Goal: Use online tool/utility: Utilize a website feature to perform a specific function

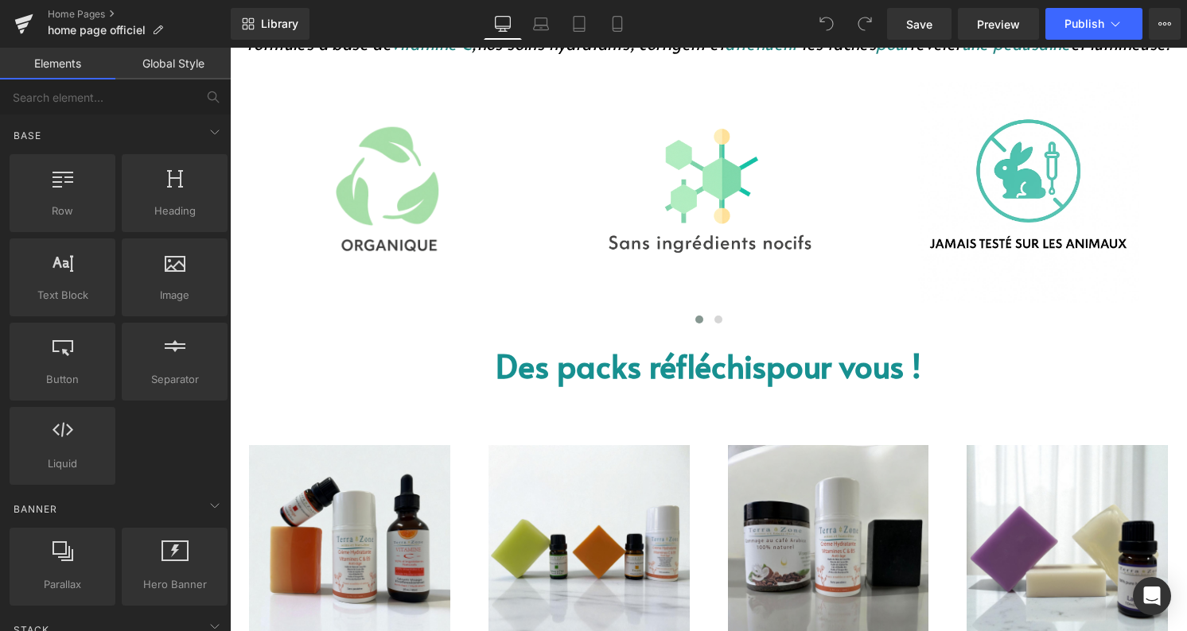
scroll to position [897, 0]
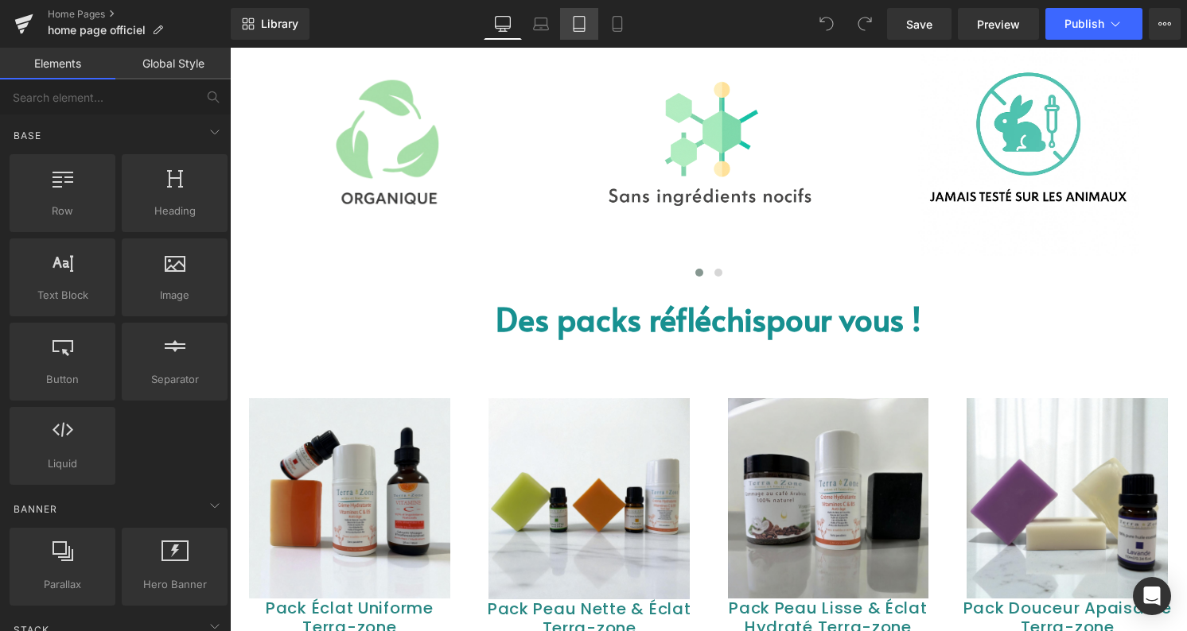
click at [583, 31] on icon at bounding box center [578, 24] width 11 height 15
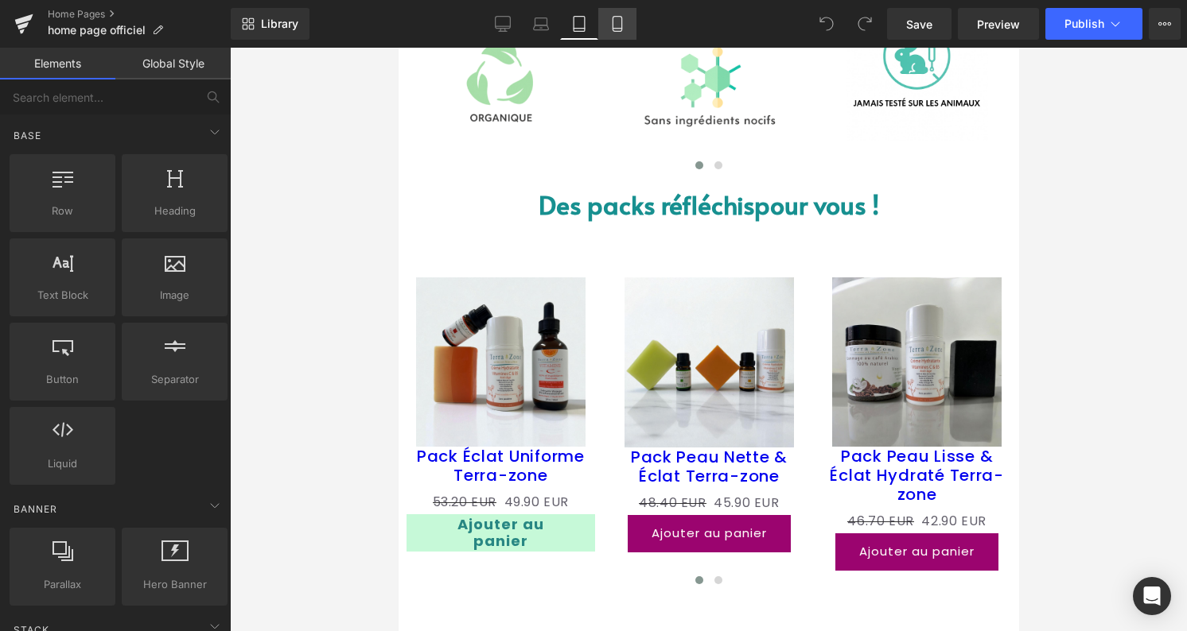
click at [604, 24] on link "Mobile" at bounding box center [617, 24] width 38 height 32
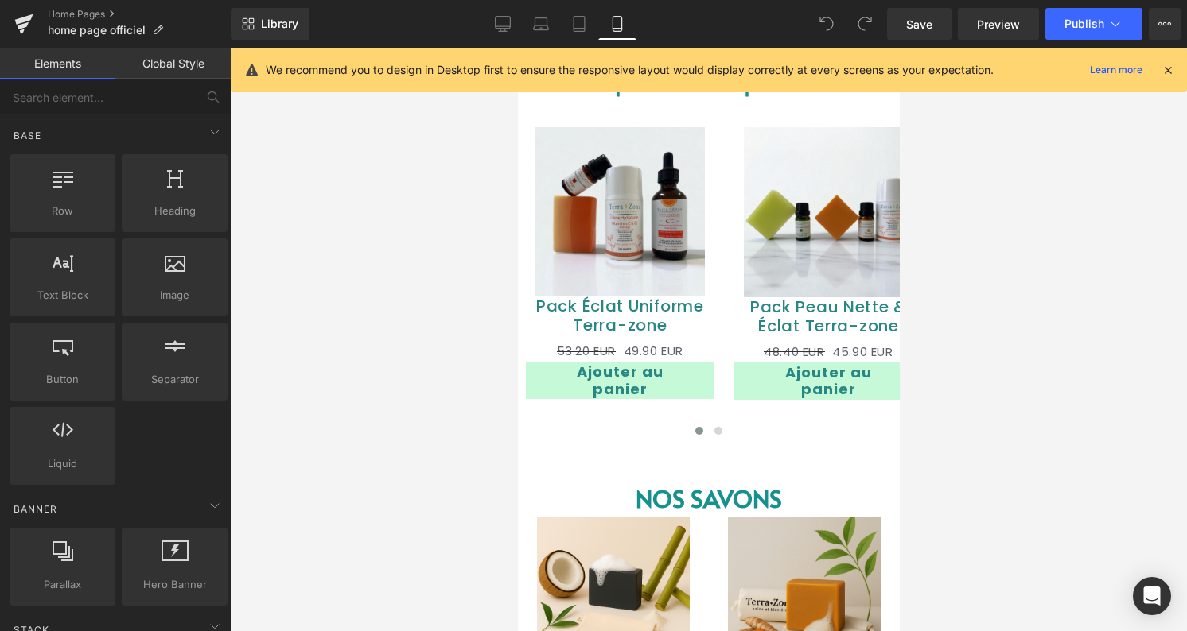
scroll to position [672, 0]
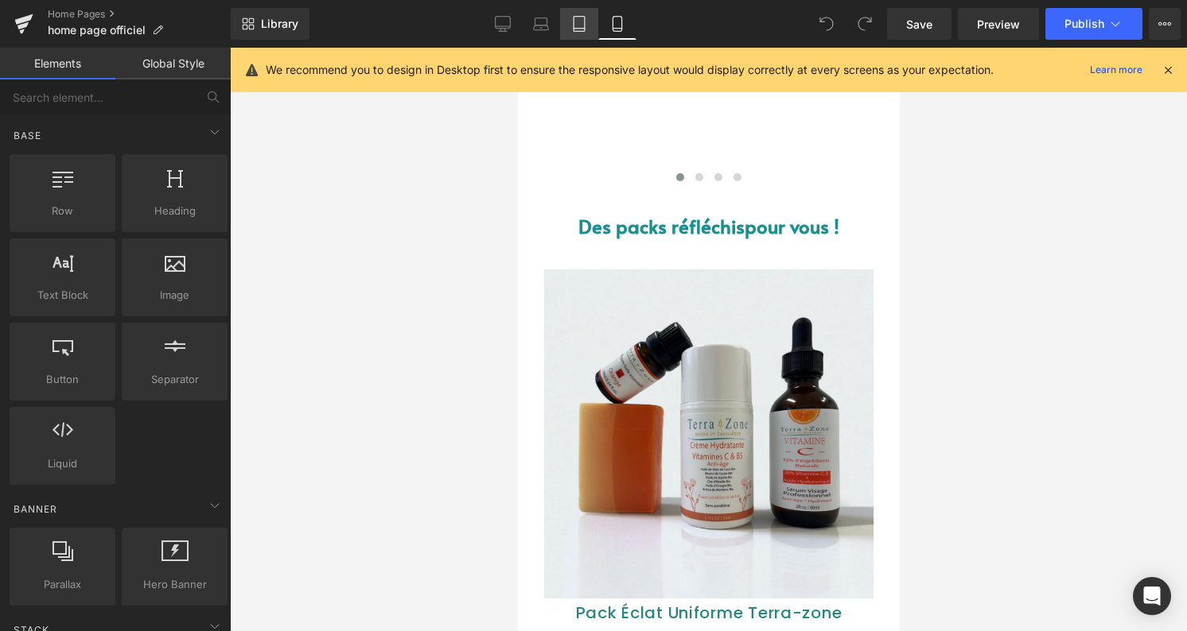
click at [561, 26] on link "Tablet" at bounding box center [579, 24] width 38 height 32
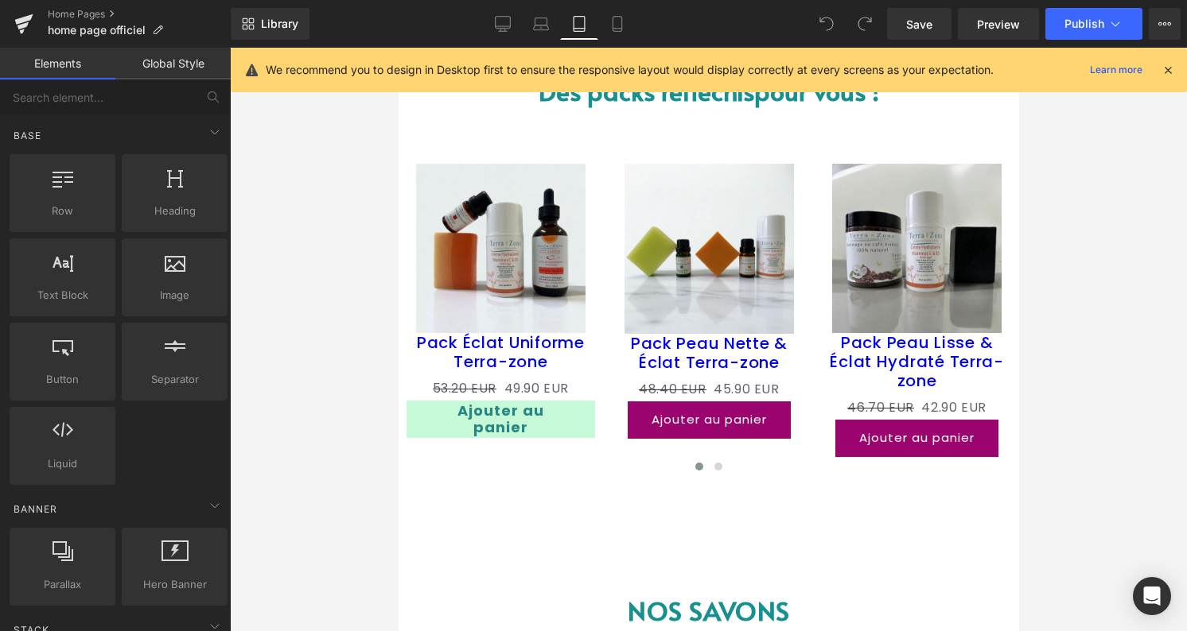
scroll to position [803, 0]
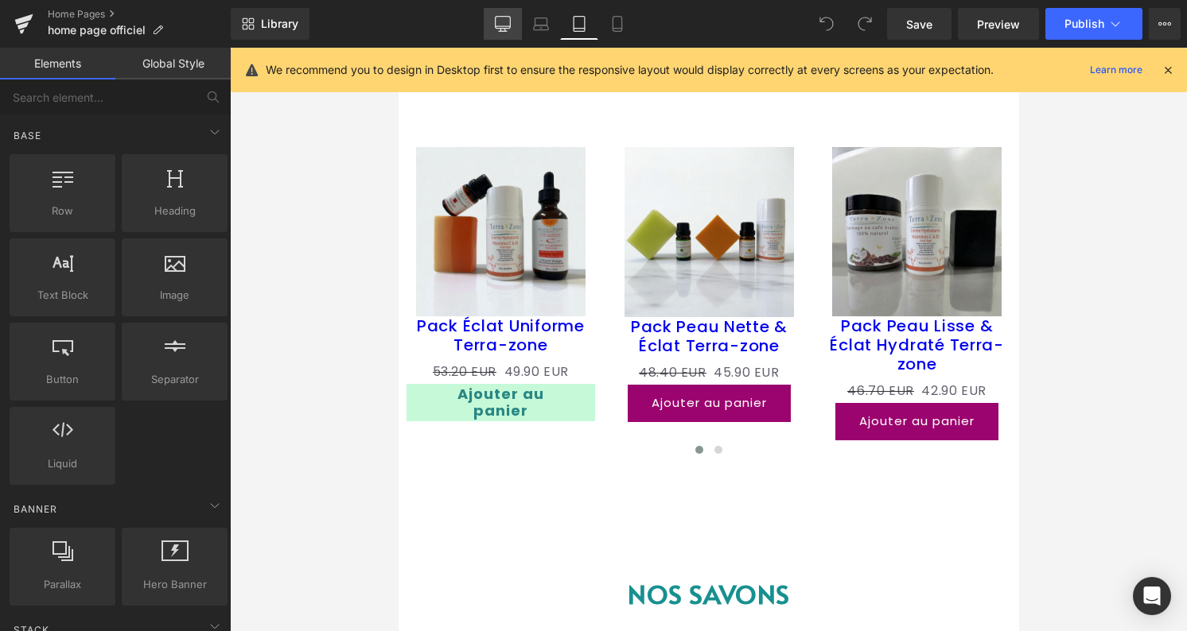
click at [511, 31] on icon at bounding box center [503, 24] width 16 height 16
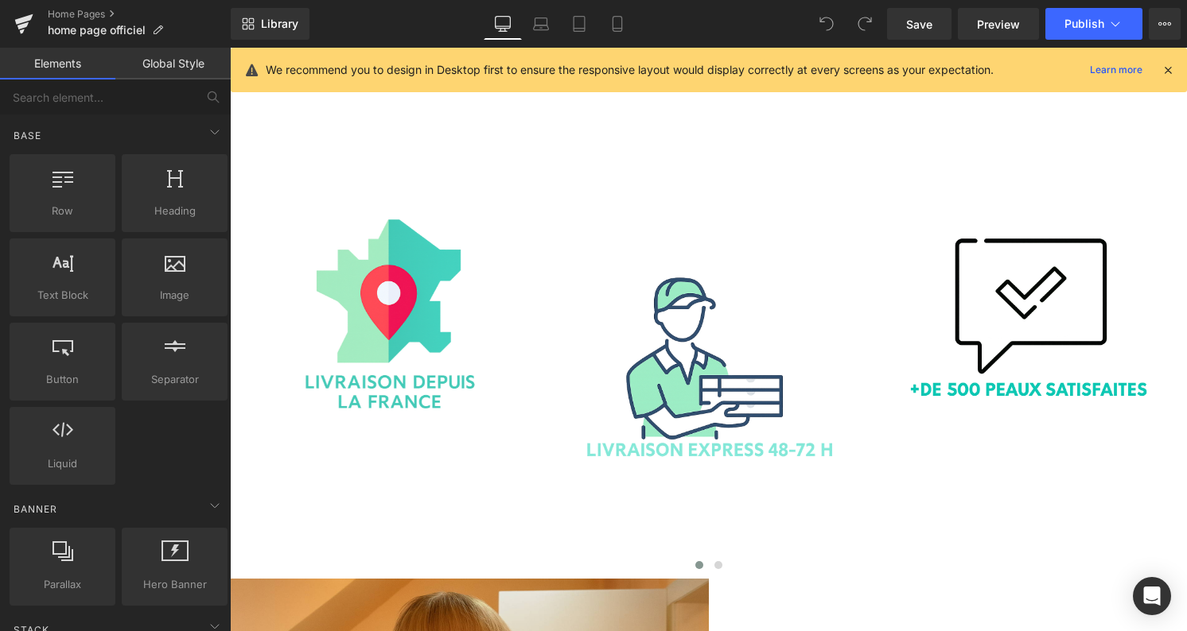
scroll to position [2799, 0]
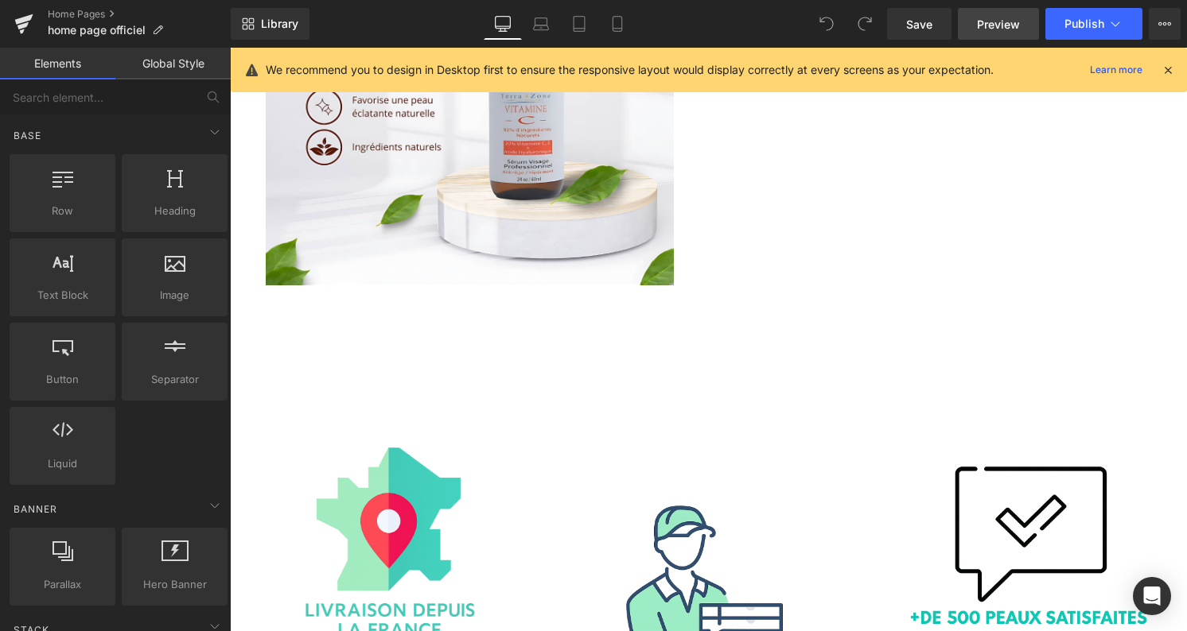
click at [993, 14] on link "Preview" at bounding box center [998, 24] width 81 height 32
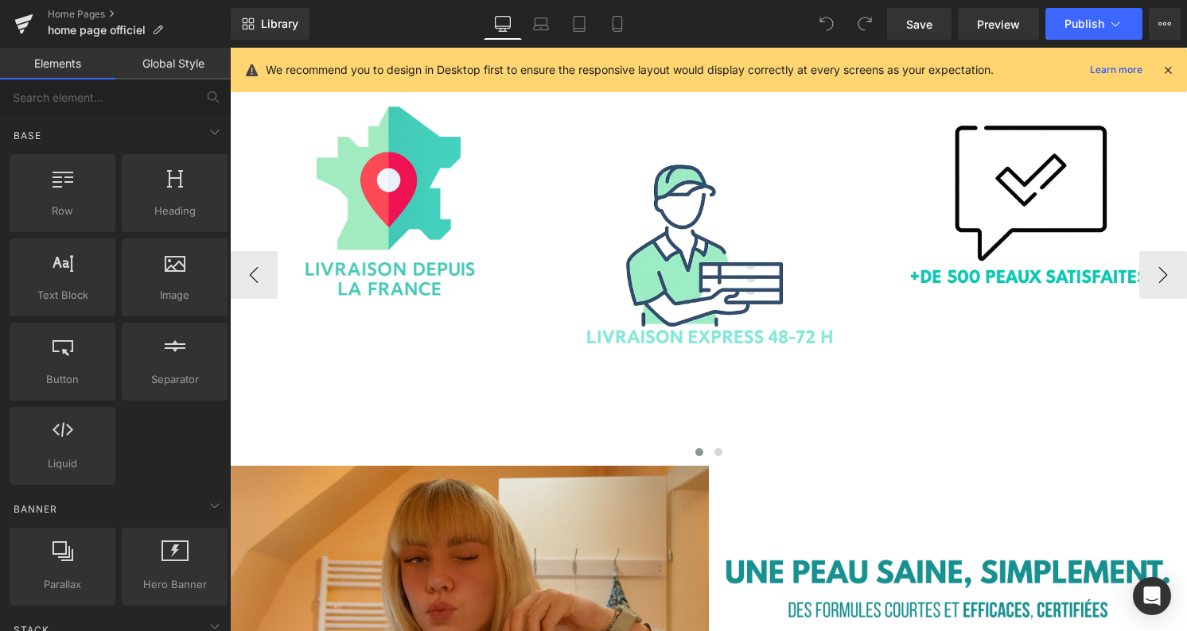
scroll to position [3324, 0]
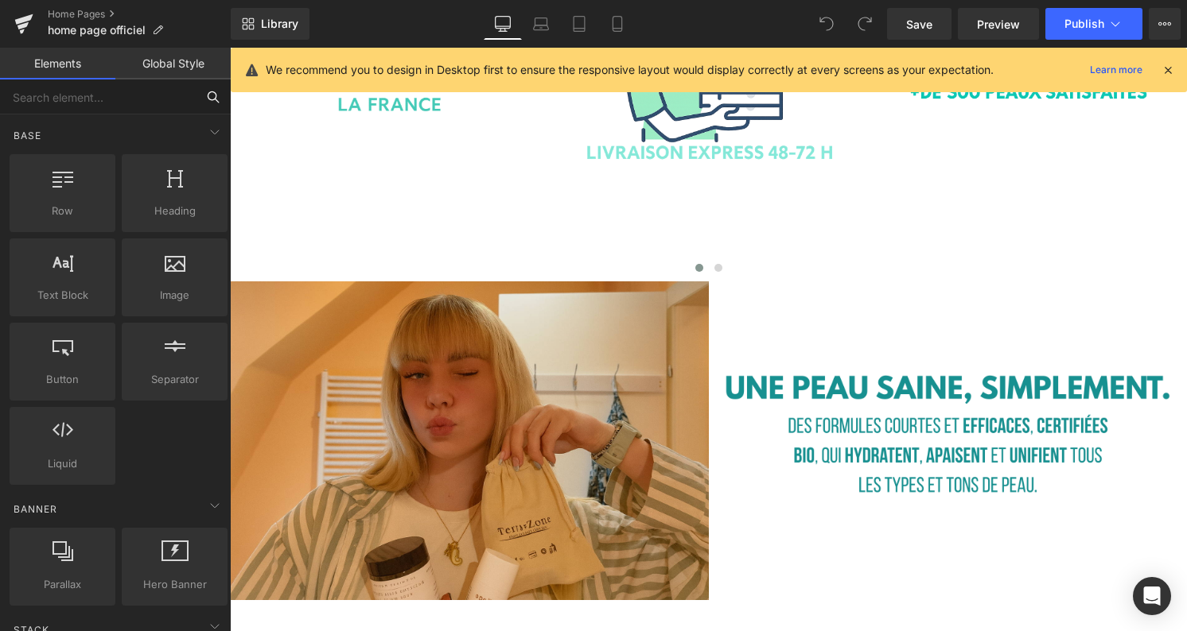
click at [71, 96] on input "text" at bounding box center [98, 97] width 196 height 35
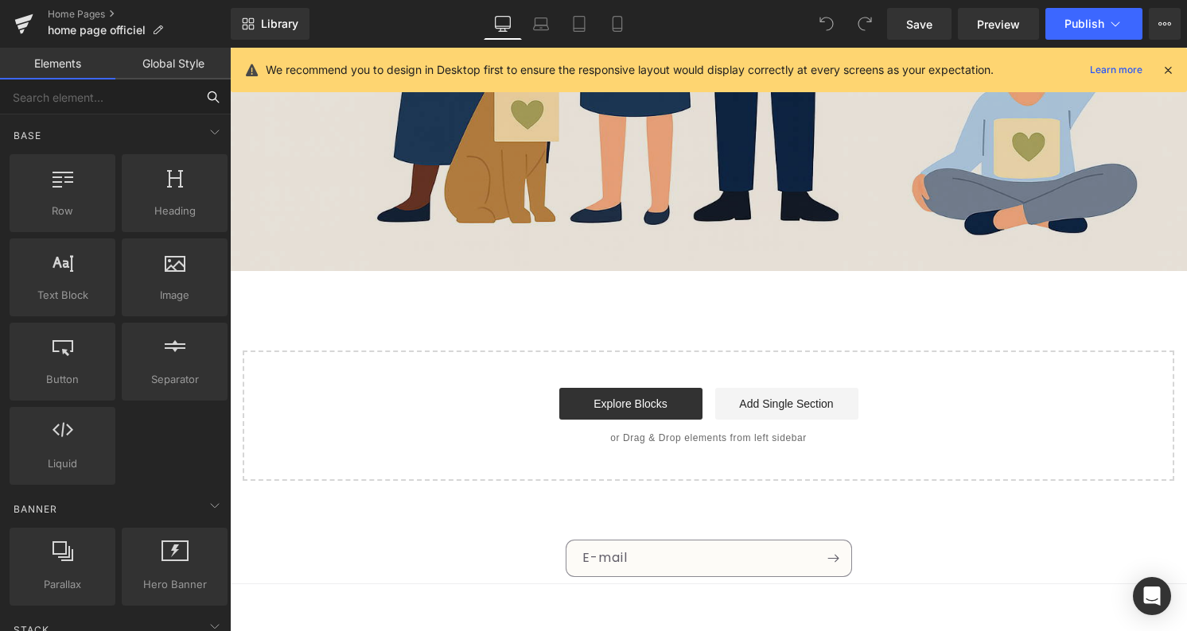
scroll to position [4610, 0]
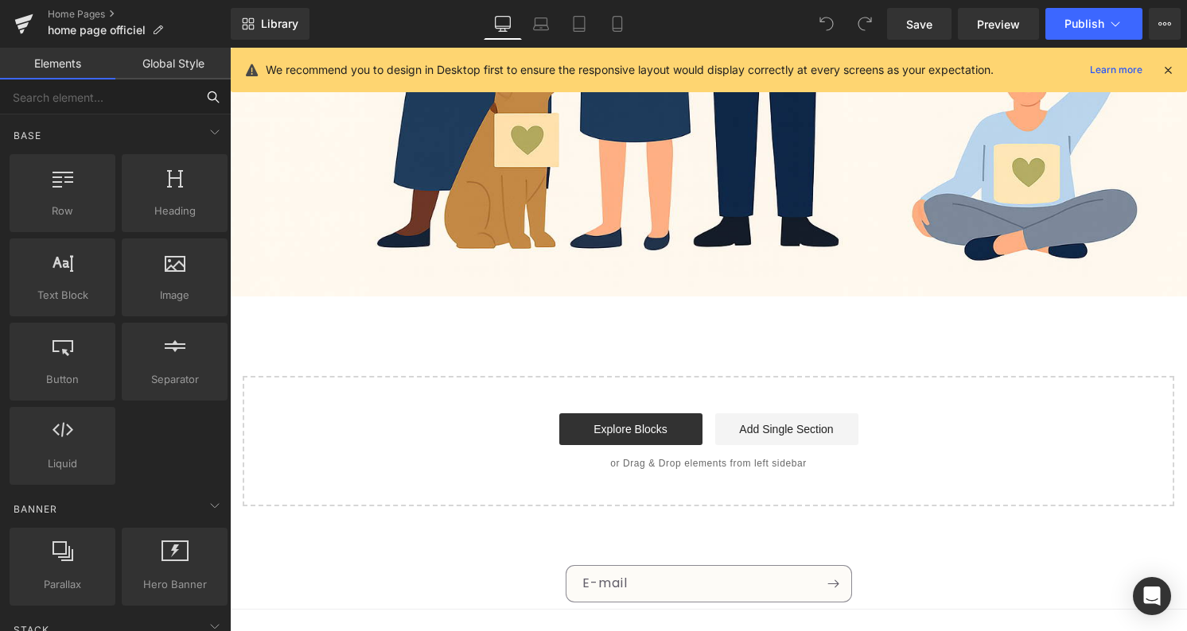
click at [76, 107] on input "text" at bounding box center [98, 97] width 196 height 35
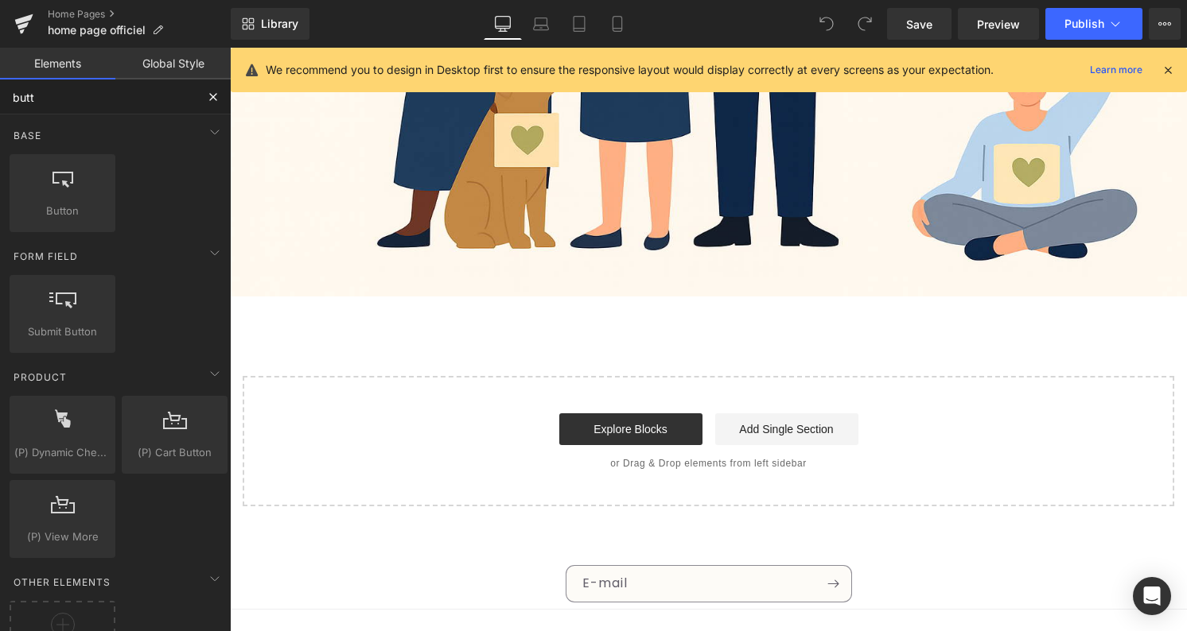
type input "butto"
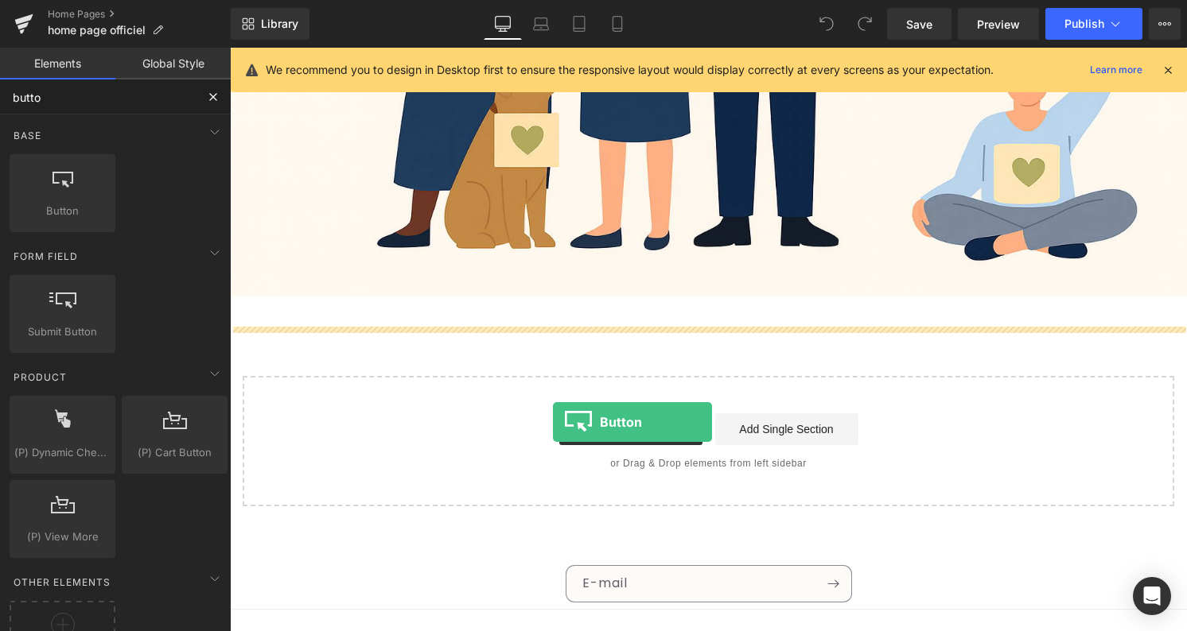
drag, startPoint x: 262, startPoint y: 235, endPoint x: 553, endPoint y: 422, distance: 345.7
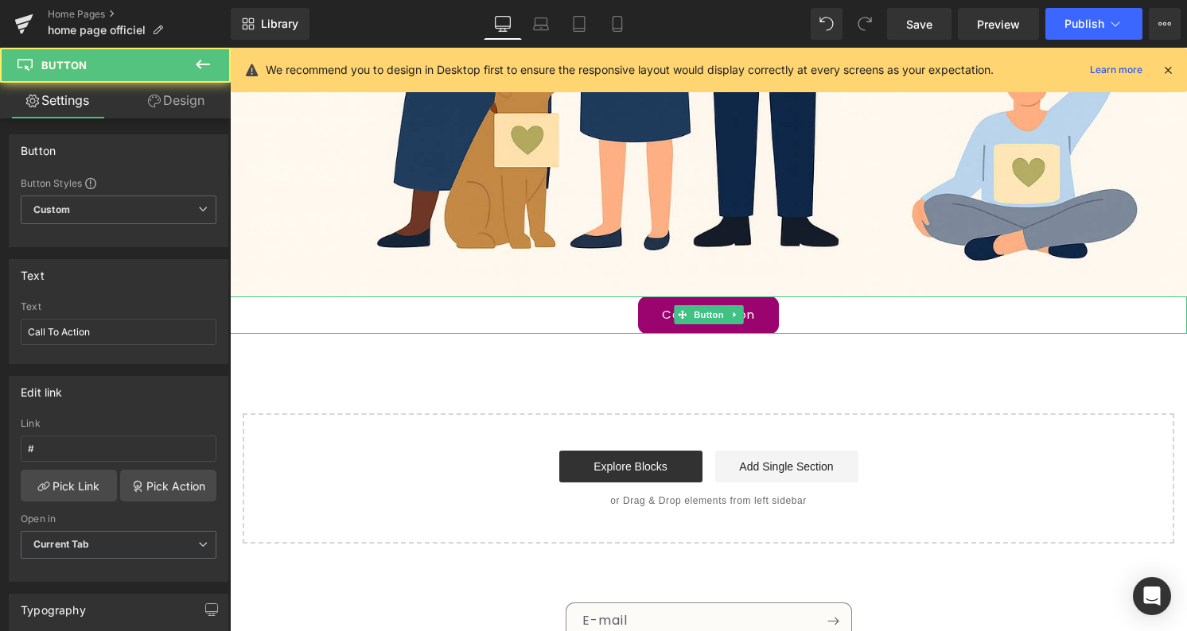
click at [767, 334] on link "Call To Action" at bounding box center [708, 315] width 141 height 37
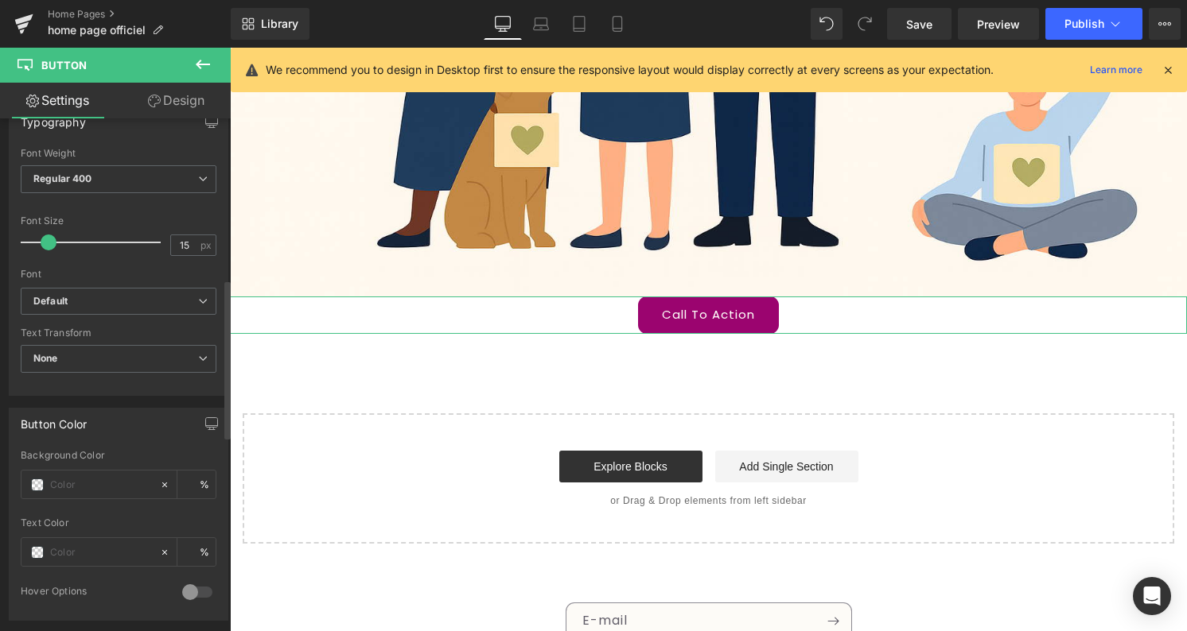
scroll to position [617, 0]
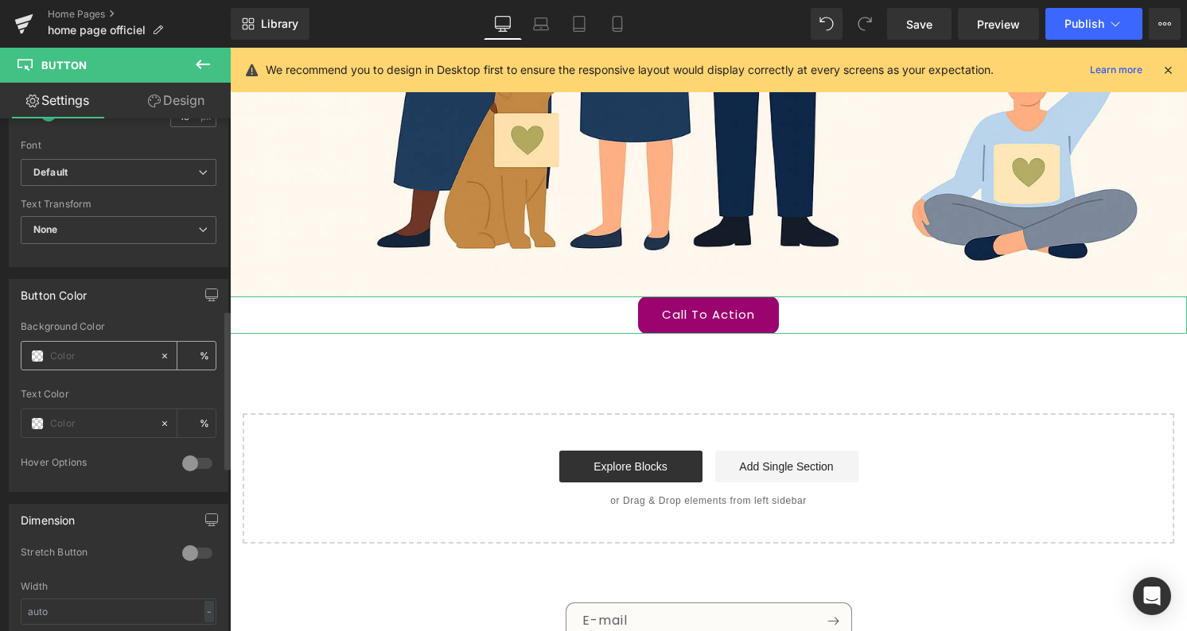
click at [101, 353] on input "text" at bounding box center [101, 356] width 102 height 17
type input "0"
click at [33, 355] on span at bounding box center [37, 356] width 13 height 13
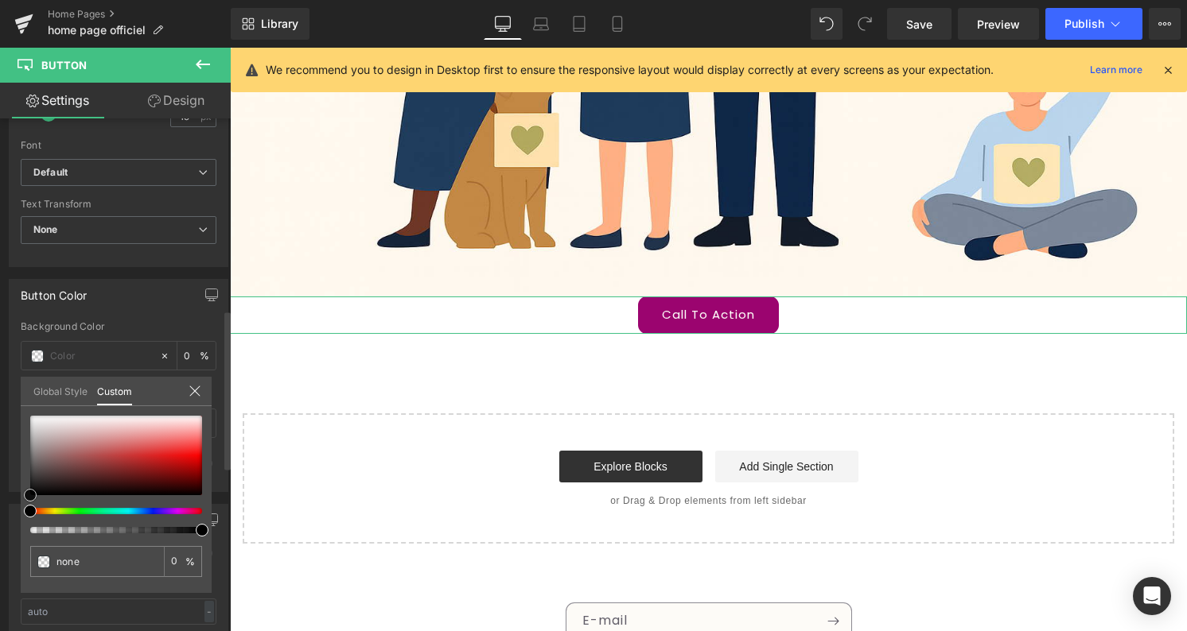
type input "#cdabab"
type input "100"
type input "#cdabab"
type input "100"
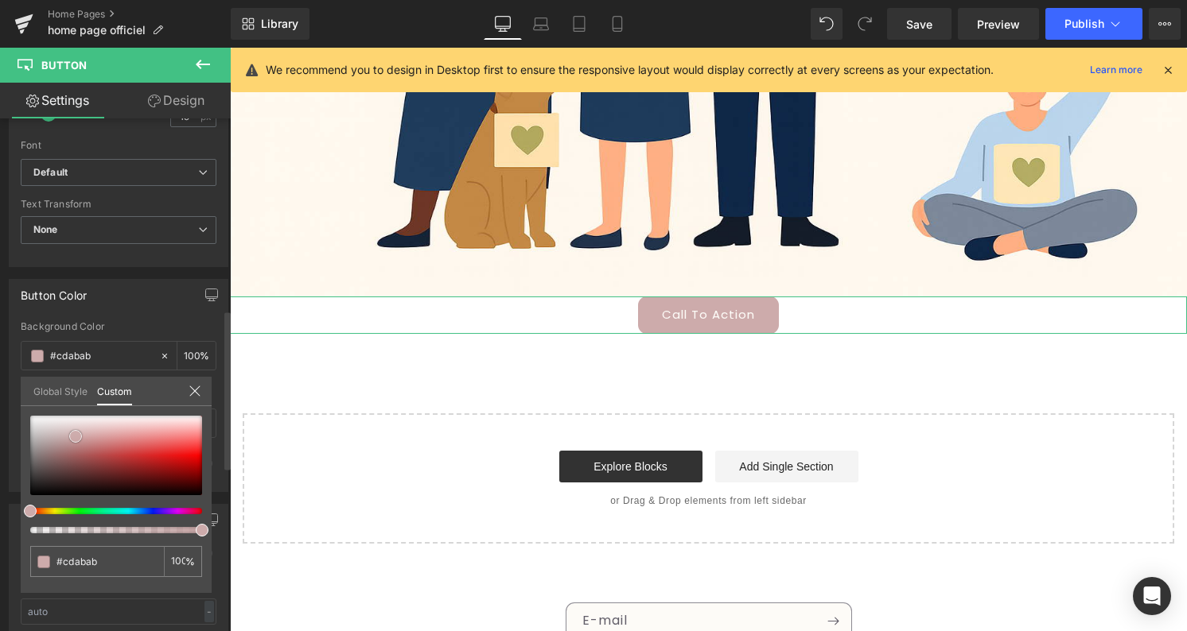
type input "#c7a2a2"
type input "#946060"
type input "#724f4f"
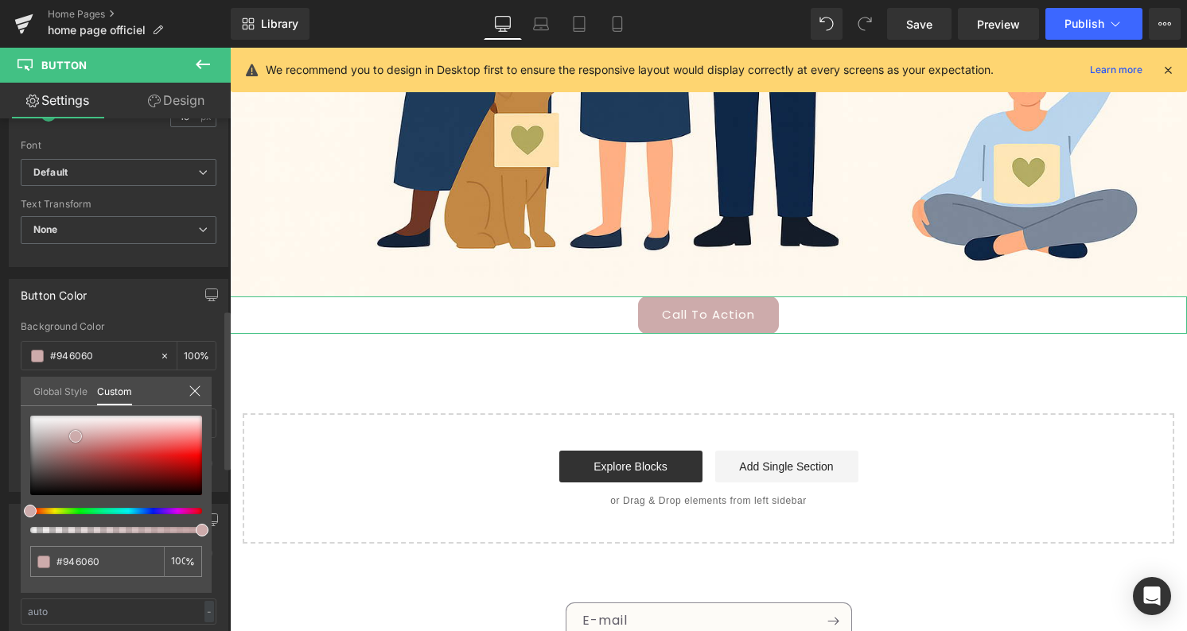
type input "#724f4f"
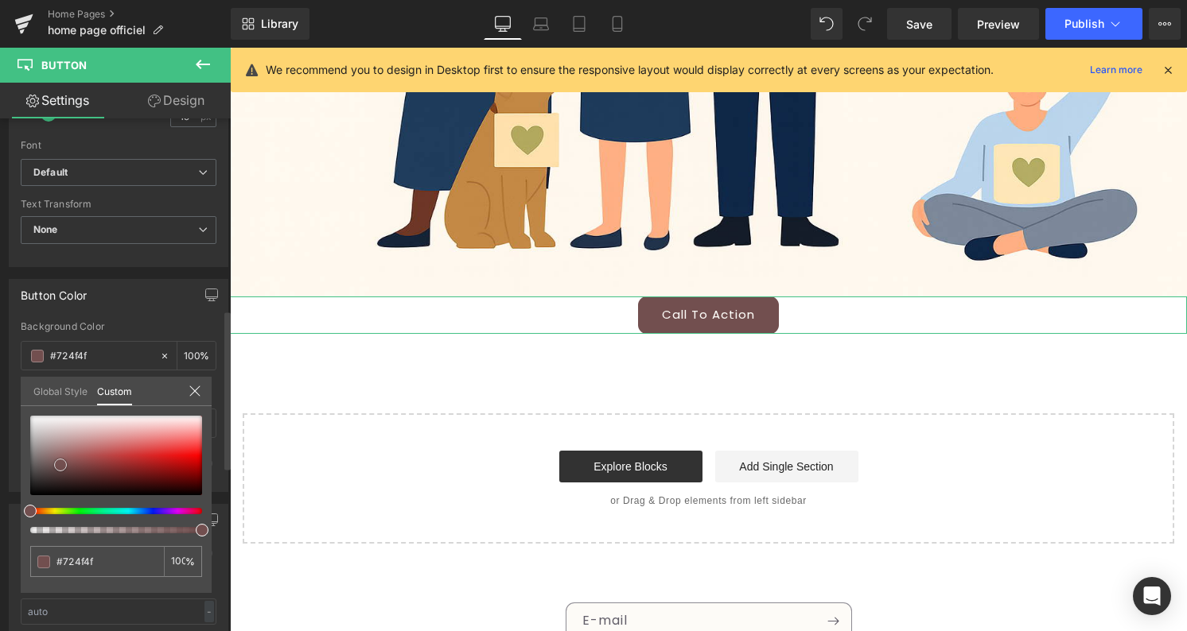
type input "#745252"
type input "#836767"
type input "#8f7979"
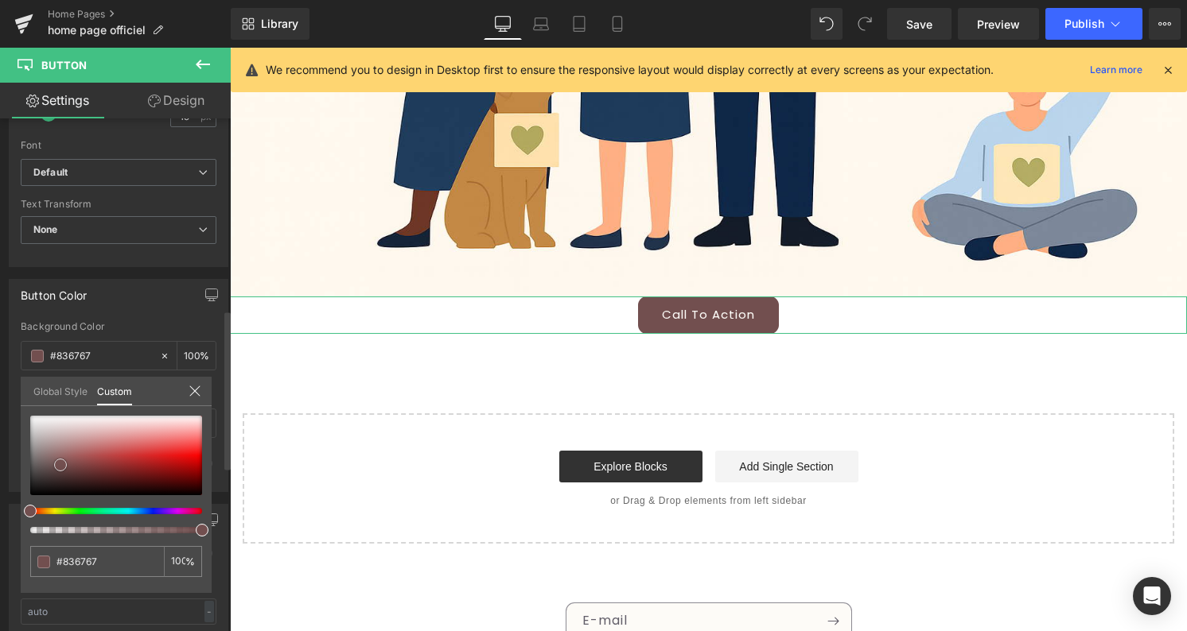
type input "#8f7979"
type input "#a89d9d"
type input "#bdb6b6"
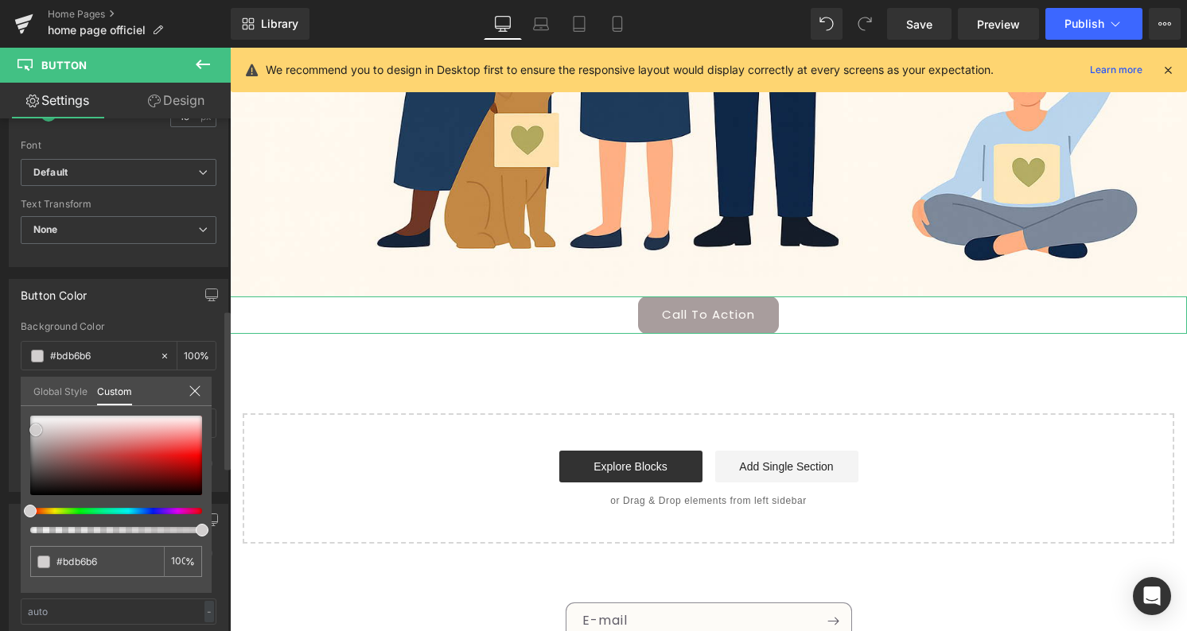
type input "#d2cfcf"
type input "#e6e4e4"
type input "#ffffff"
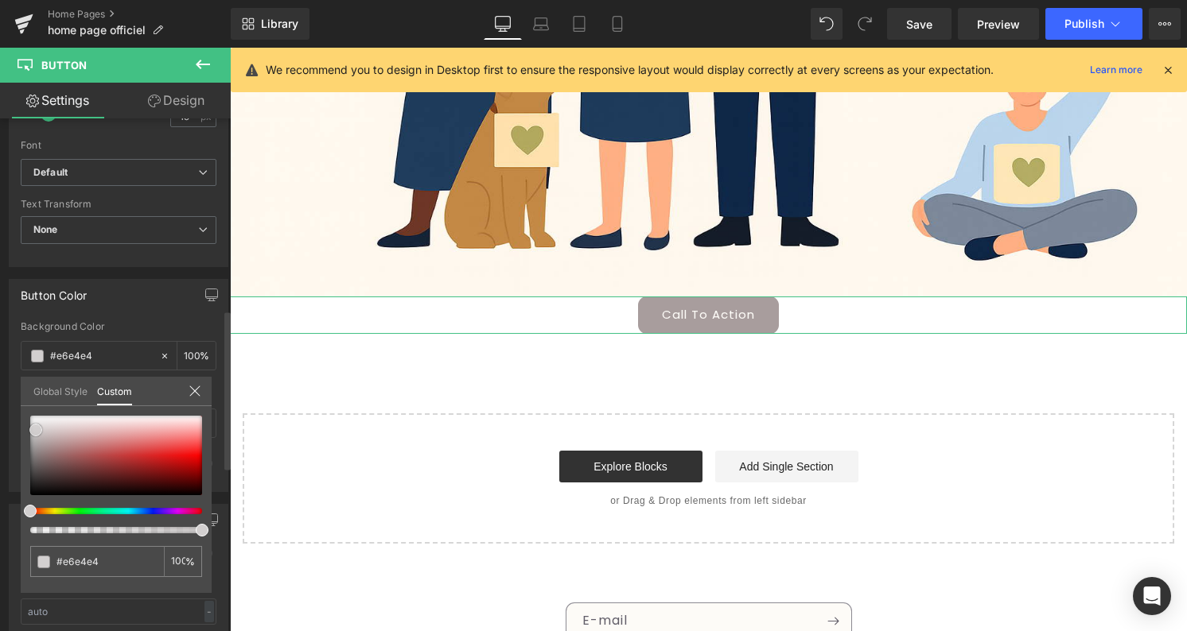
type input "#ffffff"
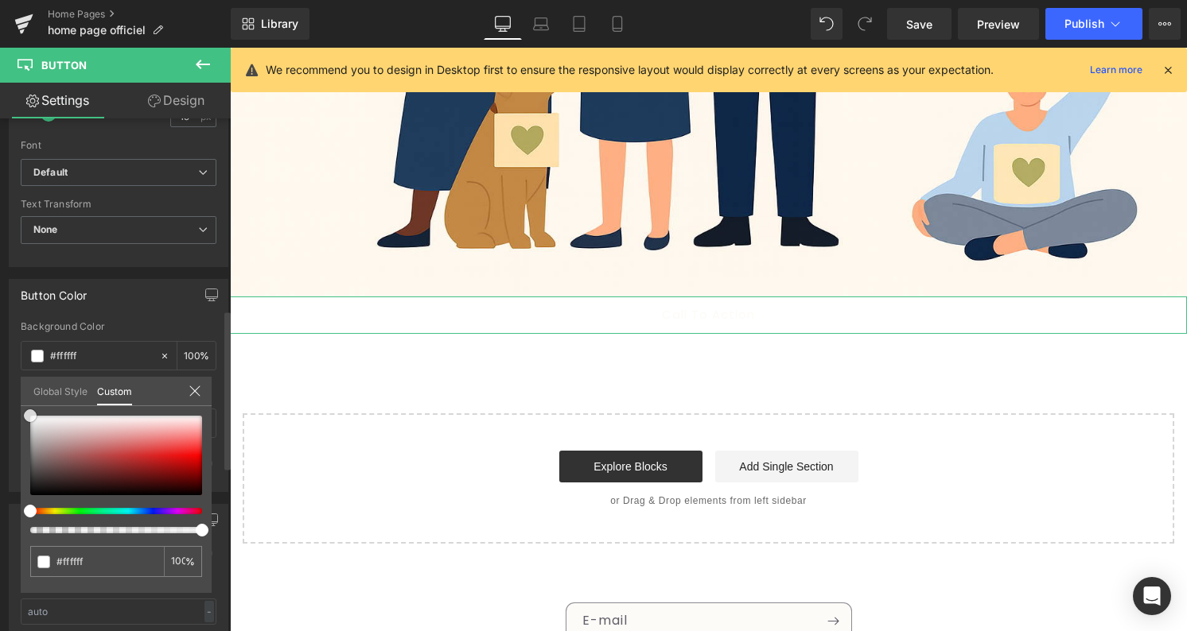
drag, startPoint x: 76, startPoint y: 437, endPoint x: 15, endPoint y: 392, distance: 75.1
click at [15, 392] on div "Button Color rgba(255, 255, 255, 1) Background Color #ffffff 100 % Text Color %…" at bounding box center [119, 379] width 238 height 225
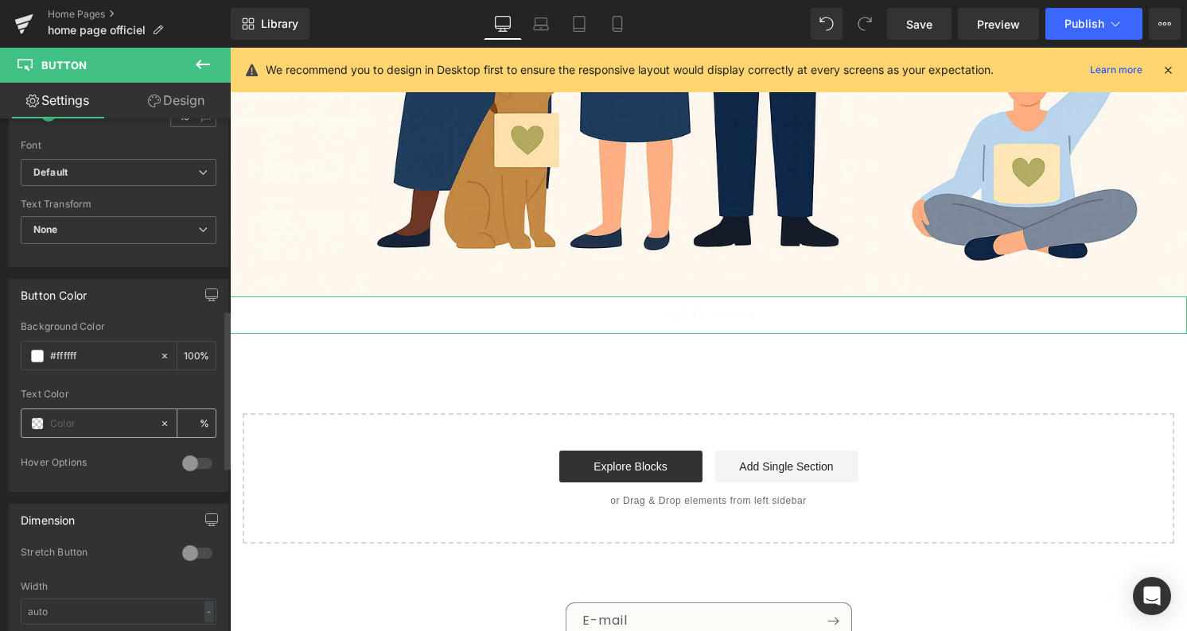
click at [39, 429] on div at bounding box center [90, 424] width 138 height 28
click at [35, 418] on span at bounding box center [37, 424] width 13 height 13
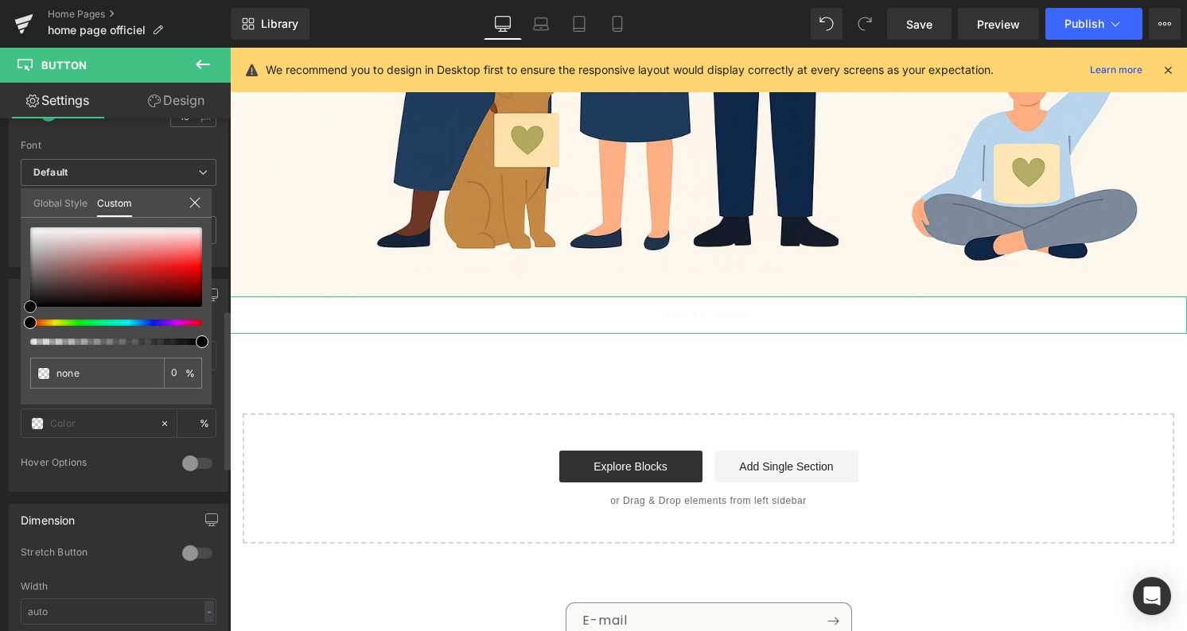
type input "#110d0d"
type input "100"
type input "#110d0d"
type input "100"
type input "#151212"
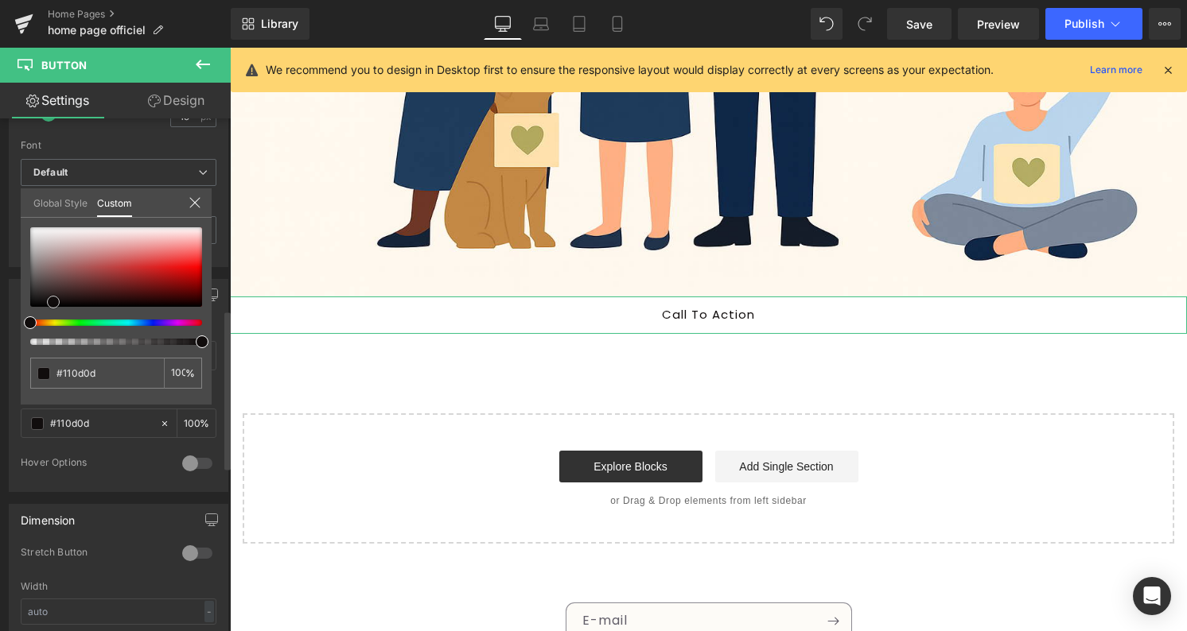
type input "#151212"
type input "#151313"
type input "#171616"
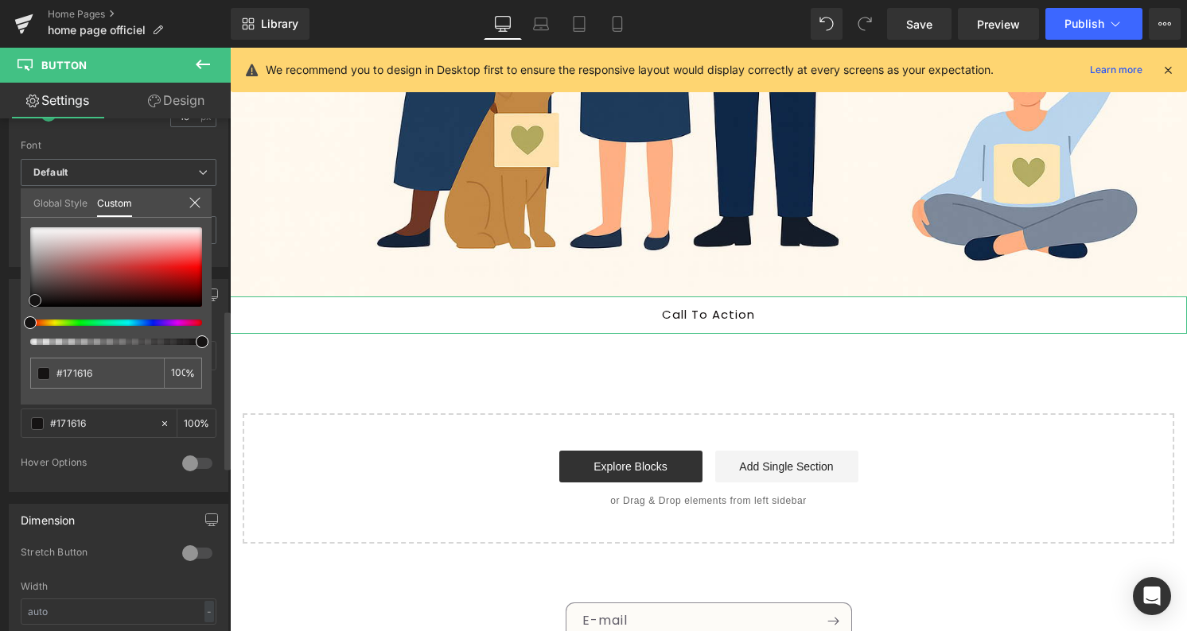
type input "#161616"
type input "#141414"
type input "#0f0f0f"
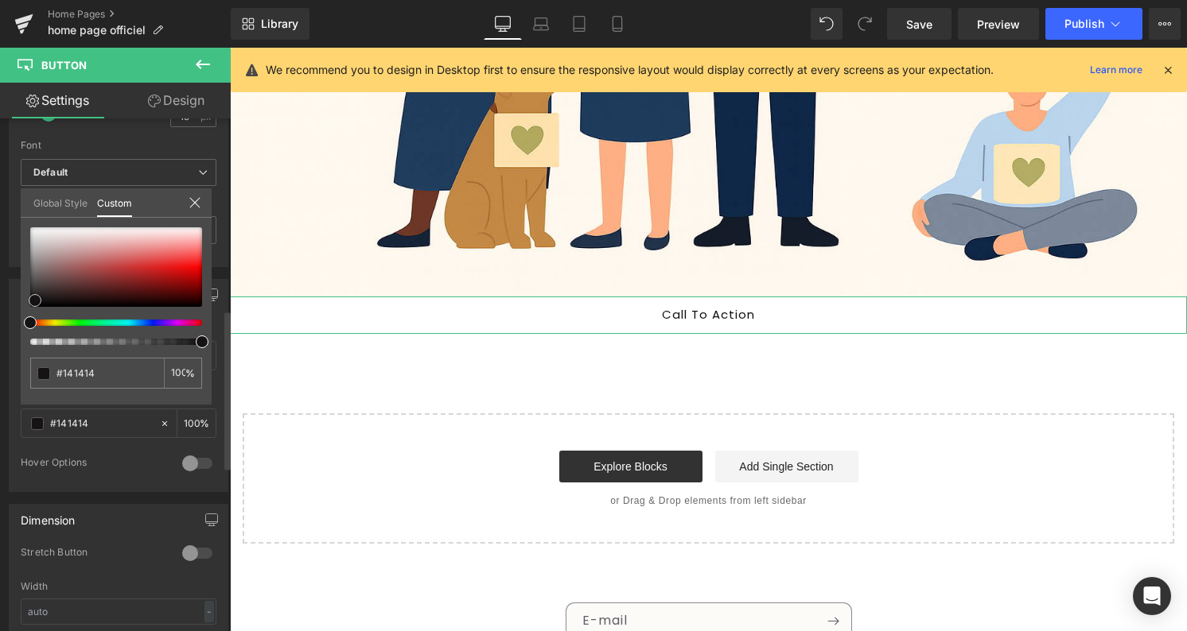
type input "#0f0f0f"
type input "#0a0a0a"
type input "#050505"
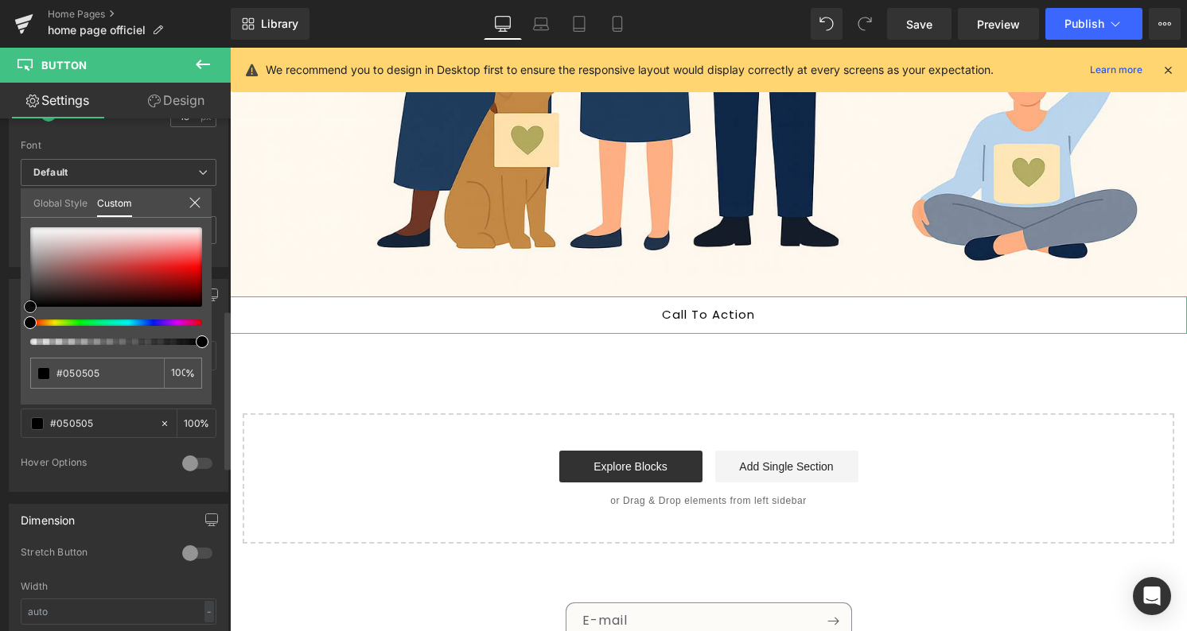
type input "#000000"
drag, startPoint x: 53, startPoint y: 302, endPoint x: 4, endPoint y: 319, distance: 52.1
click at [4, 319] on div "Button Color rgba(255, 255, 255, 1) Background Color #ffffff 100 % rgba(0, 0, 0…" at bounding box center [119, 379] width 238 height 225
click at [146, 111] on link "Design" at bounding box center [175, 101] width 115 height 36
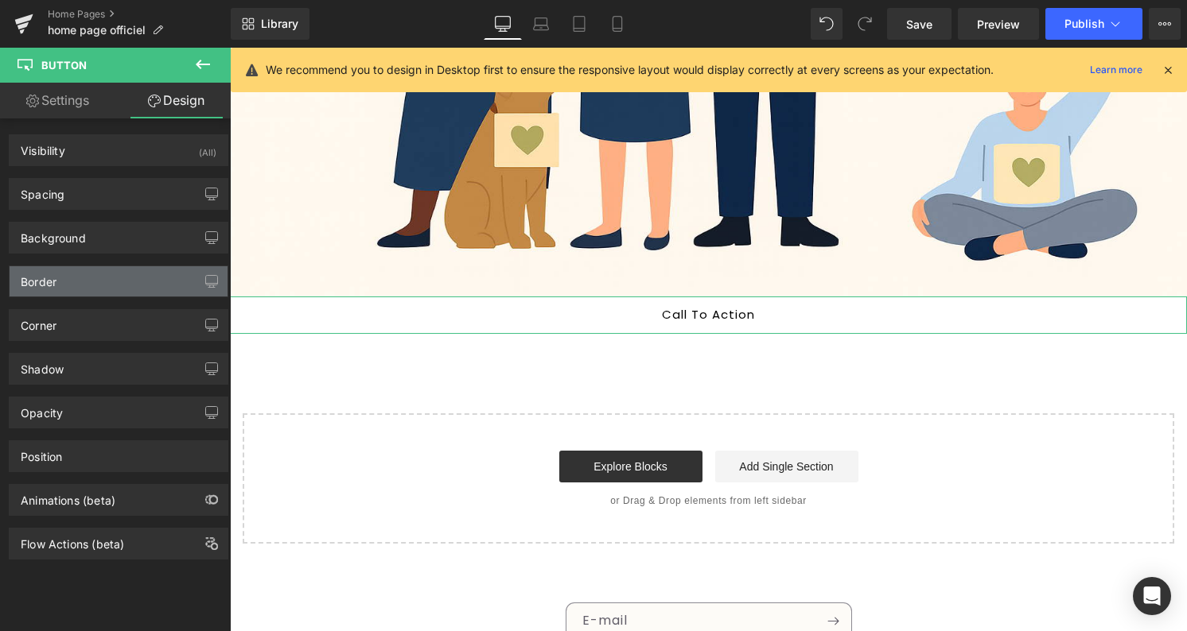
click at [95, 288] on div "Border" at bounding box center [119, 281] width 218 height 30
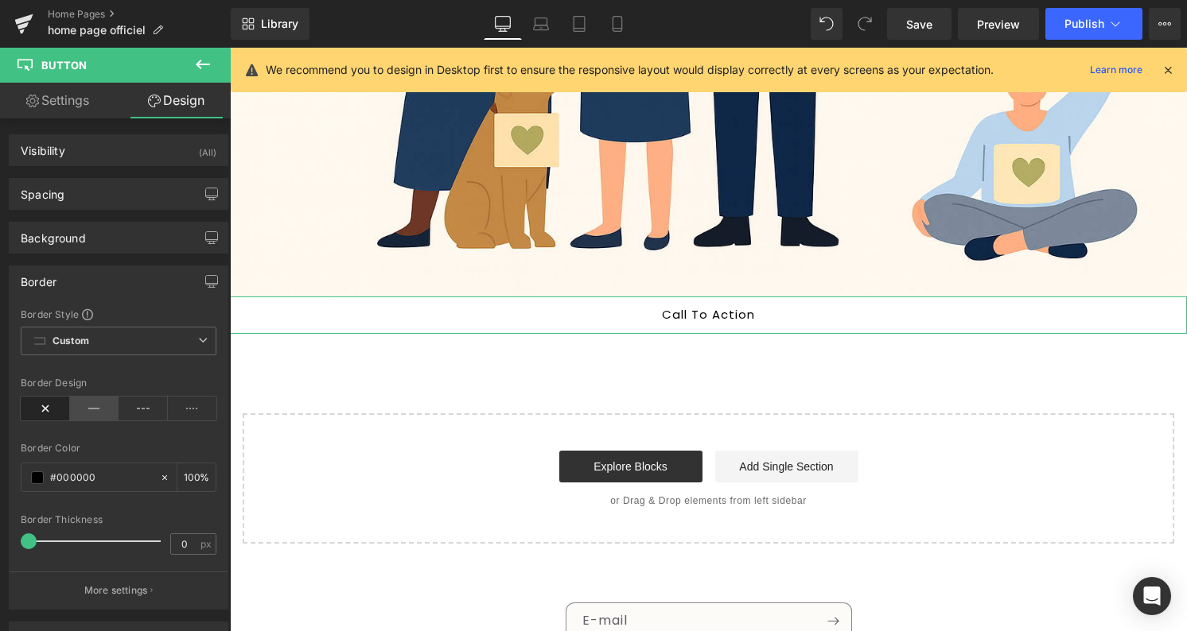
click at [80, 403] on icon at bounding box center [94, 409] width 49 height 24
click at [172, 549] on input "0" at bounding box center [185, 544] width 28 height 20
type input "1"
click at [127, 443] on div "Border Color" at bounding box center [119, 448] width 196 height 11
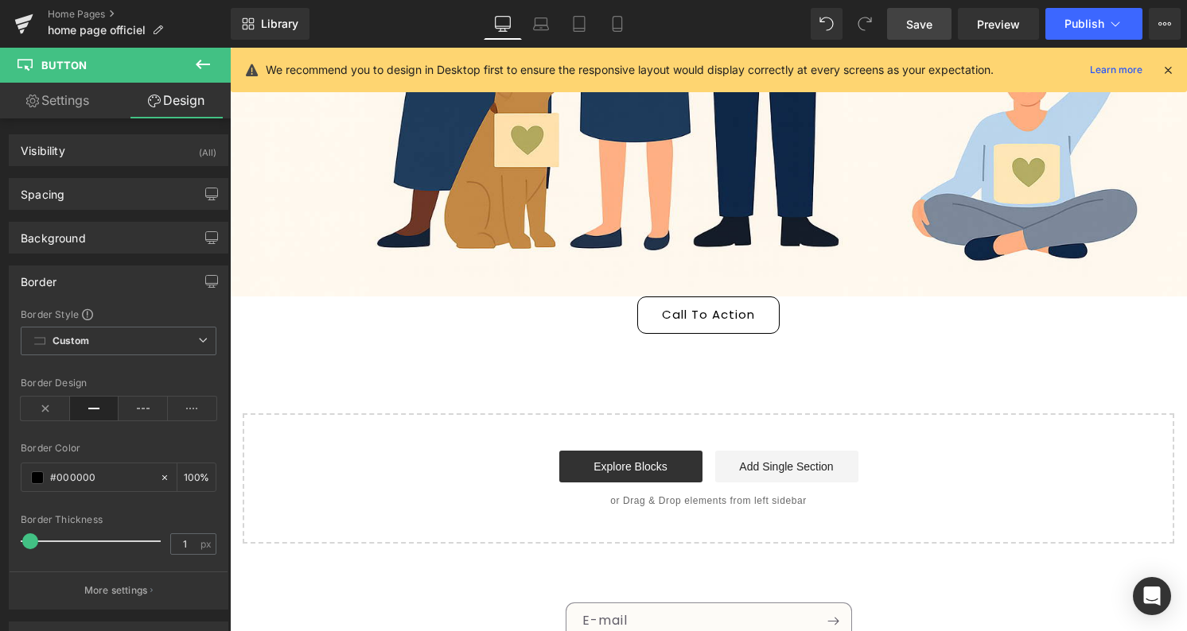
drag, startPoint x: 910, startPoint y: 37, endPoint x: 380, endPoint y: 76, distance: 531.2
click at [910, 37] on link "Save" at bounding box center [919, 24] width 64 height 32
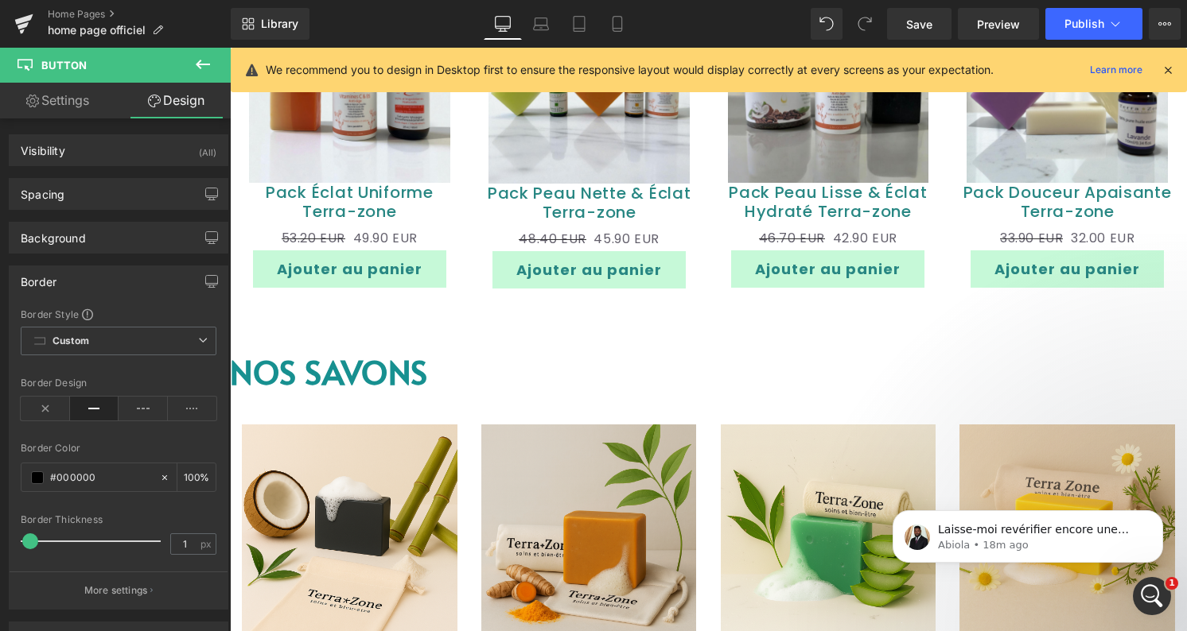
scroll to position [1358, 0]
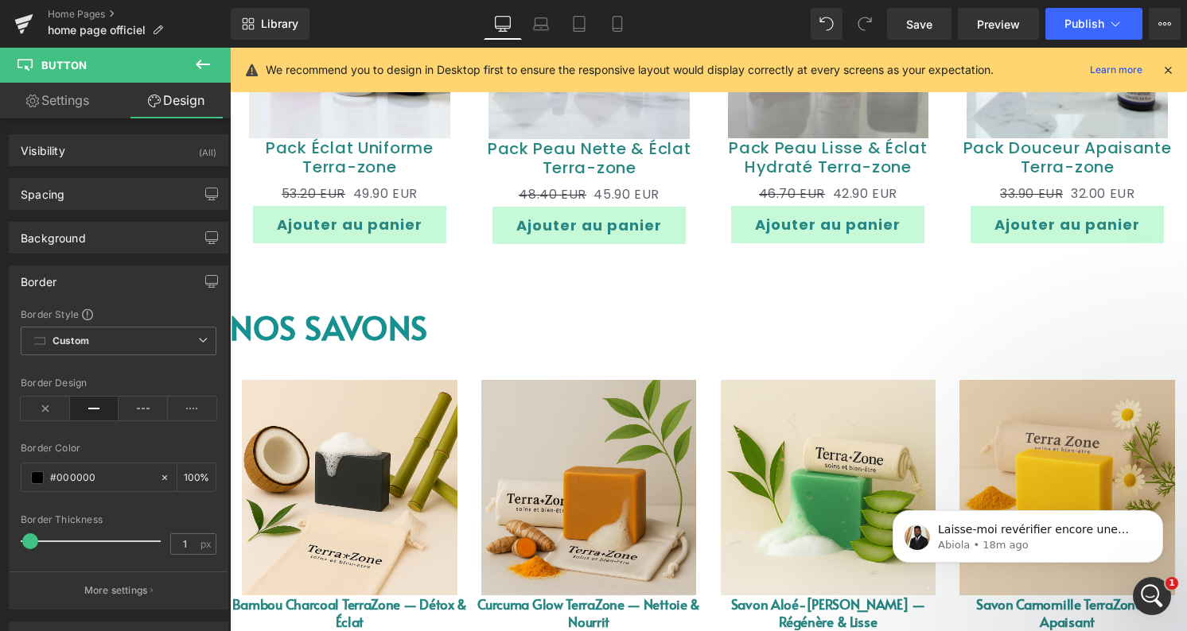
click at [897, 243] on button "Ajouter au panier" at bounding box center [827, 224] width 193 height 37
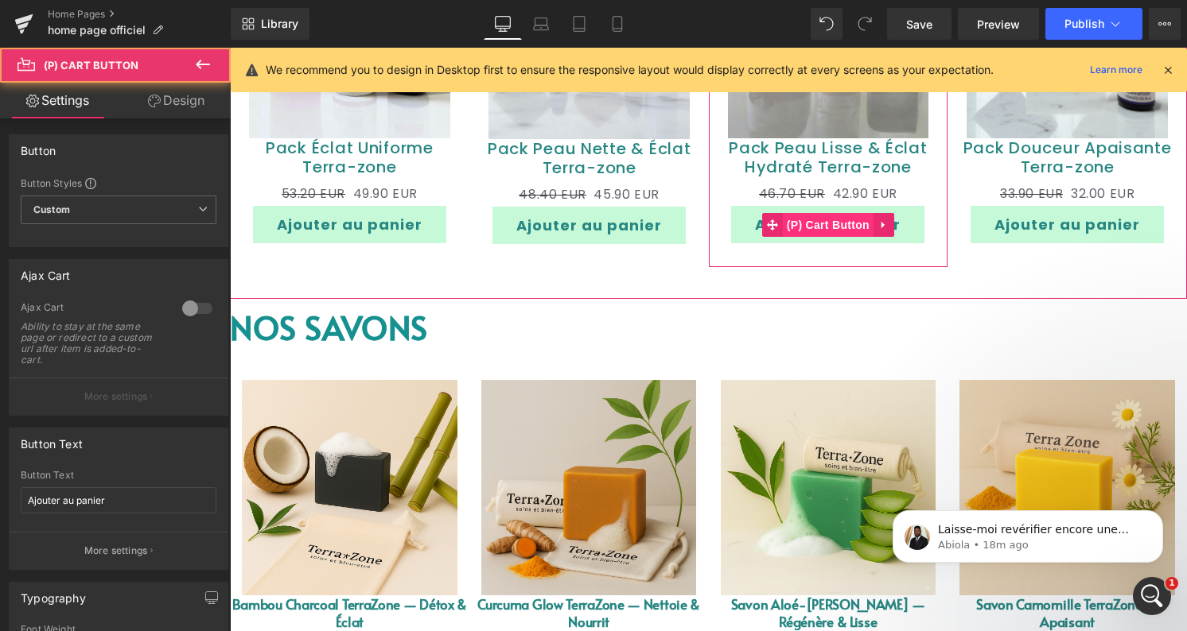
click at [840, 237] on span "(P) Cart Button" at bounding box center [828, 225] width 91 height 24
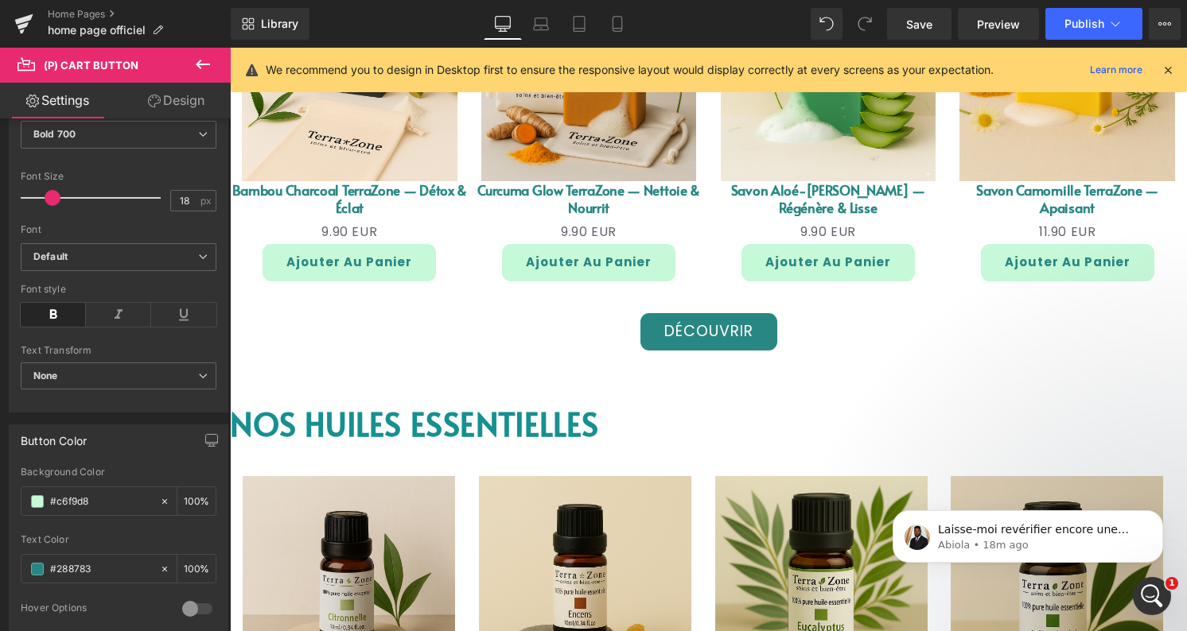
scroll to position [1774, 0]
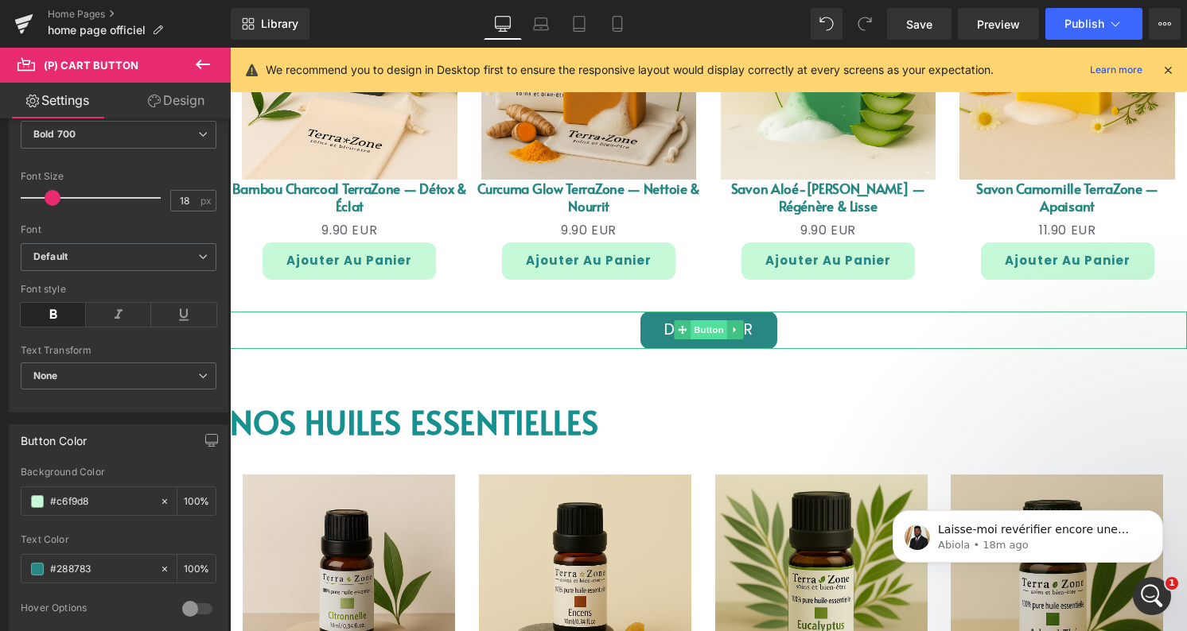
click at [706, 340] on span "Button" at bounding box center [708, 330] width 37 height 19
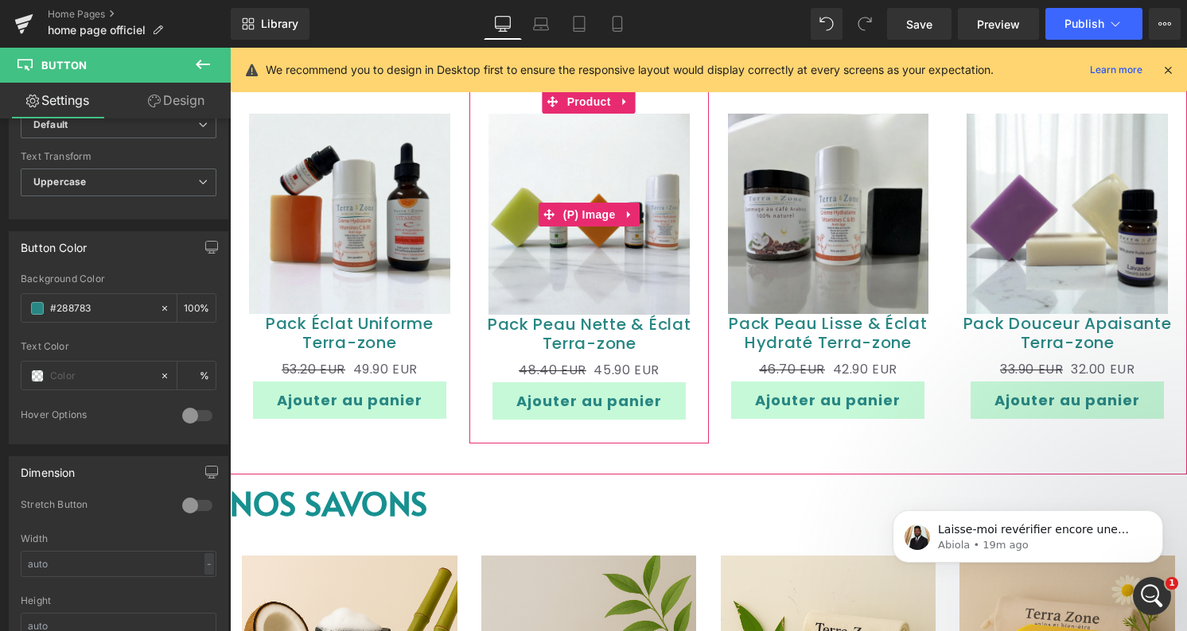
scroll to position [1188, 0]
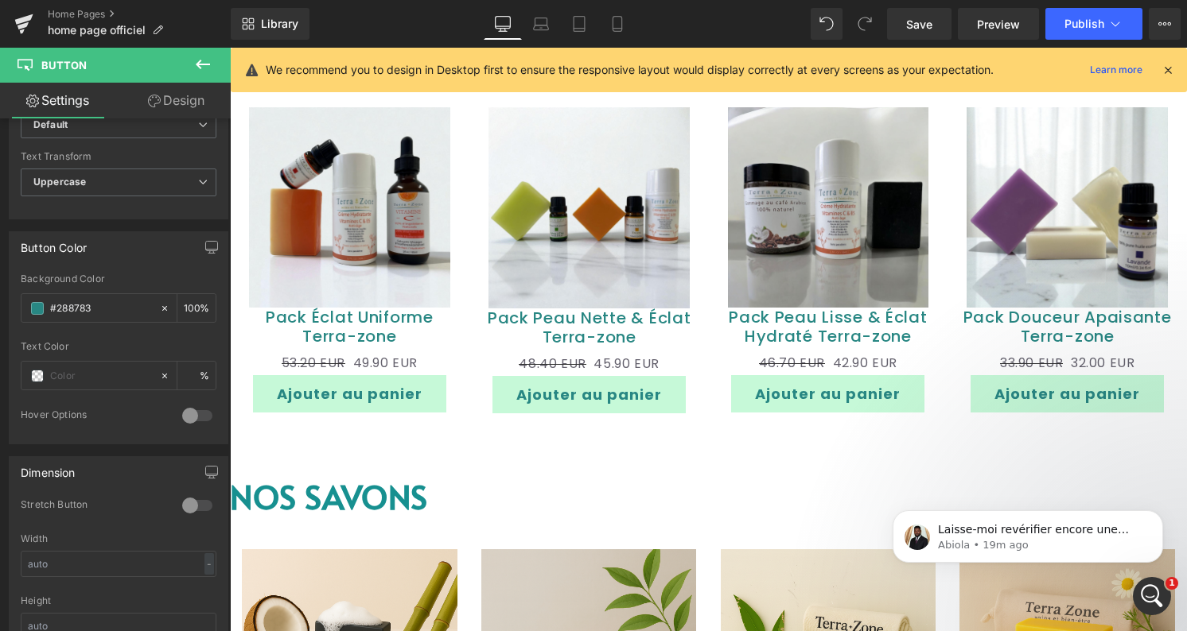
click at [657, 414] on button "Ajouter au panier" at bounding box center [588, 394] width 193 height 37
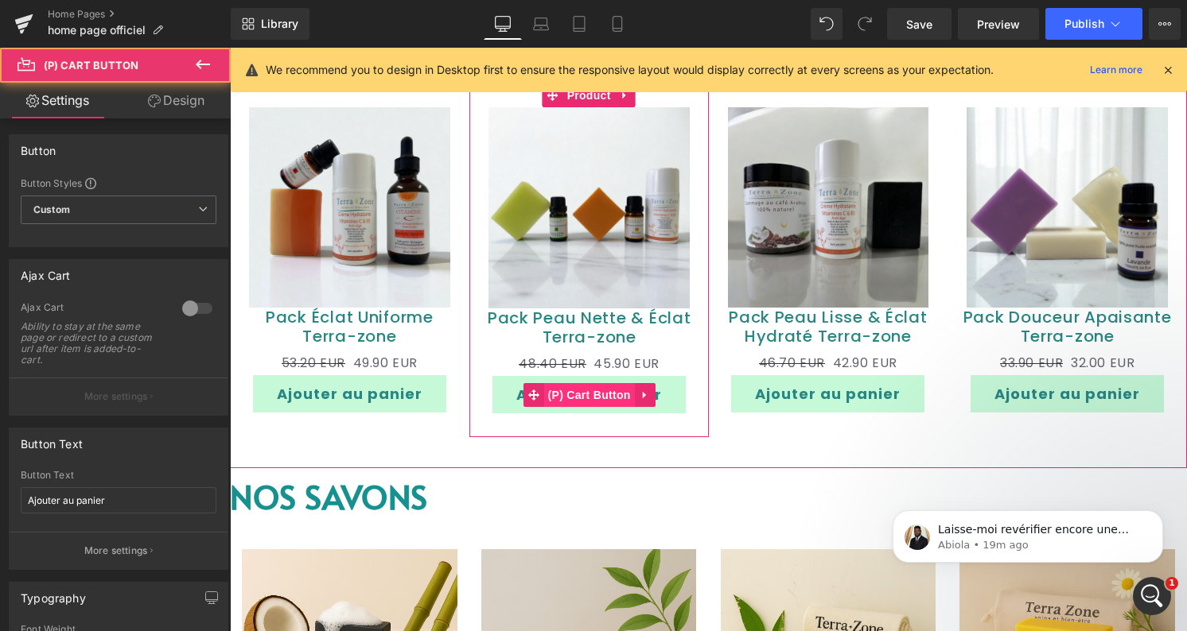
click at [587, 407] on span "(P) Cart Button" at bounding box center [589, 395] width 91 height 24
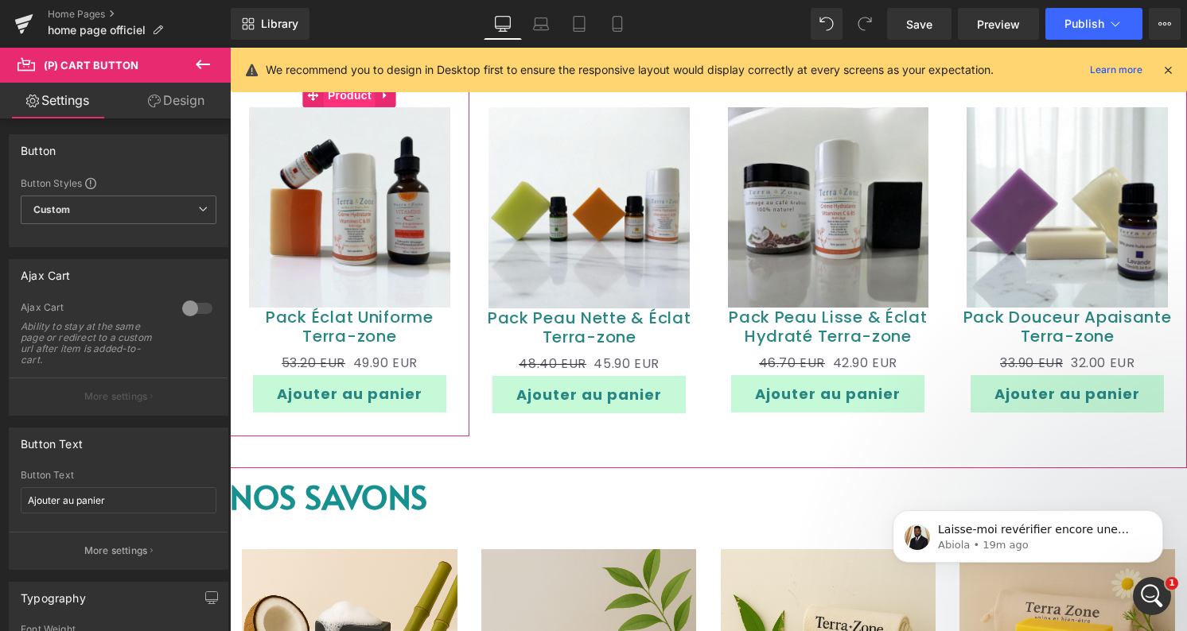
click at [343, 107] on span "Product" at bounding box center [350, 96] width 52 height 24
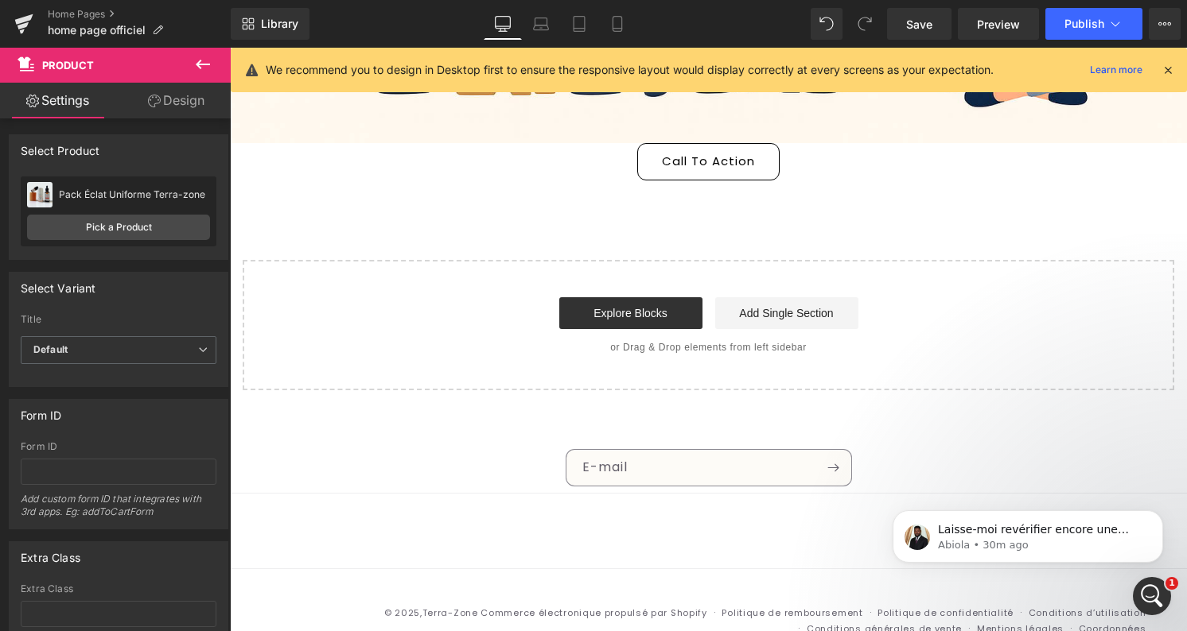
scroll to position [4734, 0]
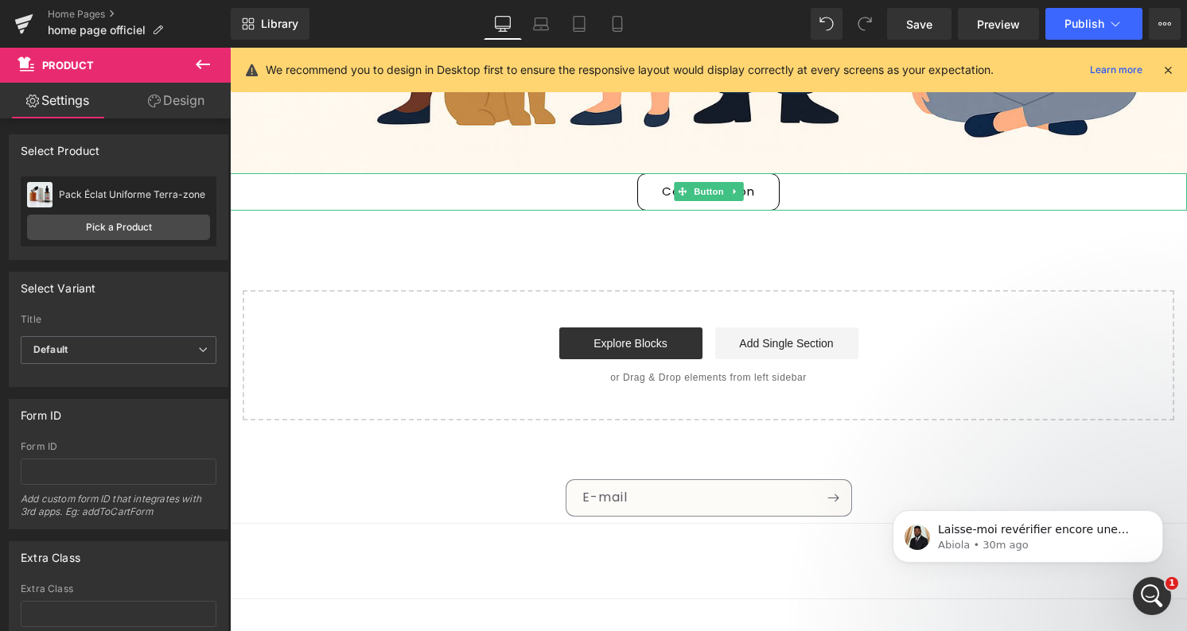
click at [775, 211] on div "Call To Action" at bounding box center [708, 191] width 957 height 37
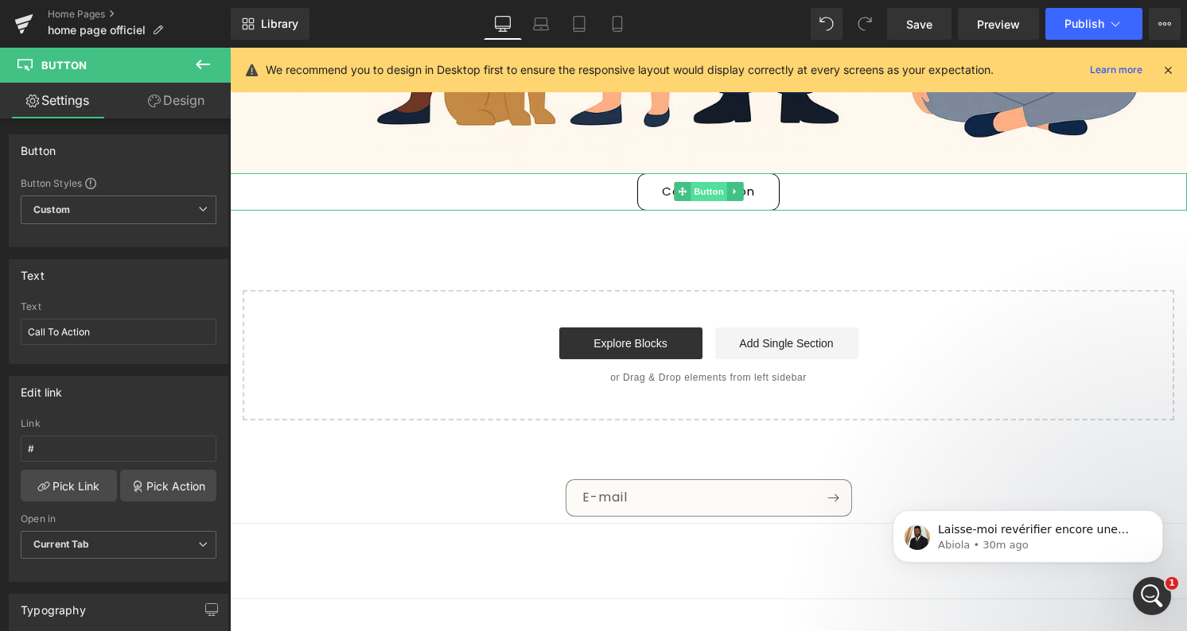
click at [705, 201] on span "Button" at bounding box center [708, 191] width 37 height 19
click at [728, 201] on link at bounding box center [734, 191] width 17 height 19
click at [744, 196] on icon at bounding box center [742, 192] width 9 height 10
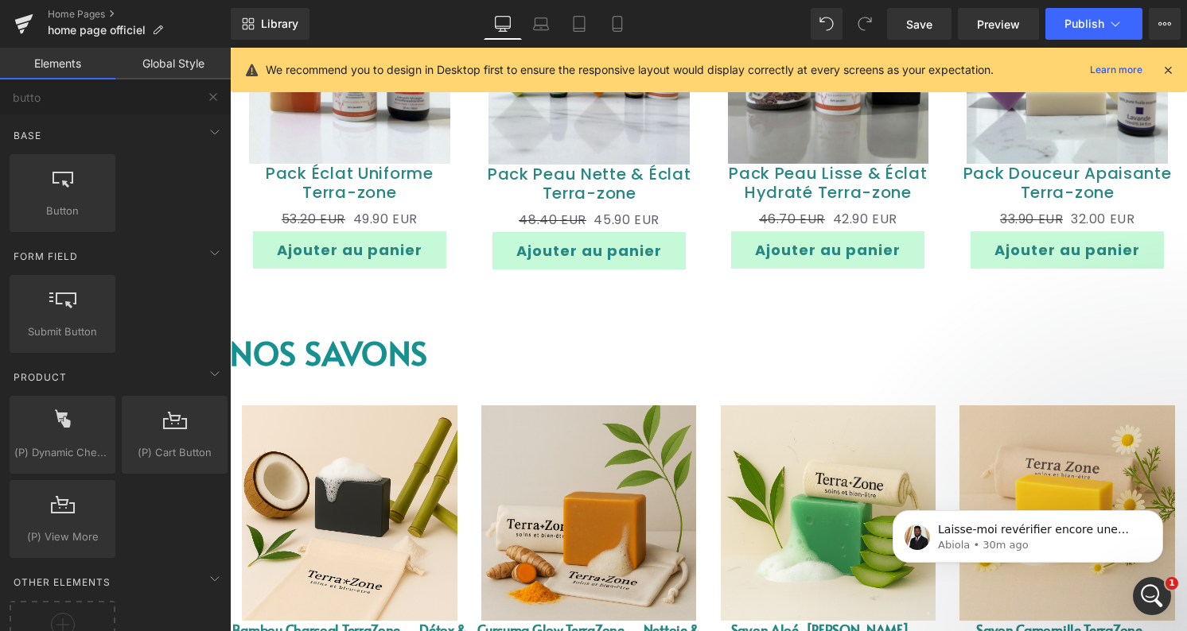
scroll to position [1184, 0]
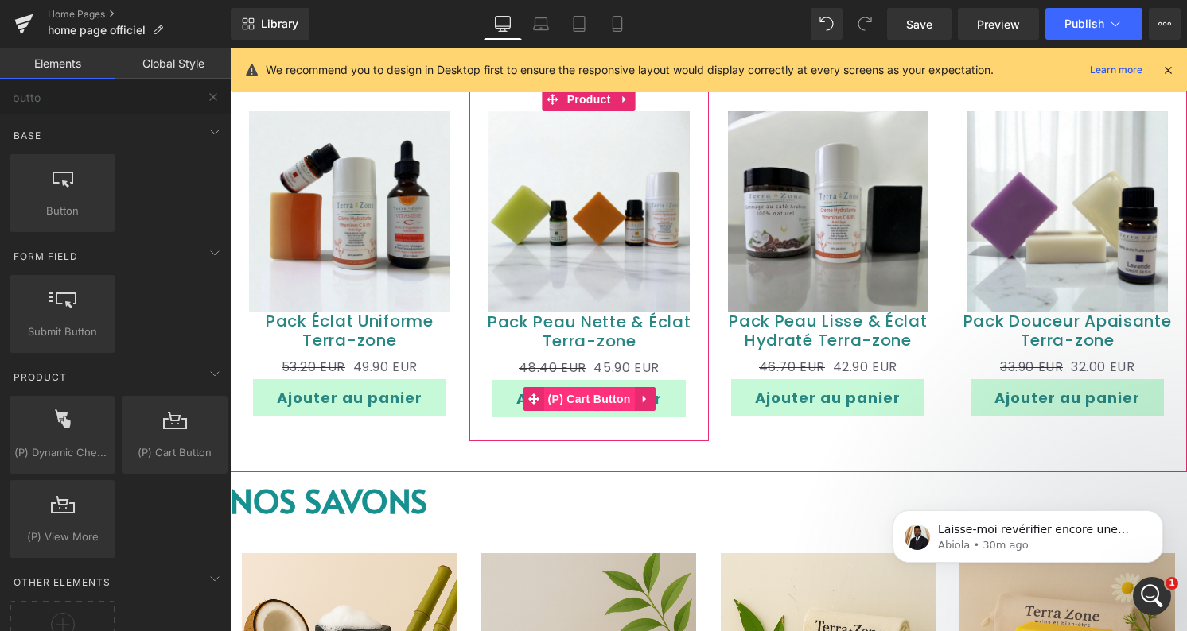
click at [590, 411] on span "(P) Cart Button" at bounding box center [589, 399] width 91 height 24
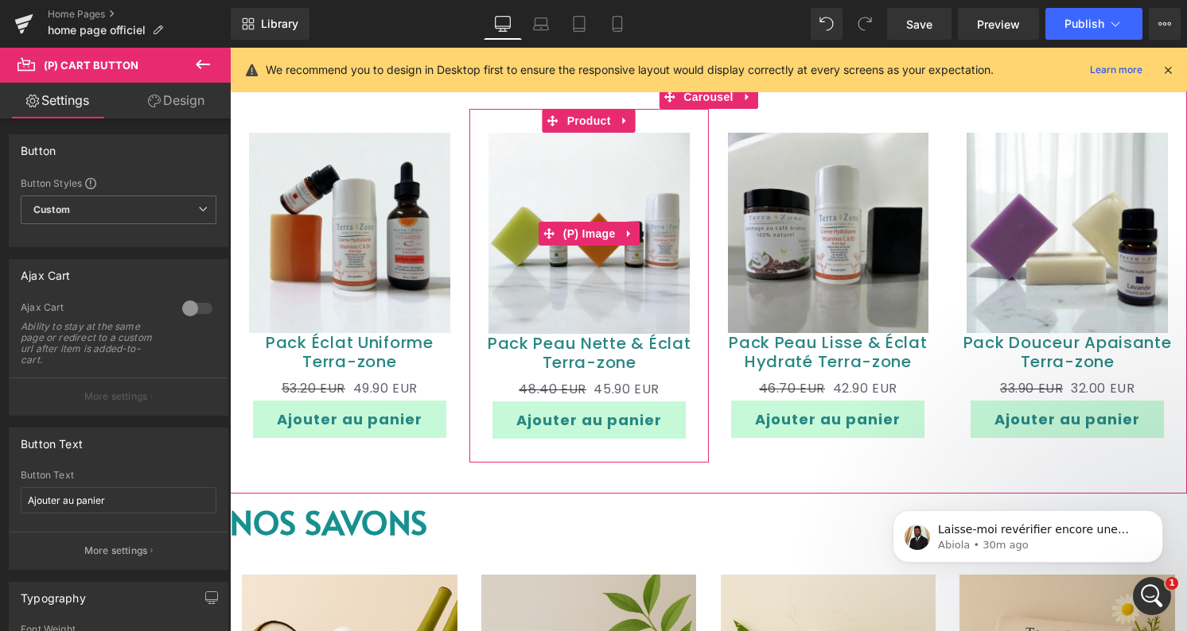
scroll to position [1159, 0]
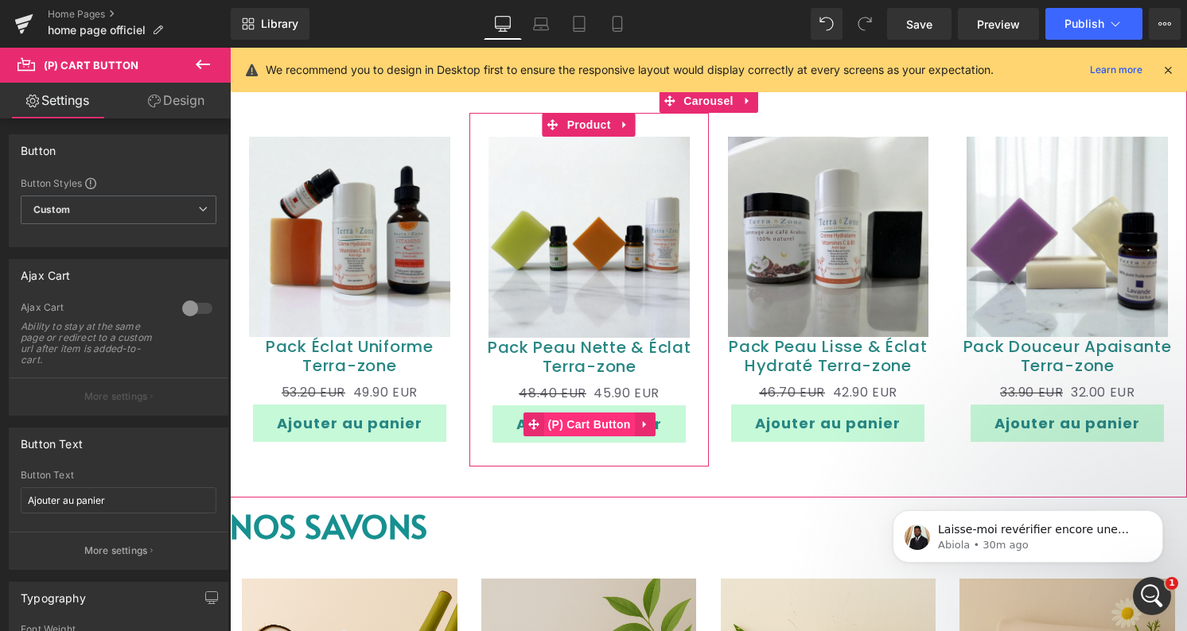
click at [576, 437] on span "(P) Cart Button" at bounding box center [589, 425] width 91 height 24
click at [589, 437] on span "(P) Cart Button" at bounding box center [589, 425] width 91 height 24
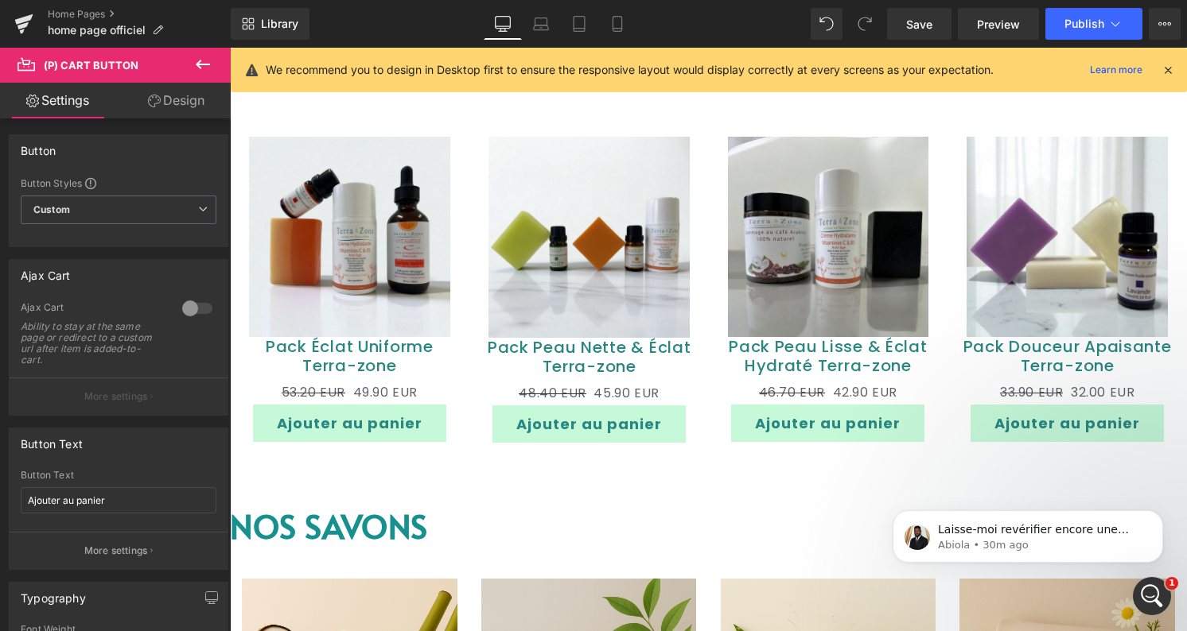
click at [418, 442] on button "Ajouter au panier" at bounding box center [349, 423] width 193 height 37
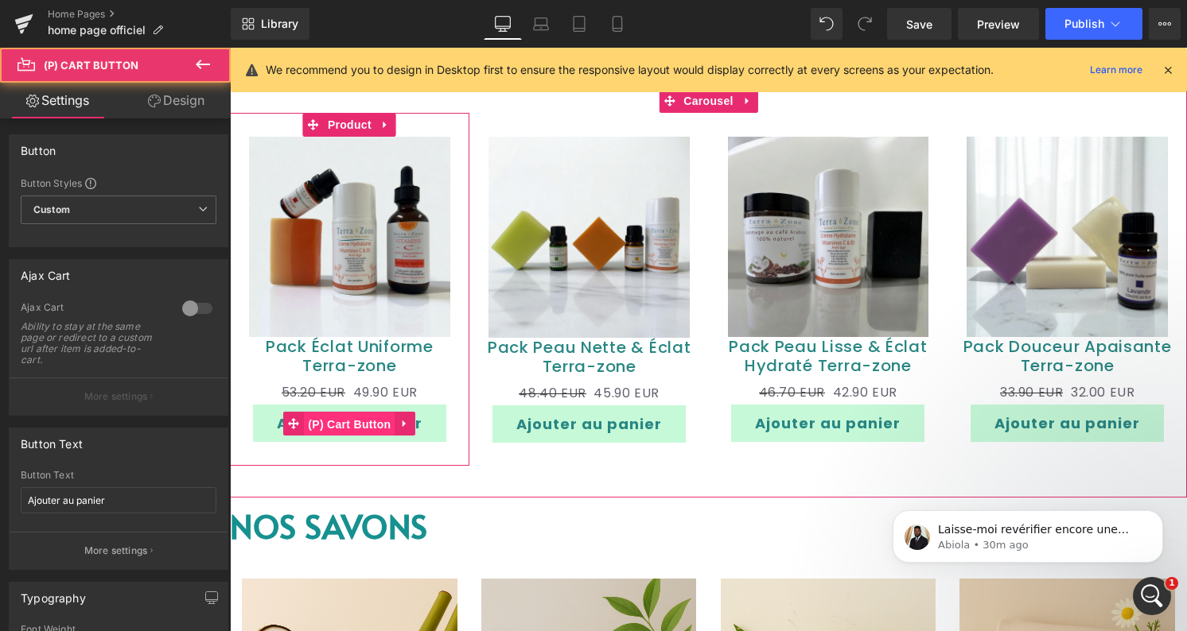
click at [355, 437] on span "(P) Cart Button" at bounding box center [349, 425] width 91 height 24
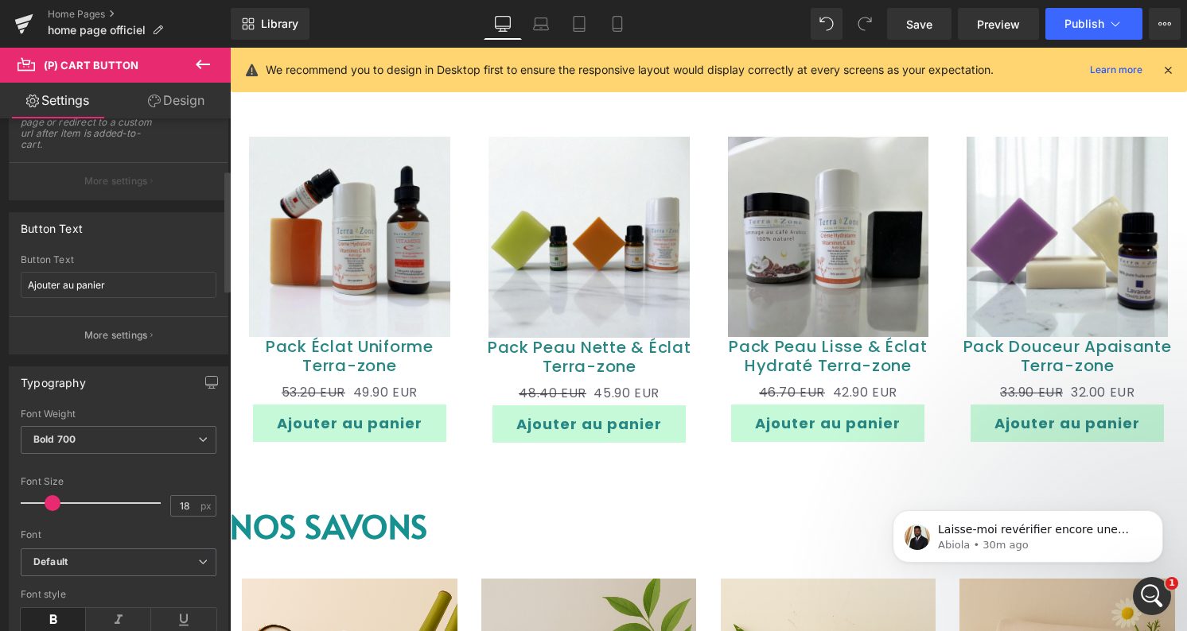
scroll to position [233, 0]
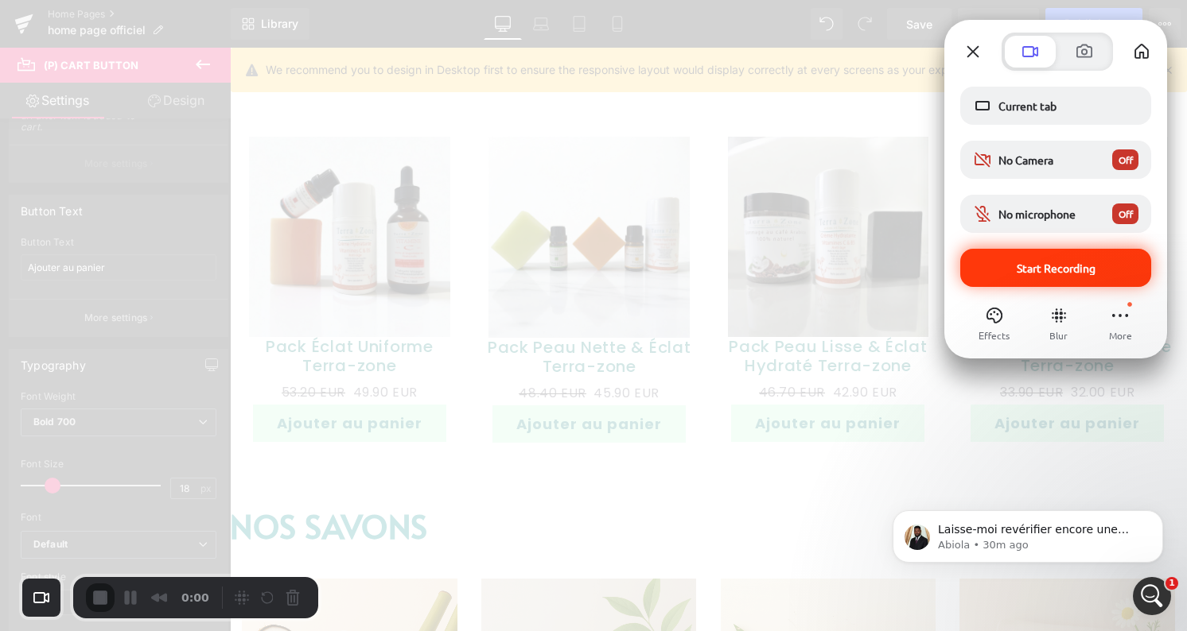
click at [1033, 268] on span "Start Recording" at bounding box center [1055, 268] width 79 height 14
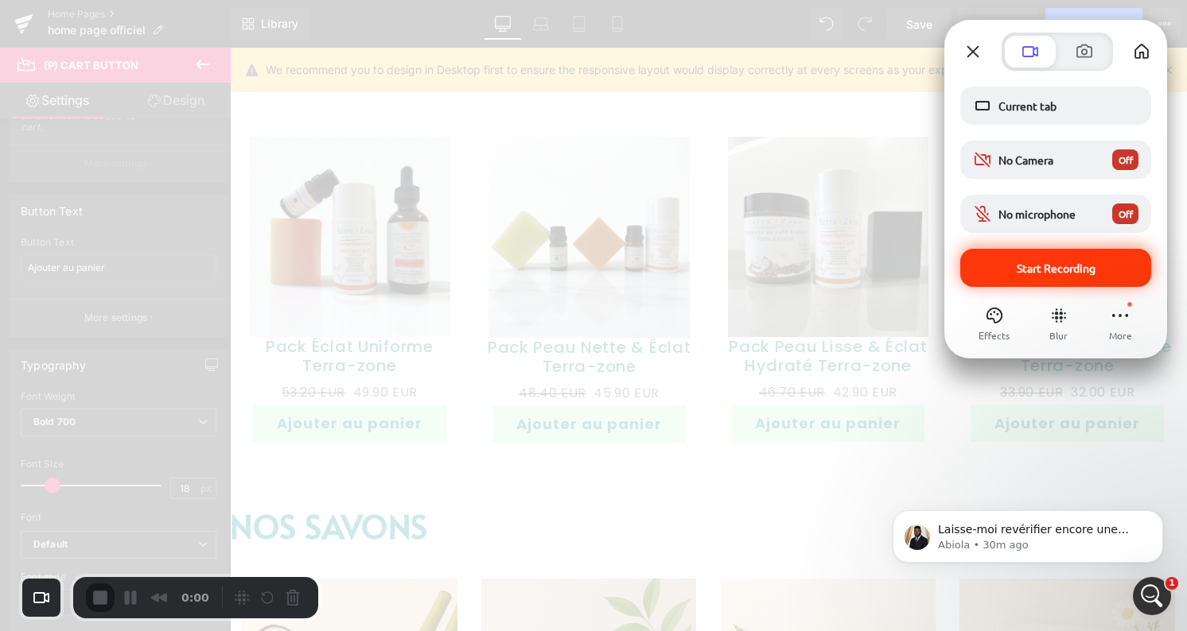
scroll to position [232, 0]
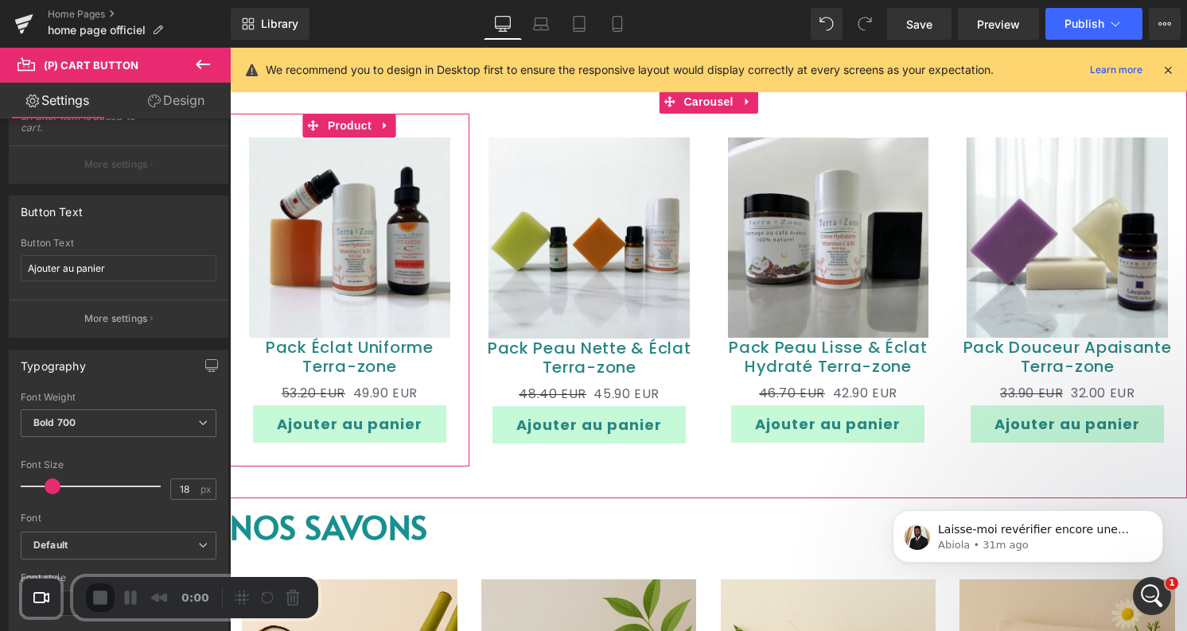
click at [410, 441] on button "Ajouter au panier" at bounding box center [349, 424] width 193 height 37
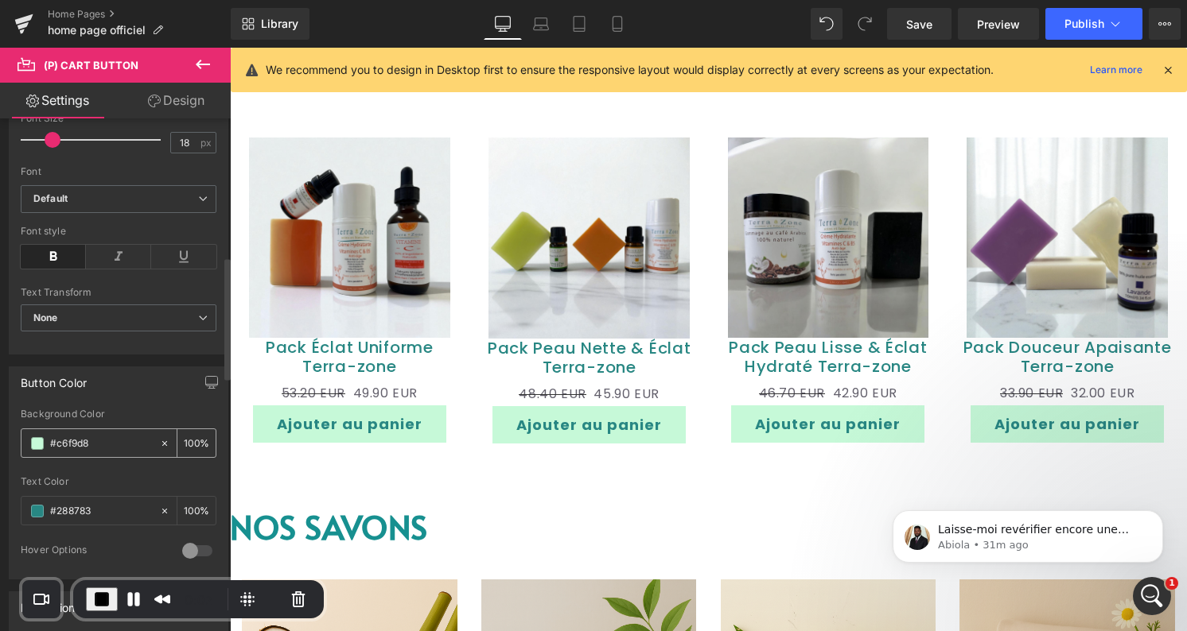
scroll to position [621, 0]
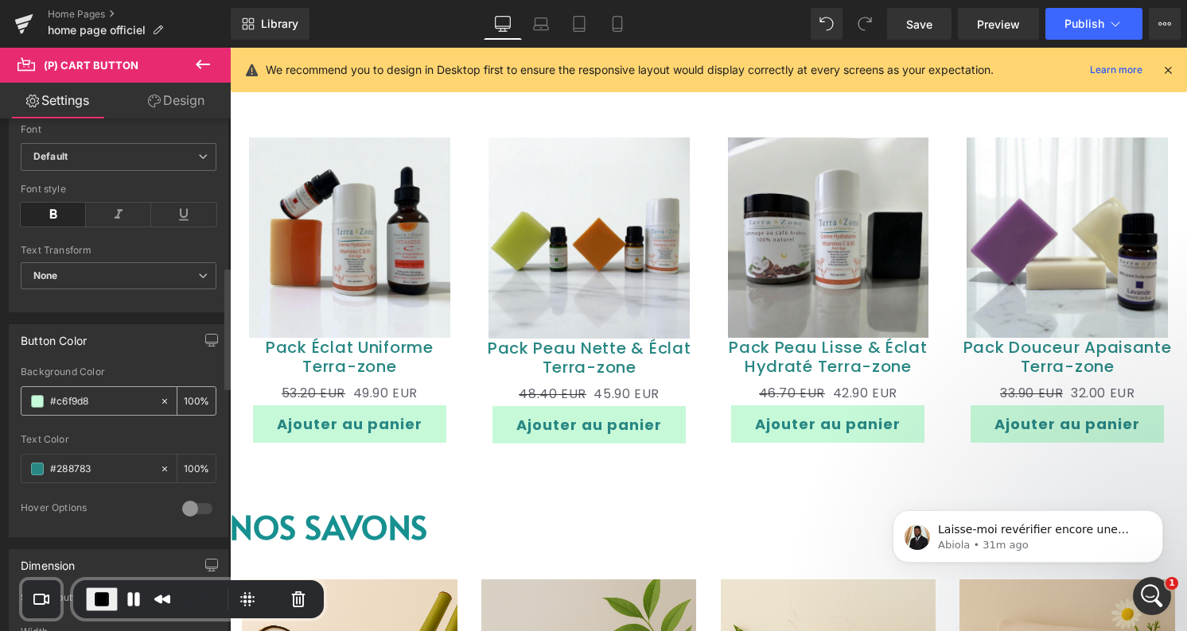
click at [61, 387] on div "#c6f9d8" at bounding box center [90, 401] width 138 height 28
click at [71, 394] on input "#c6f9d8" at bounding box center [101, 401] width 102 height 17
click at [35, 399] on span at bounding box center [37, 401] width 13 height 13
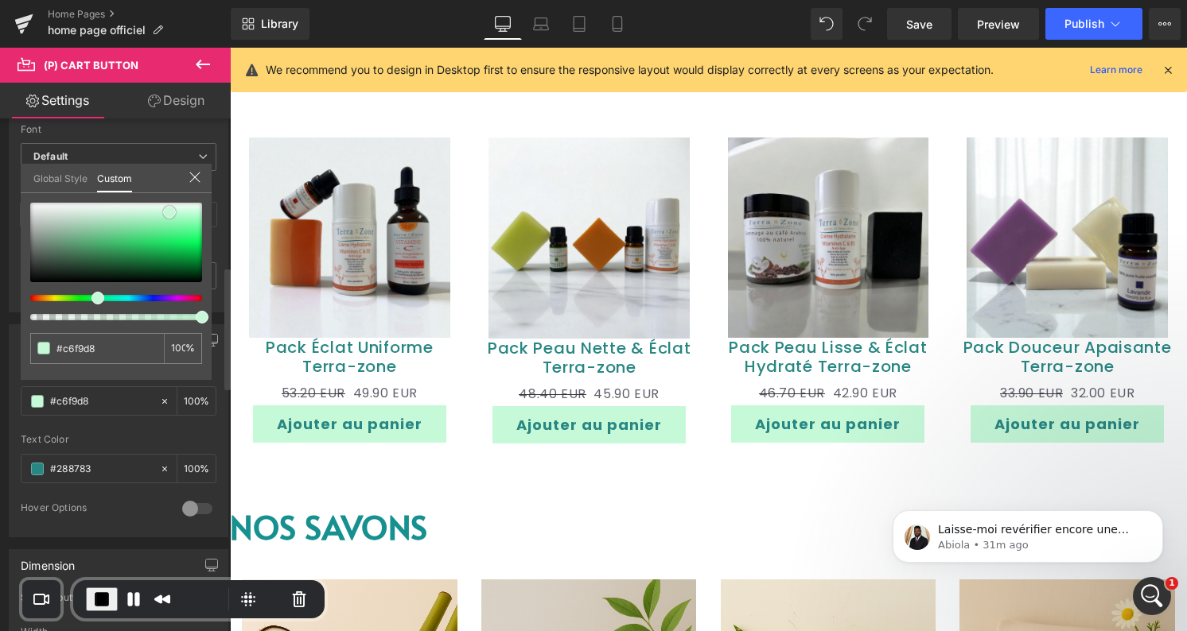
type input "#59af77"
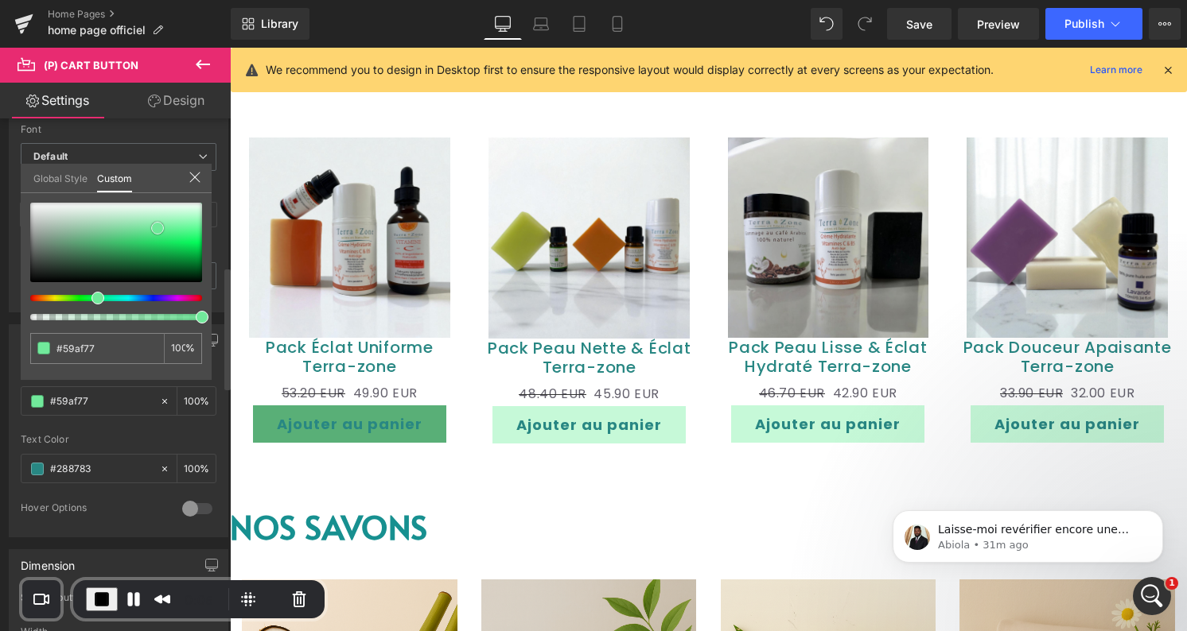
type input "#71e99b"
type input "#f4fff8"
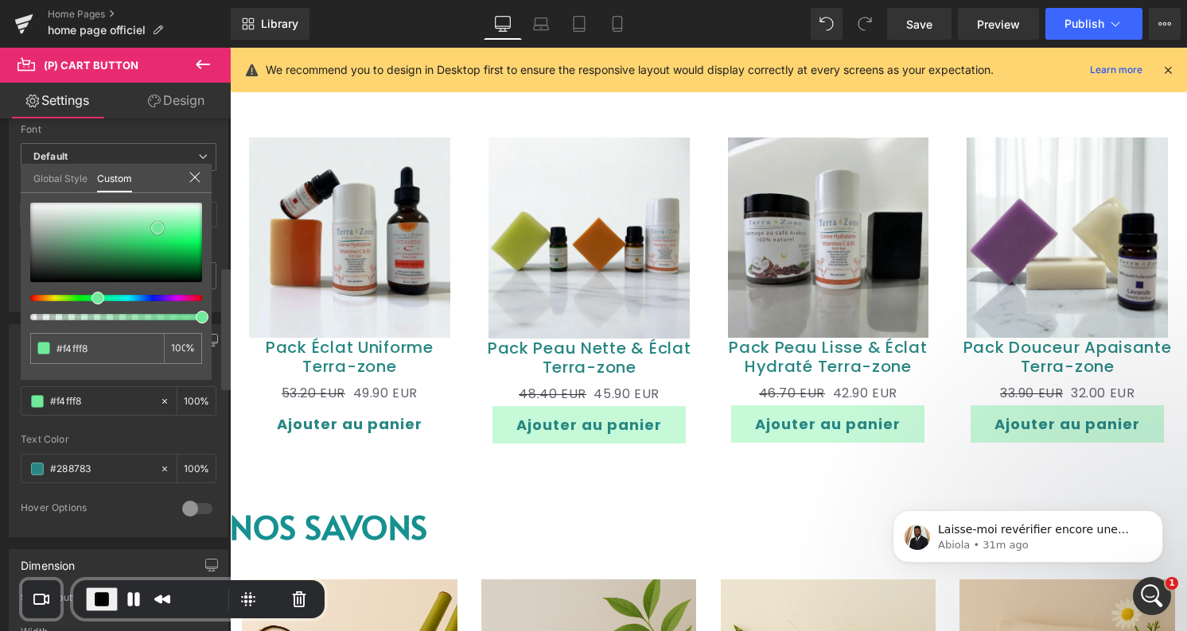
type input "#ffffff"
drag, startPoint x: 90, startPoint y: 240, endPoint x: 226, endPoint y: 195, distance: 143.4
click at [226, 195] on div "Button Button Styles Custom Custom Setup Global Style Custom Setup Global Style…" at bounding box center [115, 378] width 231 height 520
type input "#9effc1"
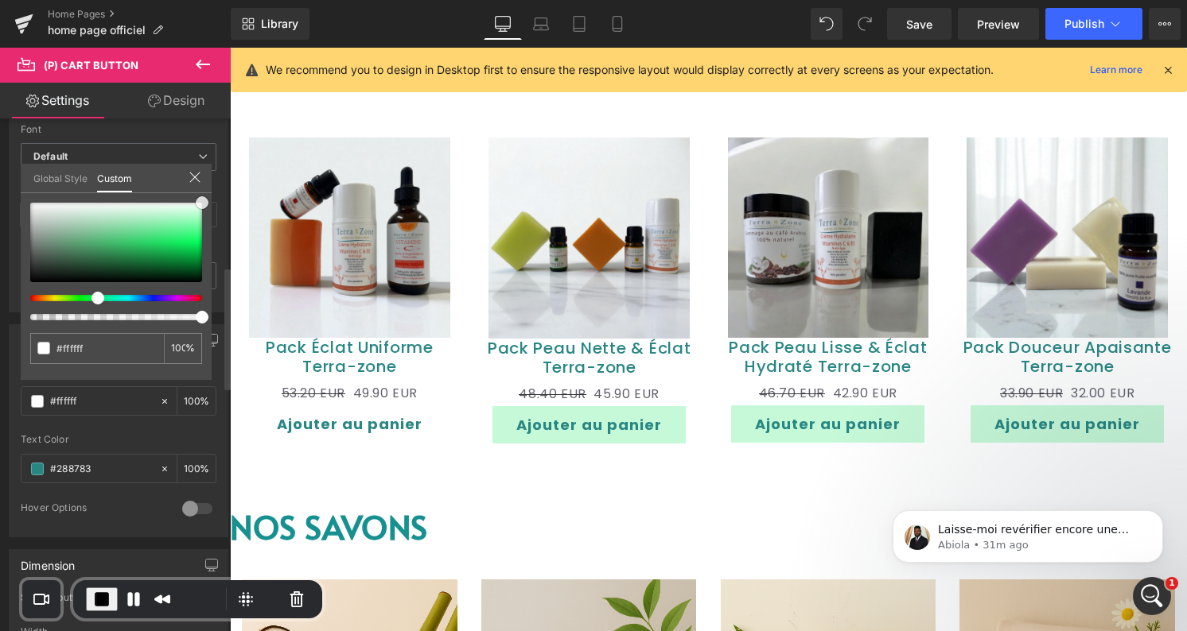
type input "#9effc1"
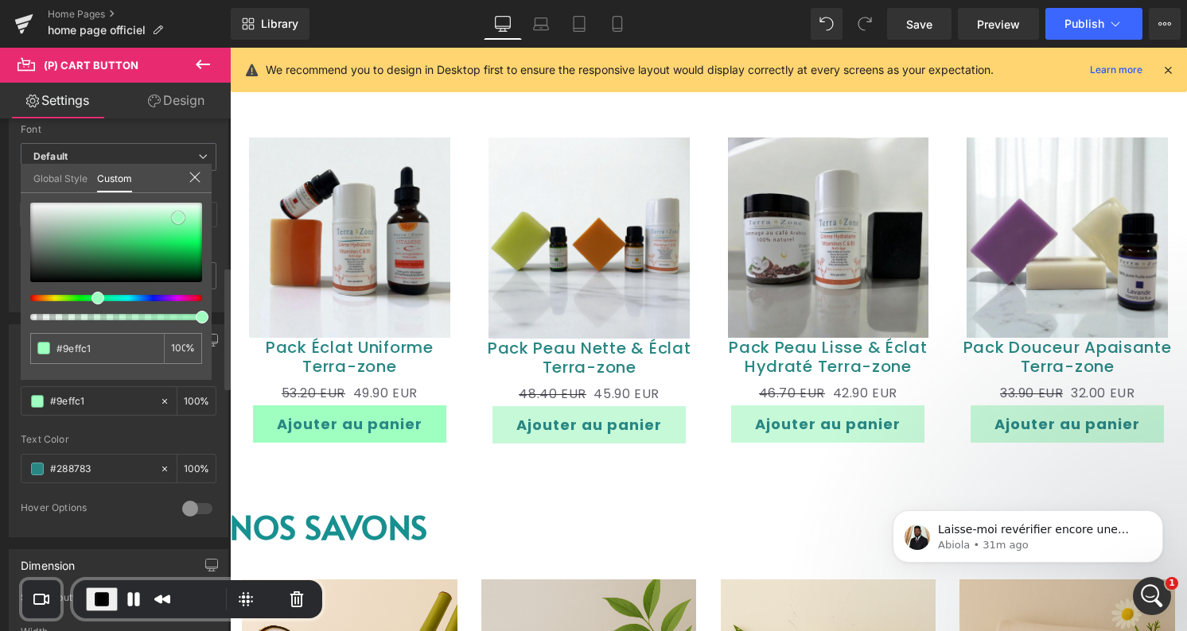
type input "#a9f8c6"
type input "#e5feee"
type input "#effff5"
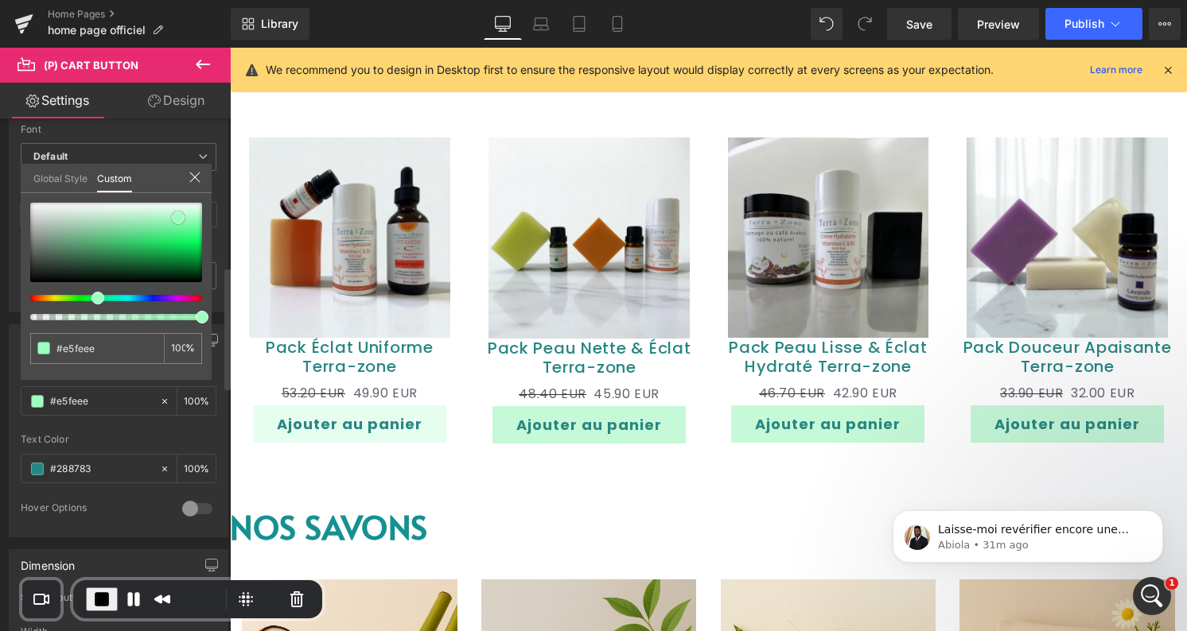
type input "#effff5"
type input "#f4fff8"
type input "#ffffff"
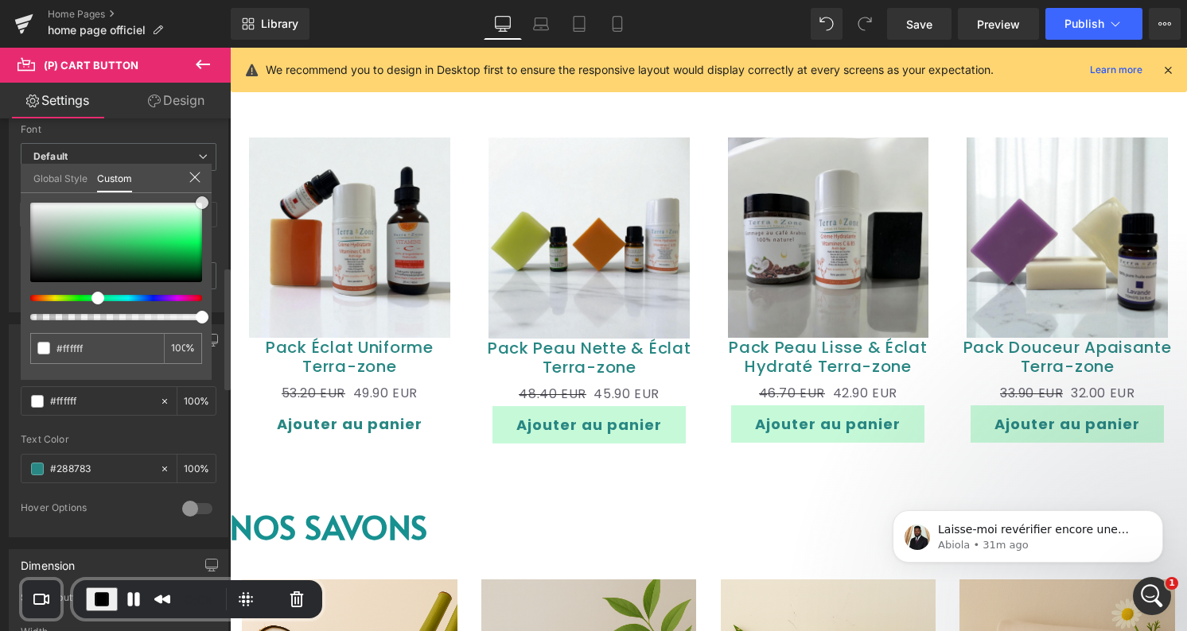
type input "#f4fff8"
type input "#f9fffb"
type input "#ffffff"
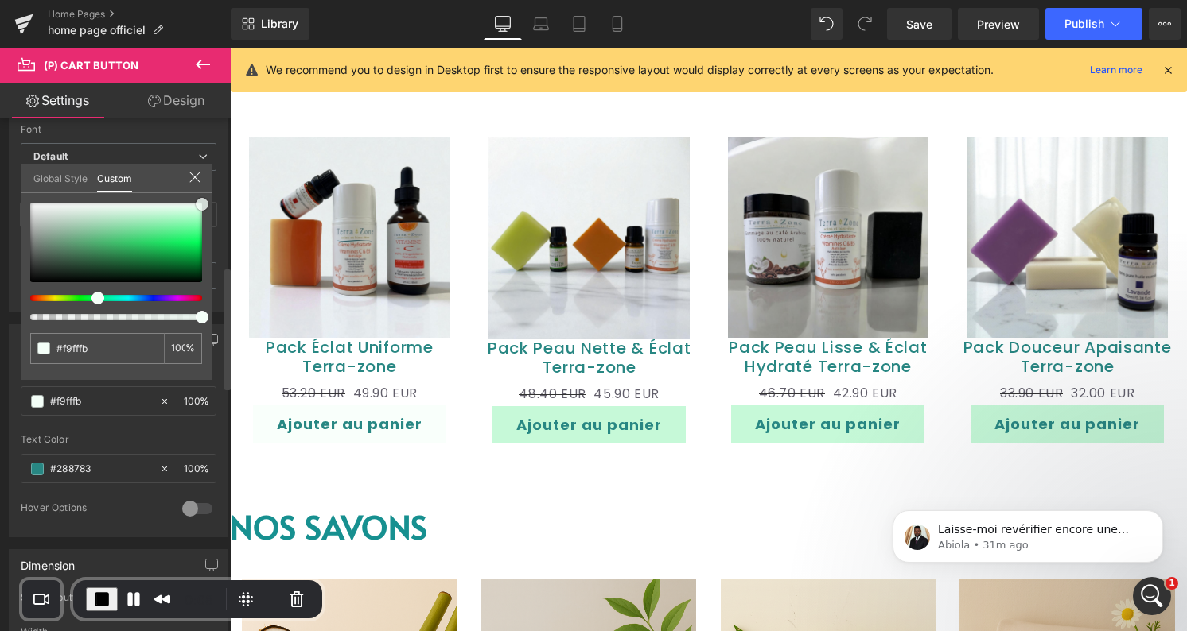
type input "#ffffff"
drag, startPoint x: 178, startPoint y: 217, endPoint x: 208, endPoint y: 190, distance: 40.0
click at [208, 190] on div "Global Style Custom Setup Global Style #ffffff 100 %" at bounding box center [116, 188] width 191 height 49
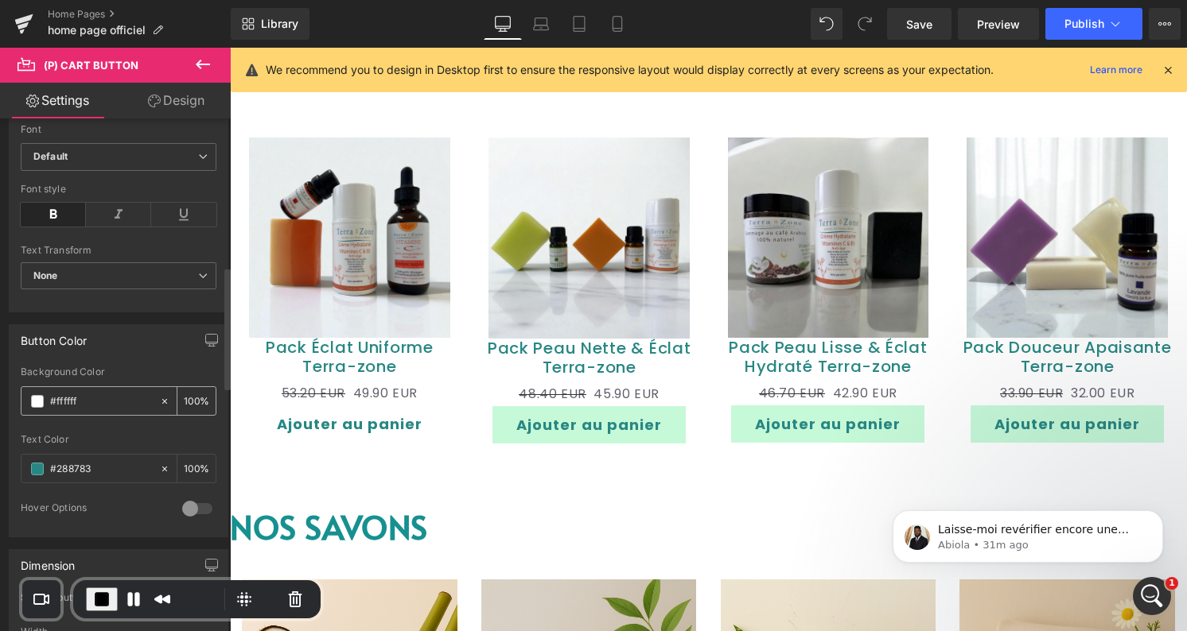
click at [36, 398] on span at bounding box center [37, 401] width 13 height 13
click at [45, 466] on div "#288783" at bounding box center [90, 469] width 138 height 28
click at [37, 467] on span at bounding box center [37, 469] width 13 height 13
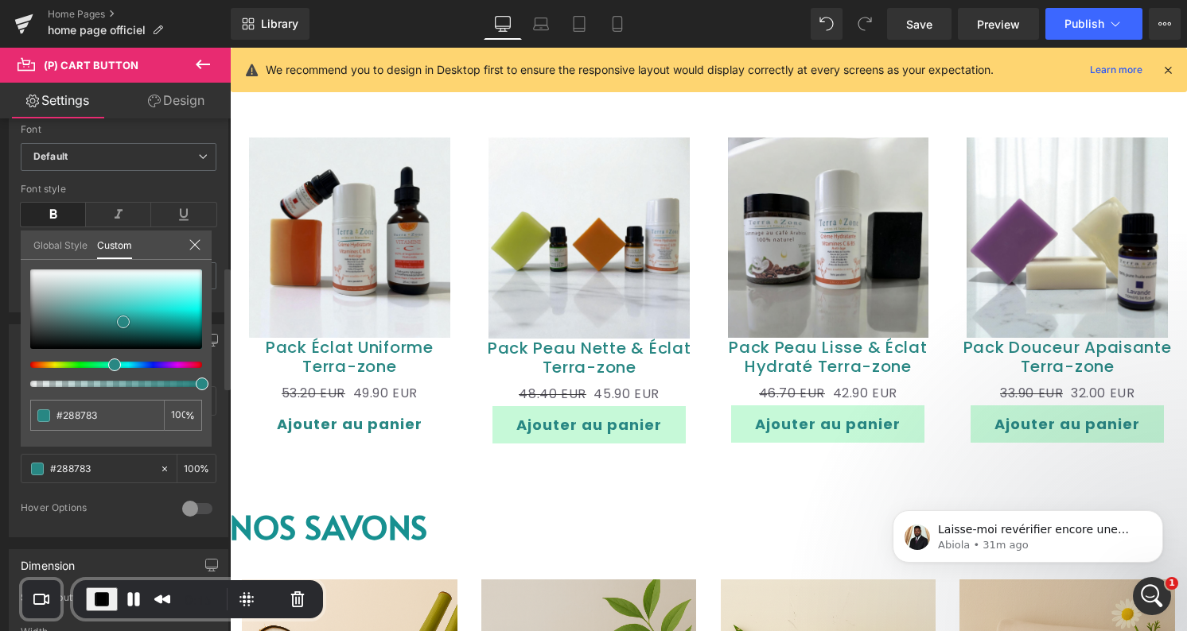
type input "#2b4543"
type input "#2b4542"
type input "#273936"
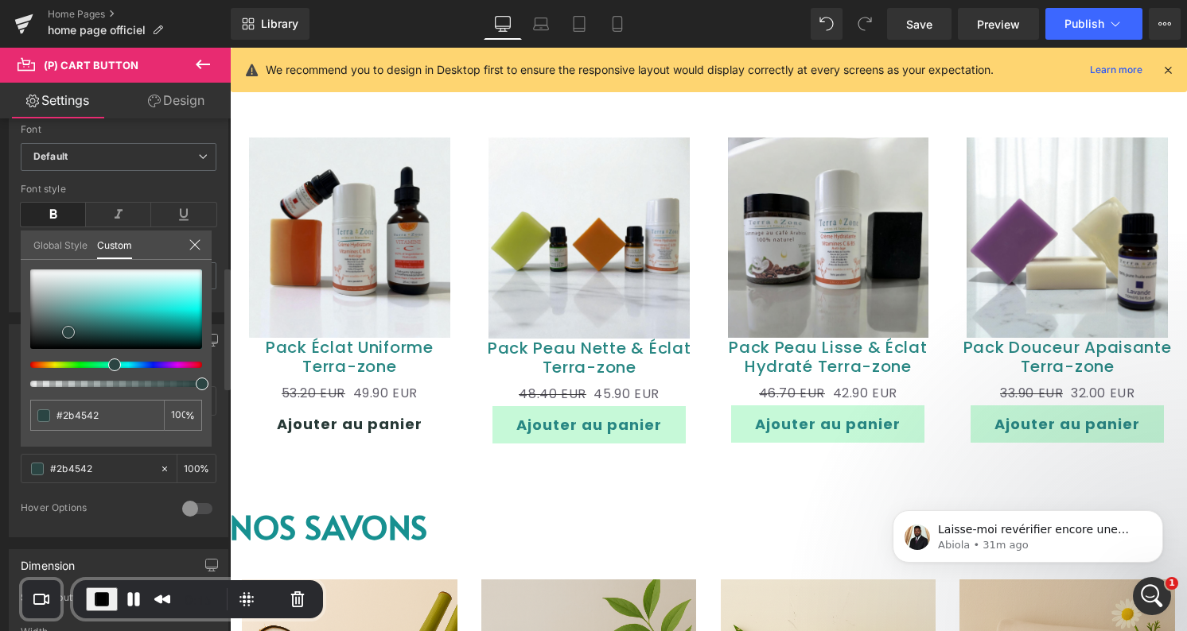
type input "#273936"
type input "#161c1b"
type input "#000000"
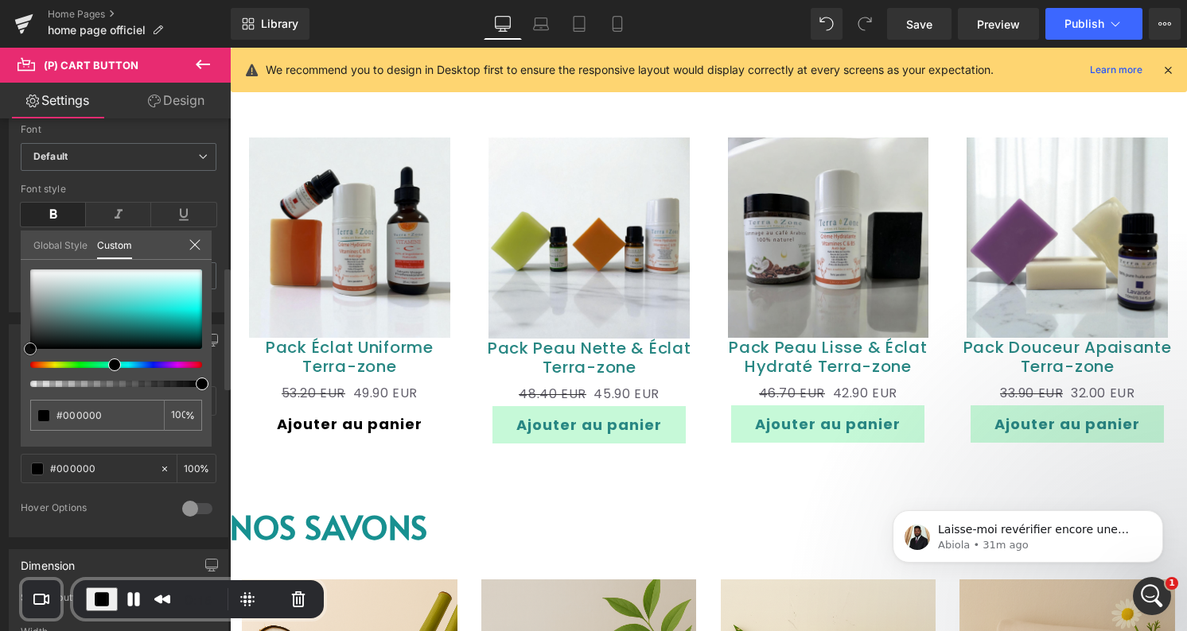
drag, startPoint x: 68, startPoint y: 332, endPoint x: 29, endPoint y: 357, distance: 46.5
click at [30, 357] on div at bounding box center [116, 329] width 172 height 118
click at [100, 445] on div "#000000 100 %" at bounding box center [116, 358] width 191 height 177
click at [176, 442] on div "#000000 100 %" at bounding box center [116, 358] width 191 height 177
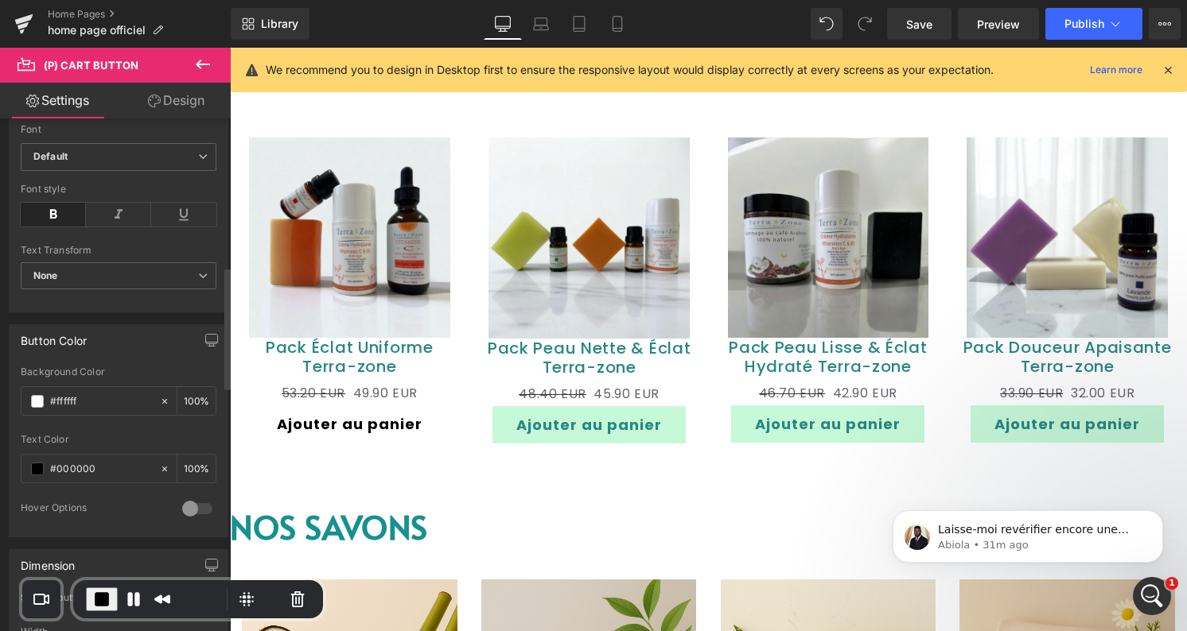
click at [174, 106] on link "Design" at bounding box center [175, 101] width 115 height 36
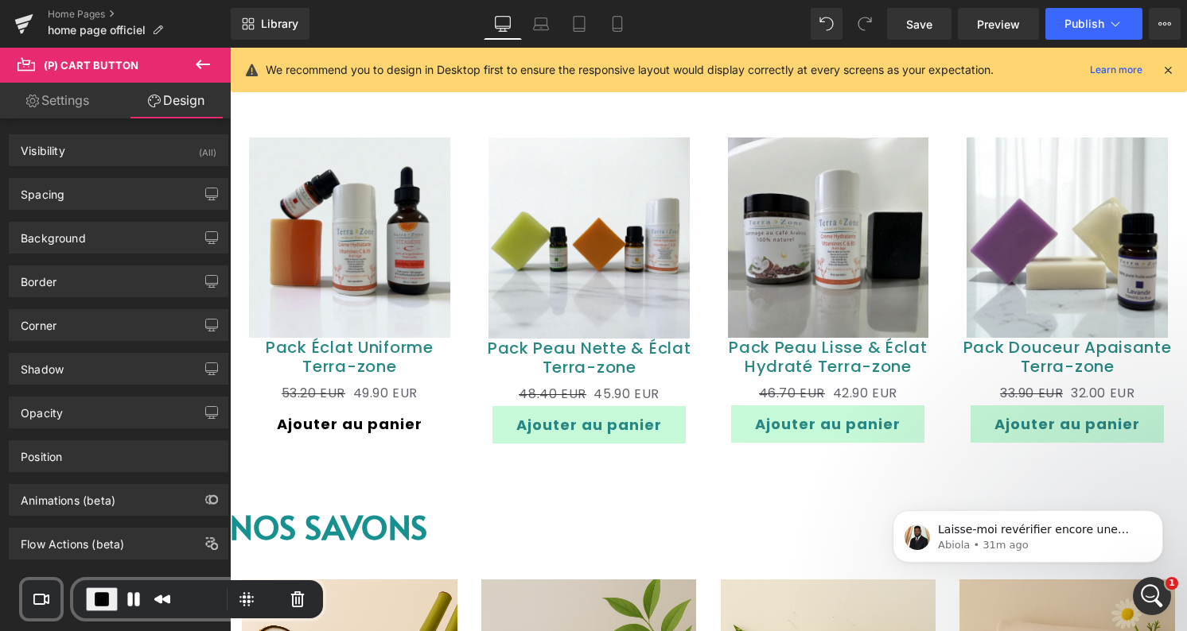
type input "#000000"
type input "100"
click at [95, 273] on div "Border" at bounding box center [119, 281] width 218 height 30
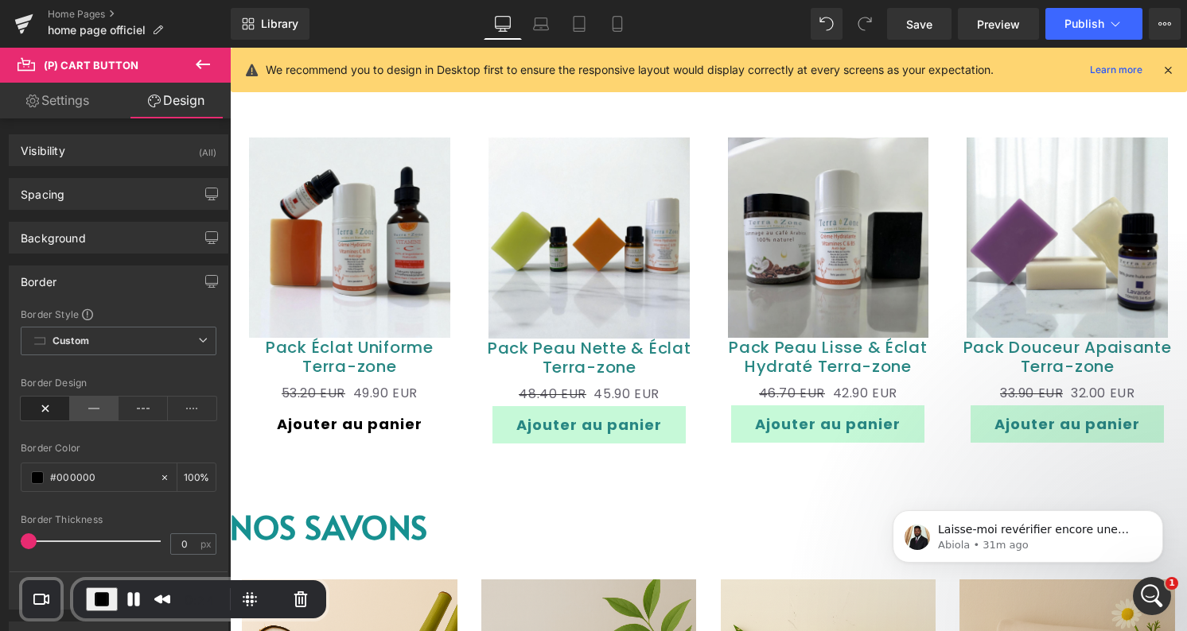
click at [94, 405] on icon at bounding box center [94, 409] width 49 height 24
click at [177, 544] on input "0" at bounding box center [185, 544] width 28 height 20
type input "3"
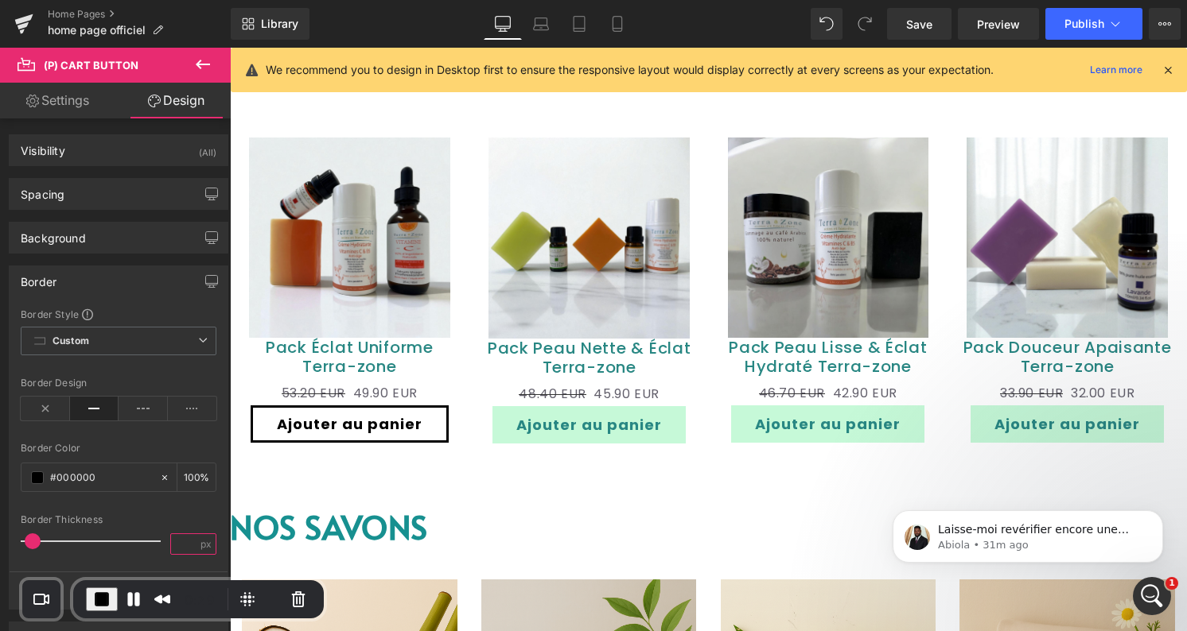
type input "1"
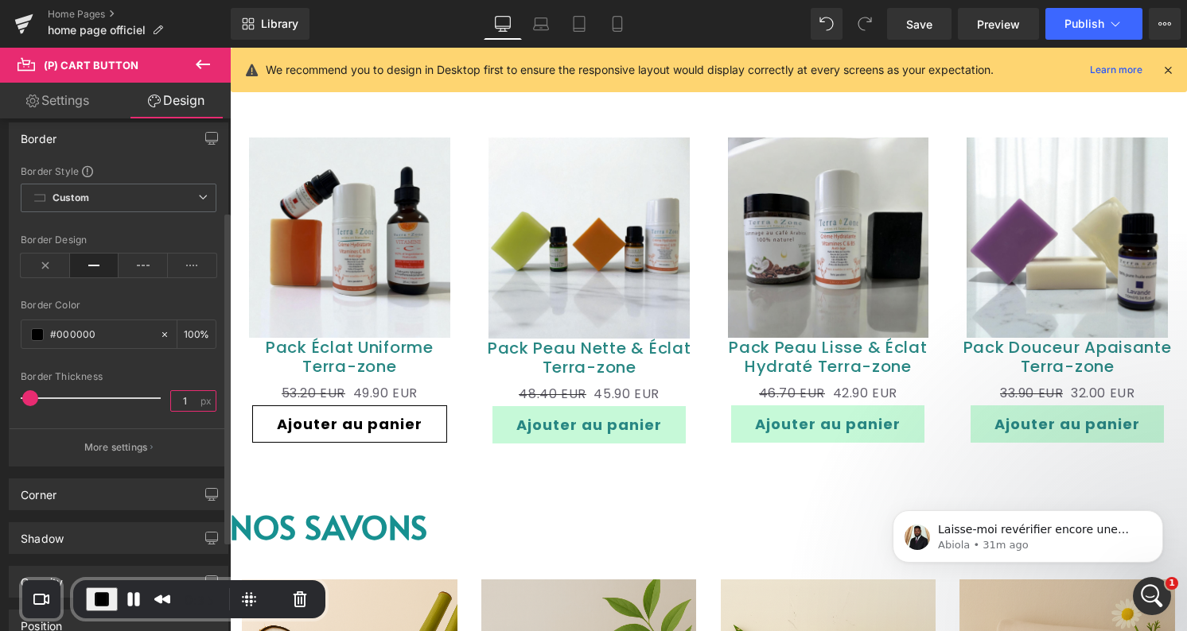
scroll to position [172, 0]
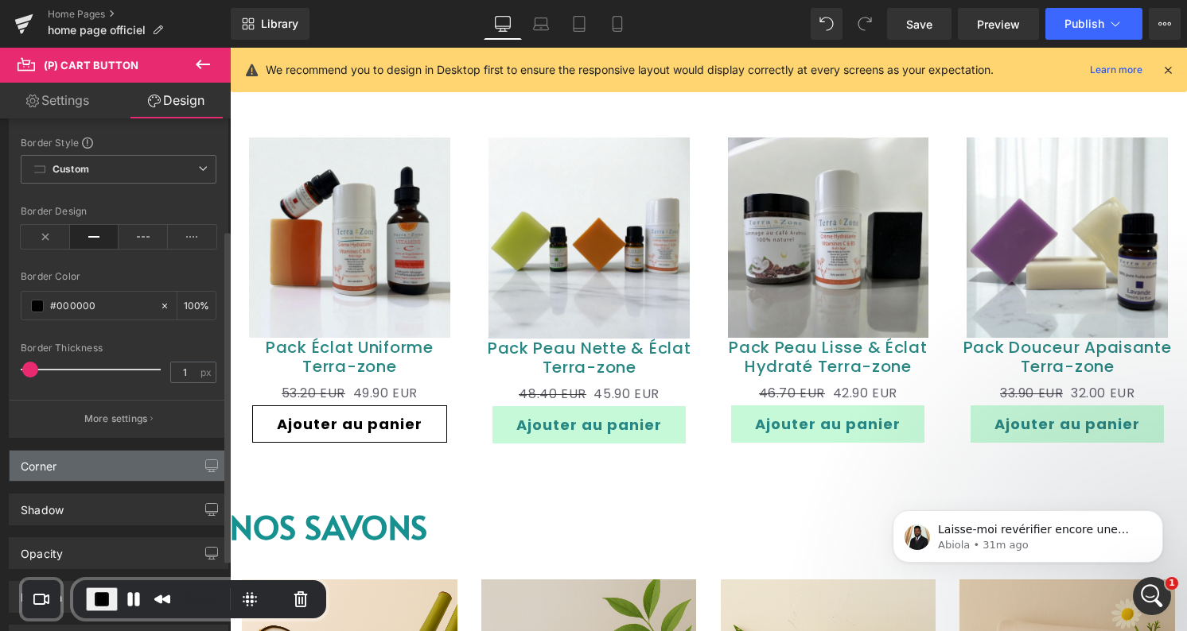
click at [142, 459] on div "Corner" at bounding box center [119, 466] width 218 height 30
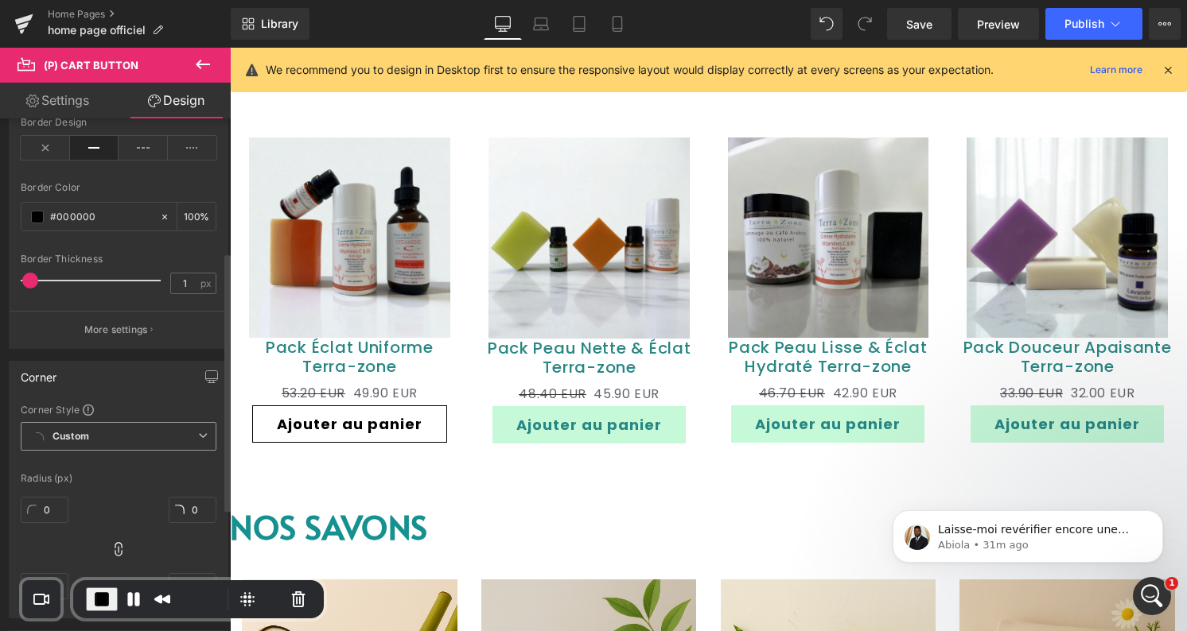
scroll to position [323, 0]
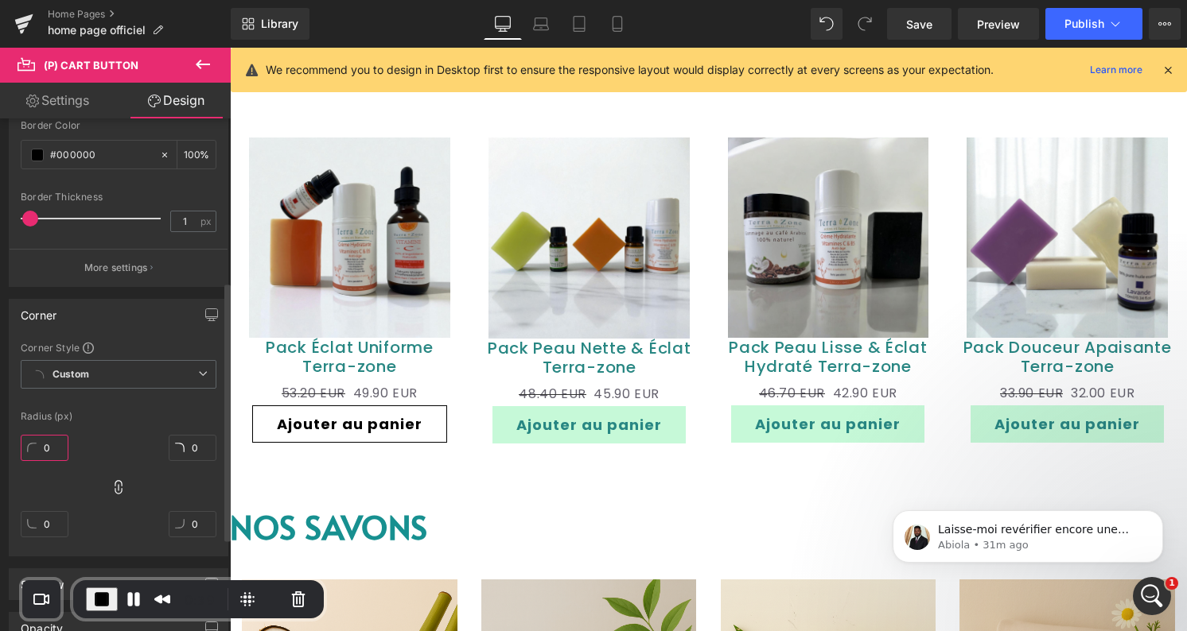
click at [48, 441] on input "0" at bounding box center [45, 448] width 48 height 26
type input "5"
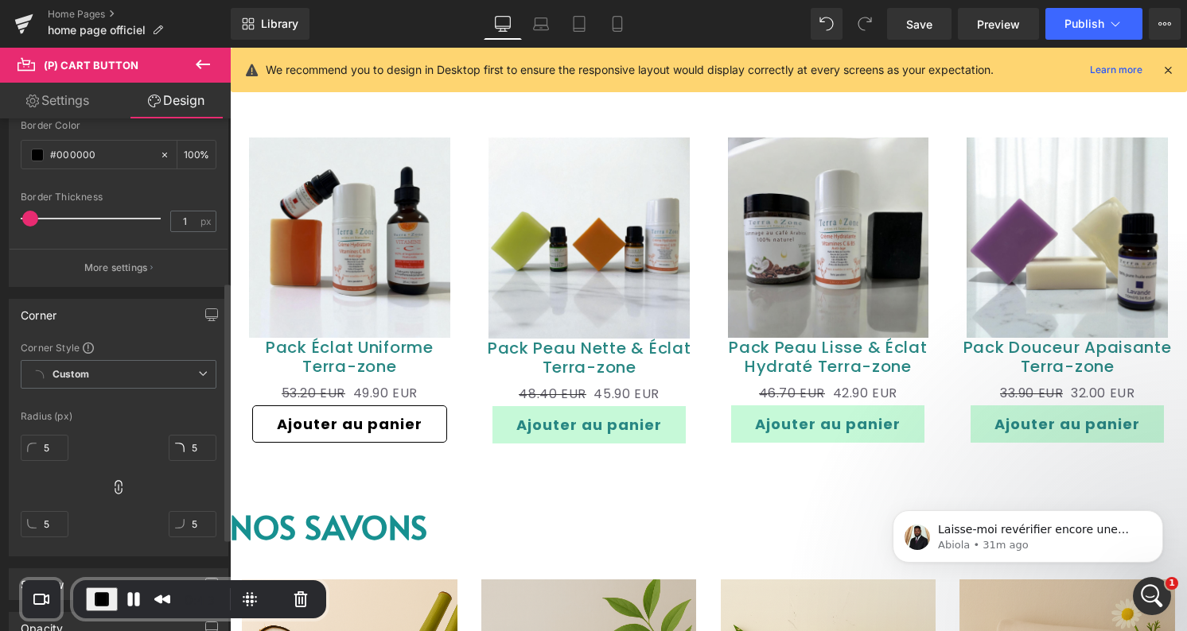
click at [161, 485] on div "5px 5 5px 5 5px 5 5px 5" at bounding box center [119, 492] width 196 height 127
click at [48, 441] on input "5" at bounding box center [45, 448] width 48 height 26
type input "1"
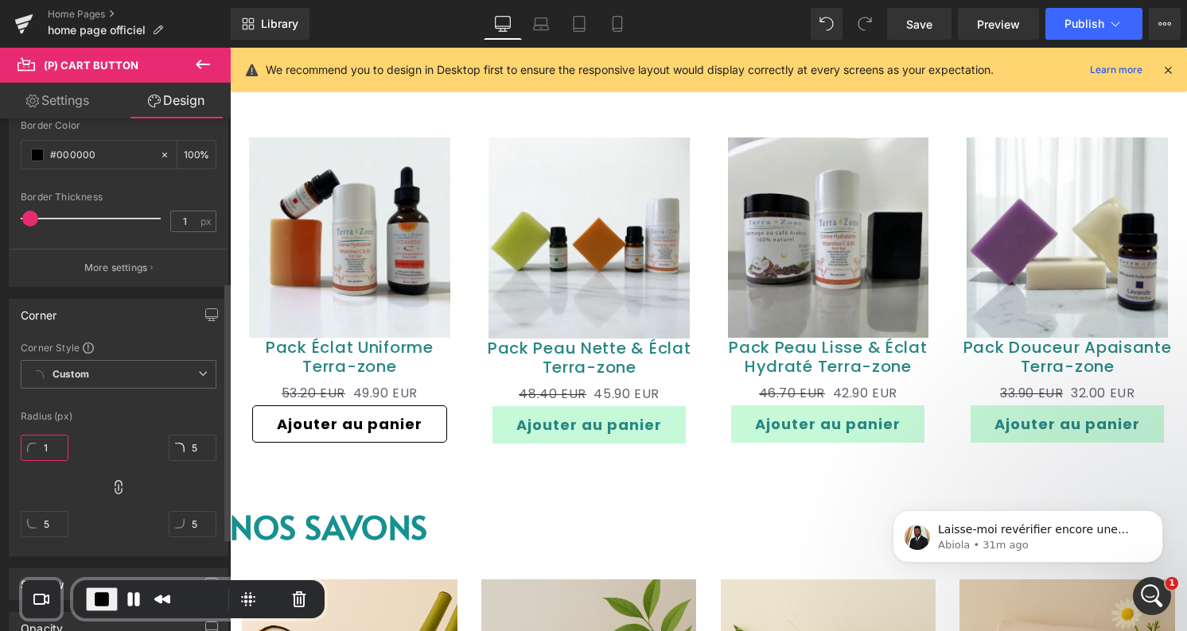
type input "1"
type input "15"
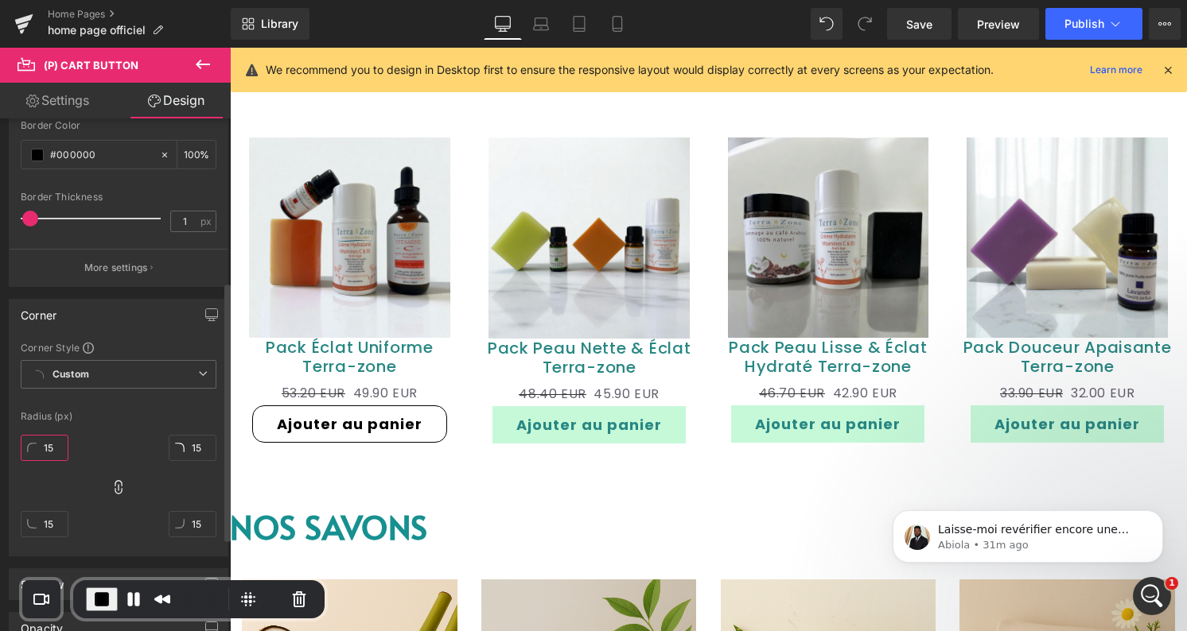
type input "15"
click at [119, 449] on div "15px 15 15px 15 15px 15 15px 15" at bounding box center [119, 492] width 196 height 127
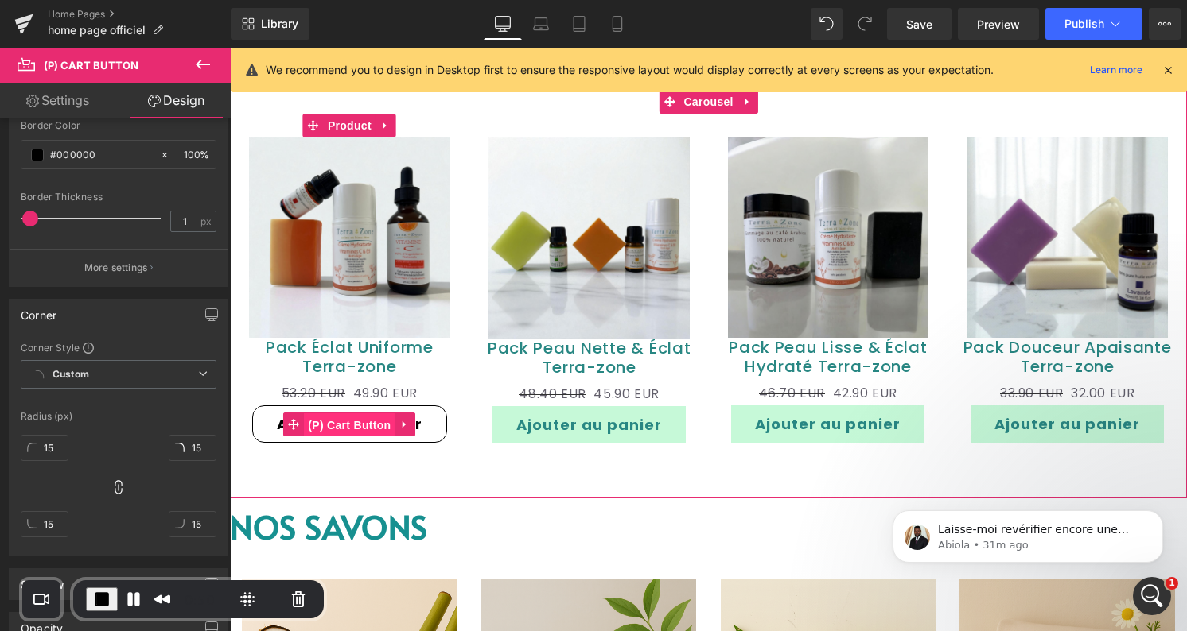
click at [365, 437] on span "(P) Cart Button" at bounding box center [349, 426] width 91 height 24
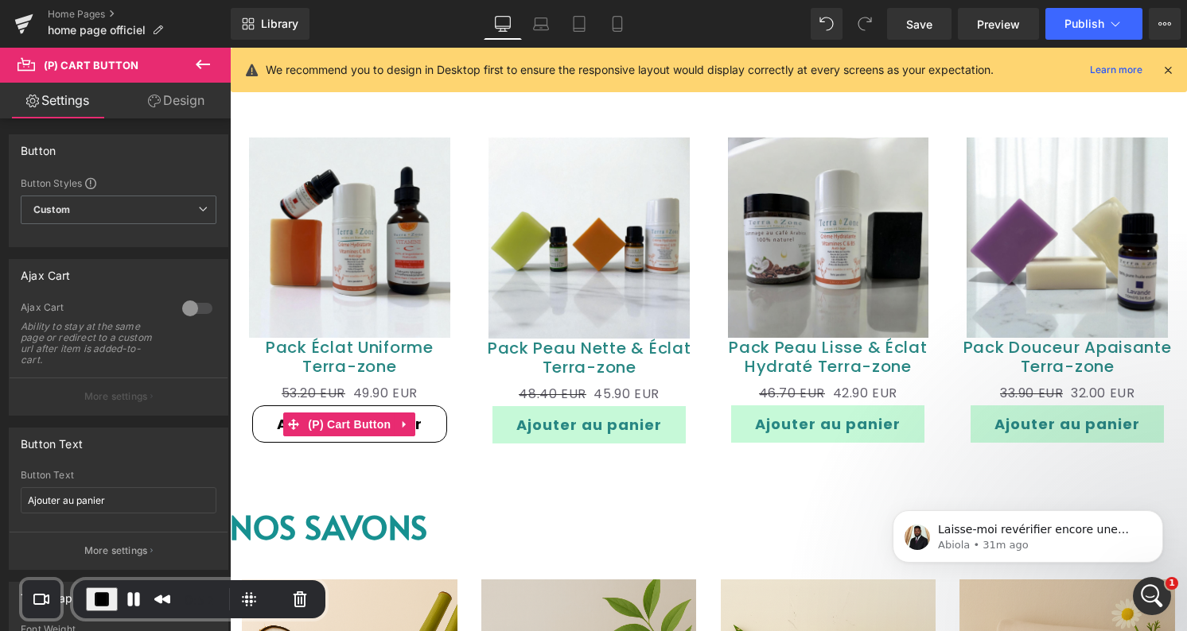
drag, startPoint x: 604, startPoint y: 484, endPoint x: 374, endPoint y: 436, distance: 234.7
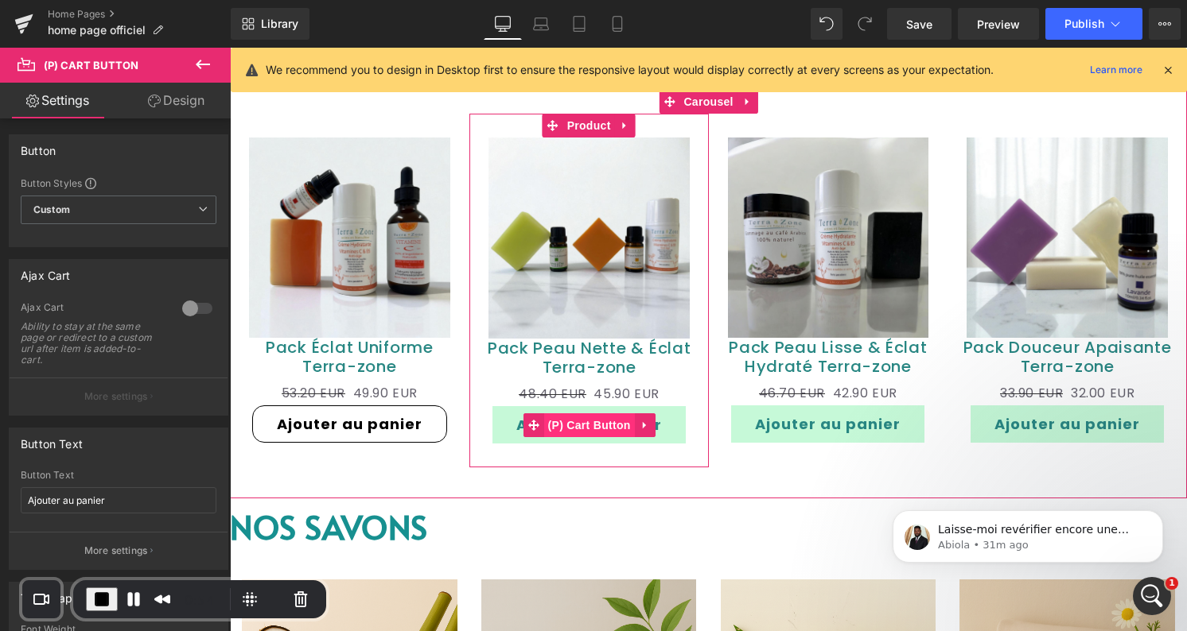
click at [615, 437] on span "(P) Cart Button" at bounding box center [589, 426] width 91 height 24
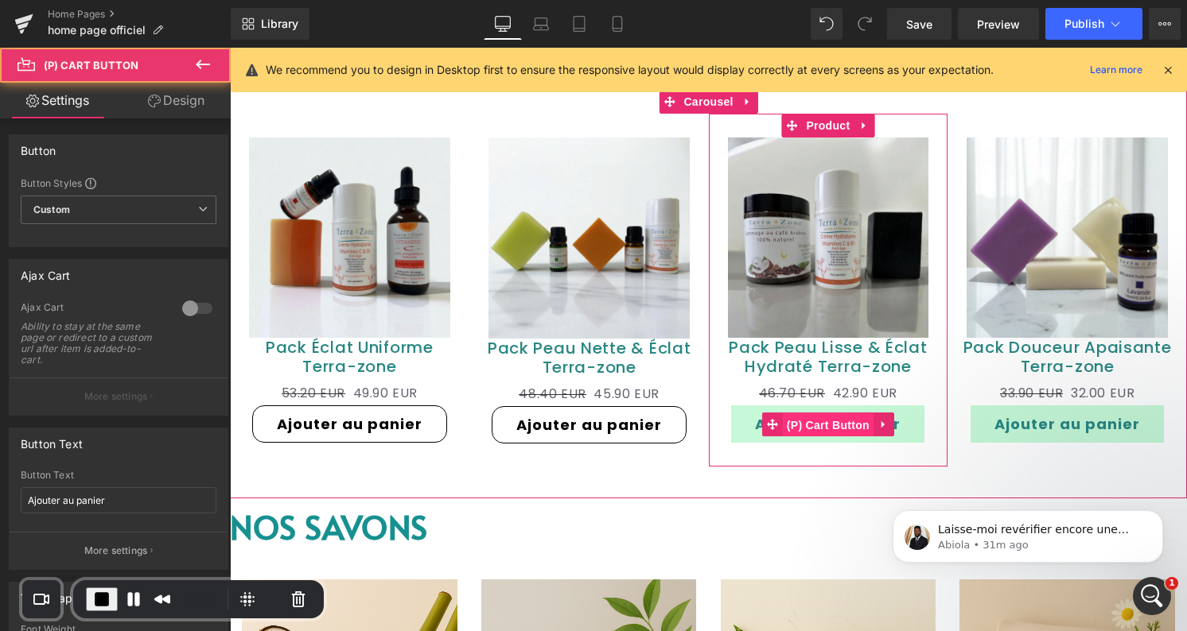
click at [816, 437] on span "(P) Cart Button" at bounding box center [828, 426] width 91 height 24
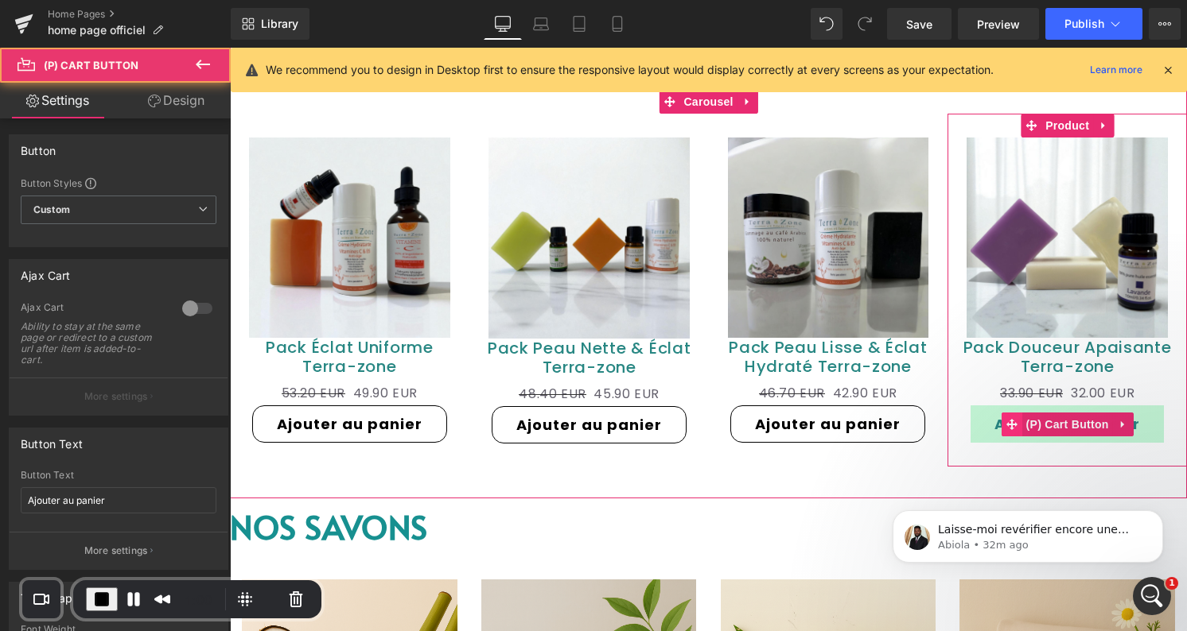
click at [1015, 430] on icon at bounding box center [1011, 424] width 11 height 12
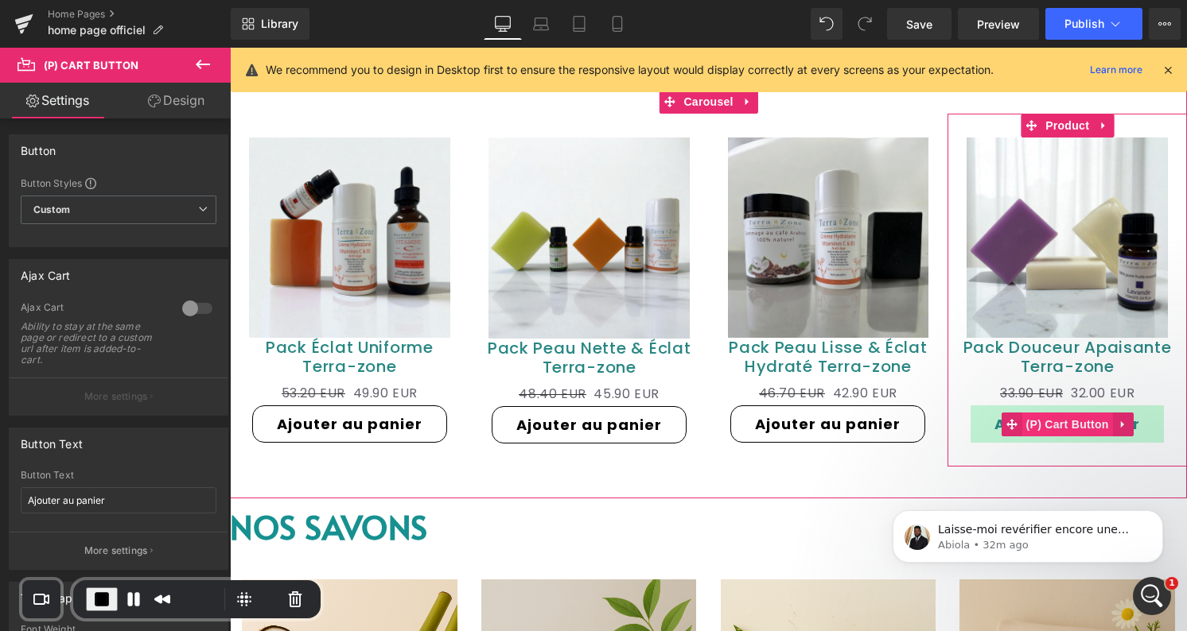
click at [1043, 437] on span "(P) Cart Button" at bounding box center [1067, 425] width 91 height 24
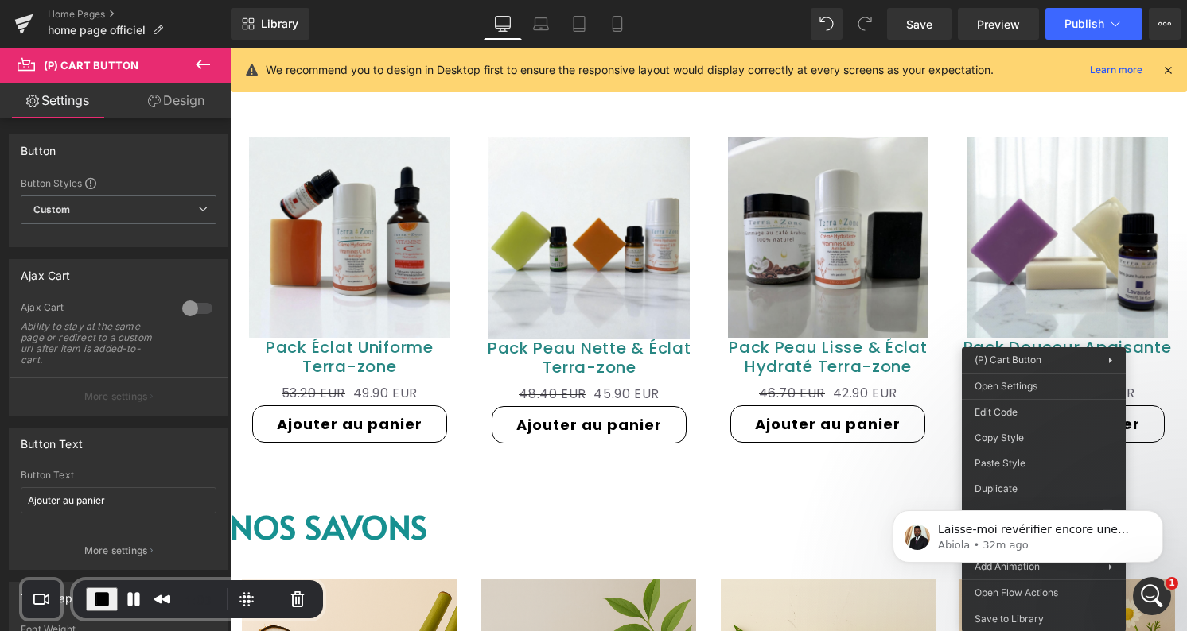
drag, startPoint x: 1265, startPoint y: 511, endPoint x: 1035, endPoint y: 463, distance: 234.7
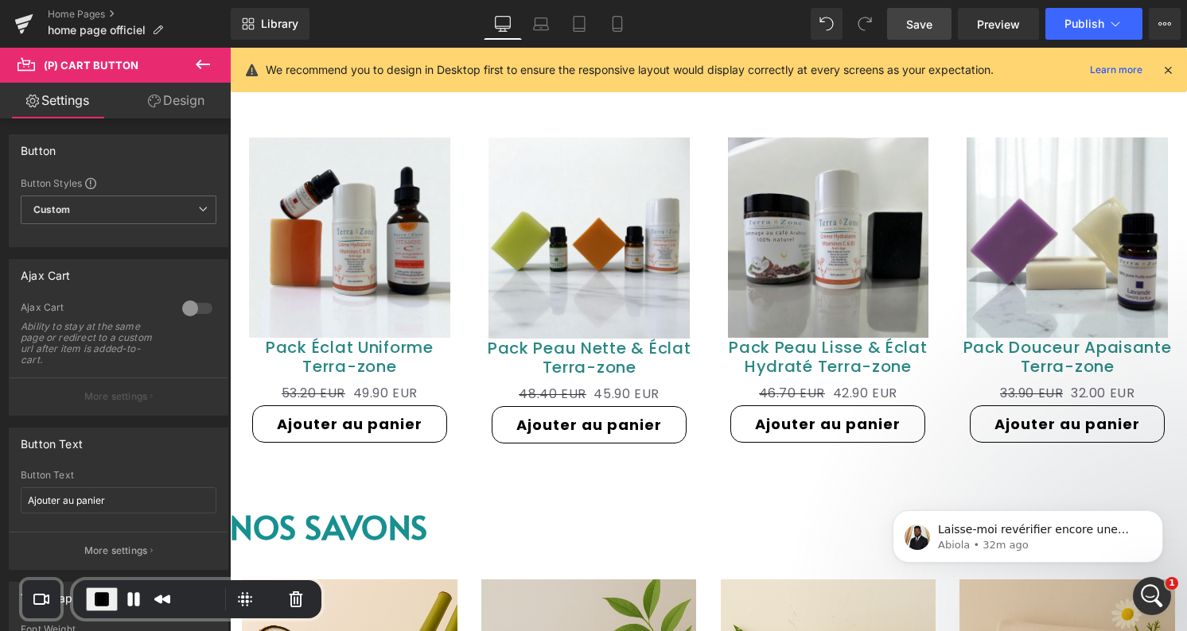
drag, startPoint x: 935, startPoint y: 34, endPoint x: 174, endPoint y: 573, distance: 932.3
click at [935, 34] on link "Save" at bounding box center [919, 24] width 64 height 32
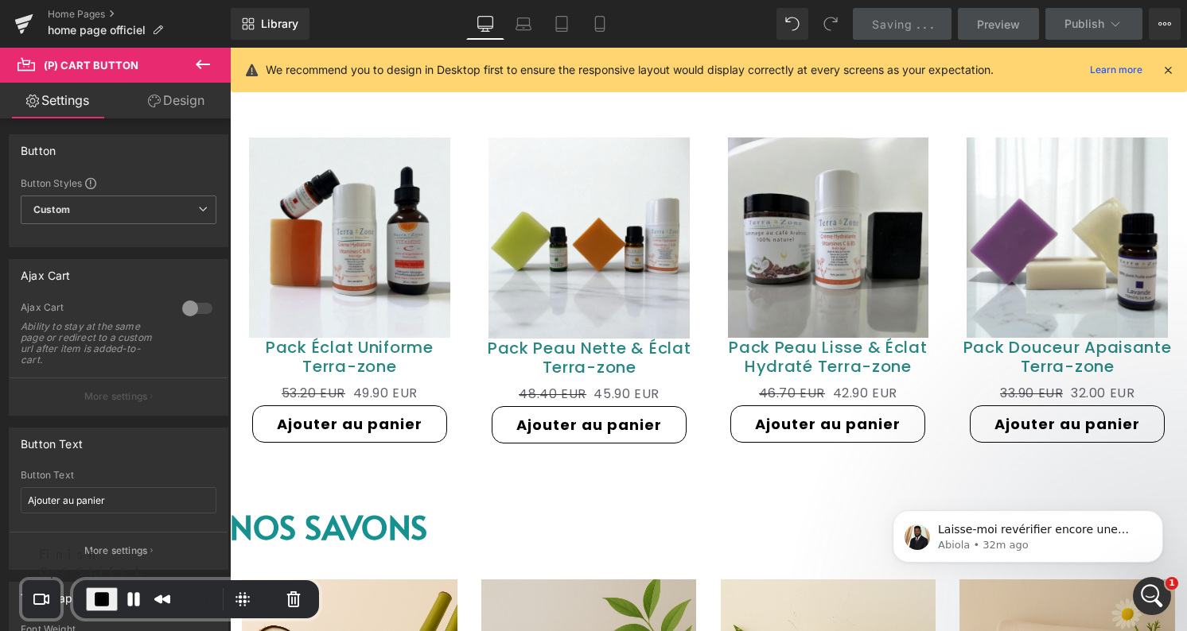
click at [97, 597] on span "End Recording" at bounding box center [101, 599] width 19 height 19
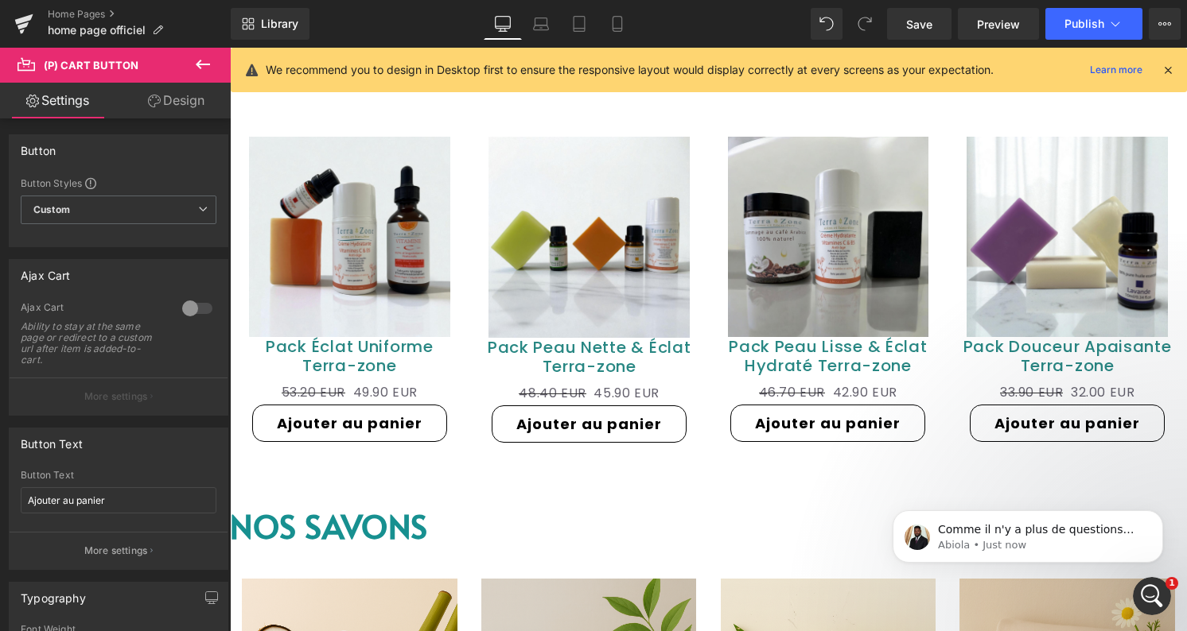
scroll to position [0, 0]
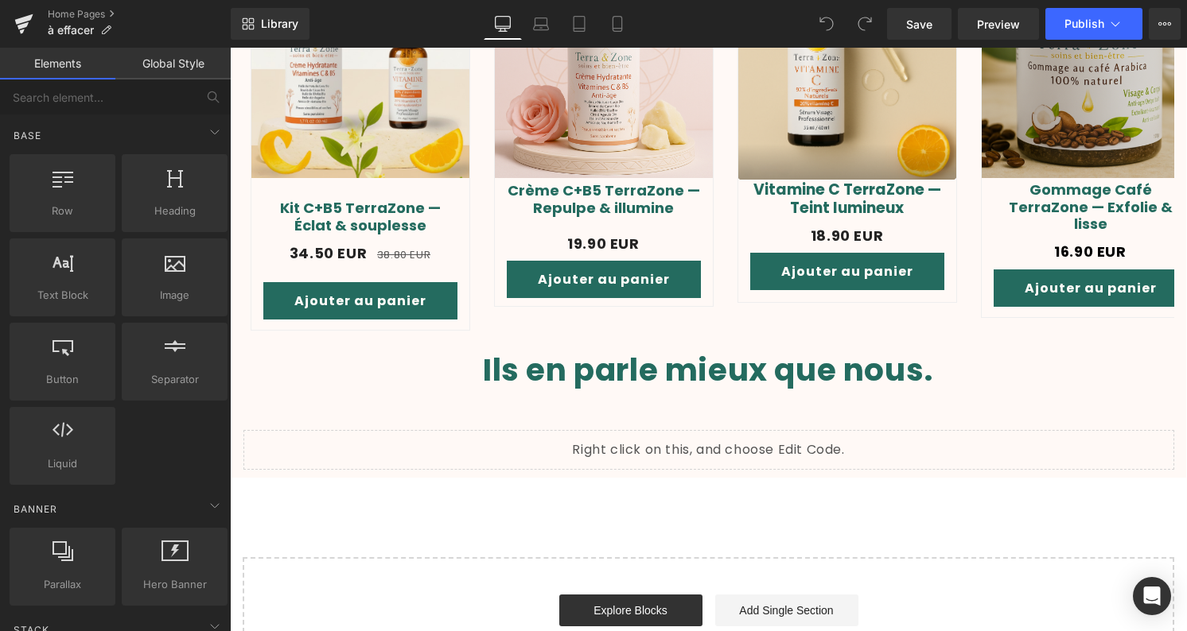
scroll to position [735, 0]
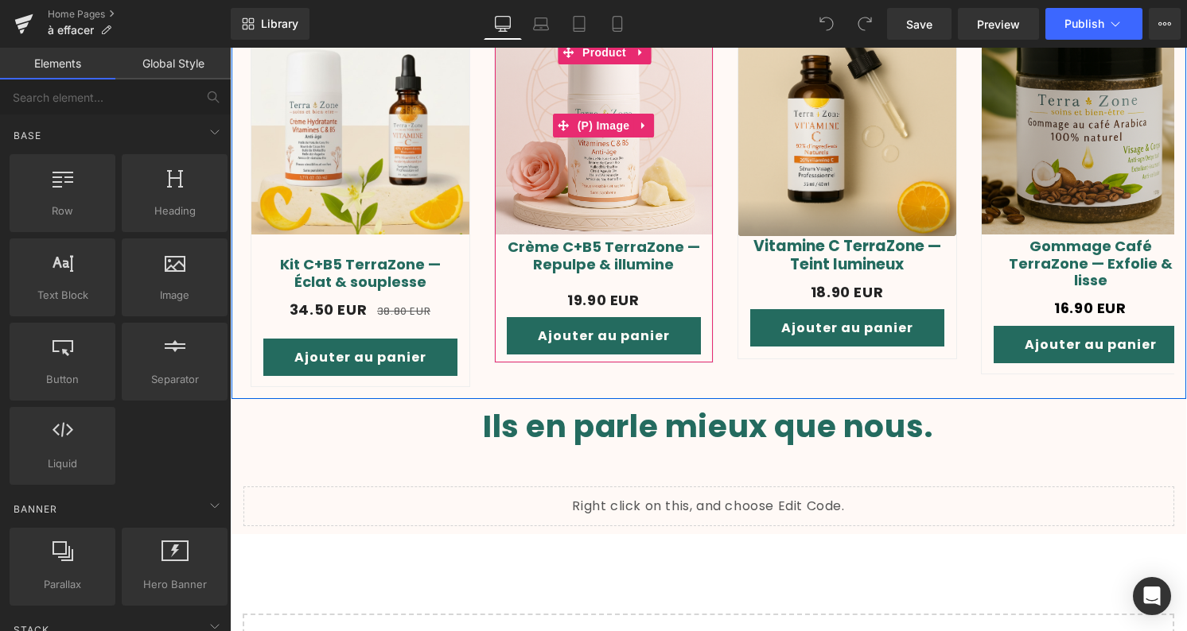
click img
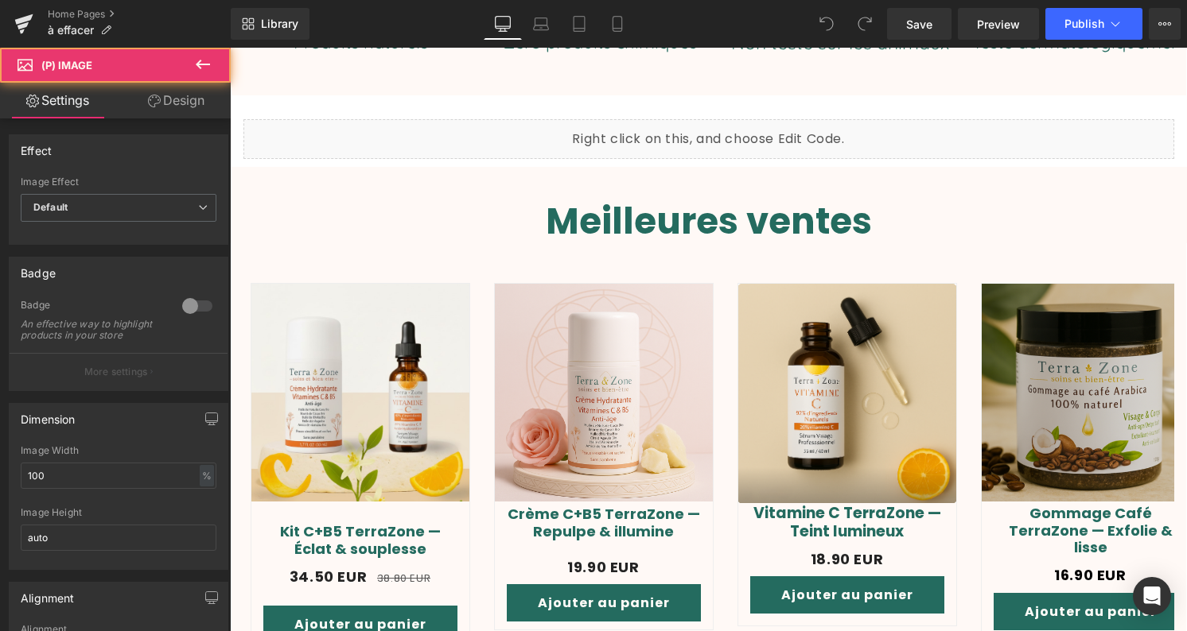
scroll to position [436, 0]
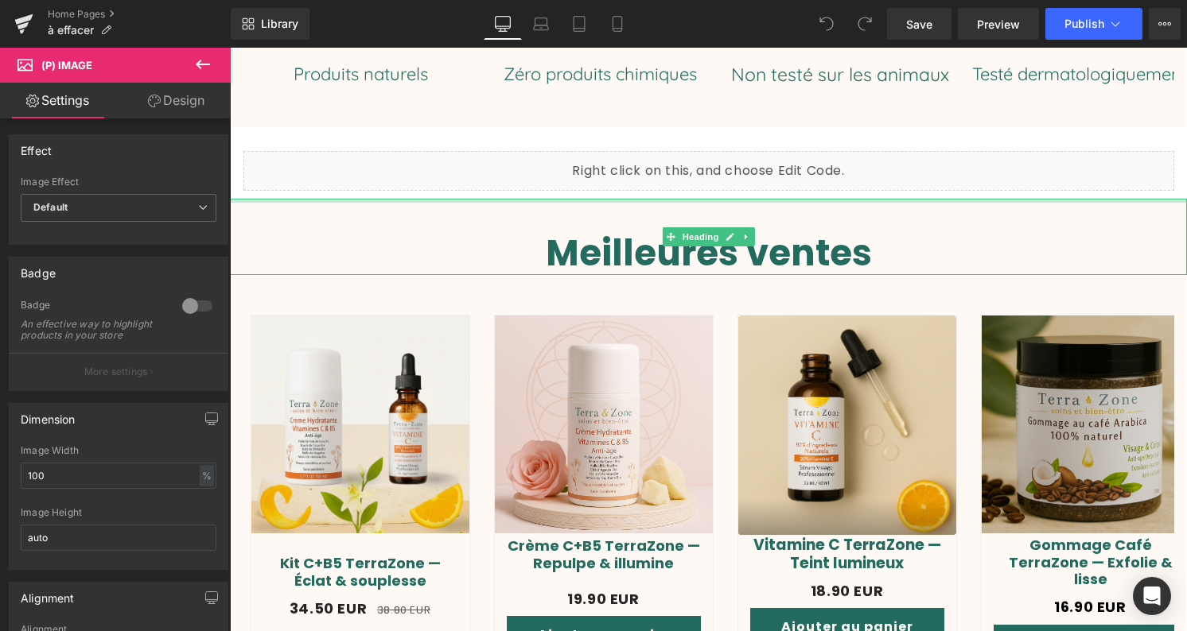
click div
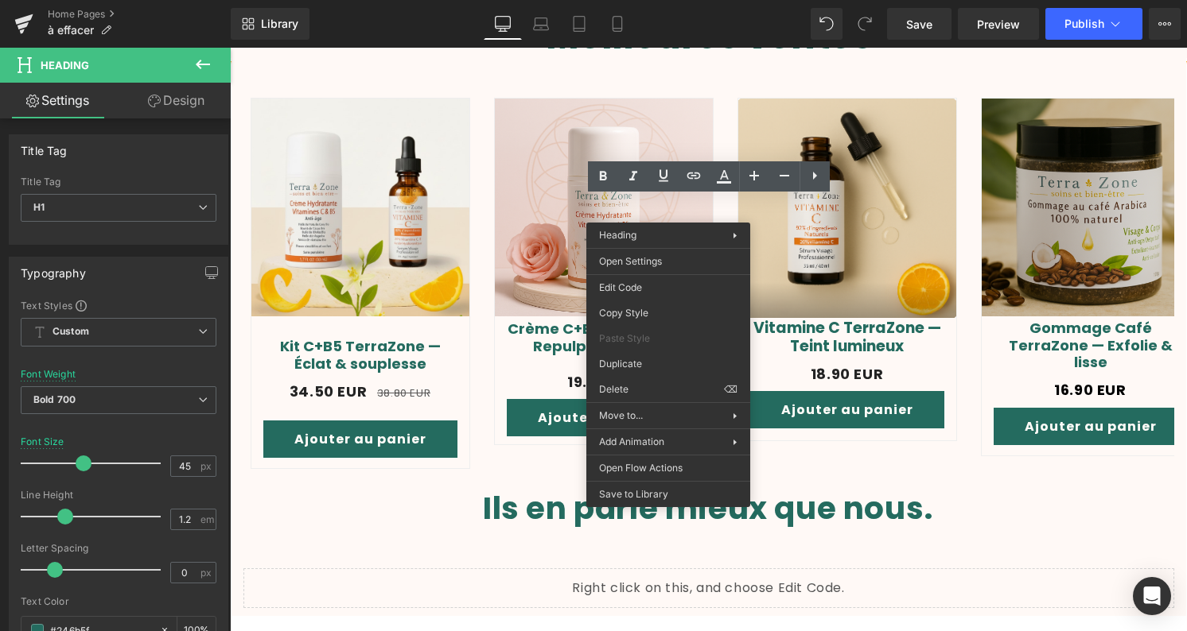
scroll to position [1133, 0]
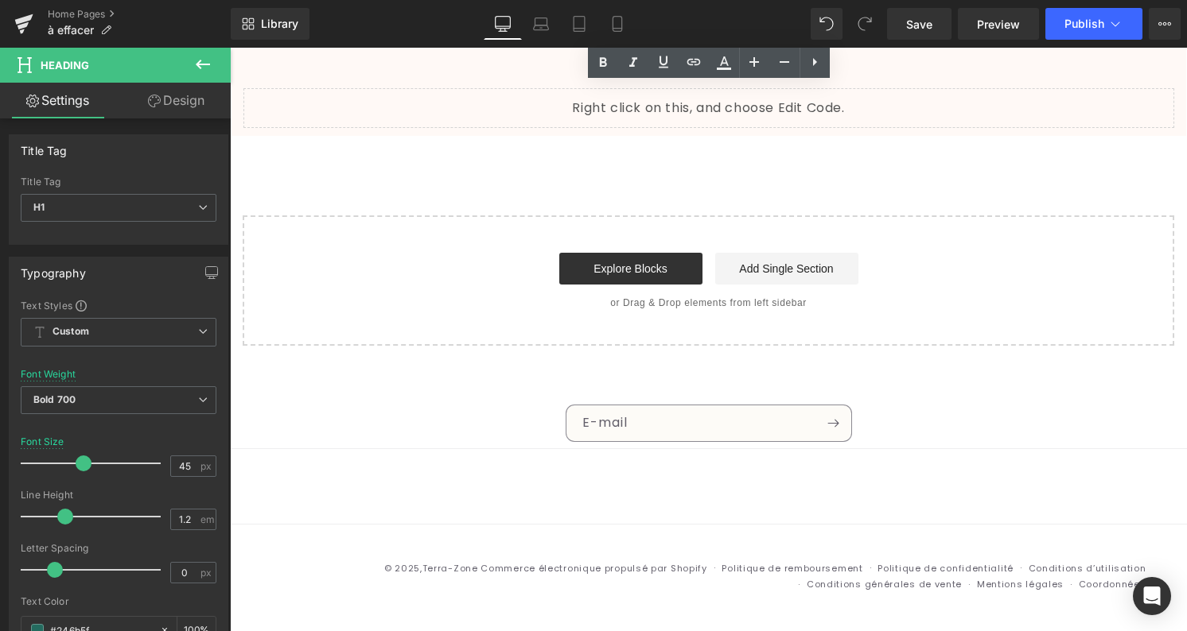
click div "E-mail"
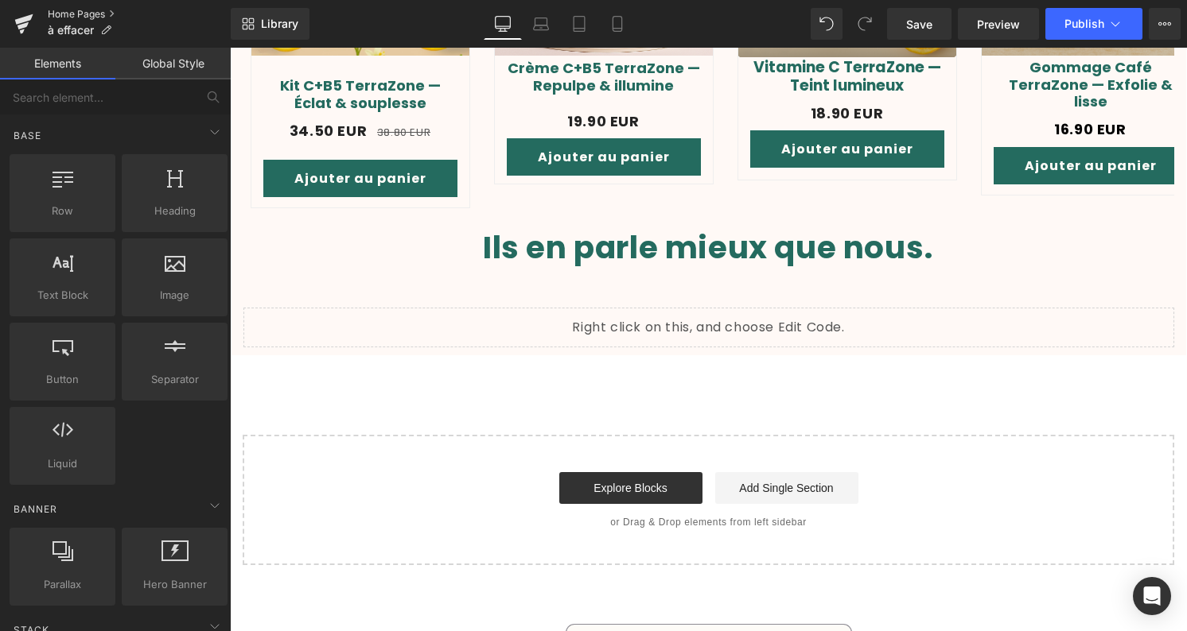
scroll to position [849, 0]
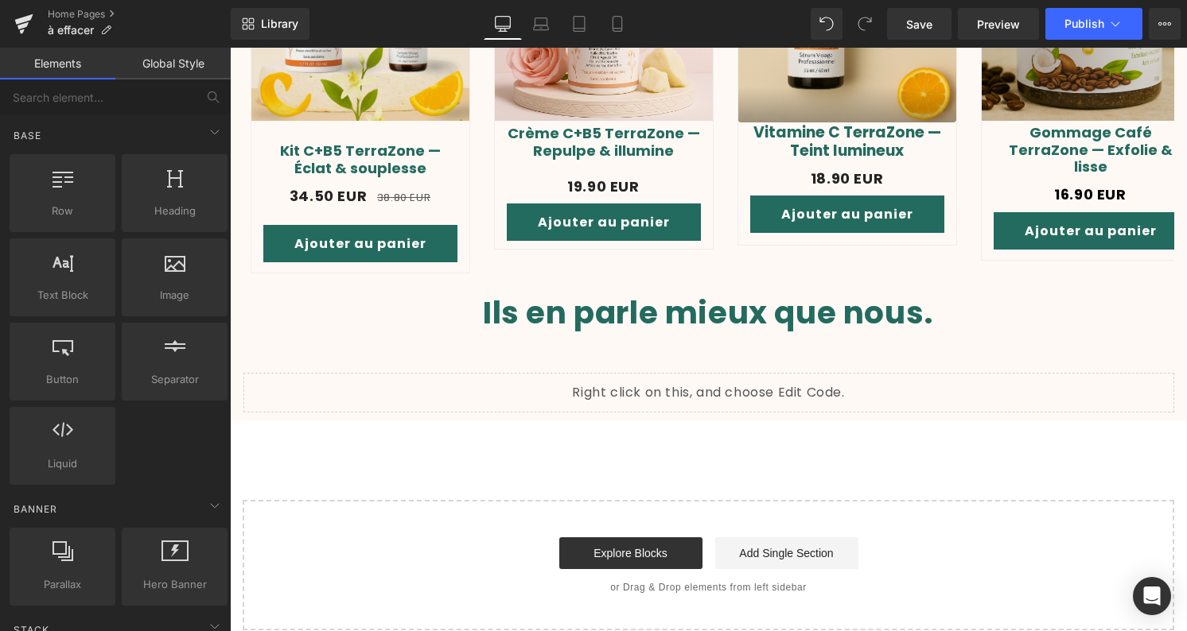
click div "Liquid"
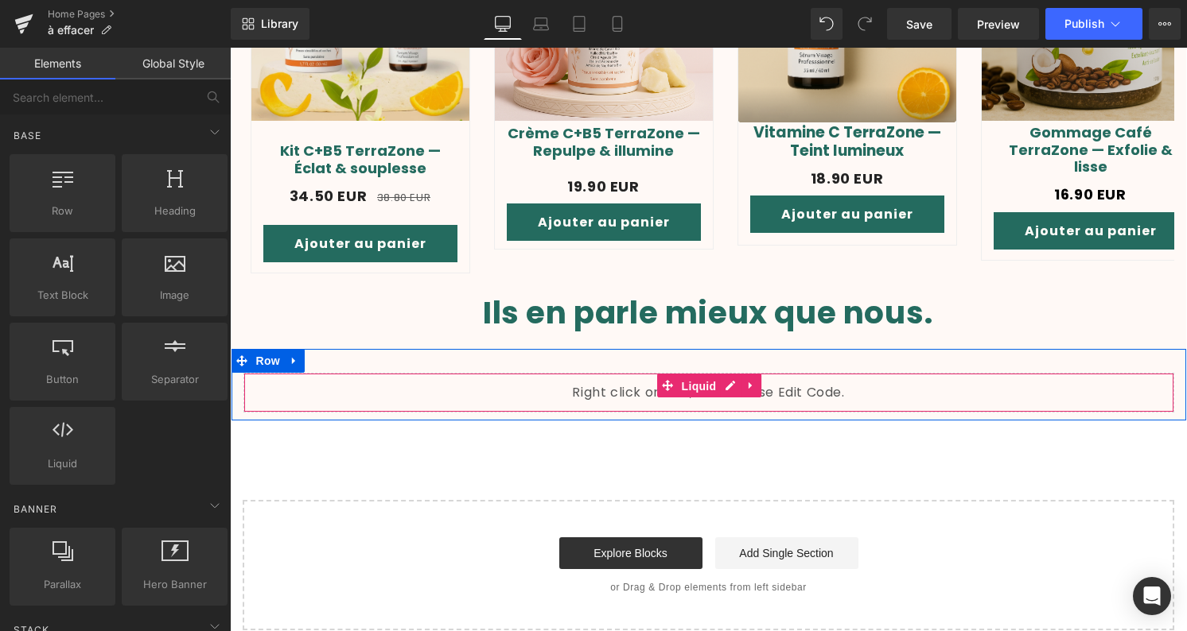
click span "Liquid"
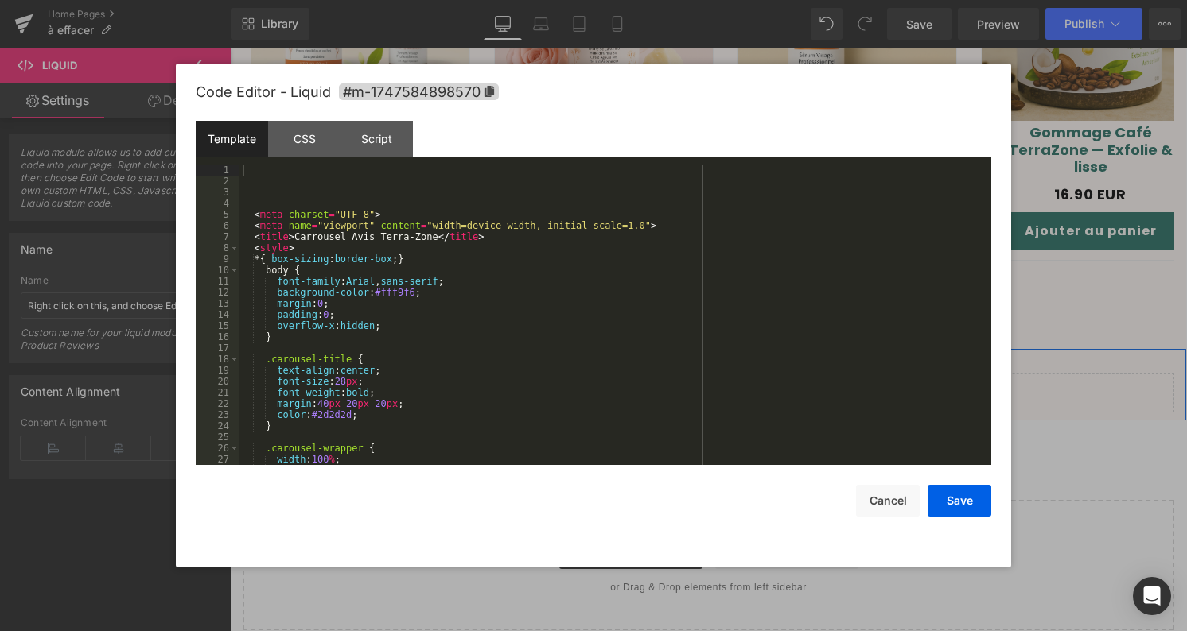
click div "Liquid"
click at [888, 488] on button "Cancel" at bounding box center [888, 501] width 64 height 32
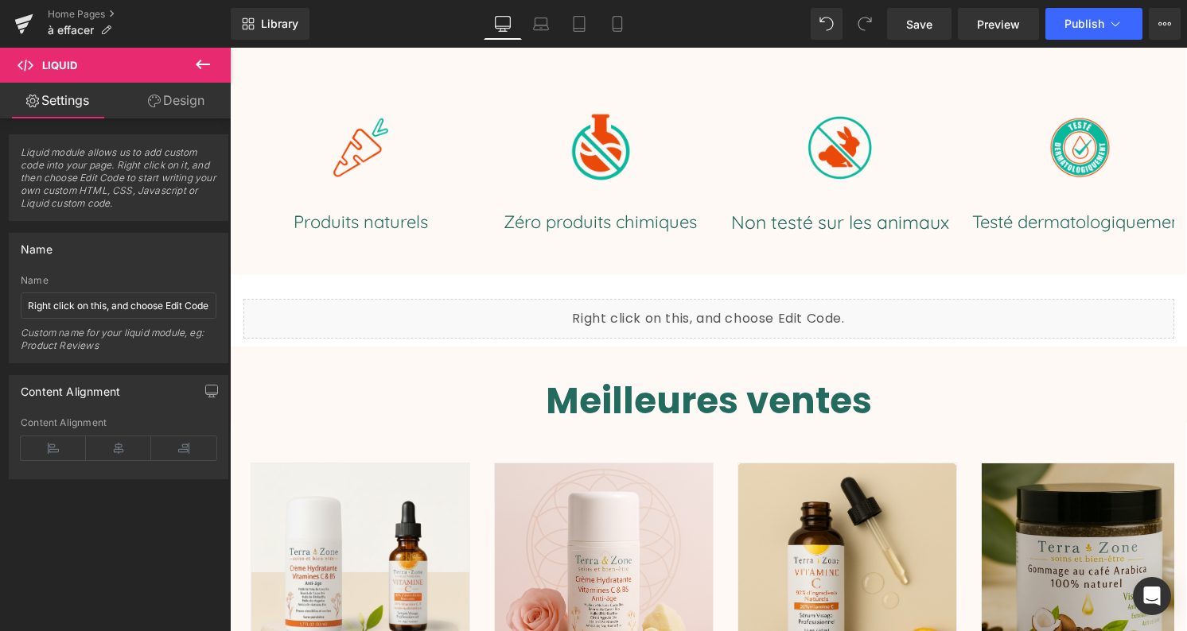
scroll to position [657, 0]
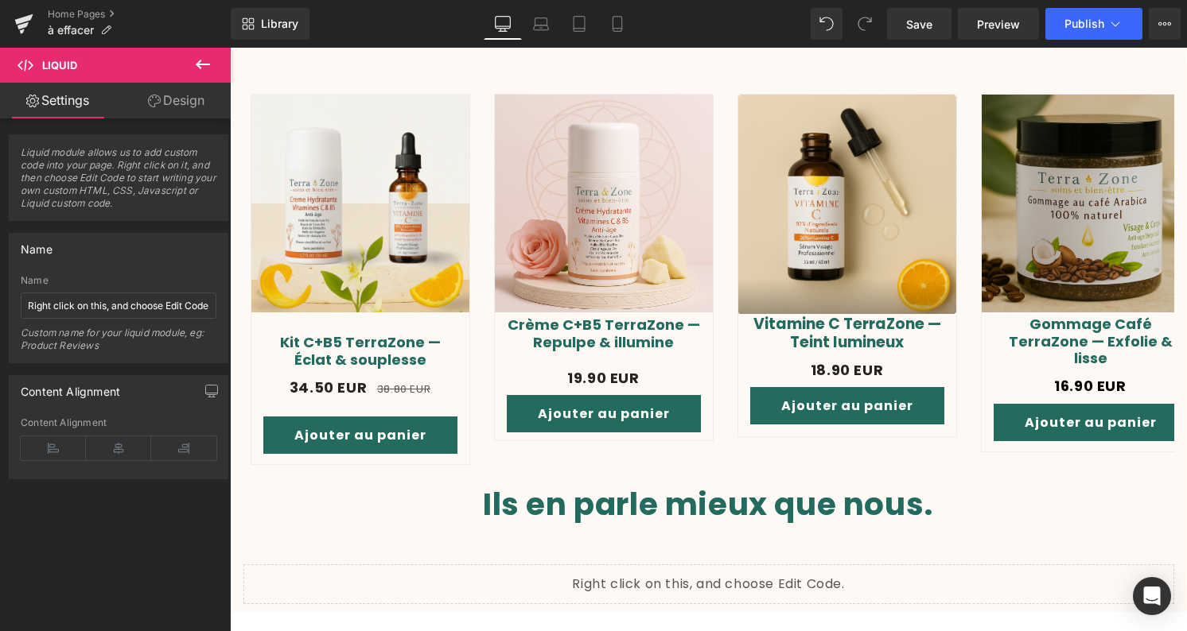
click at [210, 64] on icon at bounding box center [202, 64] width 19 height 19
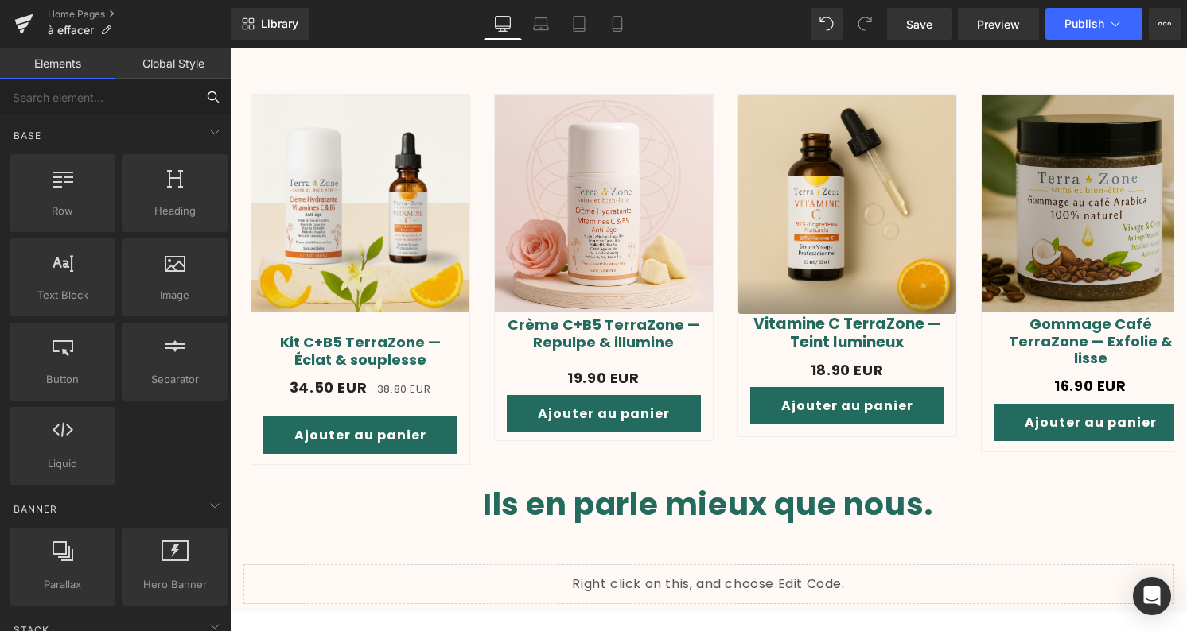
click at [79, 108] on input "text" at bounding box center [98, 97] width 196 height 35
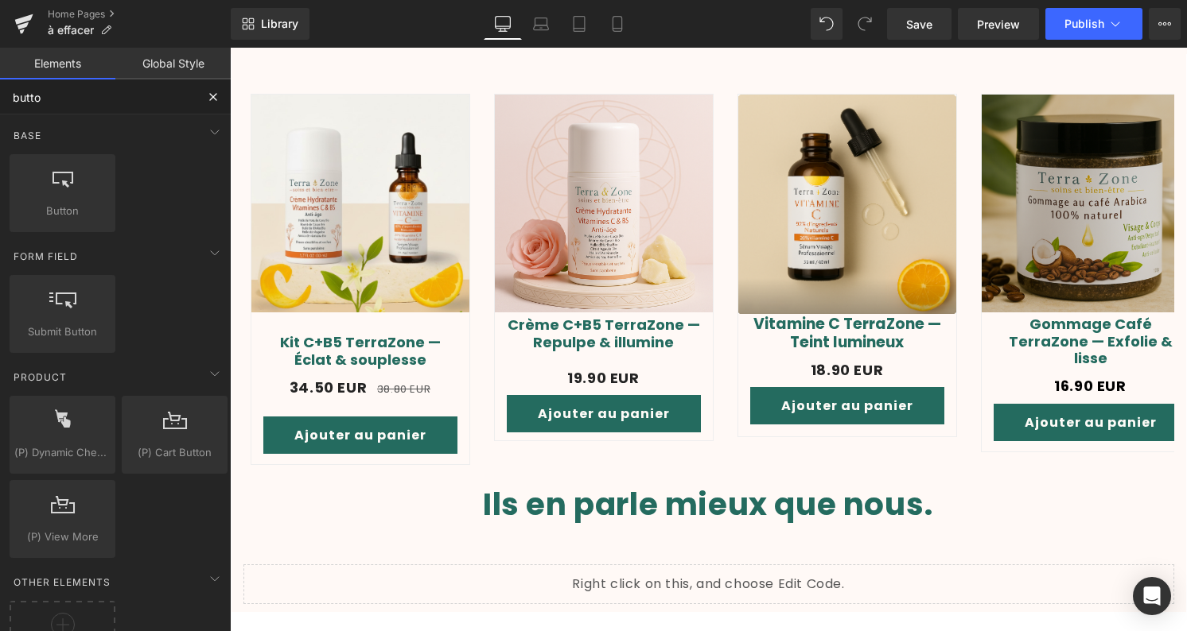
type input "button"
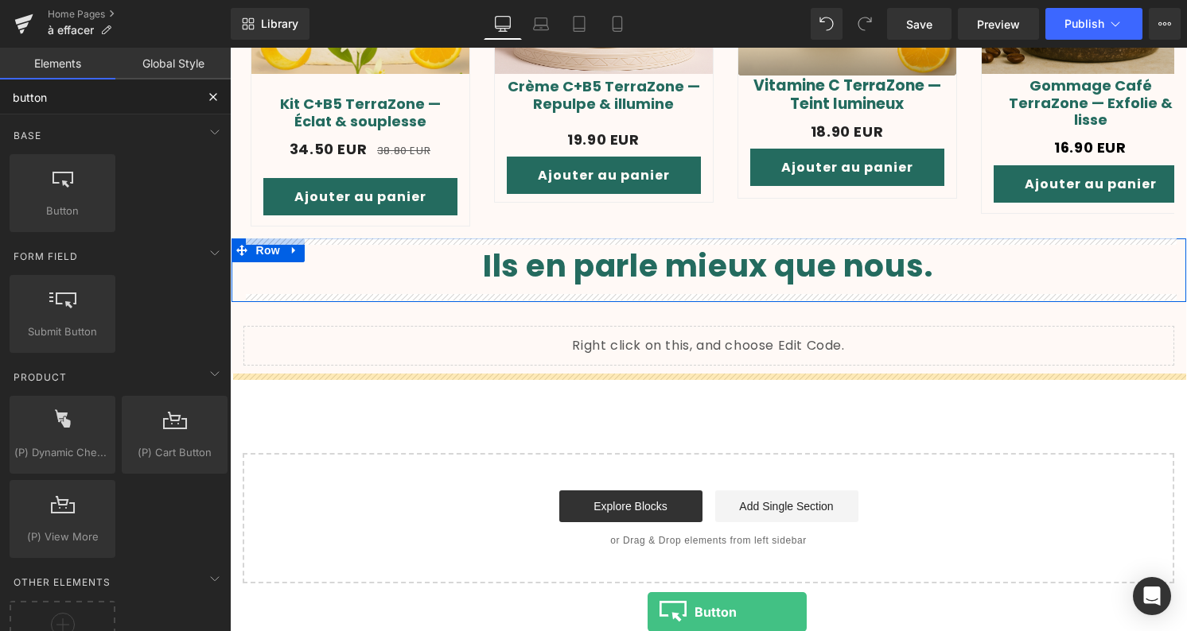
scroll to position [943, 0]
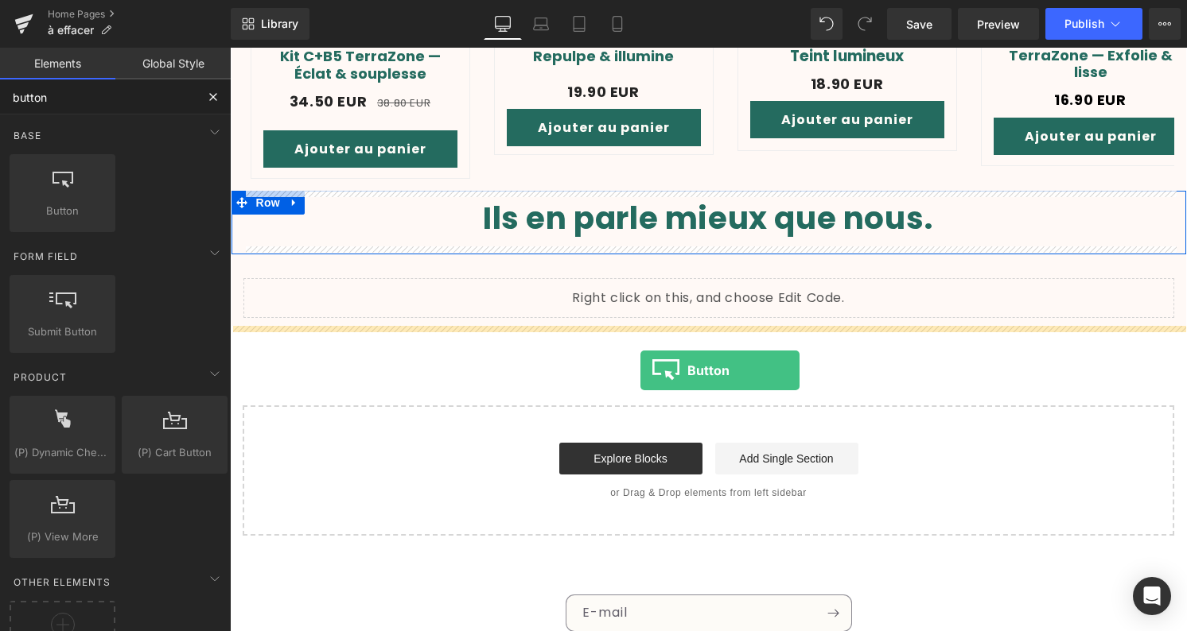
drag, startPoint x: 52, startPoint y: 196, endPoint x: 414, endPoint y: 311, distance: 379.5
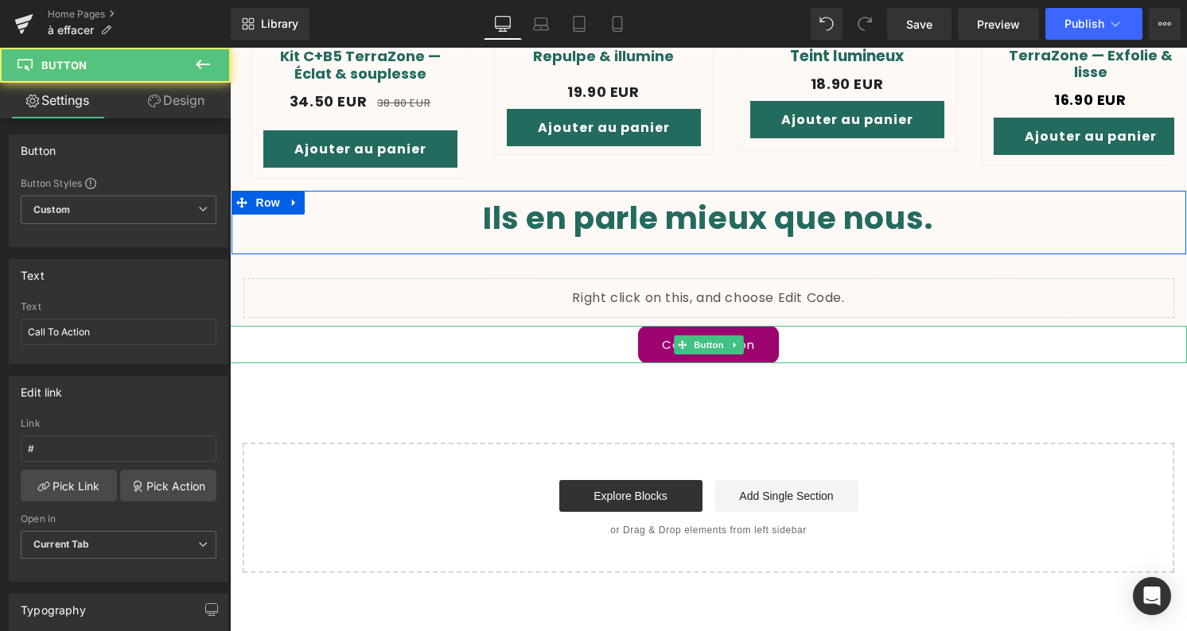
scroll to position [942, 0]
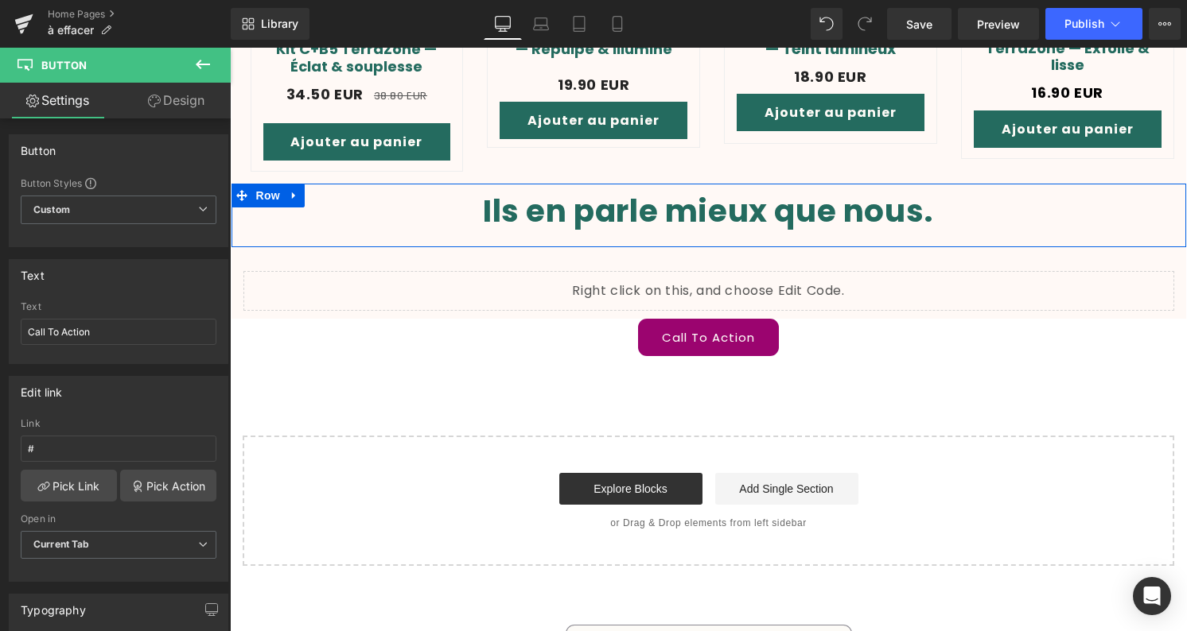
click link "Call To Action"
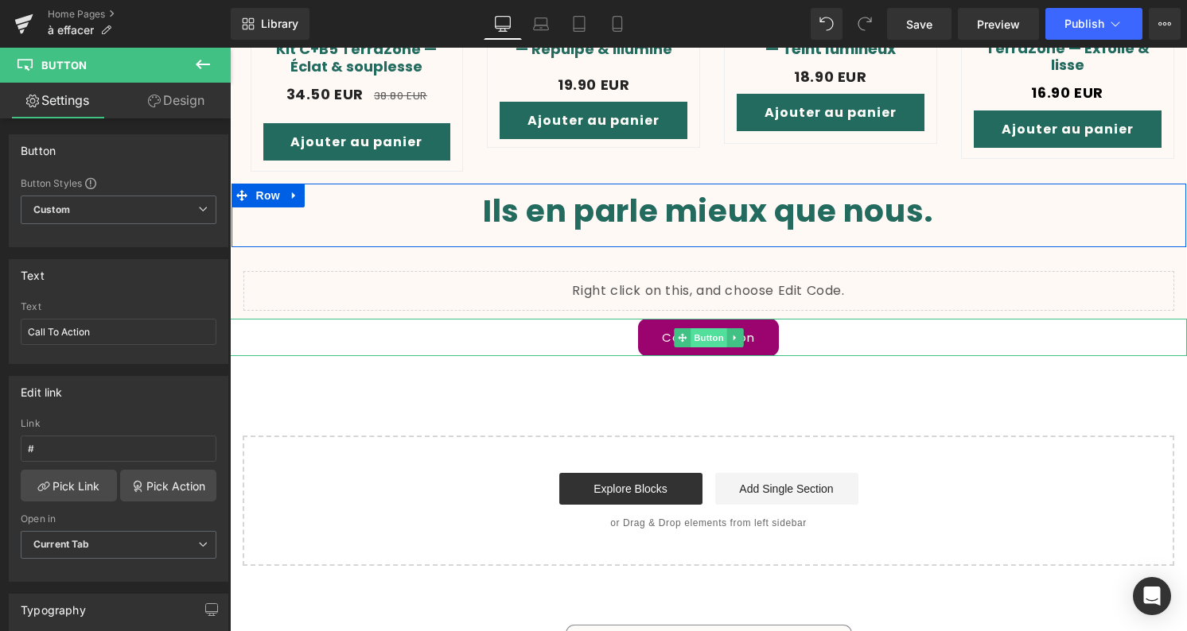
click span "Button"
click at [154, 199] on span "Custom Setup Global Style" at bounding box center [119, 210] width 196 height 29
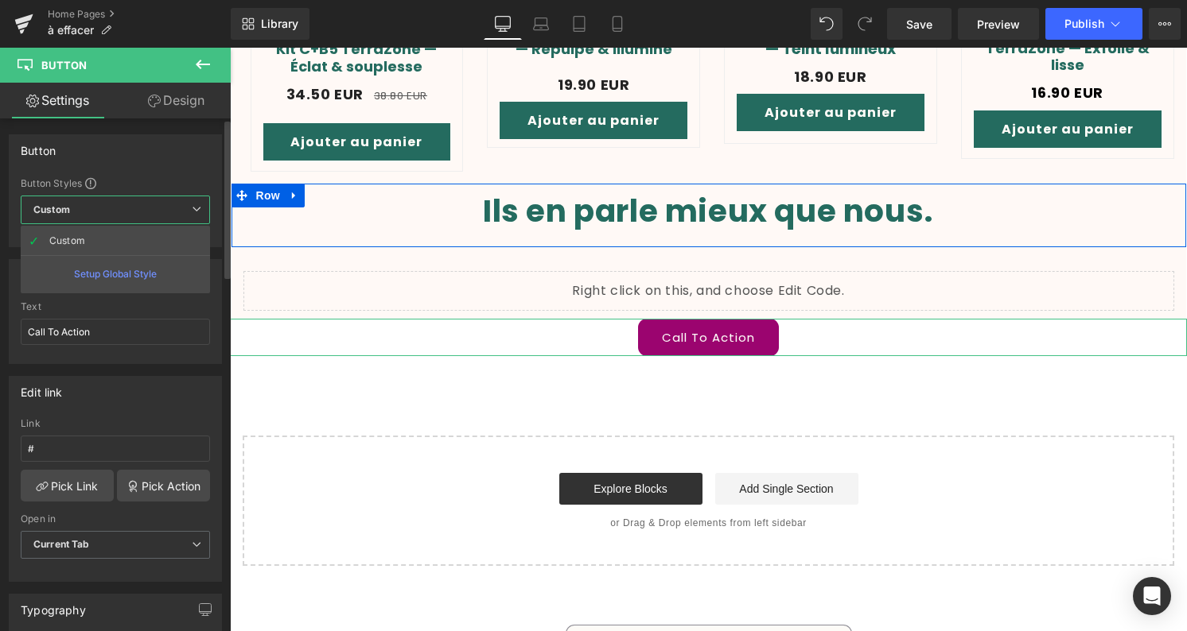
click at [154, 199] on span "Custom Setup Global Style" at bounding box center [115, 210] width 189 height 29
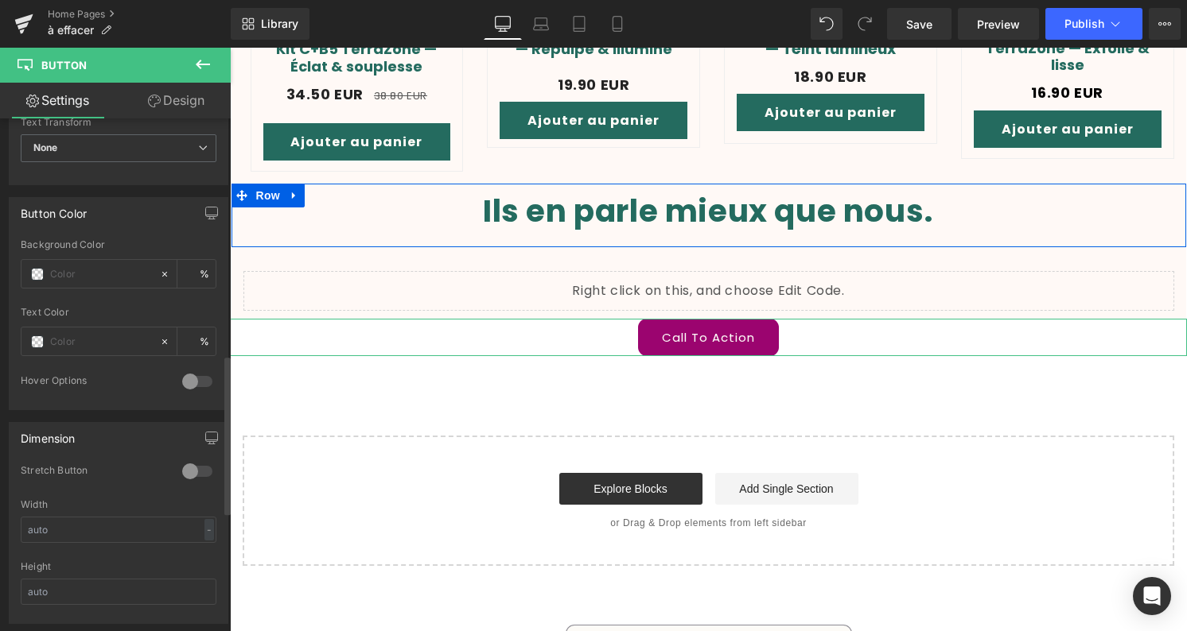
scroll to position [612, 0]
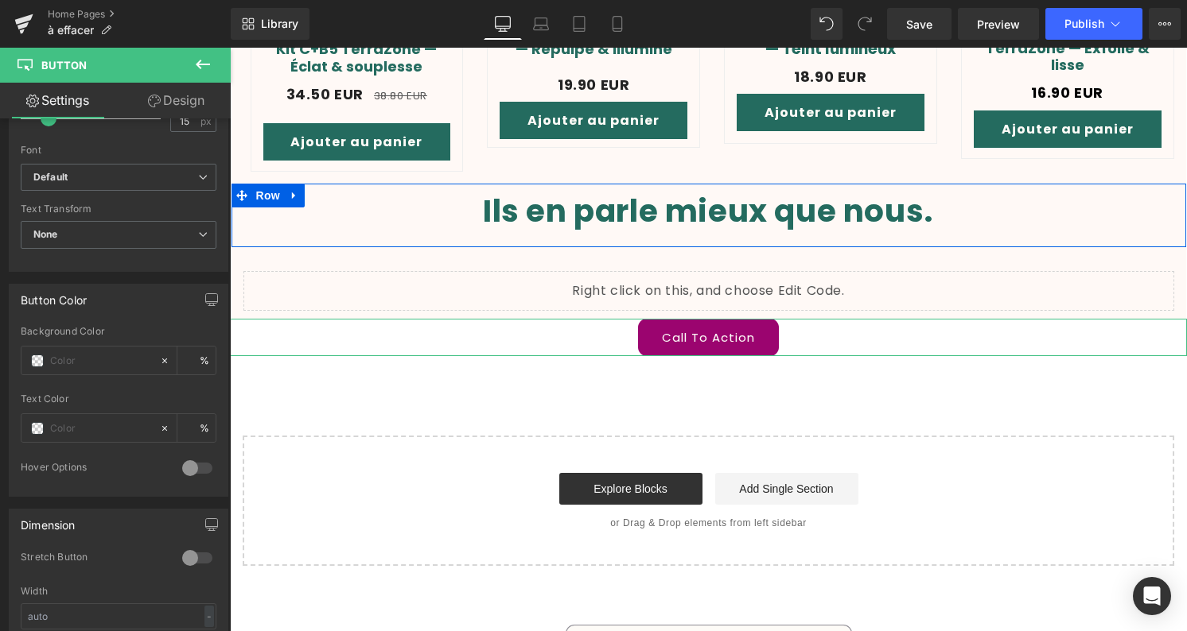
click at [191, 102] on link "Design" at bounding box center [175, 101] width 115 height 36
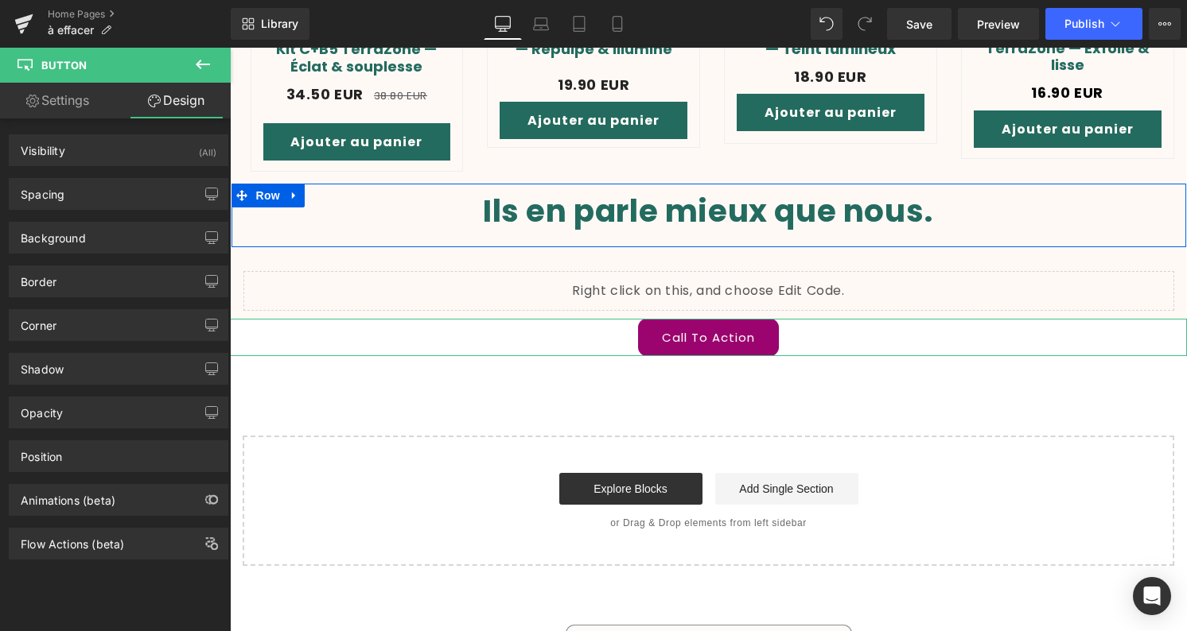
type input "#fdfbf7"
type input "100"
type input "0"
click at [123, 272] on div "Border" at bounding box center [119, 281] width 218 height 30
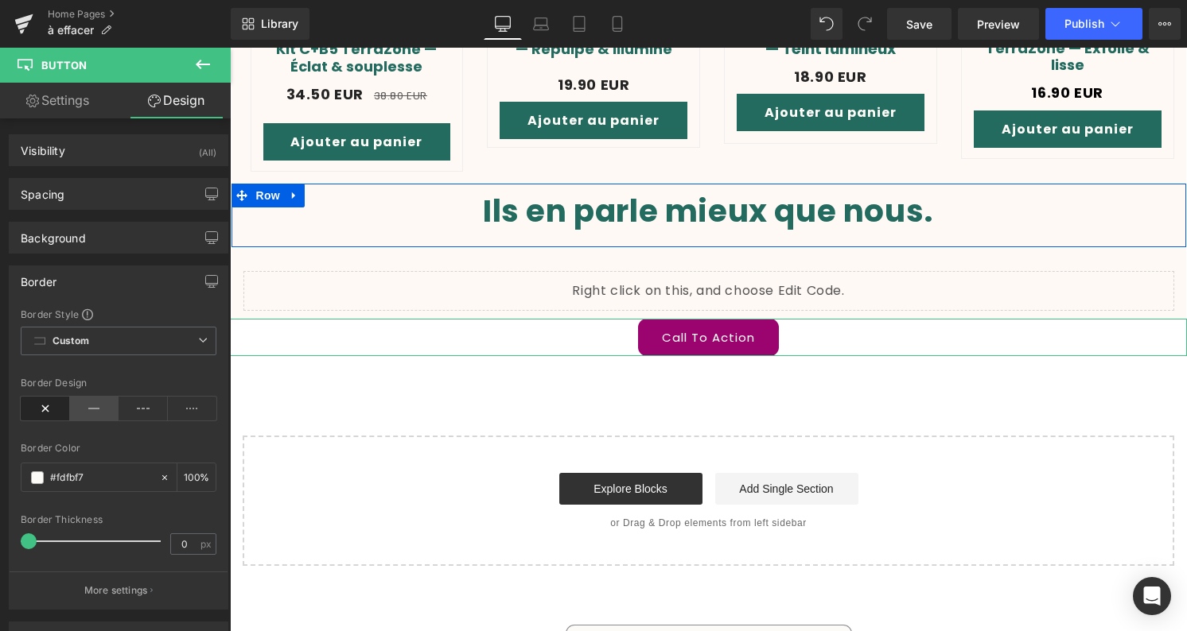
click at [93, 407] on icon at bounding box center [94, 409] width 49 height 24
click at [40, 482] on span at bounding box center [37, 478] width 13 height 13
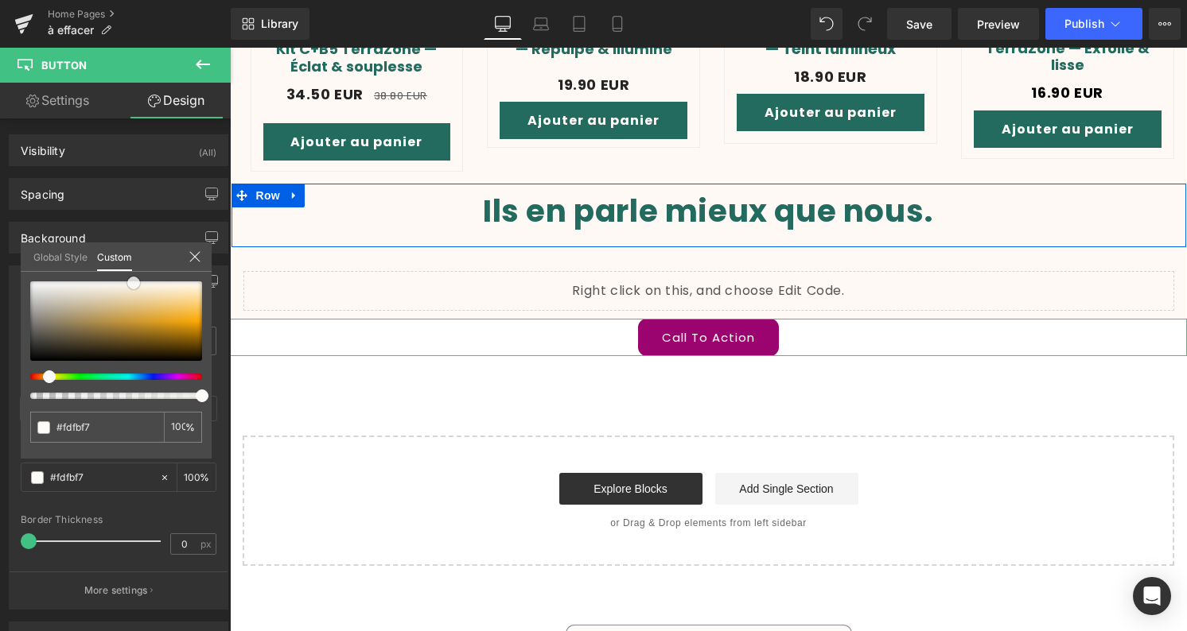
type input "#966f21"
type input "#99701e"
type input "#bd881d"
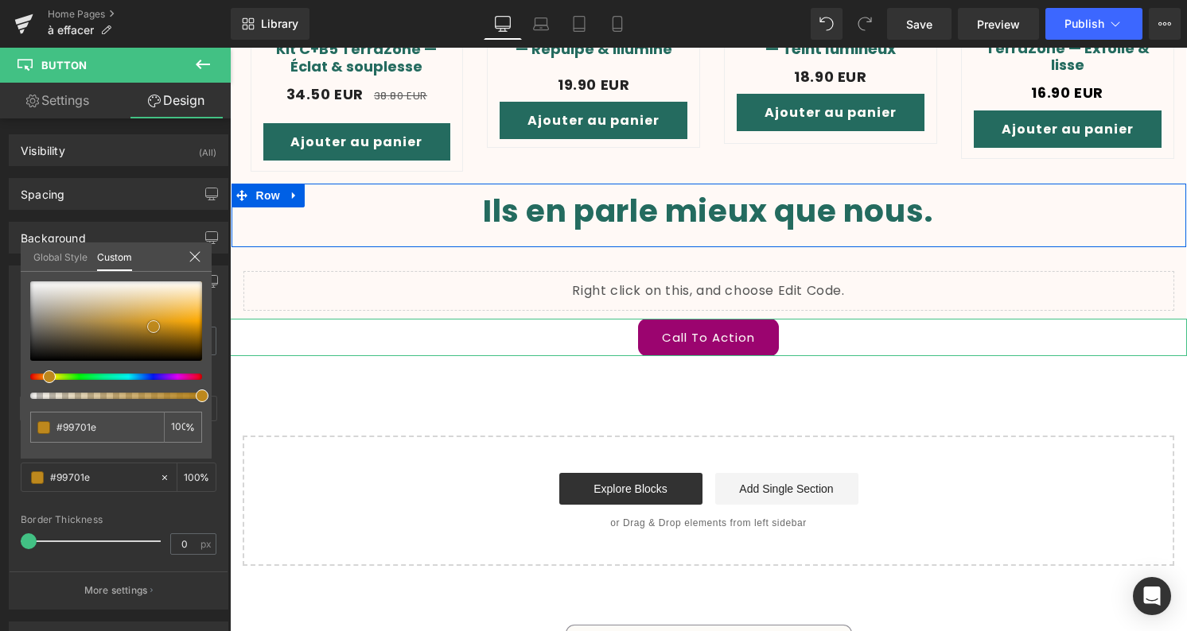
type input "#bd881d"
type input "#eab03d"
type input "#f7cc78"
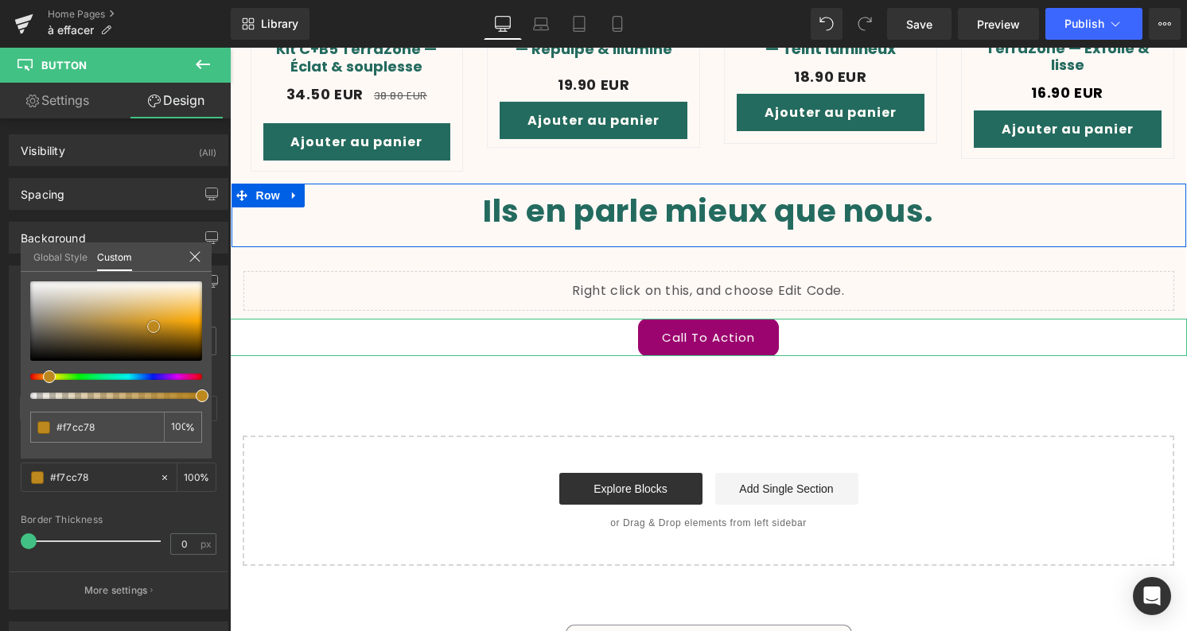
type input "#fcdfa5"
type input "#fee5b3"
type input "#fde6b9"
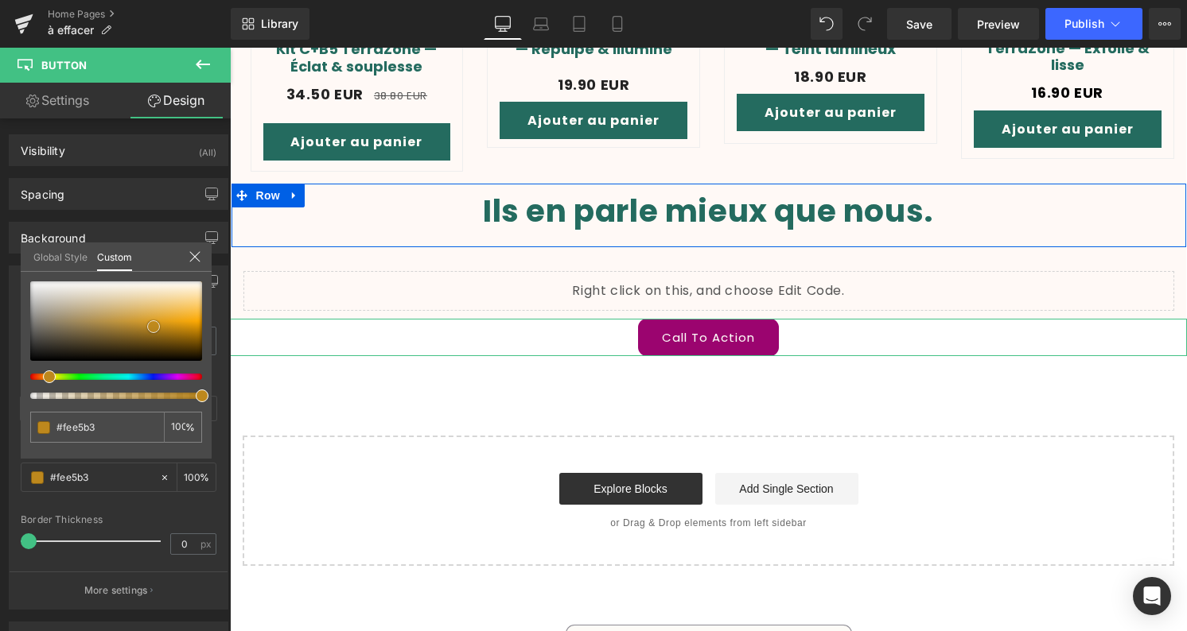
type input "#fde6b9"
type input "#fde4b4"
type input "#fee2ad"
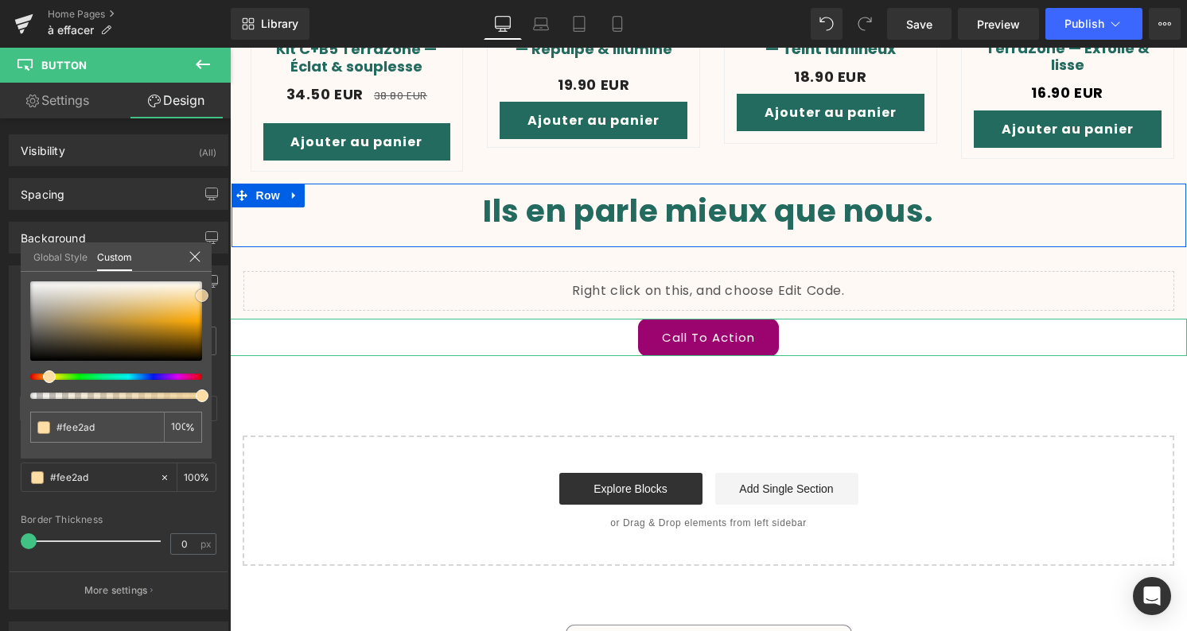
type input "#fedc9f"
type input "#ffd78e"
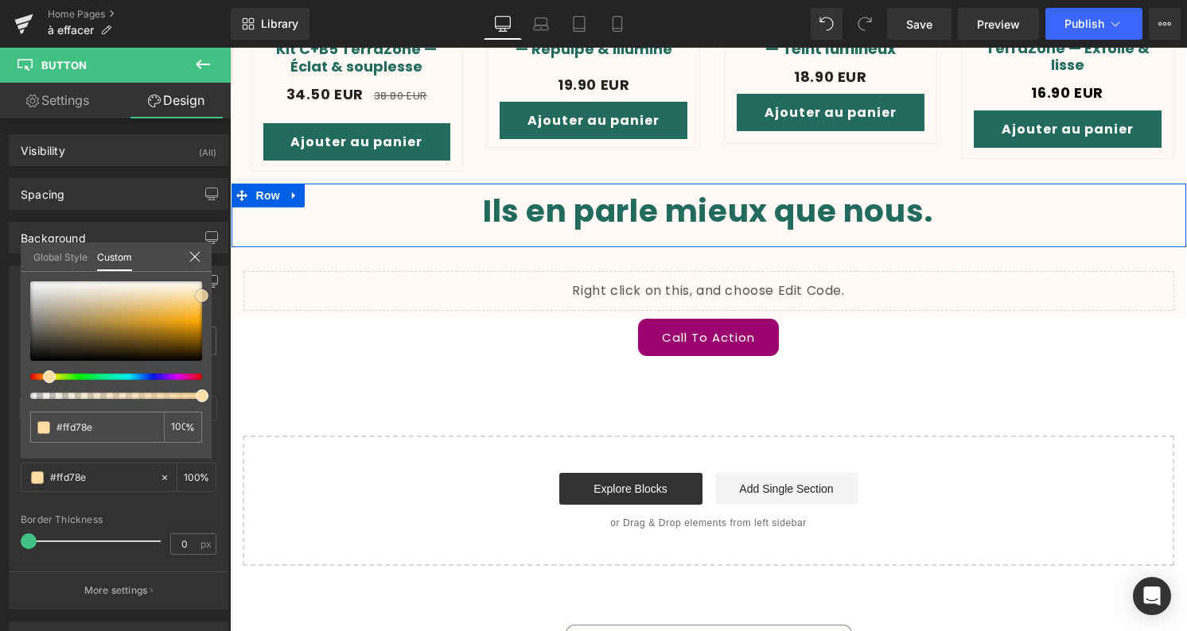
drag, startPoint x: 144, startPoint y: 332, endPoint x: 6, endPoint y: 252, distance: 159.3
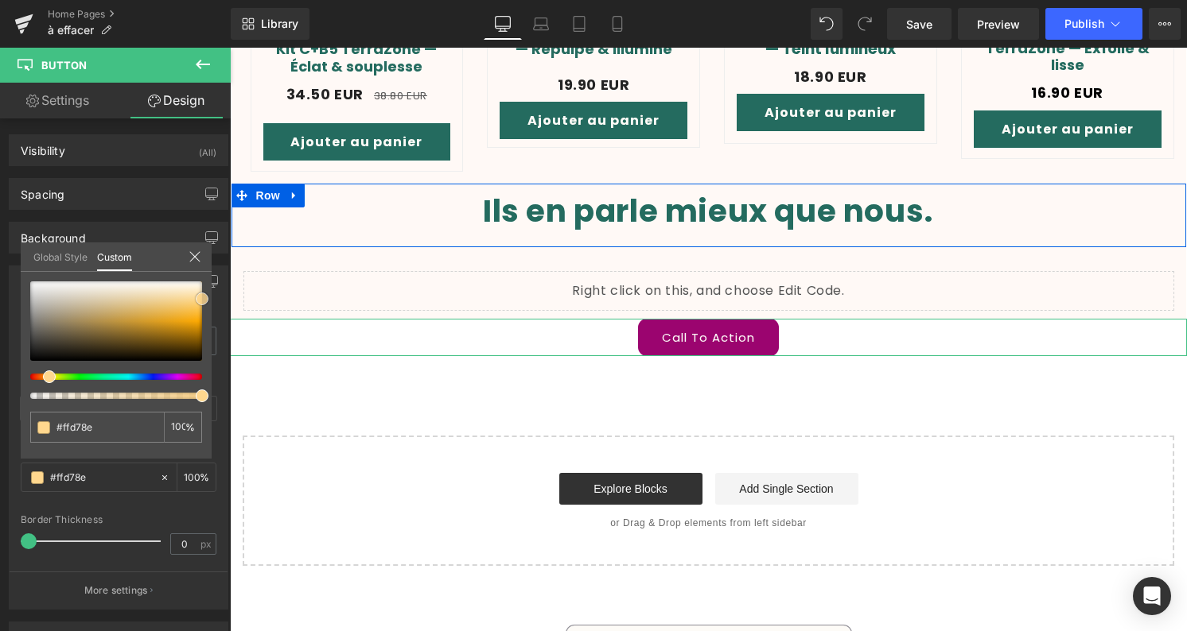
type input "#facb75"
type input "#facf7f"
type input "#fdd995"
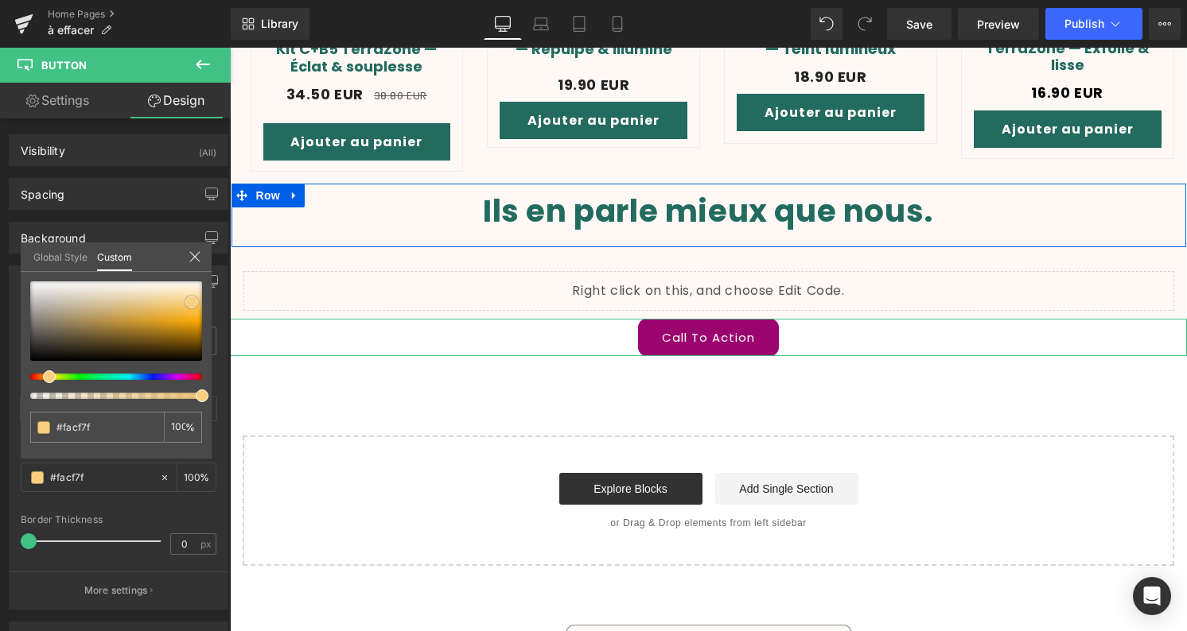
type input "#fdd995"
type input "#fedea3"
type input "#fedea4"
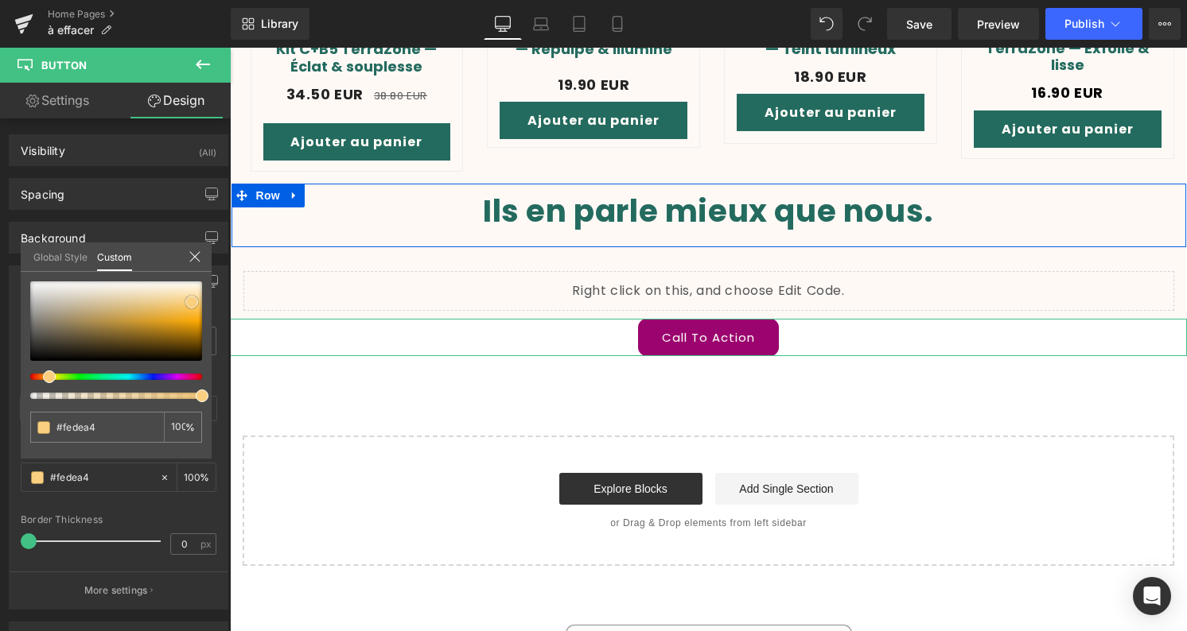
type input "#fee0a9"
type input "#fee2ad"
type input "#ffe7bc"
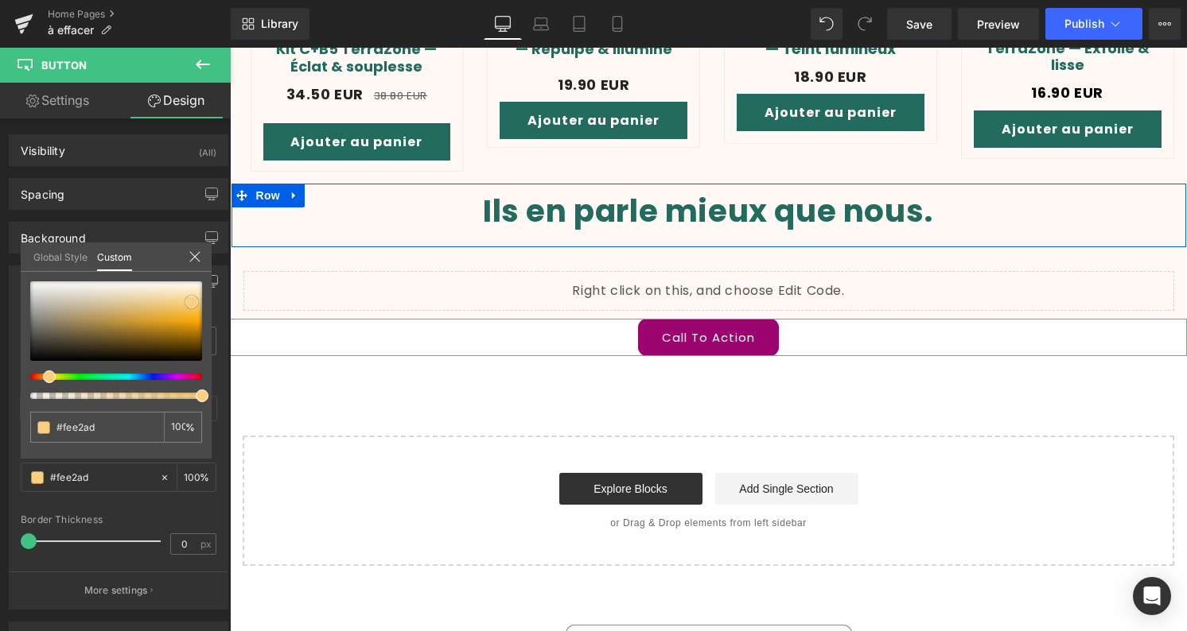
type input "#ffe7bc"
type input "#fdf0d7"
type input "#fdf7eb"
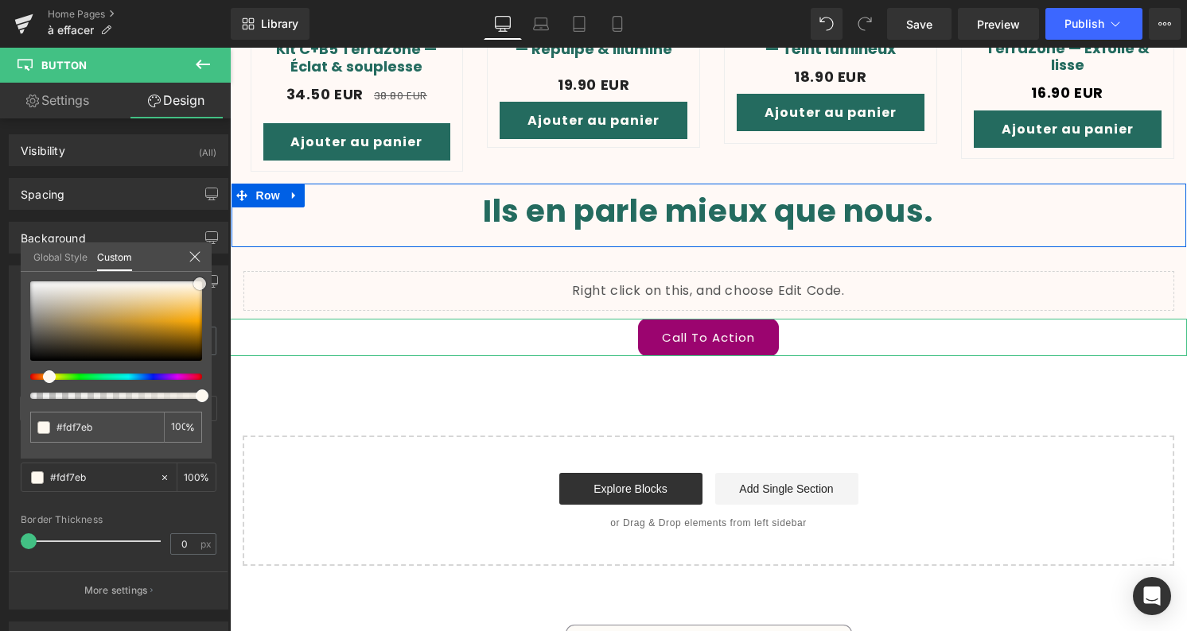
type input "#fef9f0"
type input "#fdf7ec"
type input "#fdf4e2"
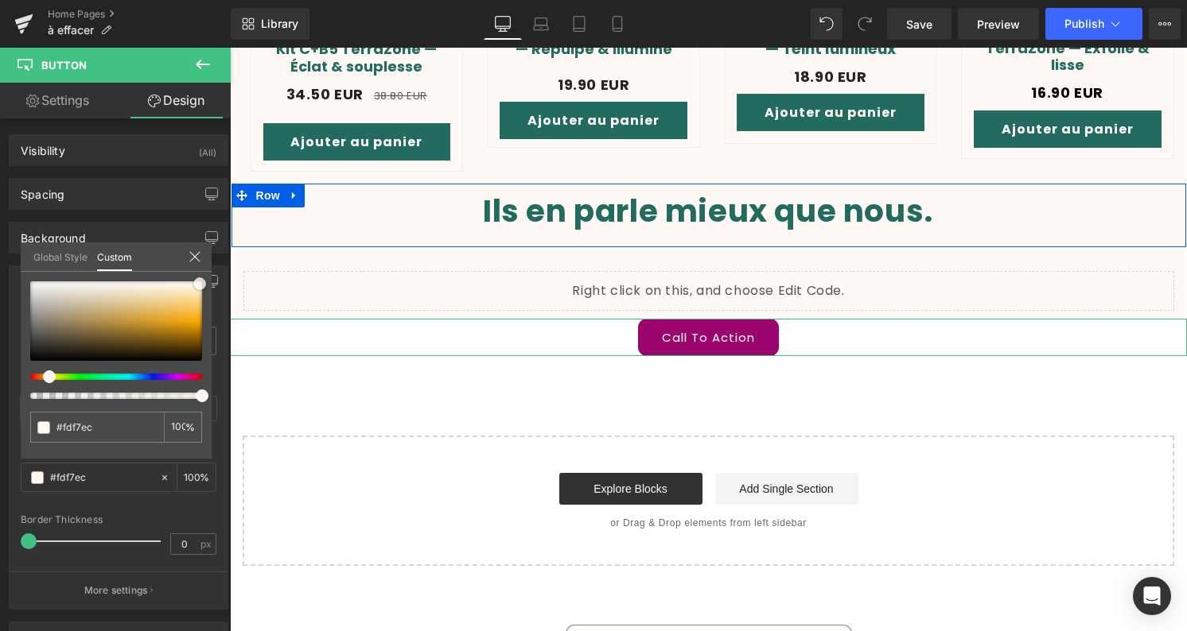
type input "#fdf4e2"
type input "#fdedcd"
type input "#fde4b4"
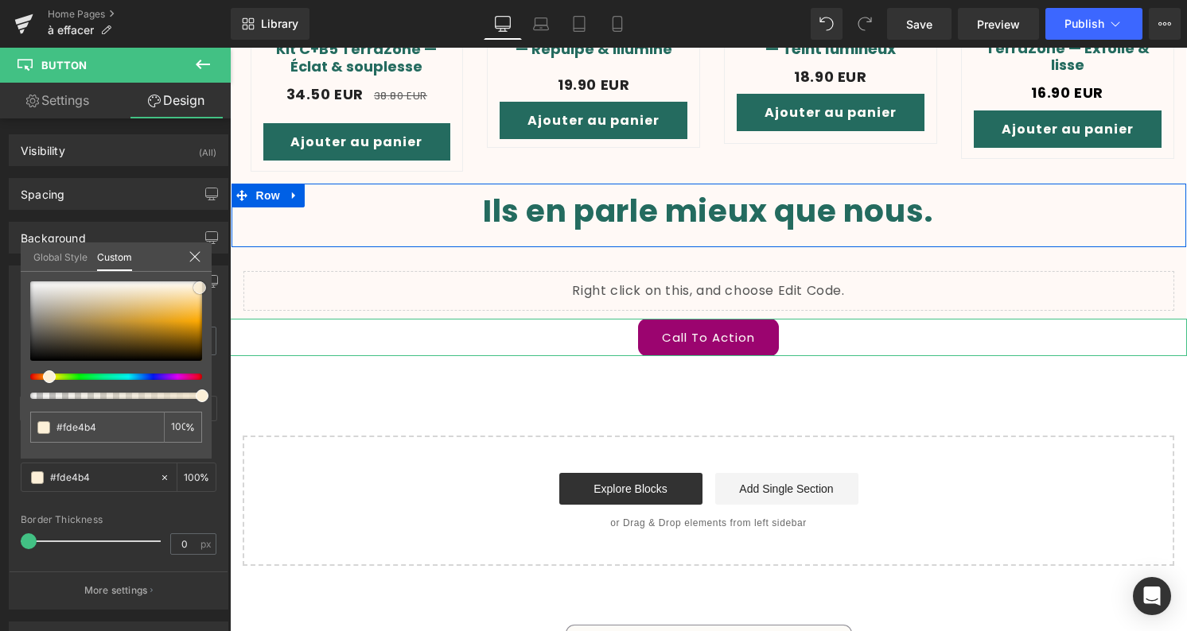
type input "#ffbb3d"
type input "#7f5200"
type input "#000000"
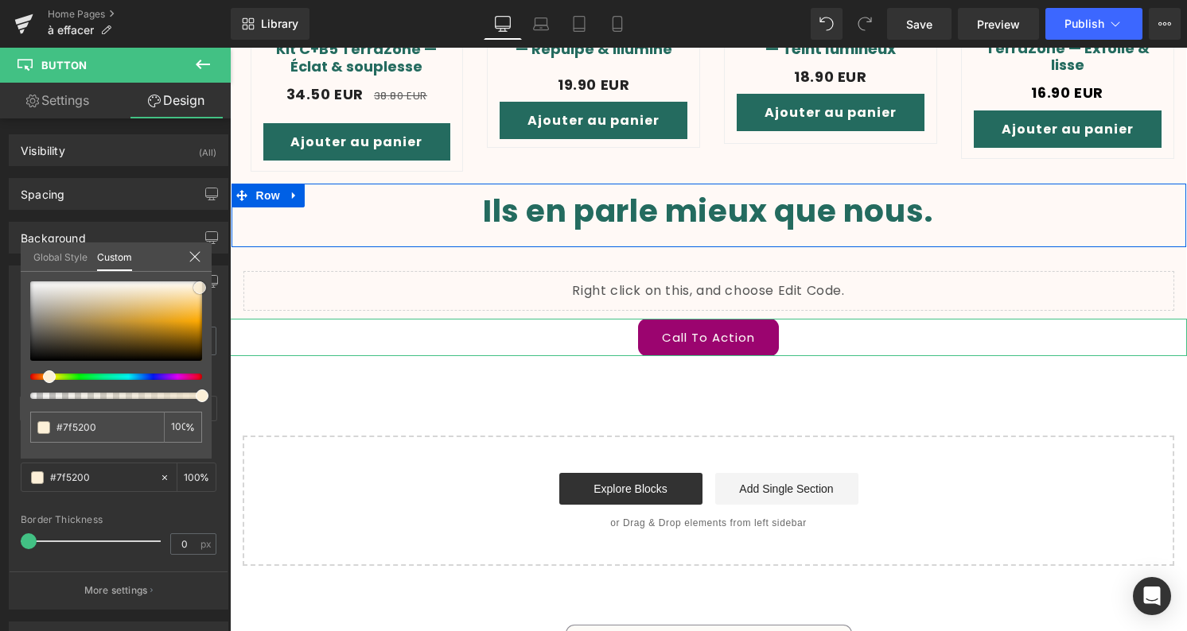
type input "#000000"
type input "#231500"
type input "#734601"
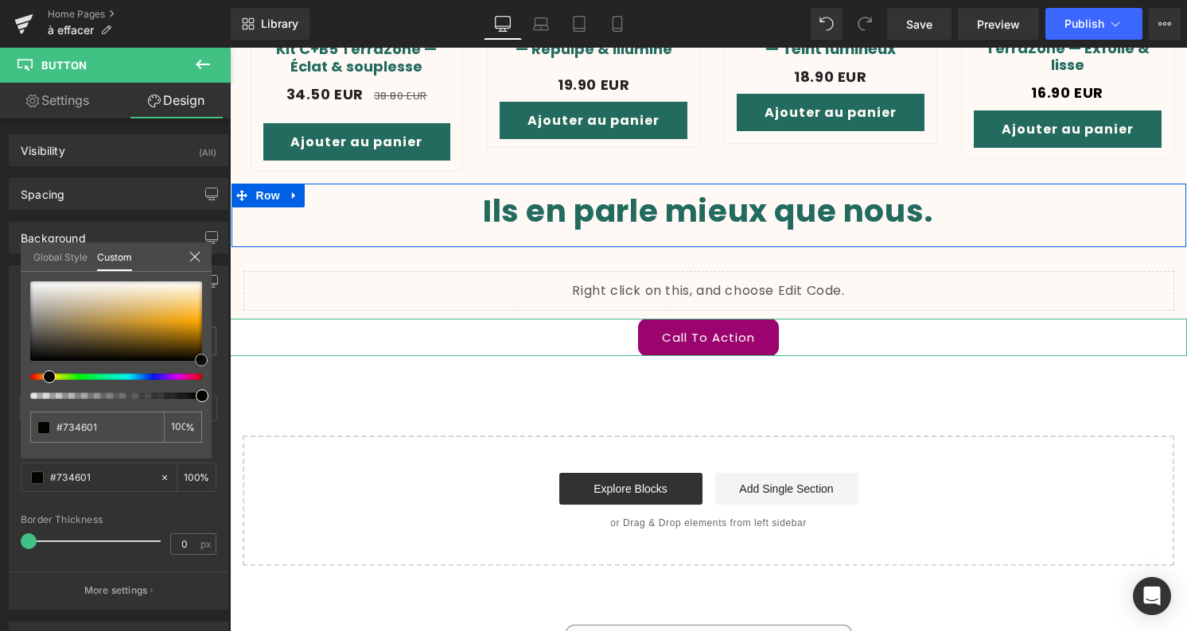
type input "#a96703"
type input "#c67905"
type input "#d38207"
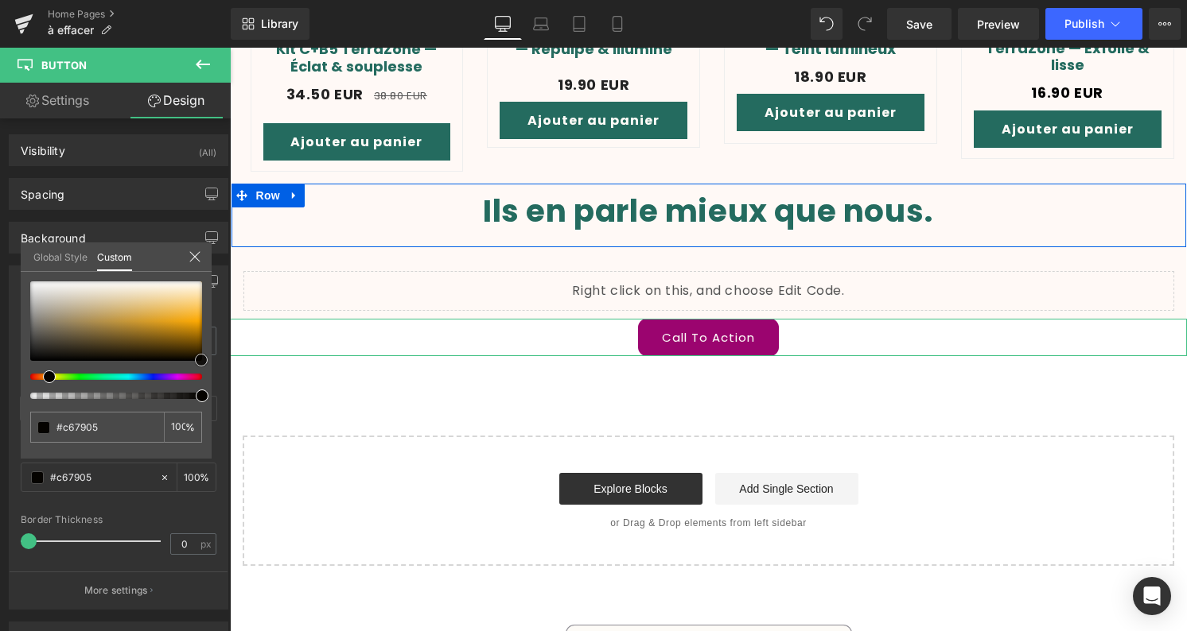
type input "#d38207"
type input "#d98506"
type input "#d48206"
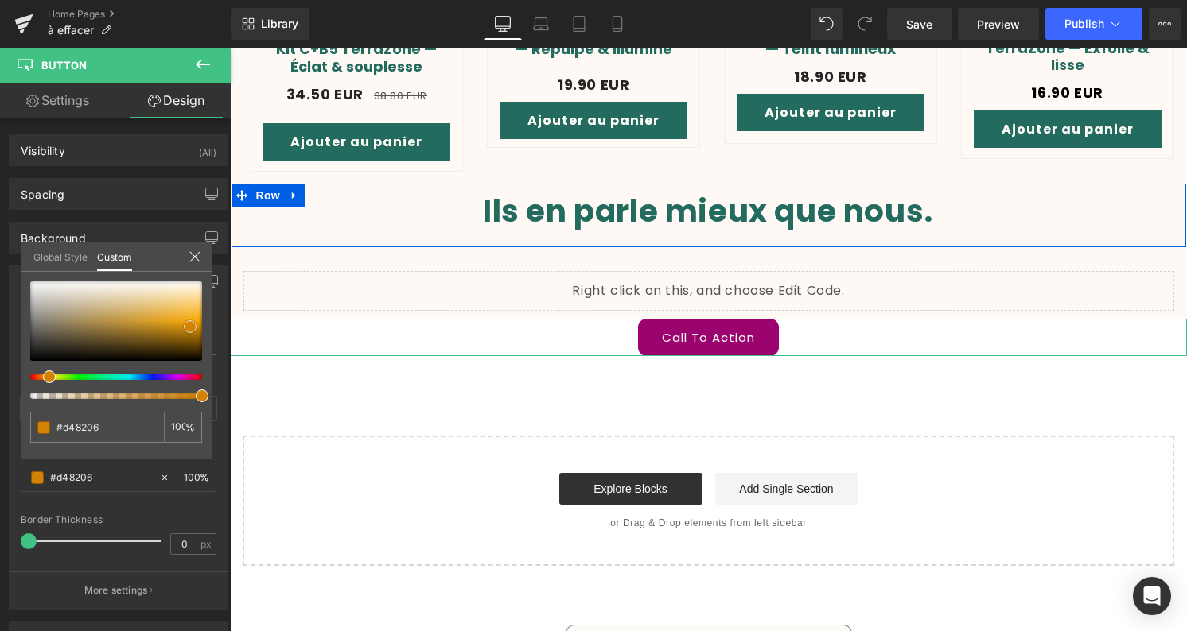
drag, startPoint x: 189, startPoint y: 304, endPoint x: 190, endPoint y: 327, distance: 23.1
click at [190, 327] on div at bounding box center [116, 322] width 172 height 80
click at [128, 457] on div "#d48206 100 %" at bounding box center [116, 370] width 191 height 177
click at [196, 256] on icon at bounding box center [194, 257] width 13 height 13
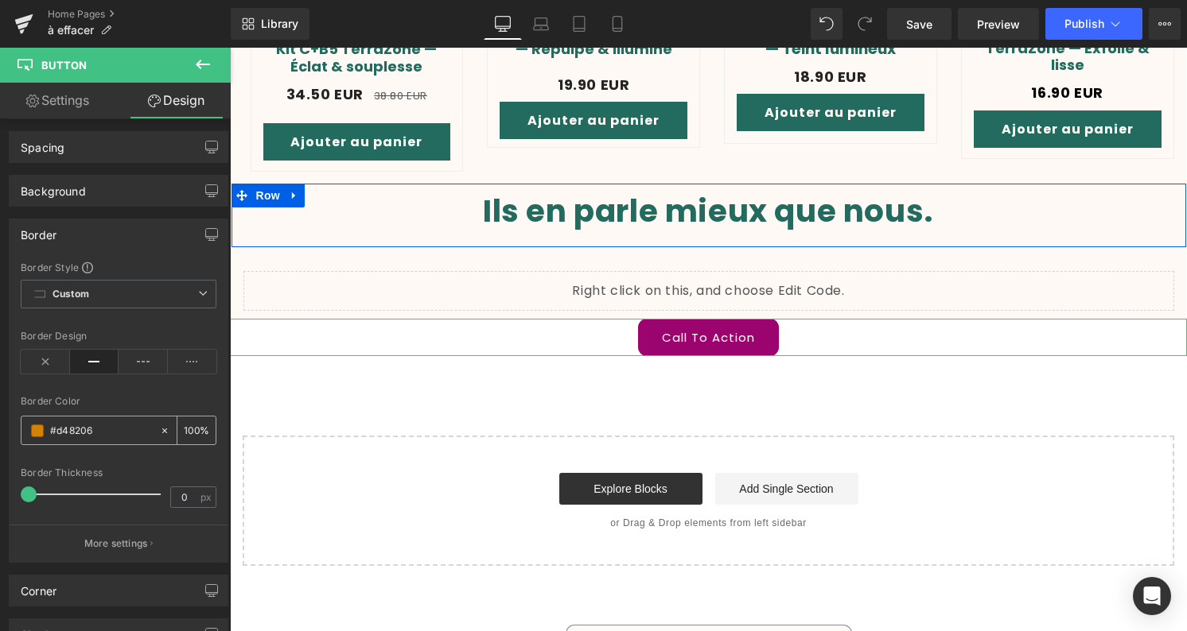
scroll to position [49, 0]
type input "4"
click at [36, 490] on span at bounding box center [34, 493] width 16 height 16
click at [76, 111] on link "Settings" at bounding box center [57, 101] width 115 height 36
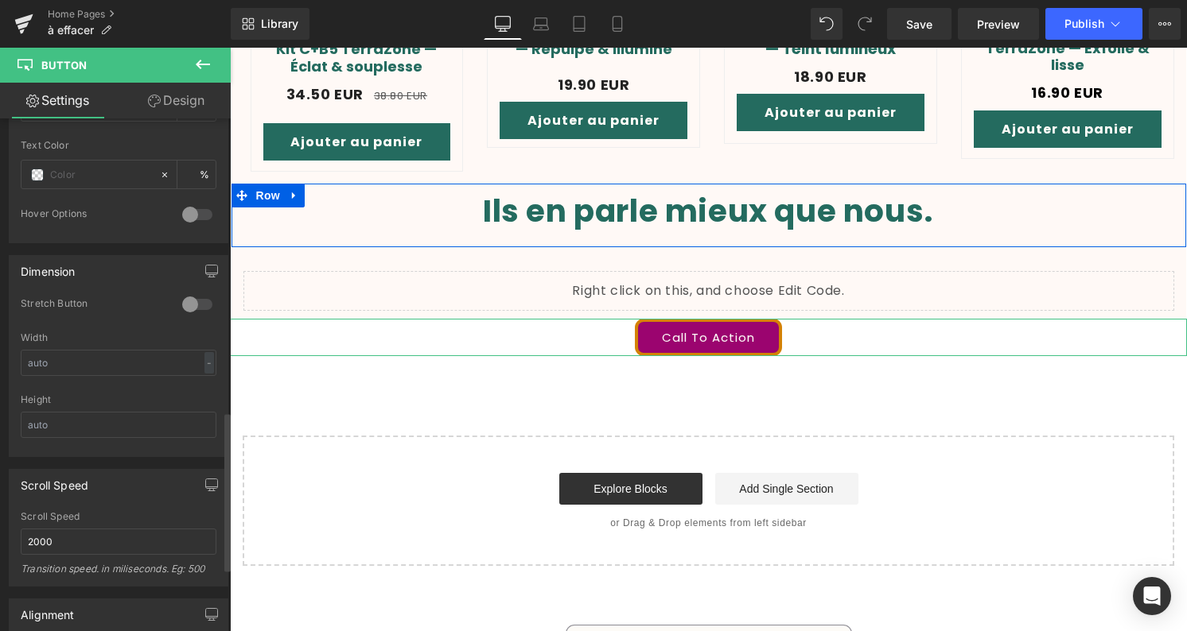
scroll to position [970, 0]
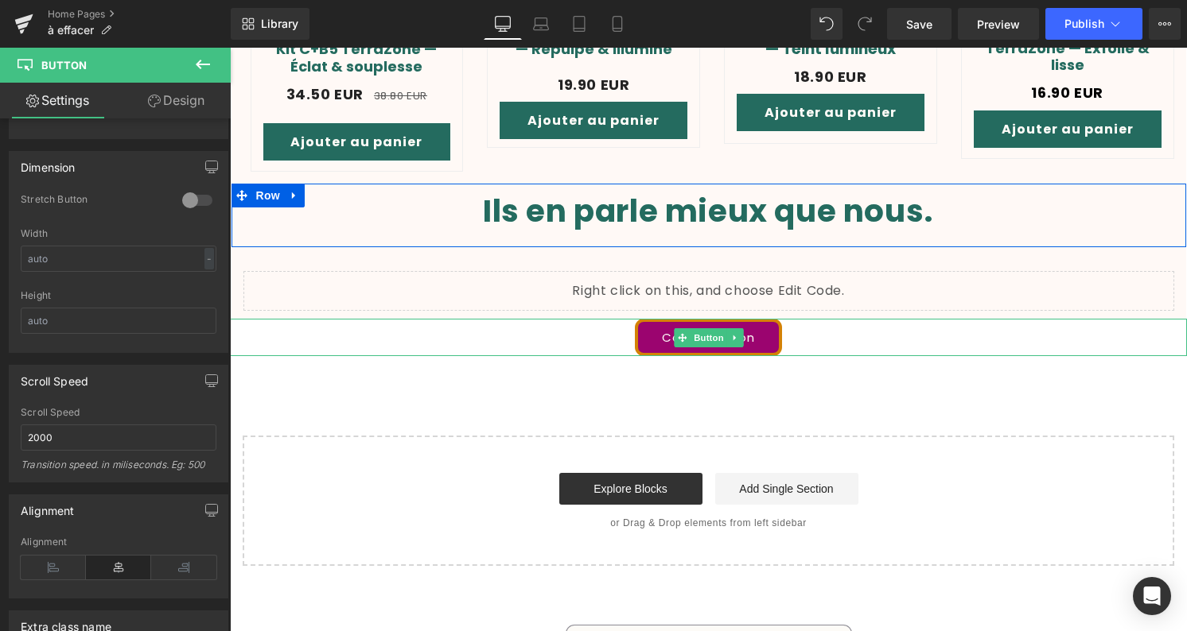
click link "Call To Action"
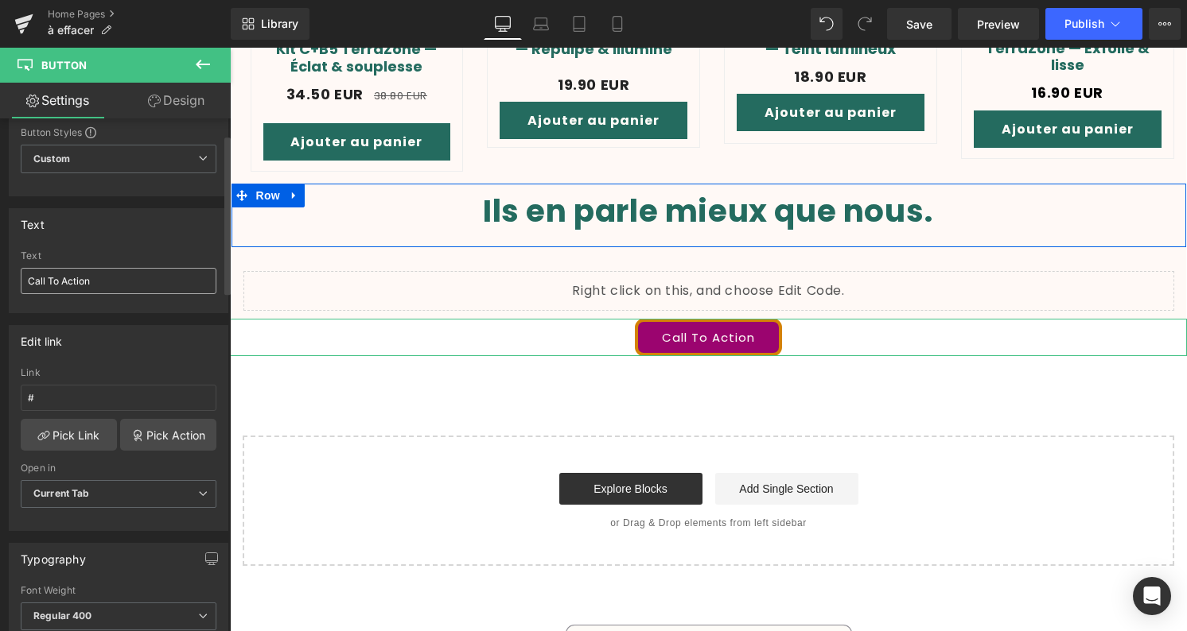
scroll to position [52, 0]
click at [184, 167] on span "Custom Setup Global Style" at bounding box center [119, 158] width 196 height 29
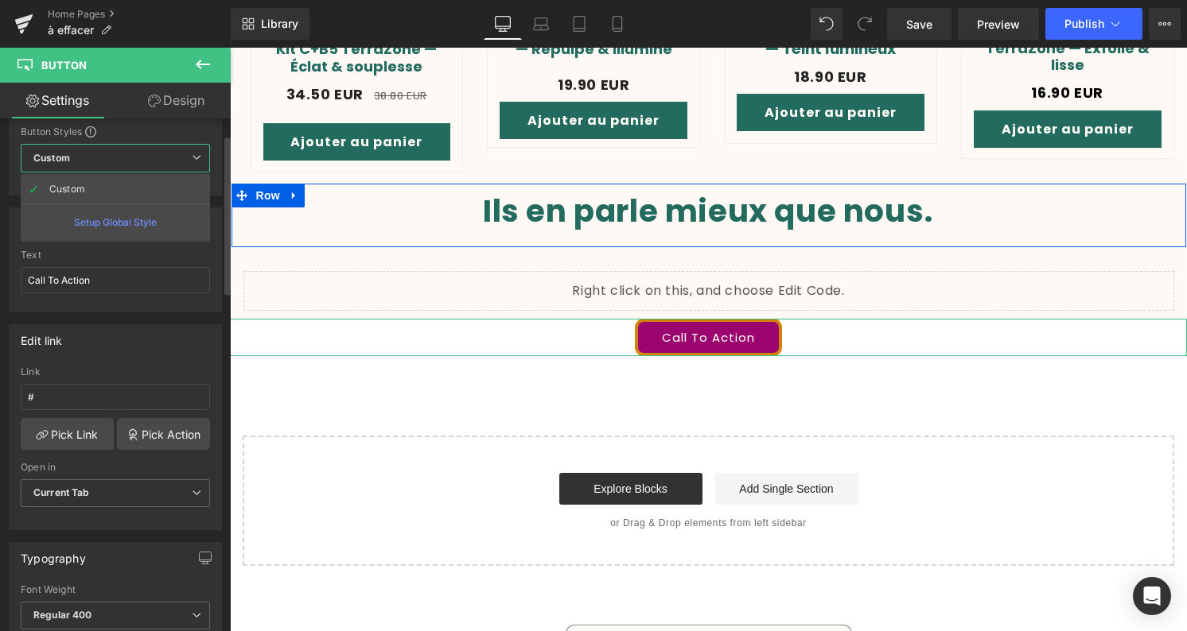
click at [195, 161] on icon at bounding box center [197, 158] width 10 height 10
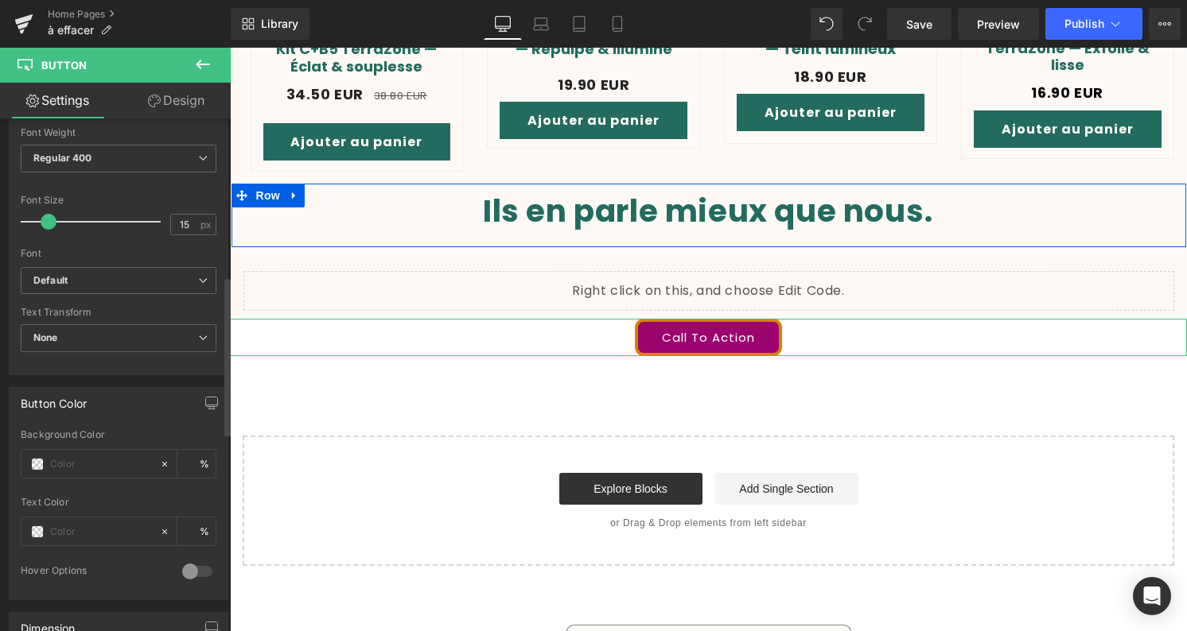
scroll to position [544, 0]
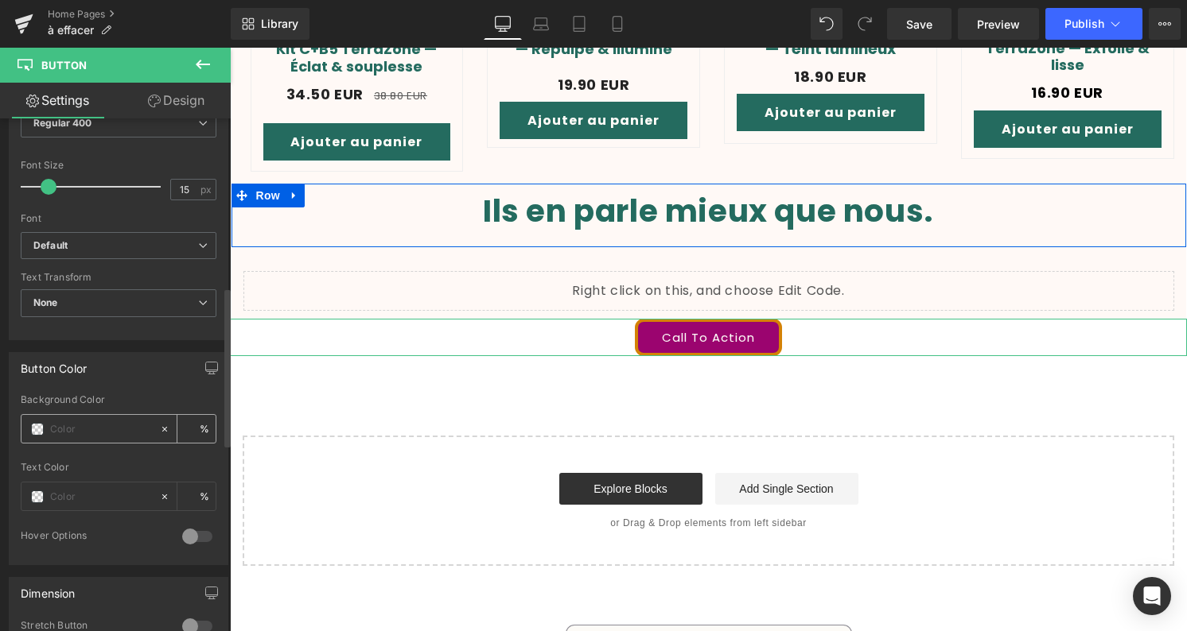
click at [159, 429] on icon at bounding box center [164, 429] width 11 height 11
type input "none"
type input "0"
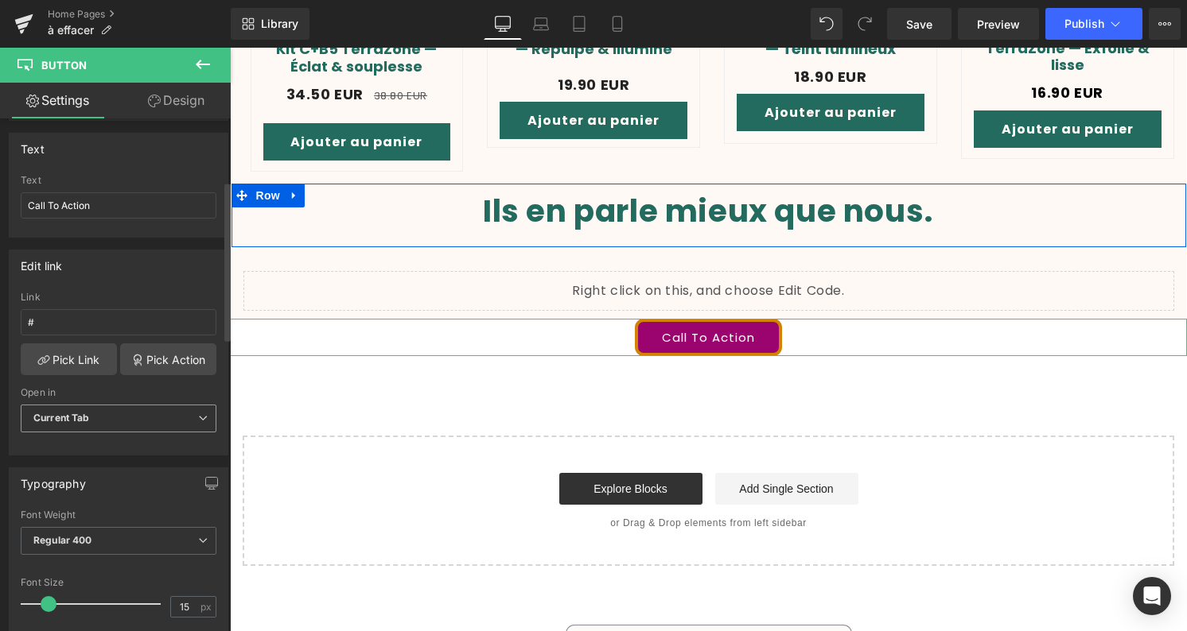
scroll to position [8, 0]
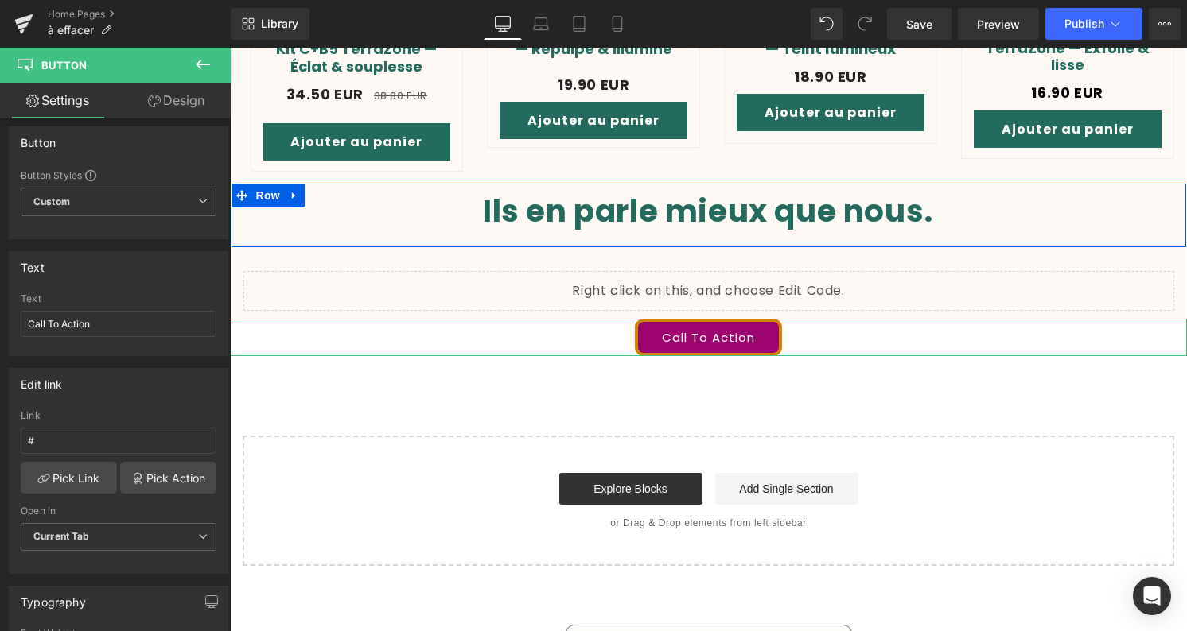
click at [161, 102] on link "Design" at bounding box center [175, 101] width 115 height 36
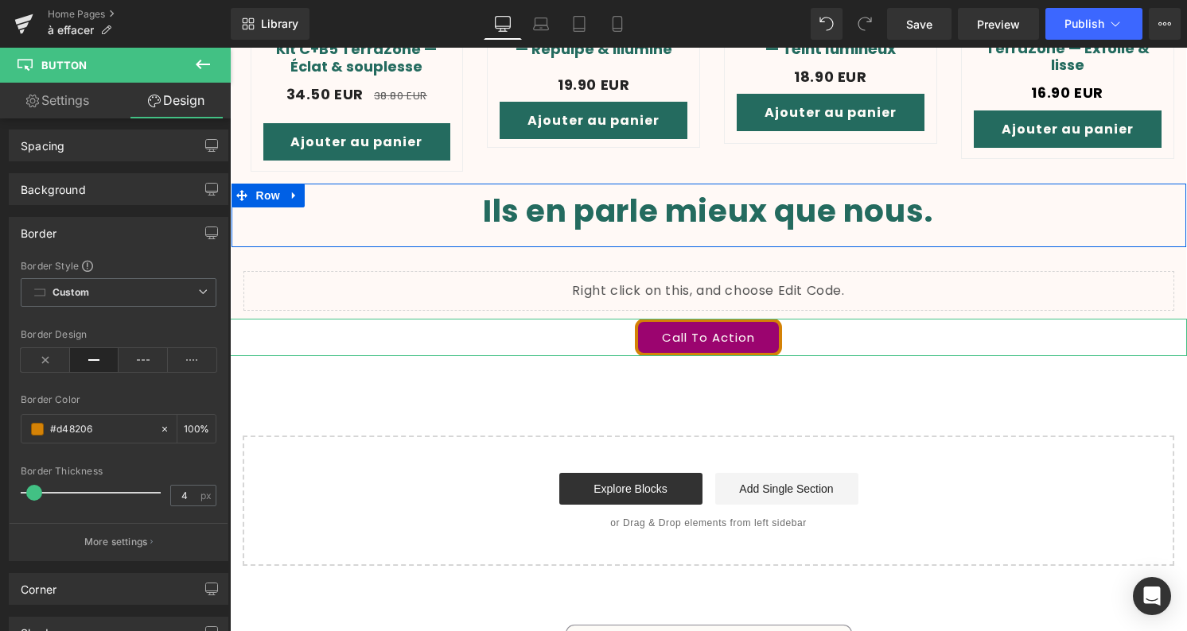
scroll to position [0, 0]
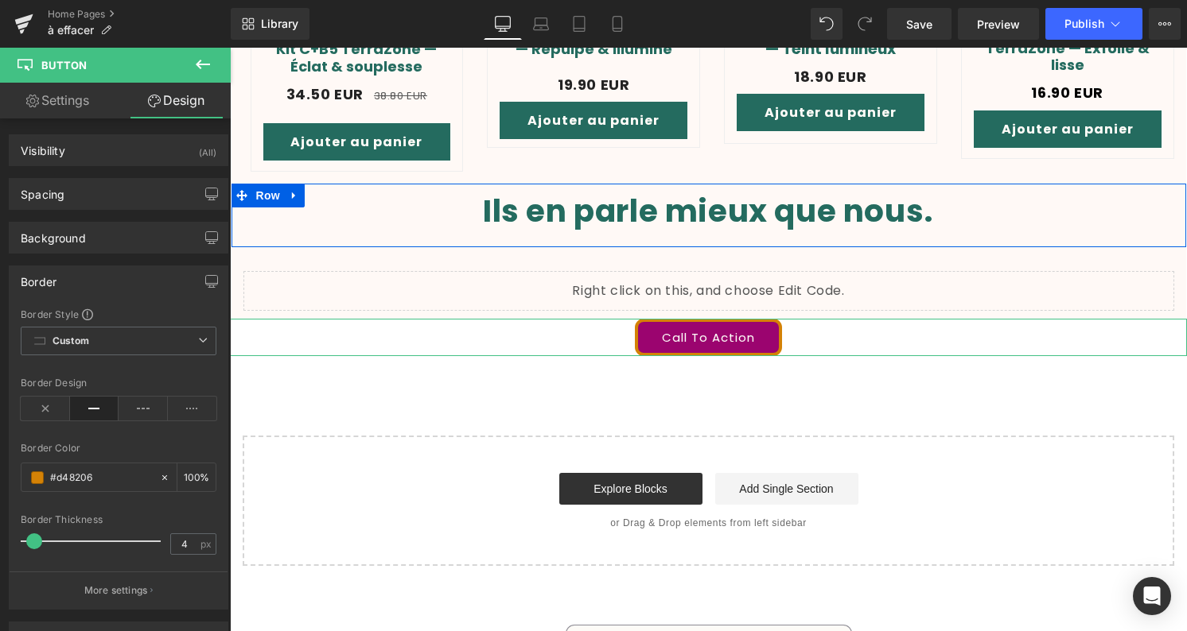
type input "100"
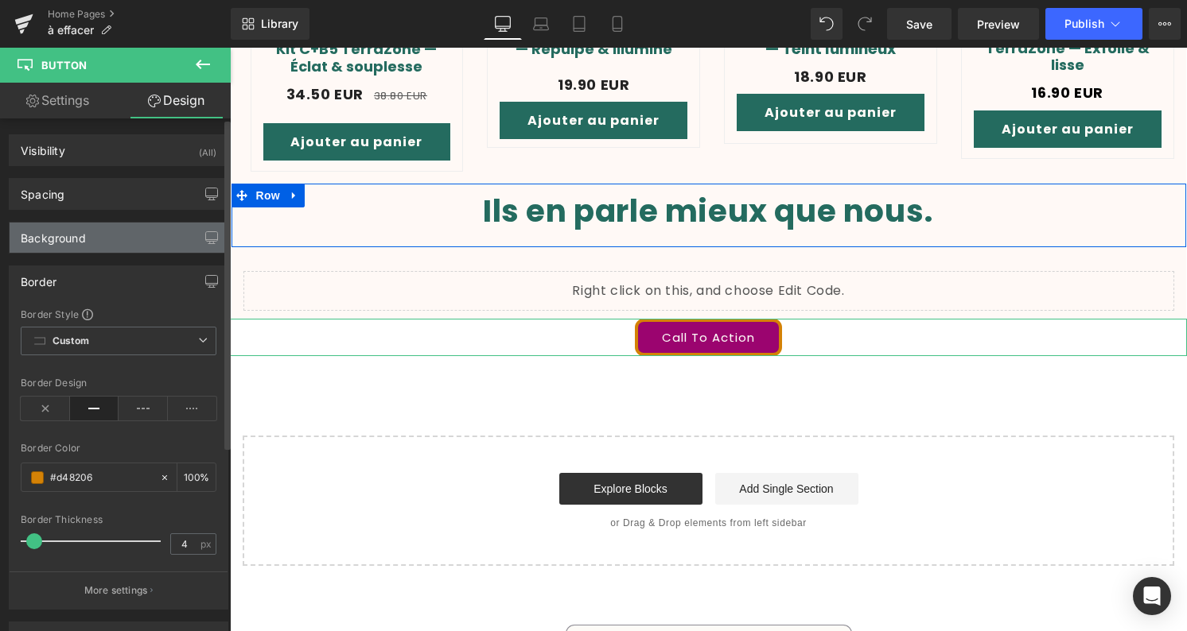
click at [108, 249] on div "Background" at bounding box center [119, 238] width 218 height 30
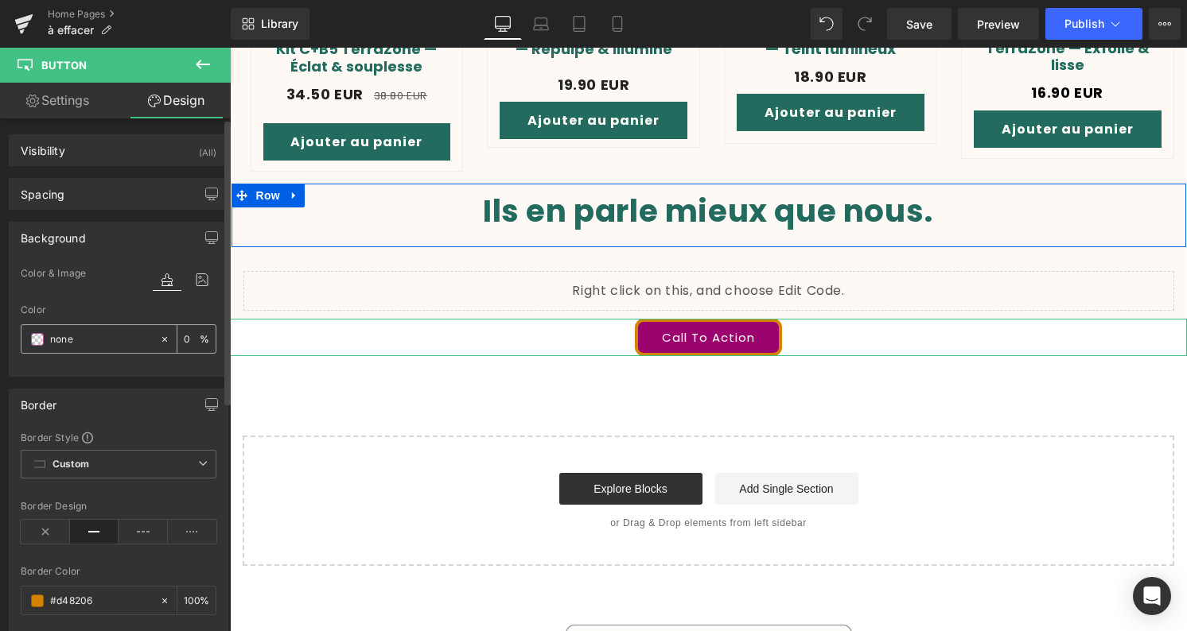
click at [159, 342] on icon at bounding box center [164, 339] width 11 height 11
click at [204, 278] on icon at bounding box center [202, 280] width 29 height 21
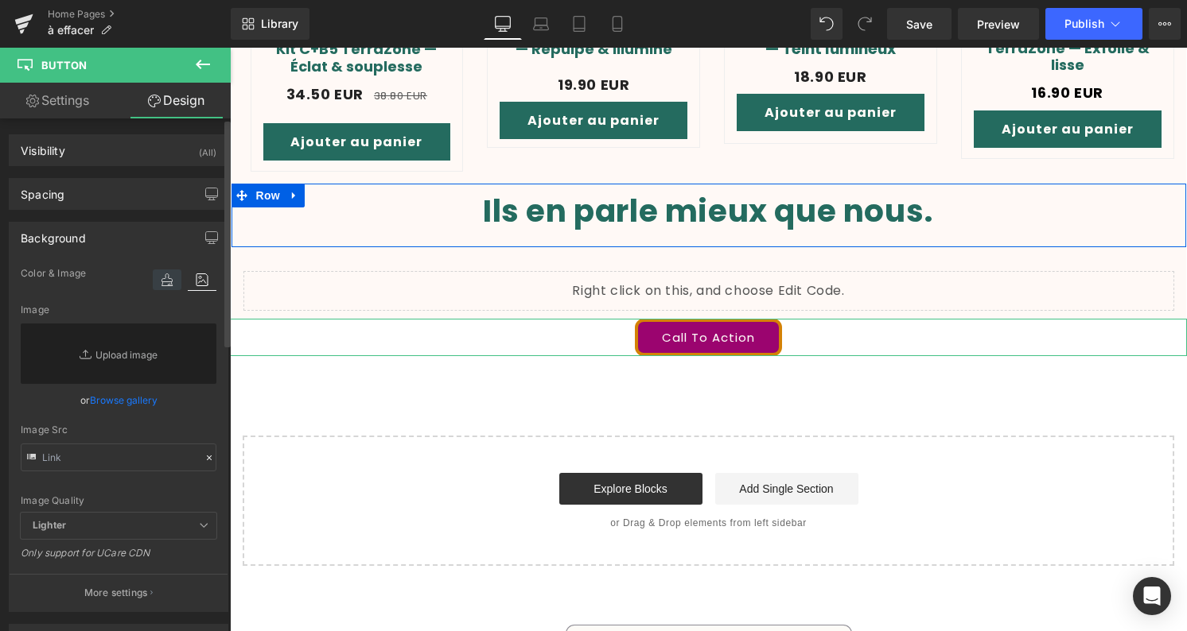
click at [171, 282] on icon at bounding box center [167, 280] width 29 height 21
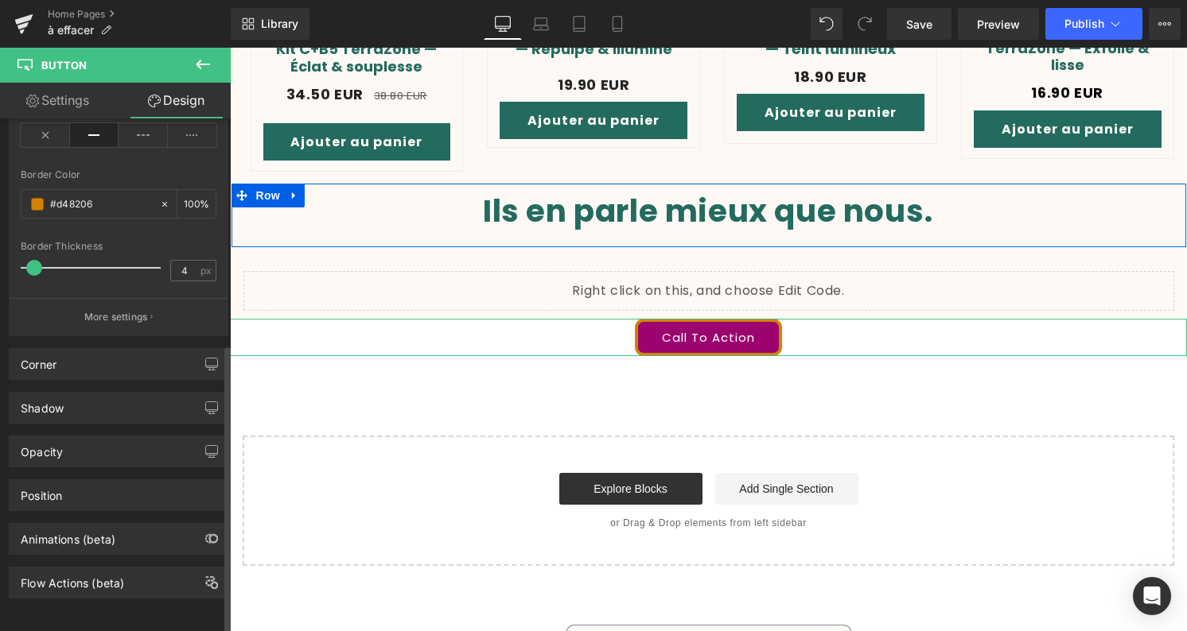
scroll to position [405, 0]
click link "Call To Action"
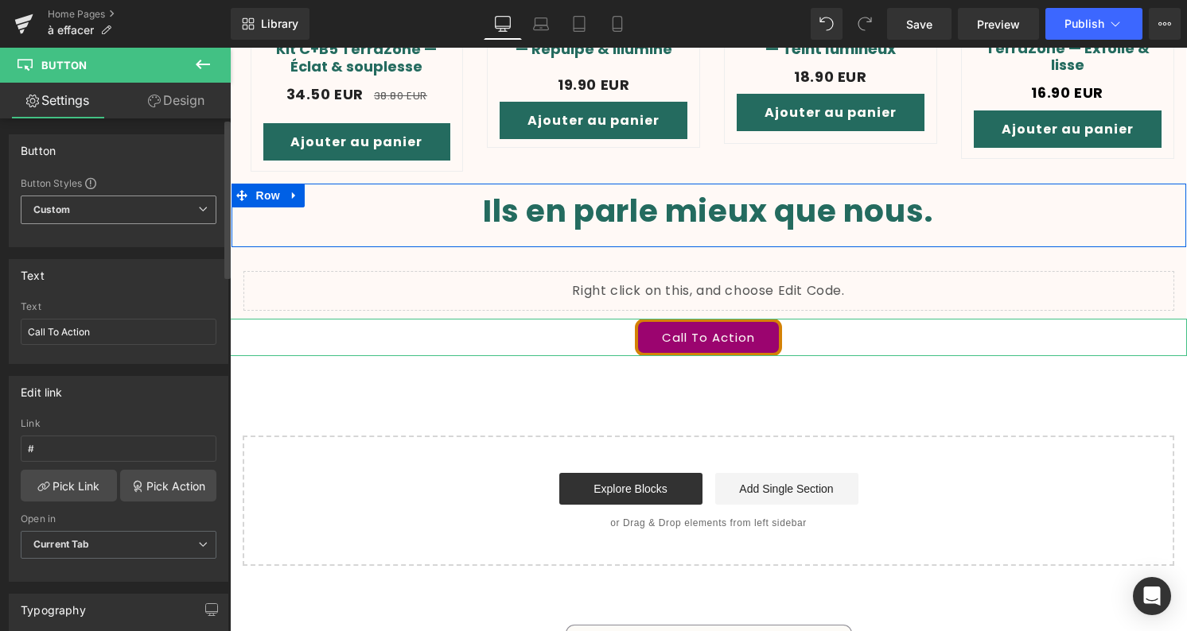
click at [140, 208] on span "Custom Setup Global Style" at bounding box center [119, 210] width 196 height 29
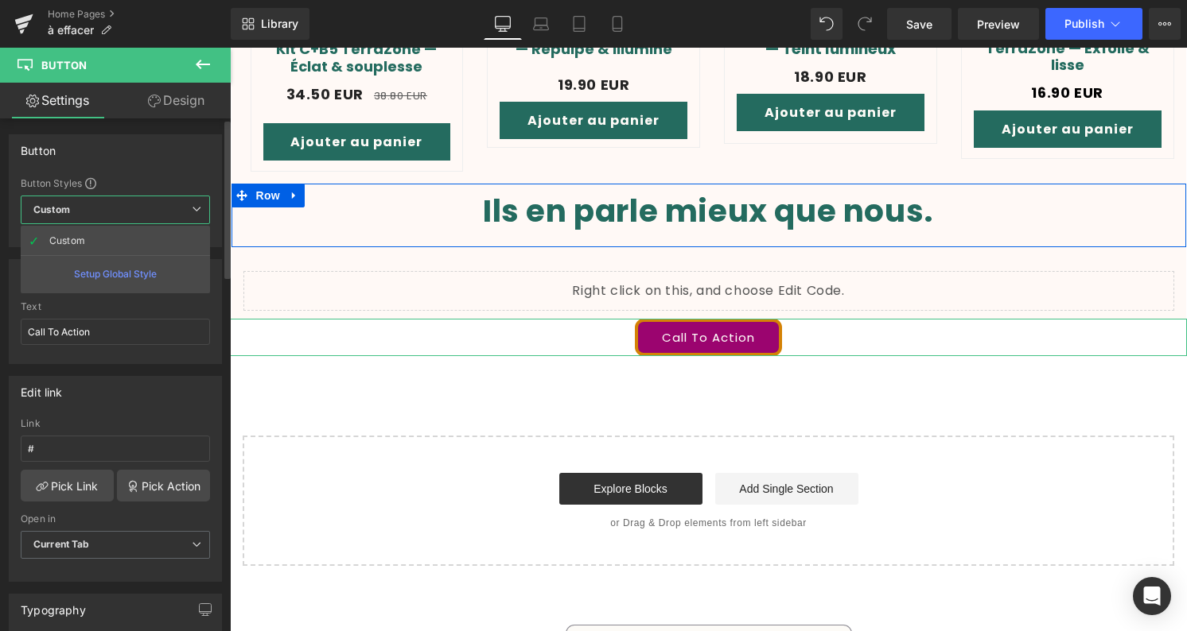
click at [139, 274] on div "Setup Global Style" at bounding box center [115, 273] width 189 height 37
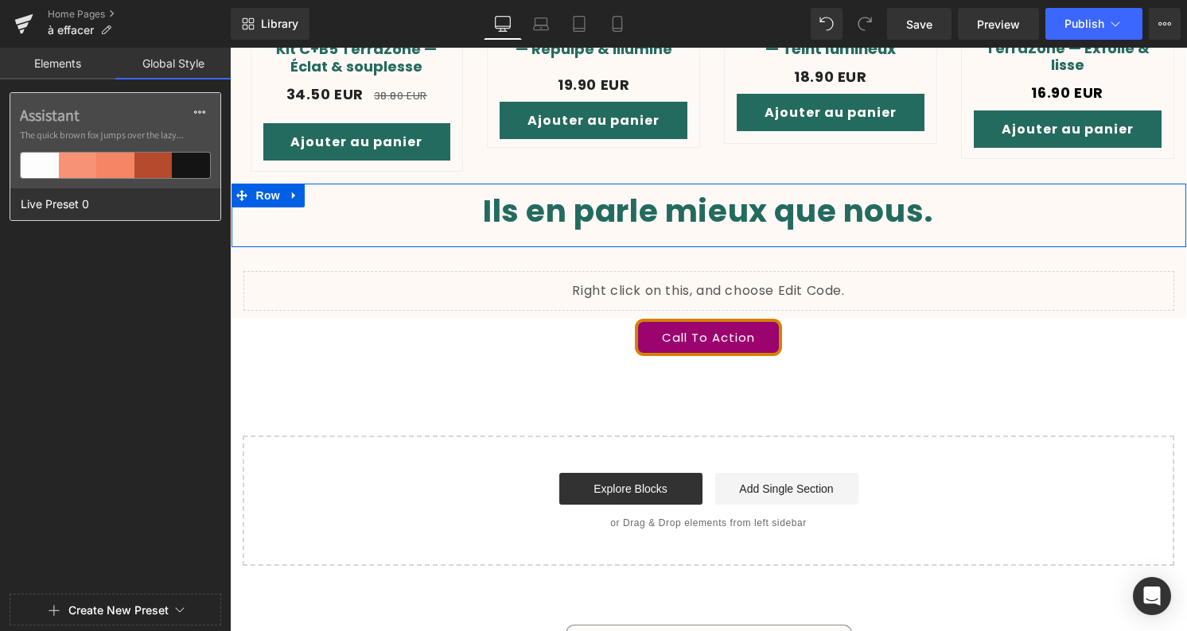
click at [138, 175] on div at bounding box center [153, 165] width 38 height 25
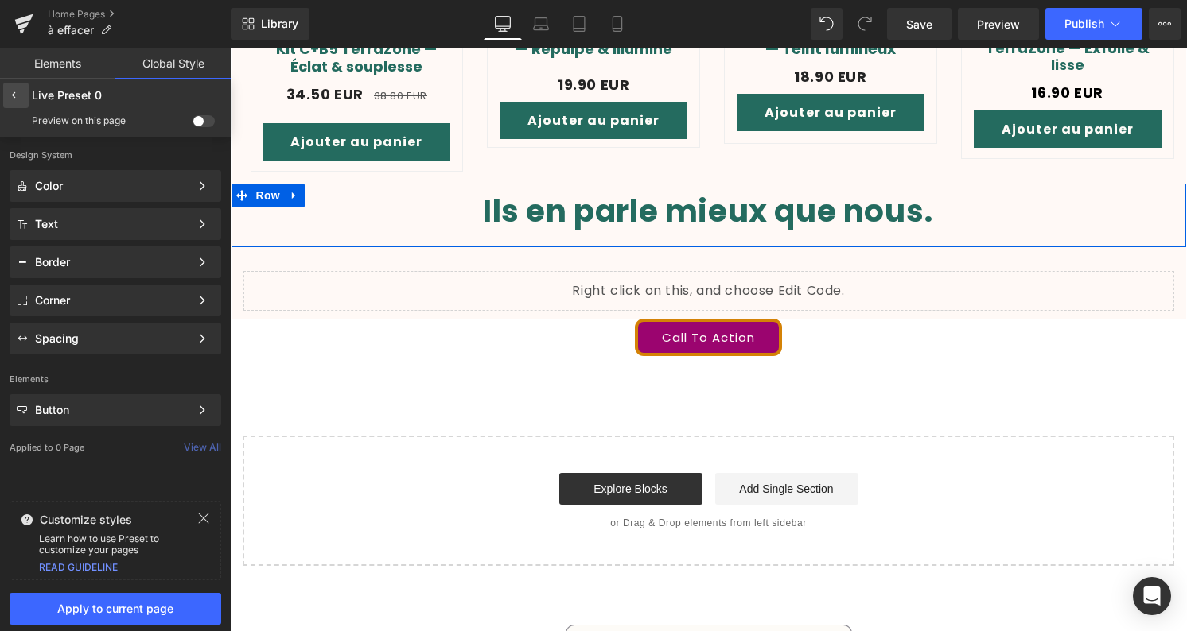
click at [12, 99] on icon at bounding box center [16, 95] width 13 height 13
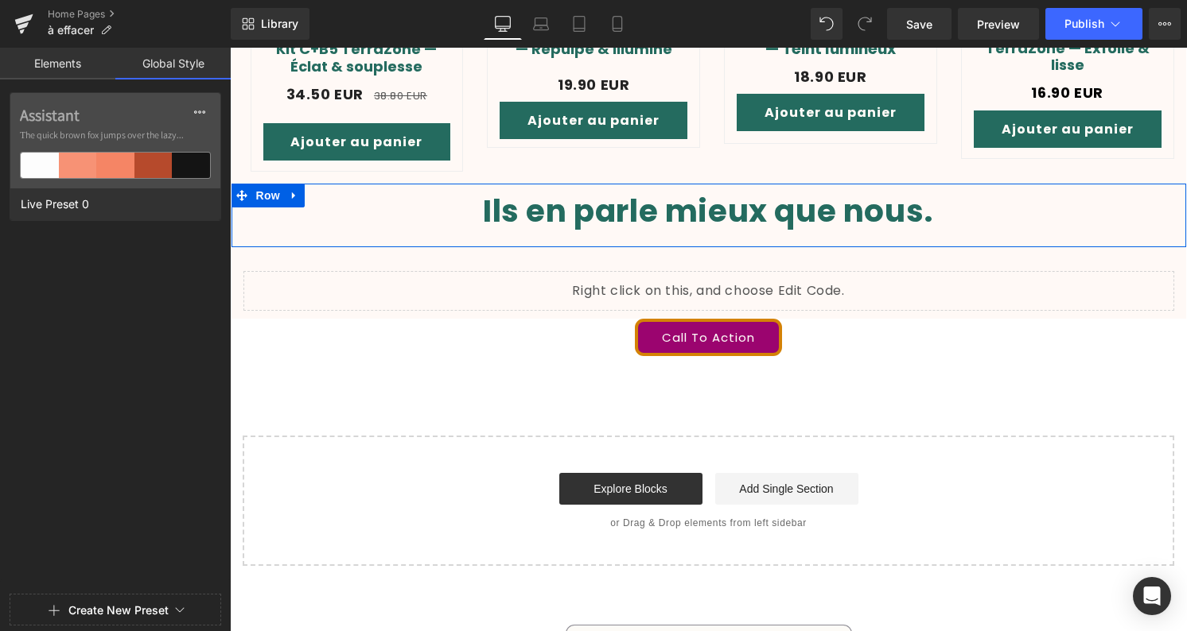
click at [49, 59] on link "Elements" at bounding box center [57, 64] width 115 height 32
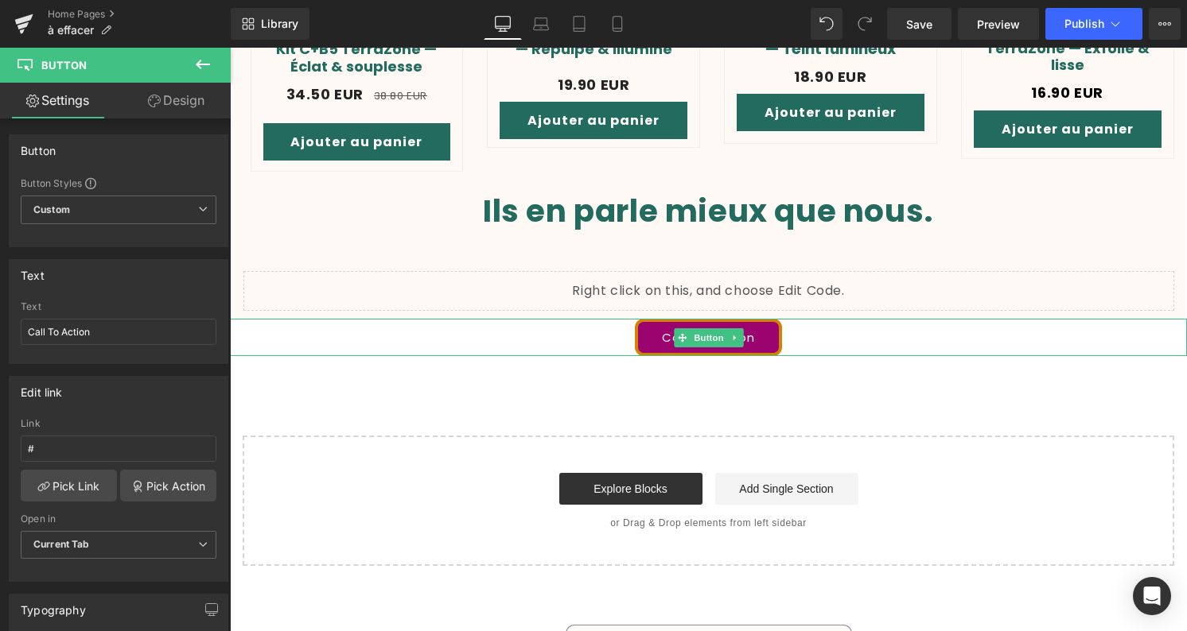
click link "Call To Action"
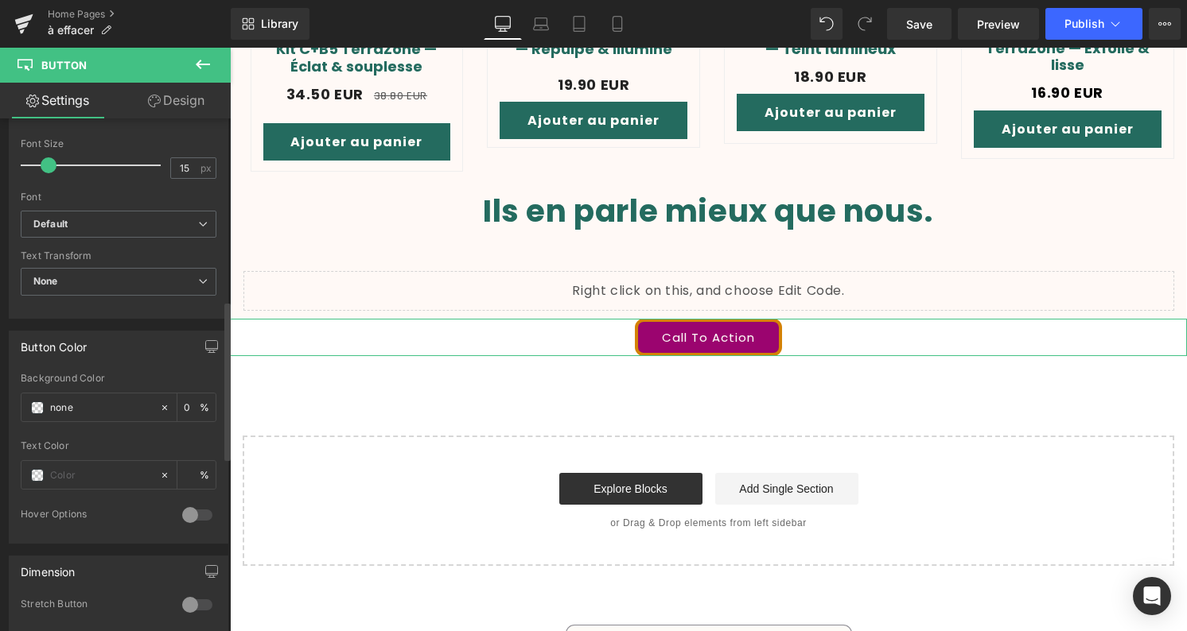
scroll to position [588, 0]
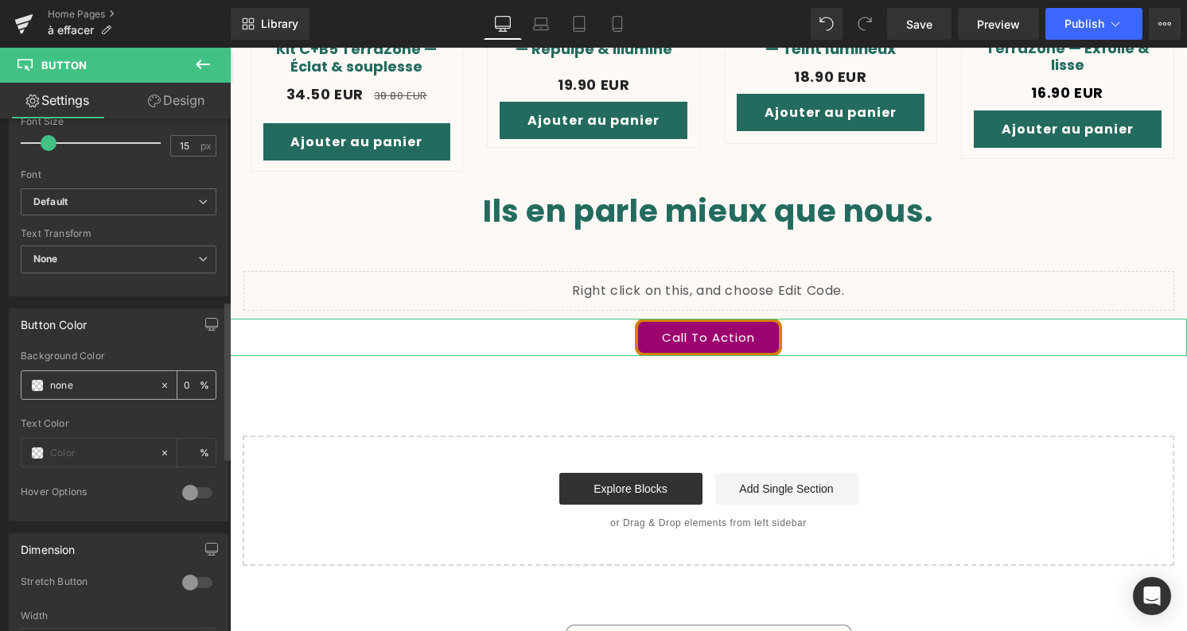
click at [127, 384] on input "none" at bounding box center [101, 385] width 102 height 17
click at [37, 387] on span at bounding box center [37, 385] width 13 height 13
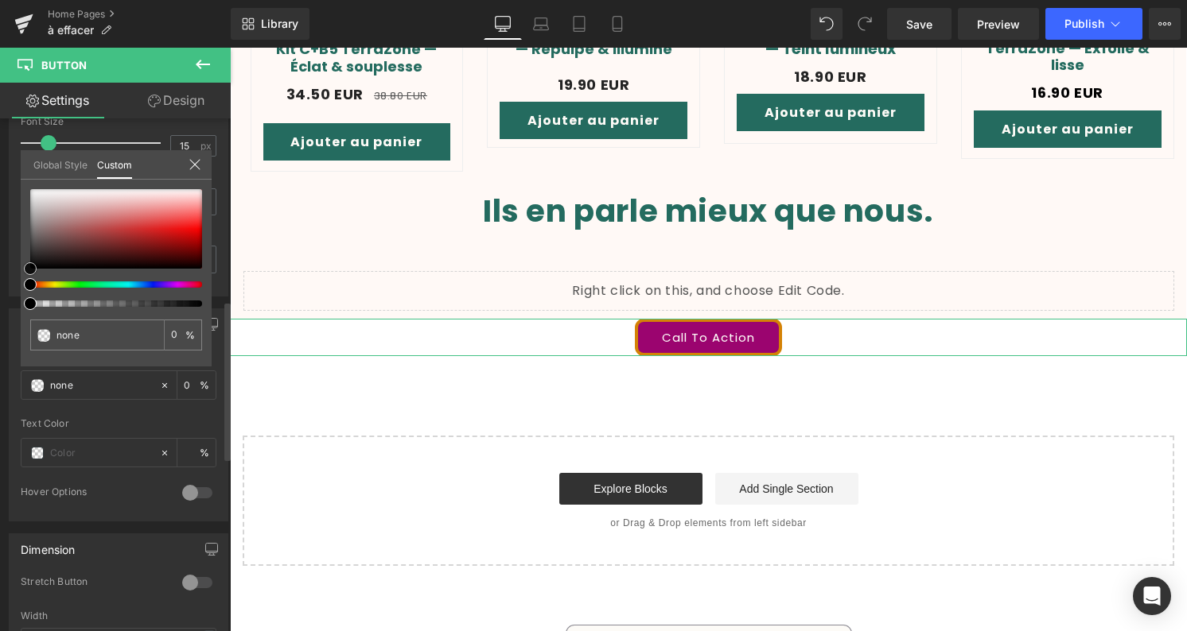
type input "#8e1a1a"
type input "100"
type input "#8e1a1a"
type input "100"
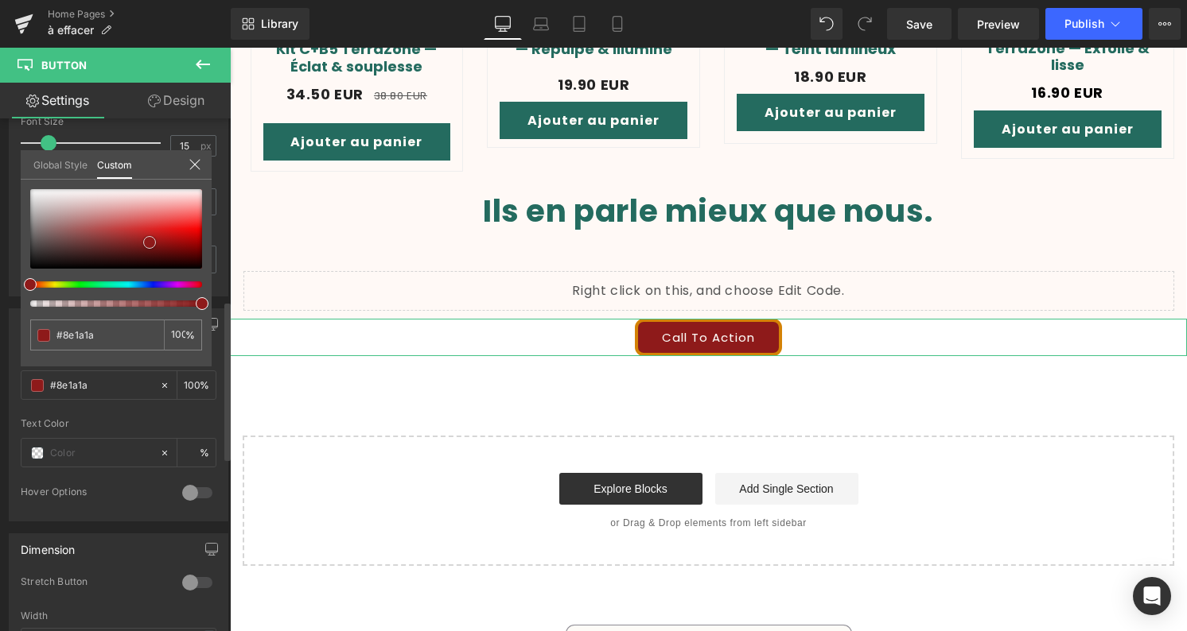
click at [150, 243] on div at bounding box center [116, 229] width 172 height 80
type input "#d71212"
type input "#d41111"
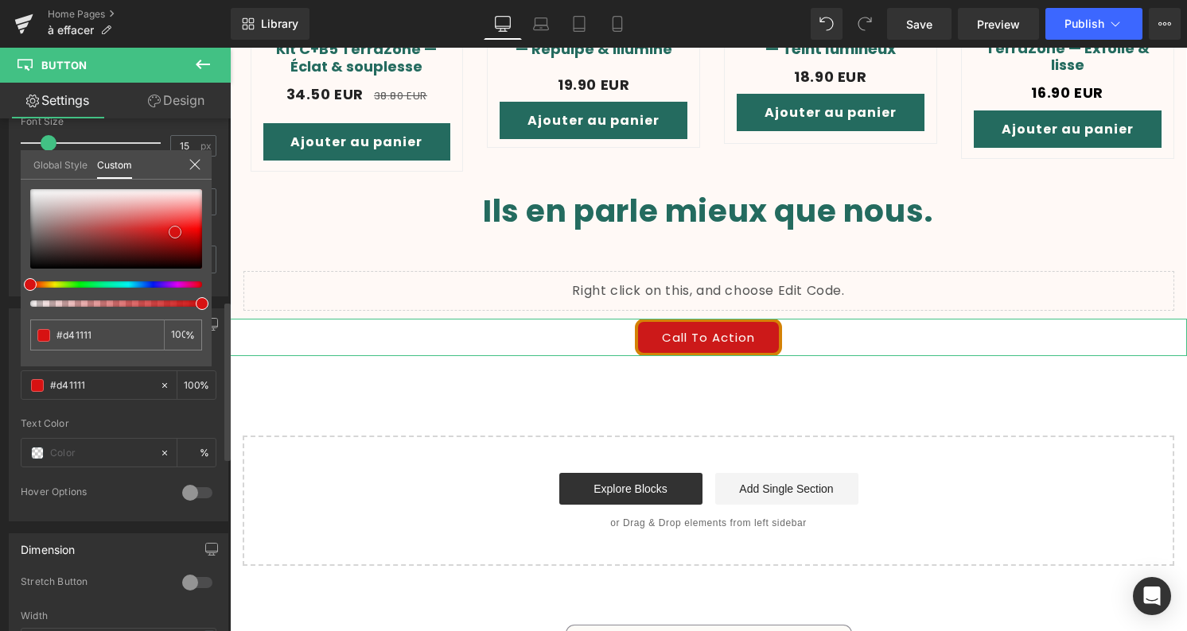
type input "#cc1919"
type input "#c42121"
type input "#bc2929"
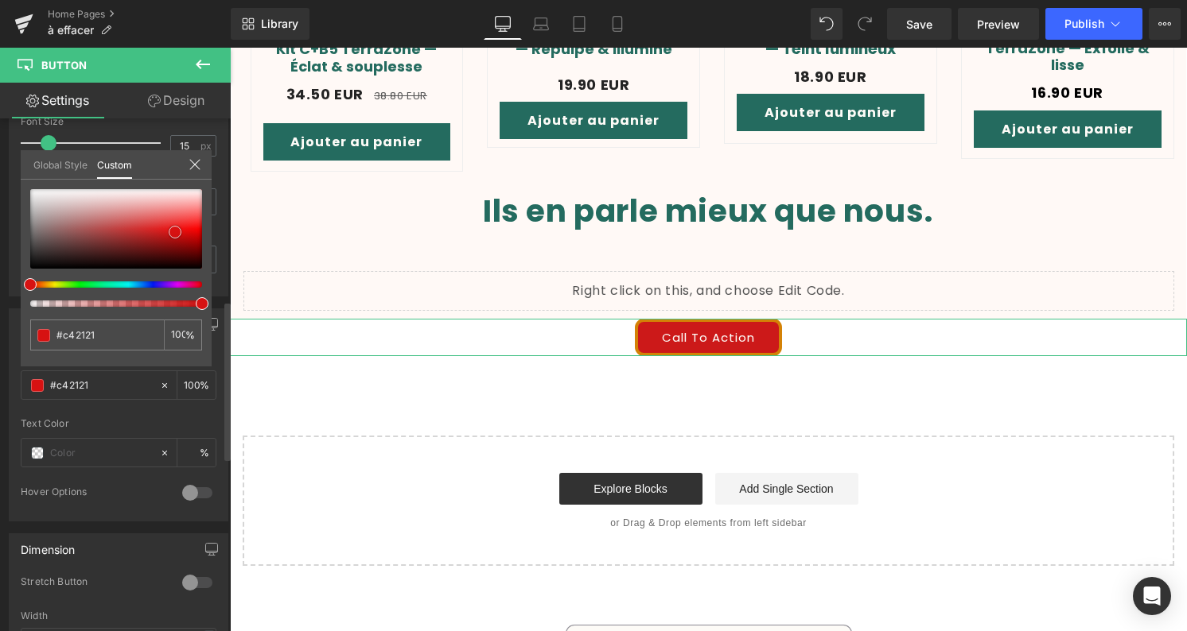
type input "#bc2929"
type input "#be2c2c"
drag, startPoint x: 175, startPoint y: 232, endPoint x: 137, endPoint y: 232, distance: 38.2
click at [137, 232] on div at bounding box center [116, 229] width 172 height 80
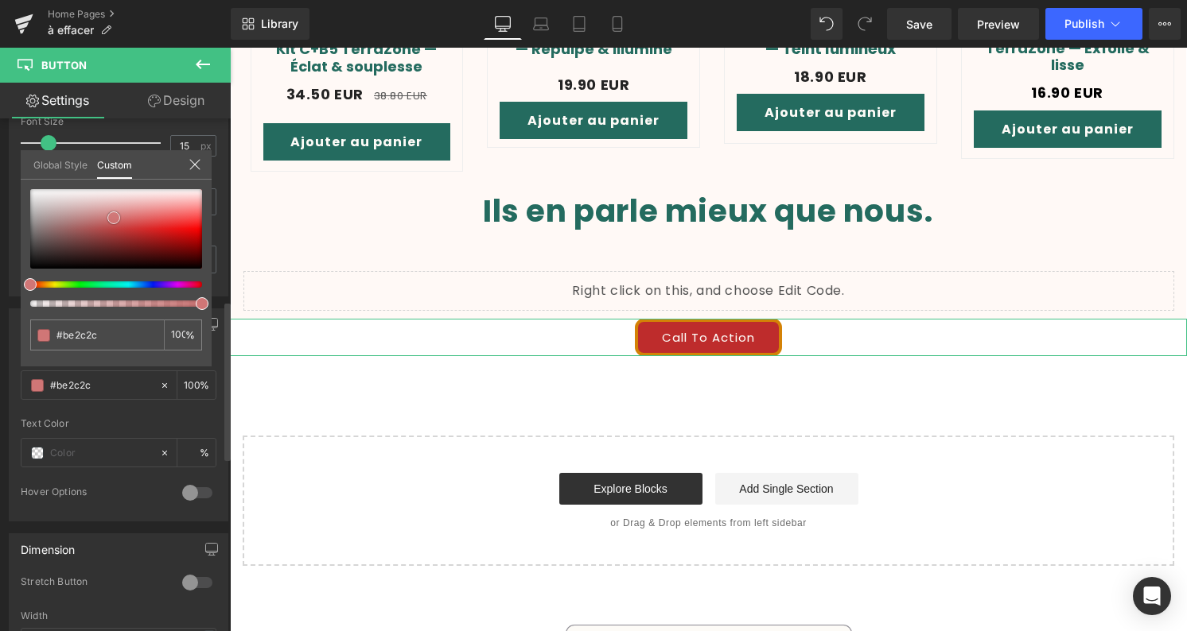
type input "#d07676"
type input "#d49a9a"
type input "#d59e9e"
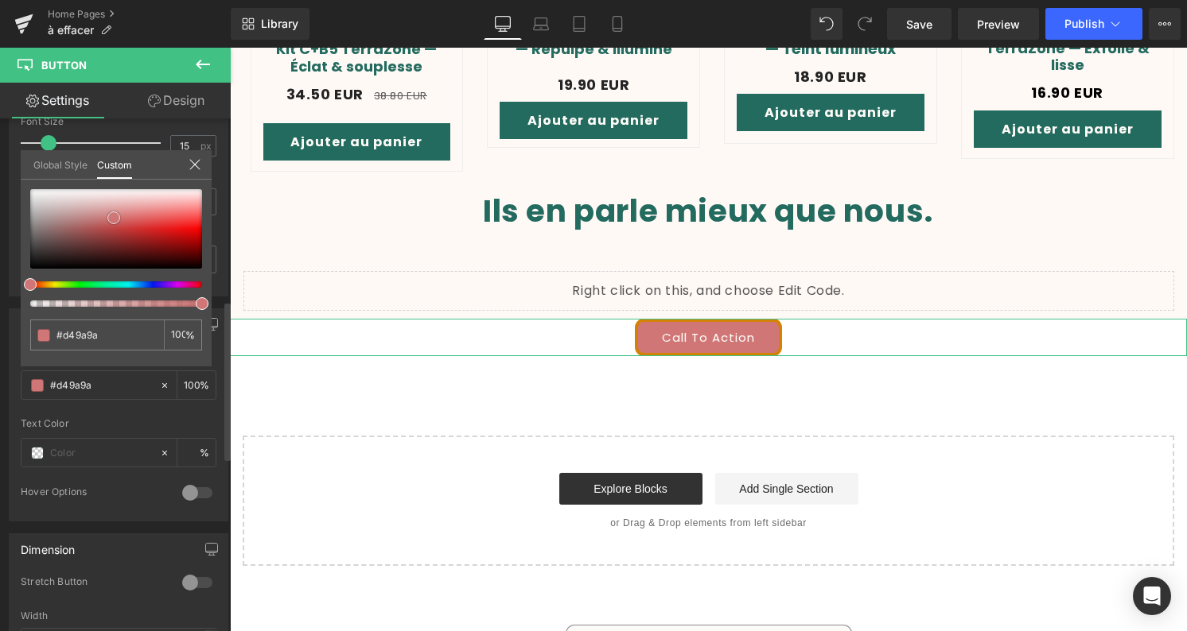
type input "#d59e9e"
type input "#d6a2a2"
type input "#c49696"
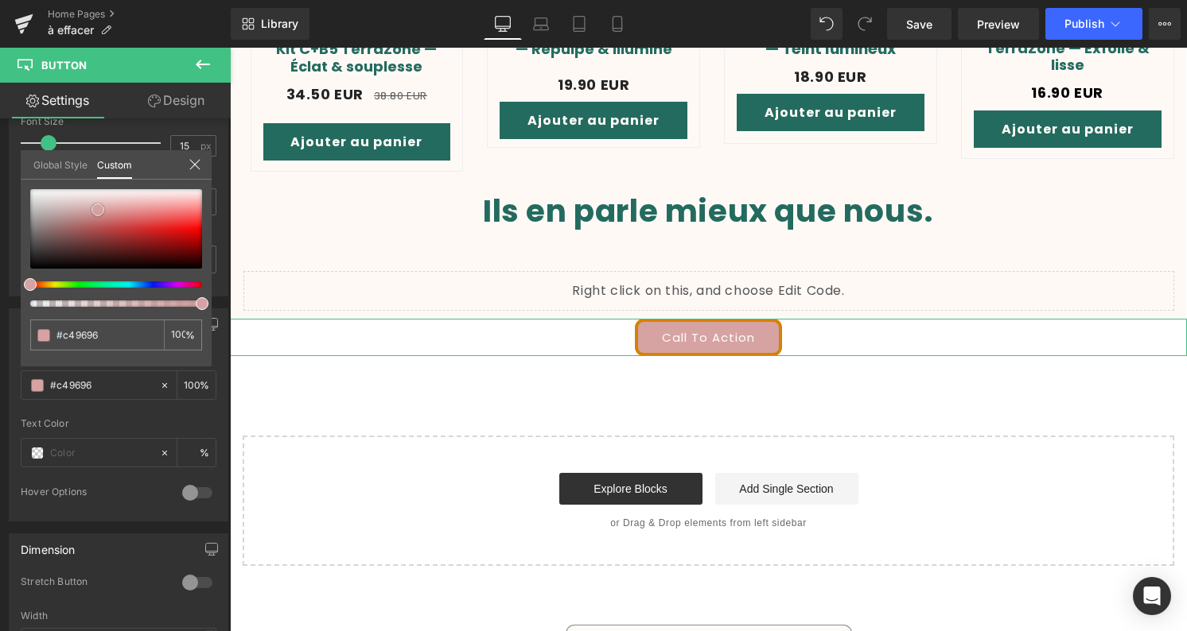
type input "#8e8e8e"
type input "#878787"
type input "#969696"
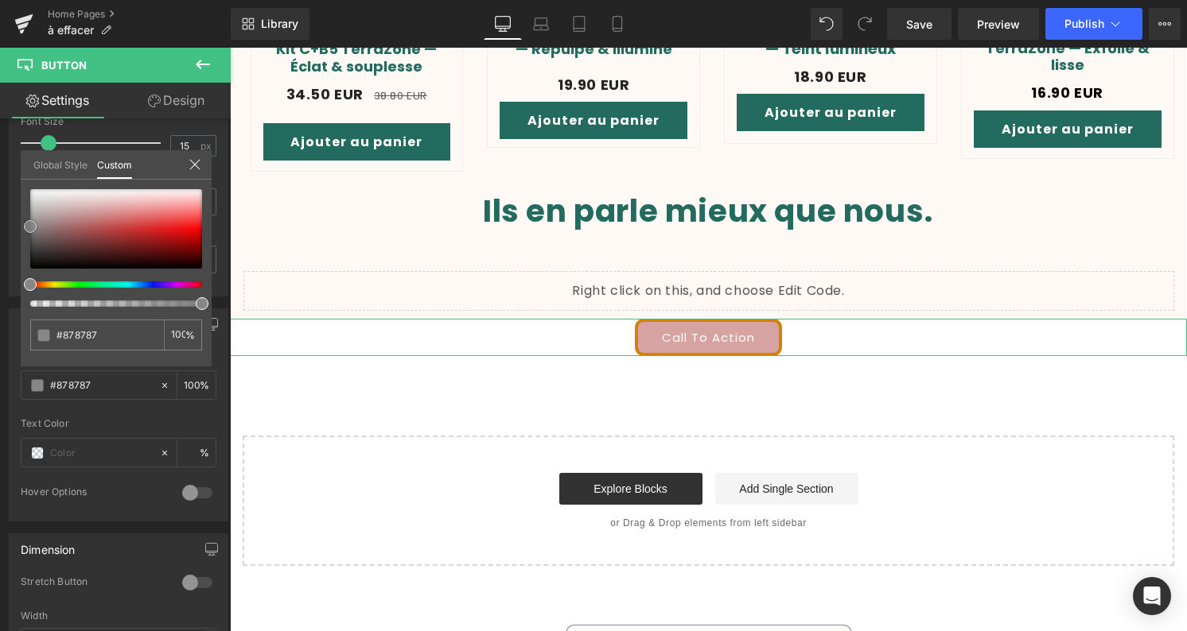
type input "#969696"
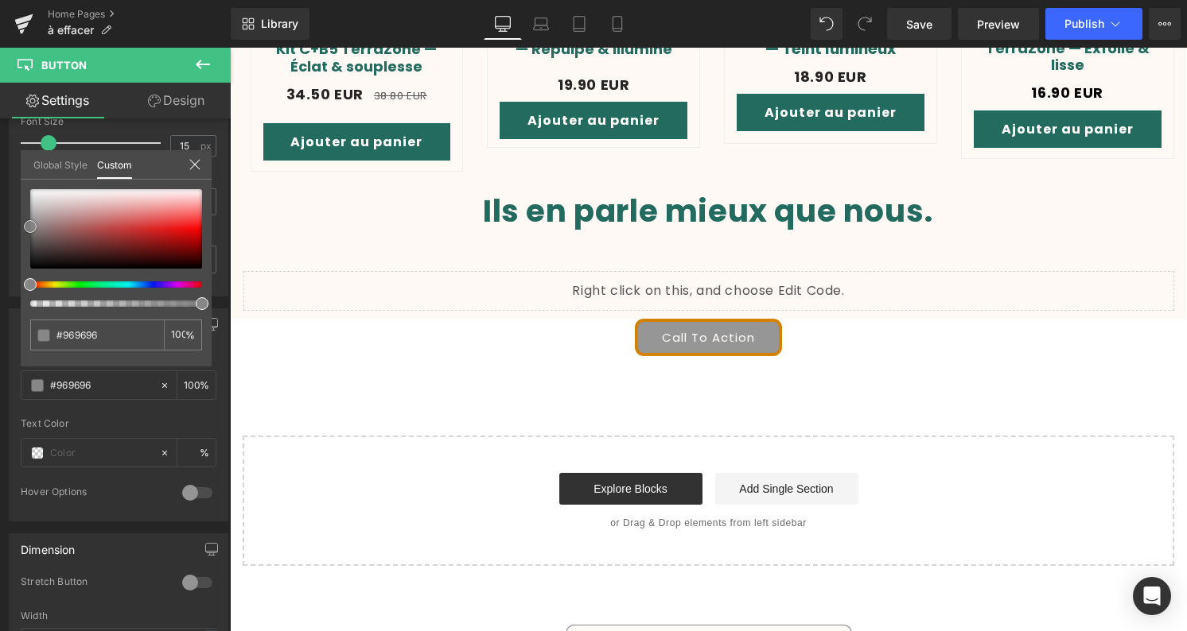
type input "#999999"
type input "#9e9e9e"
type input "#bfbfbf"
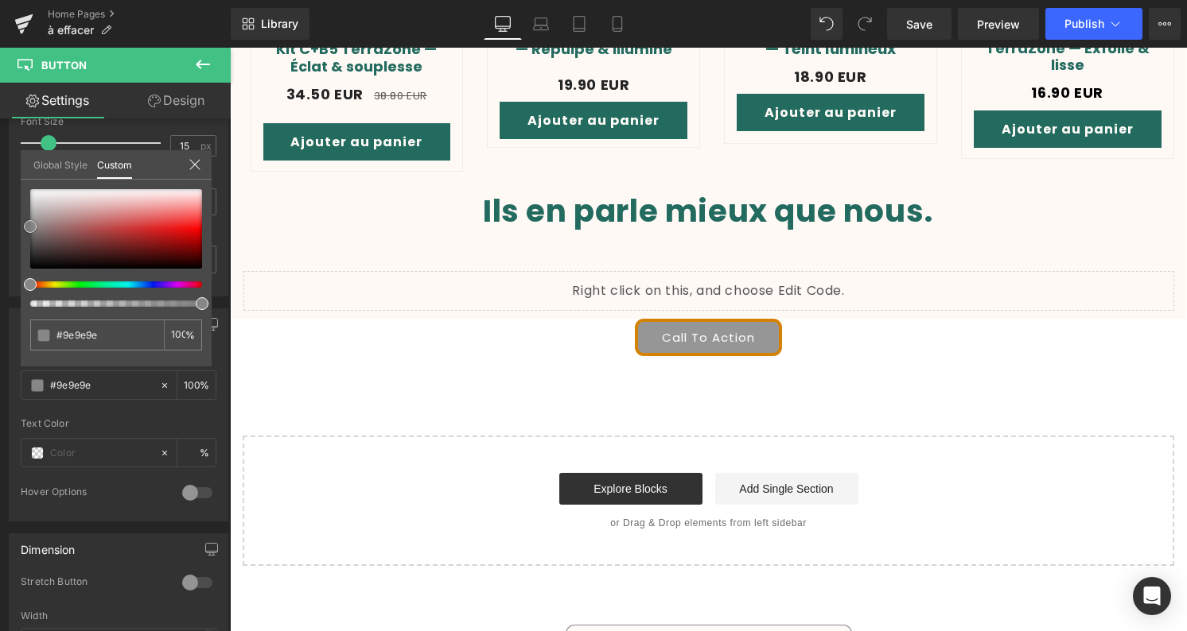
type input "#bfbfbf"
type input "#efefef"
type input "#f9f9f9"
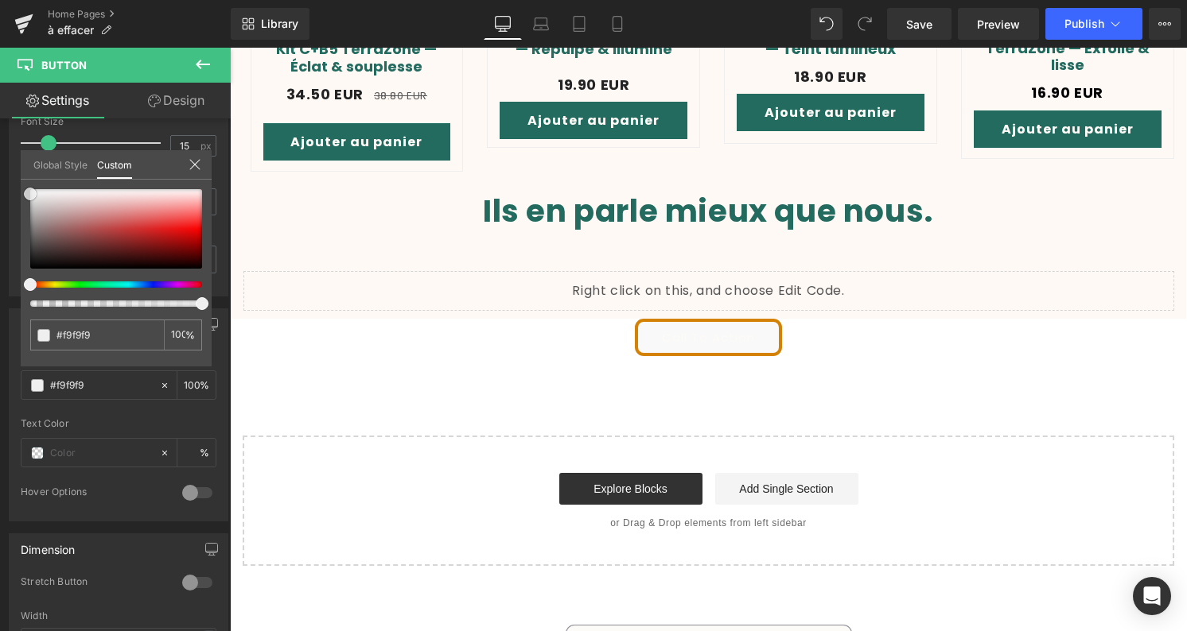
type input "#f7f7f7"
type input "#f4f4f4"
type input "#f2f2f2"
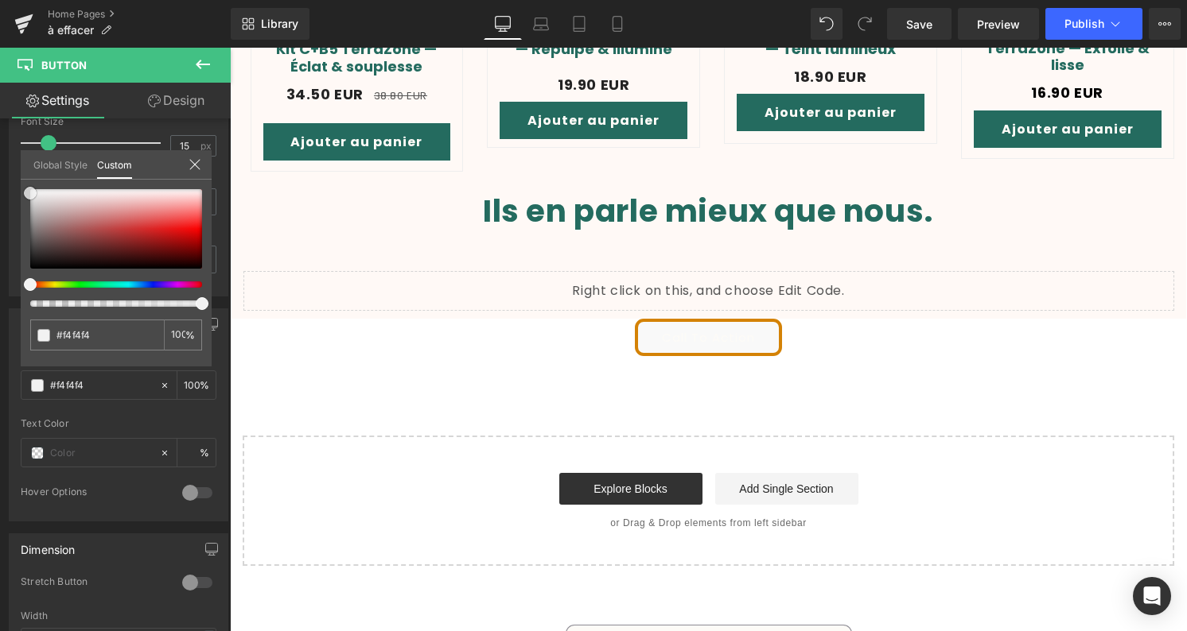
type input "#f2f2f2"
type input "#efefef"
type input "#ededed"
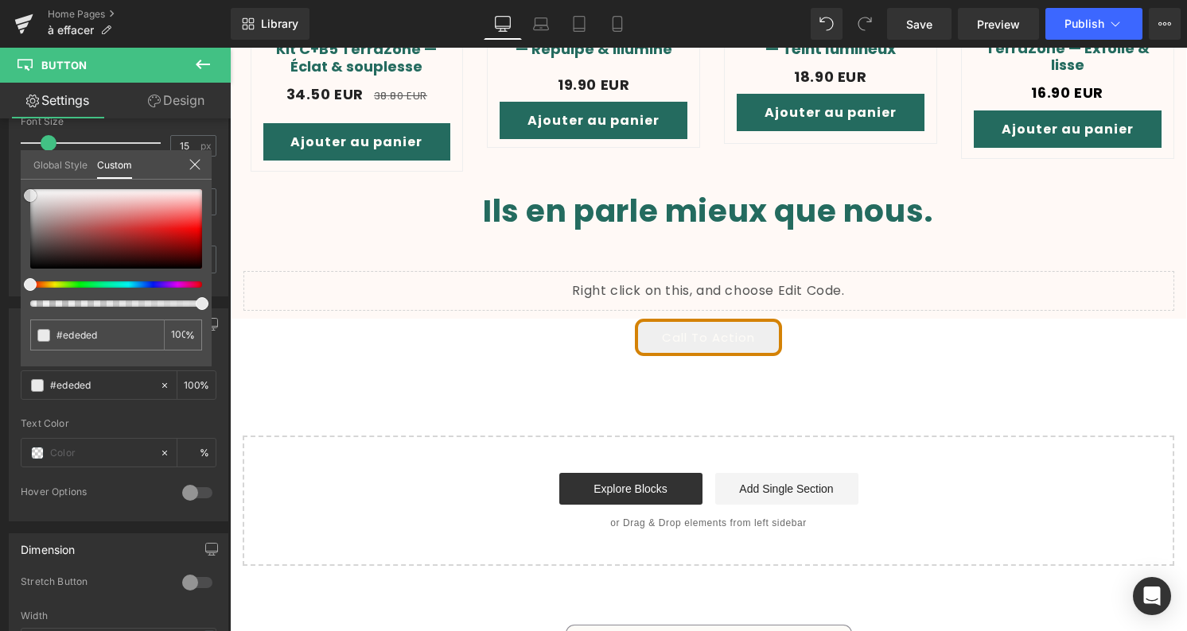
type input "#eaeaea"
type input "#e8e8e8"
type input "#d6d6d6"
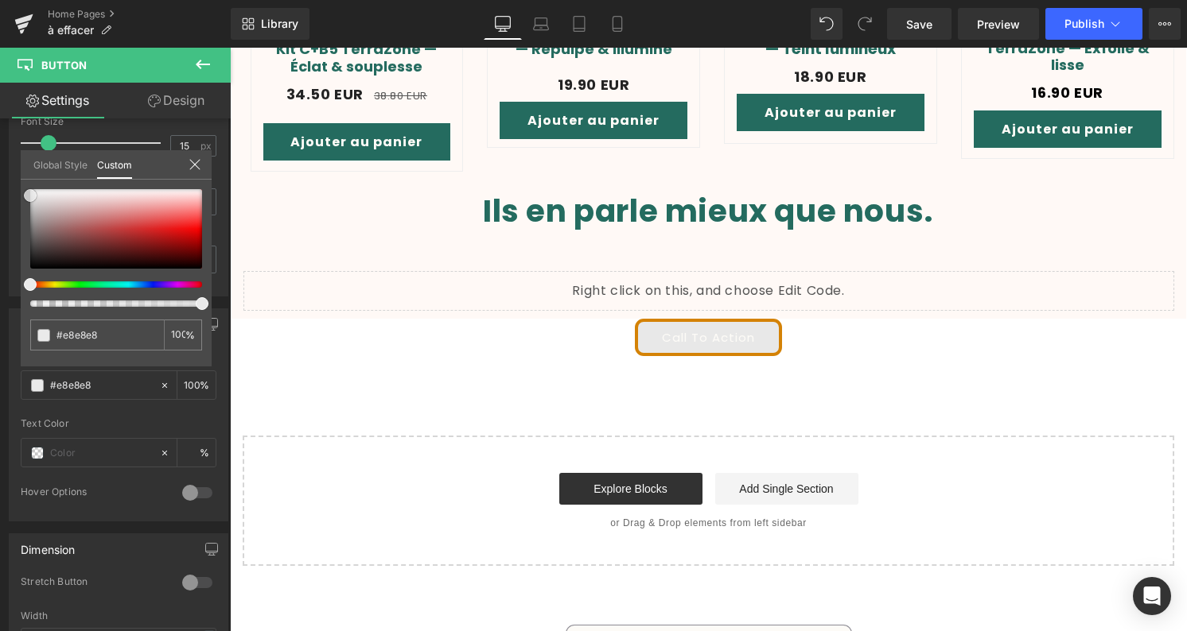
type input "#d6d6d6"
type input "#bcbcbc"
type input "#a3a3a3"
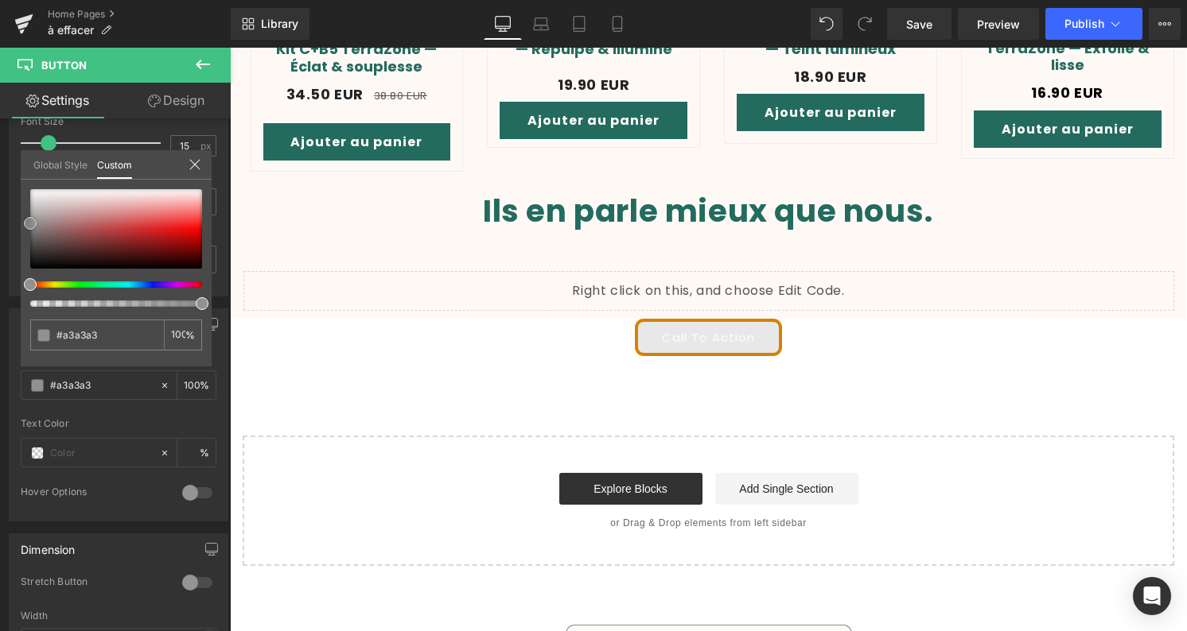
type input "#919191"
type input "#8c8c8c"
type input "#878787"
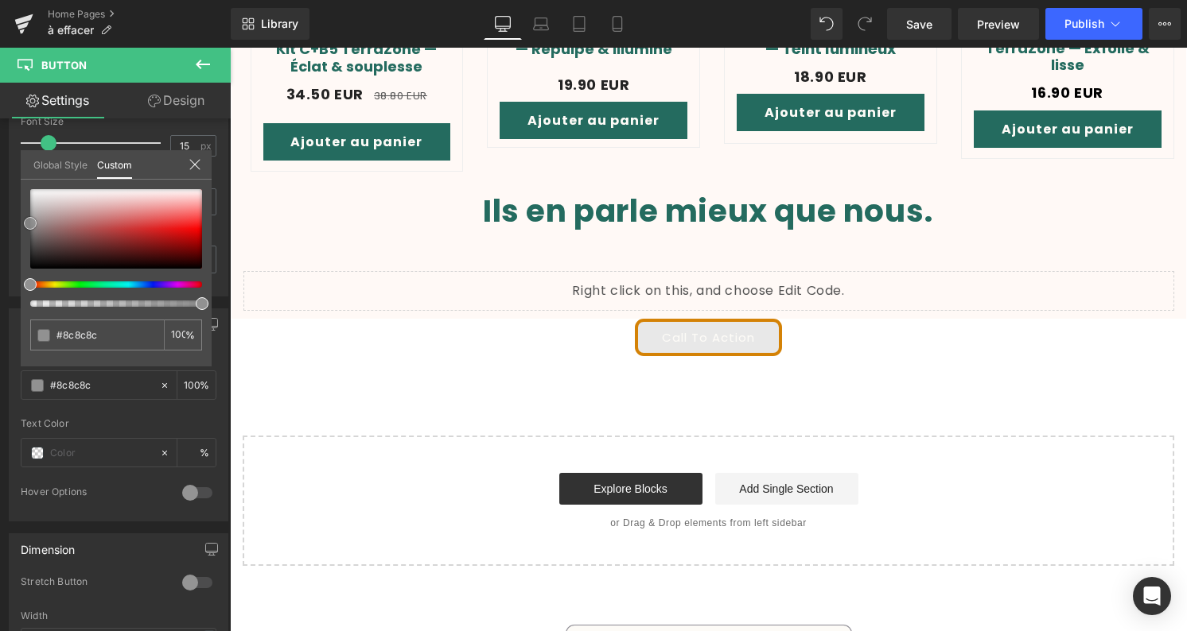
type input "#878787"
type input "#7f7f7f"
type input "#777777"
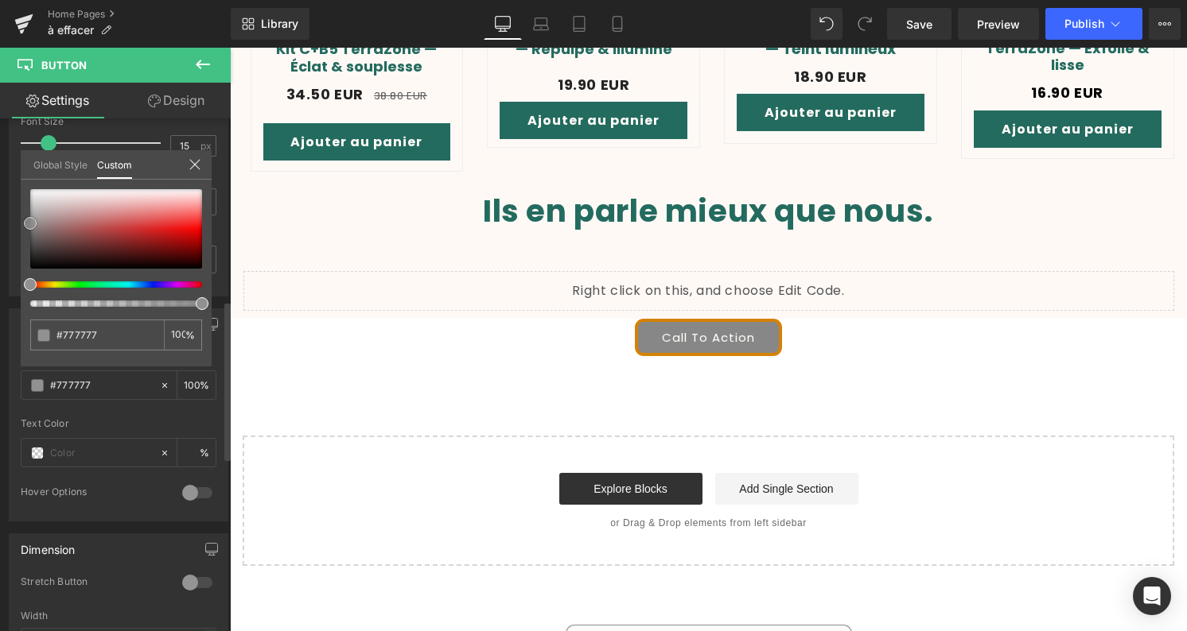
type input "#686868"
type input "#5e5e5e"
type input "#4c4c4c"
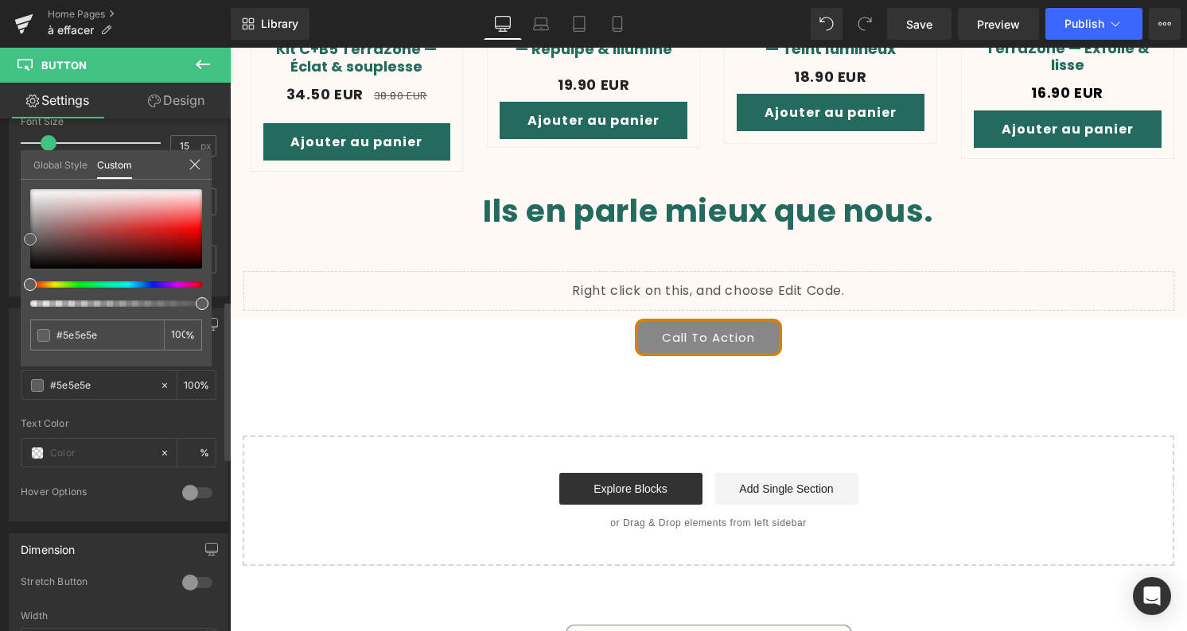
type input "#4c4c4c"
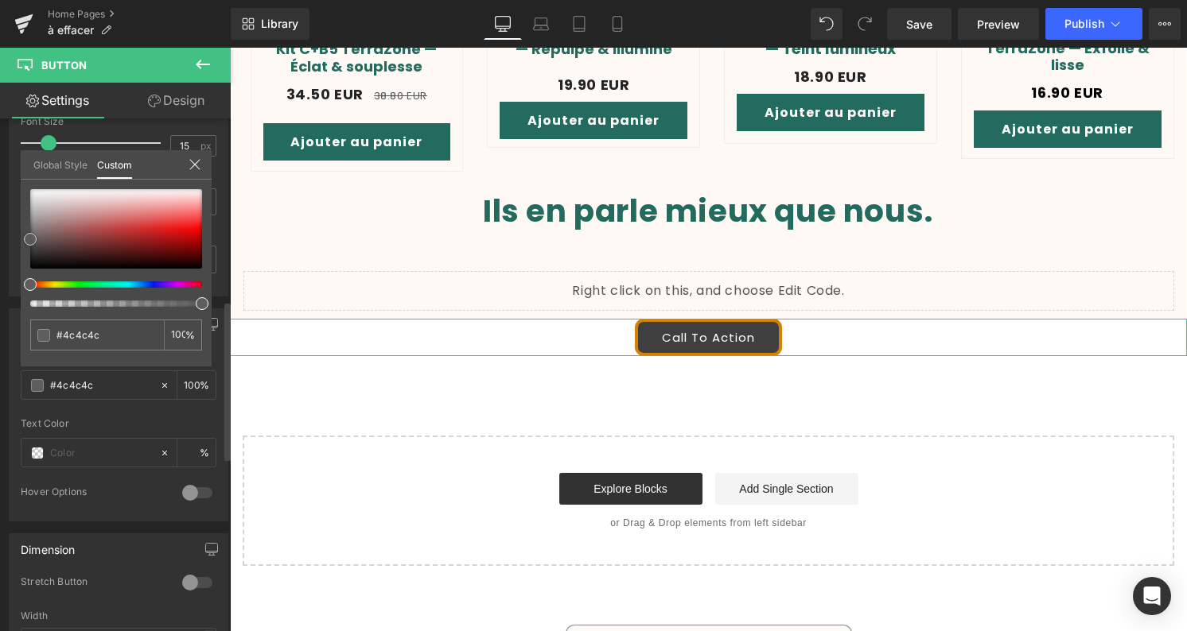
type input "#3f3f3f"
type input "#363434"
type input "#292323"
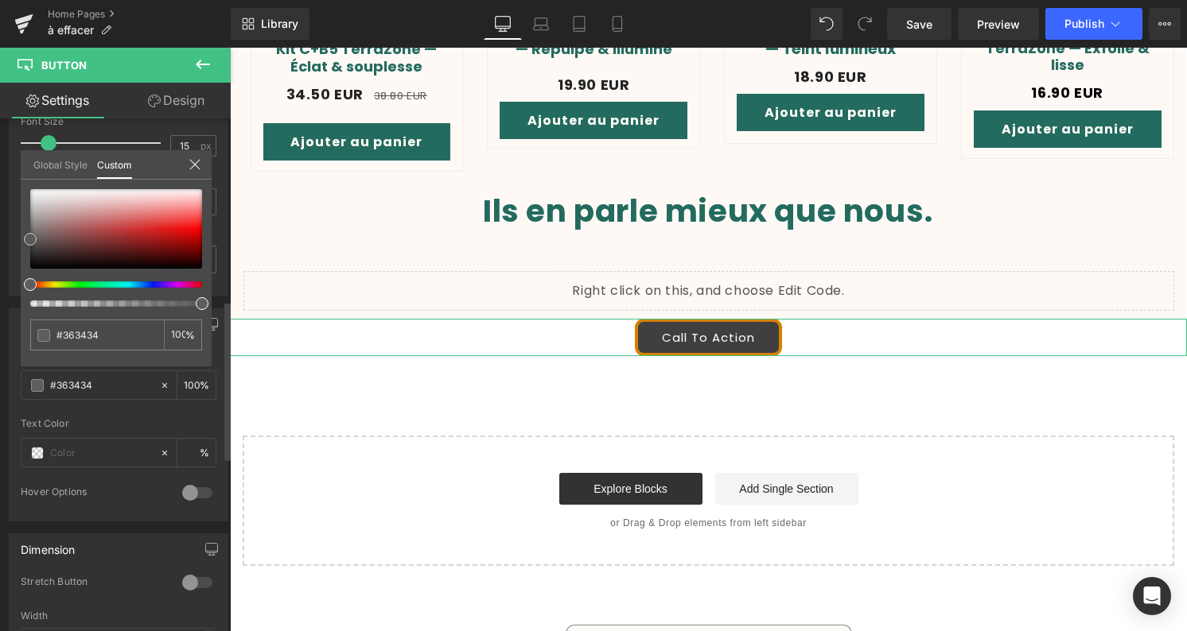
type input "#292323"
type input "#241d1d"
type input "#221a1a"
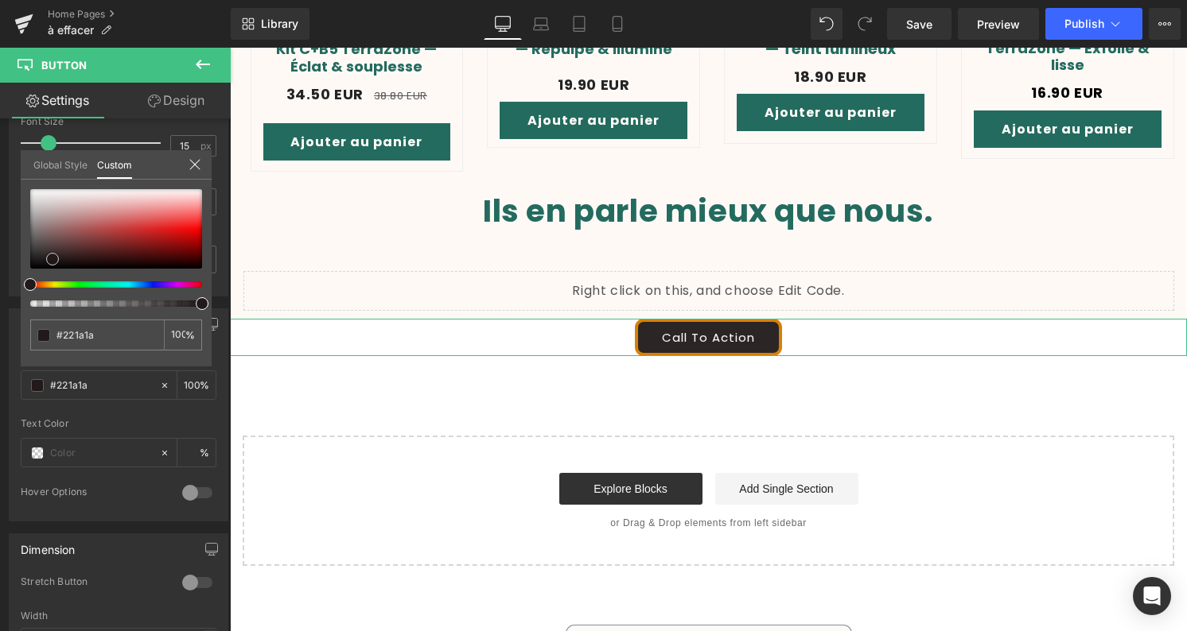
type input "#2c2525"
type input "#545454"
type input "#969696"
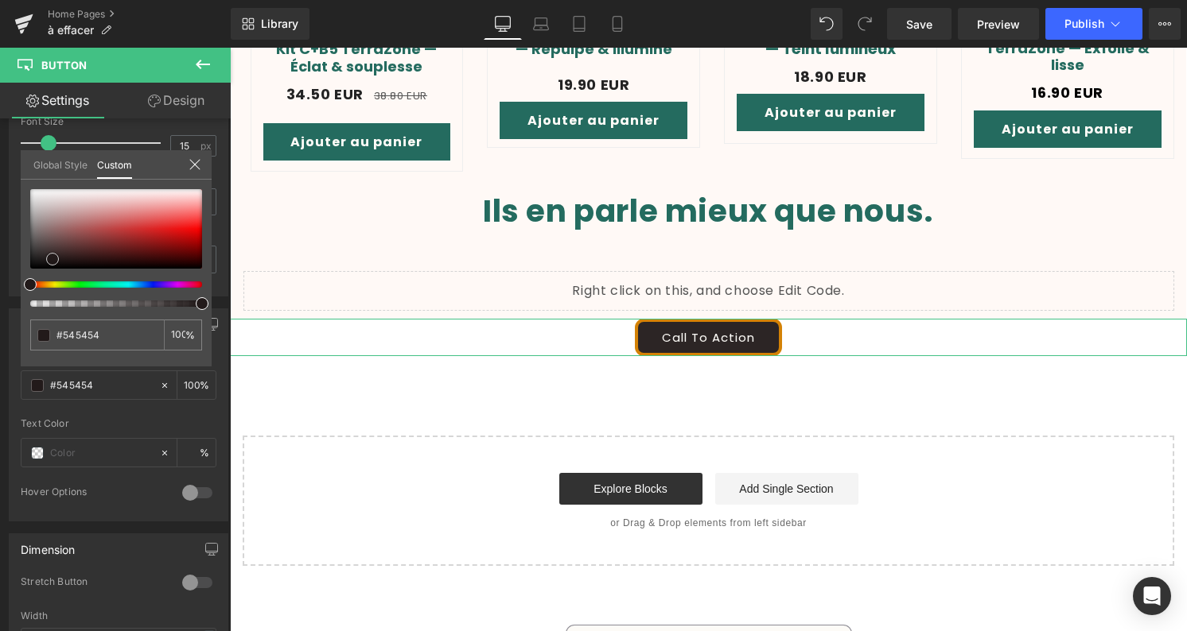
type input "#969696"
type input "#b2b2b2"
type input "#c6c6c6"
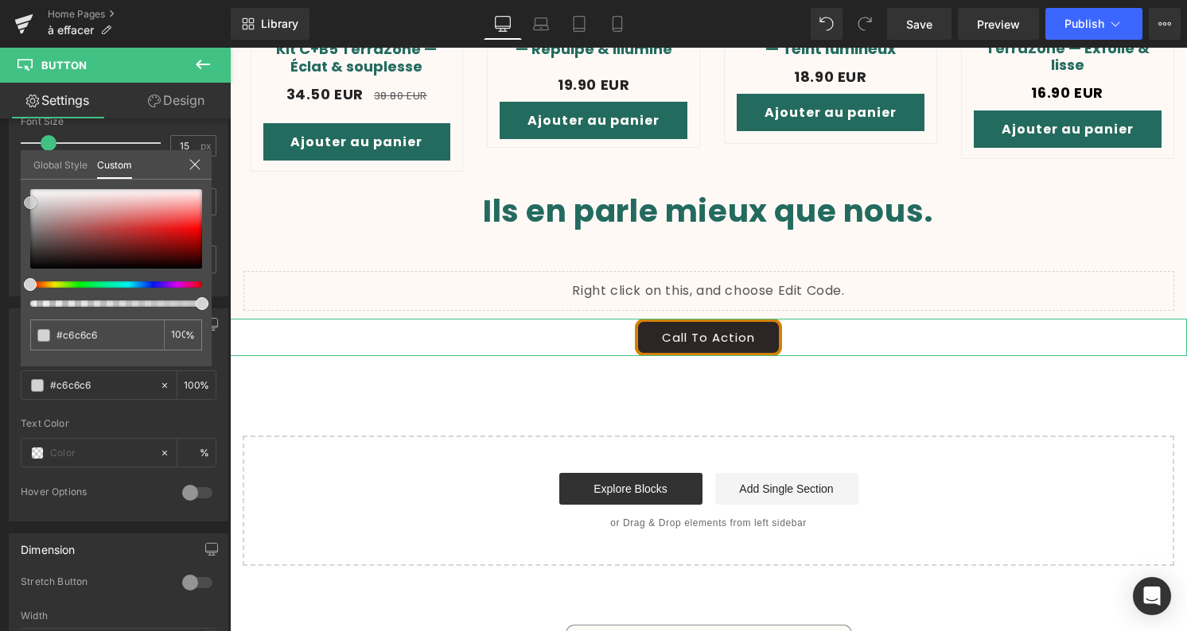
type input "#d3d3d3"
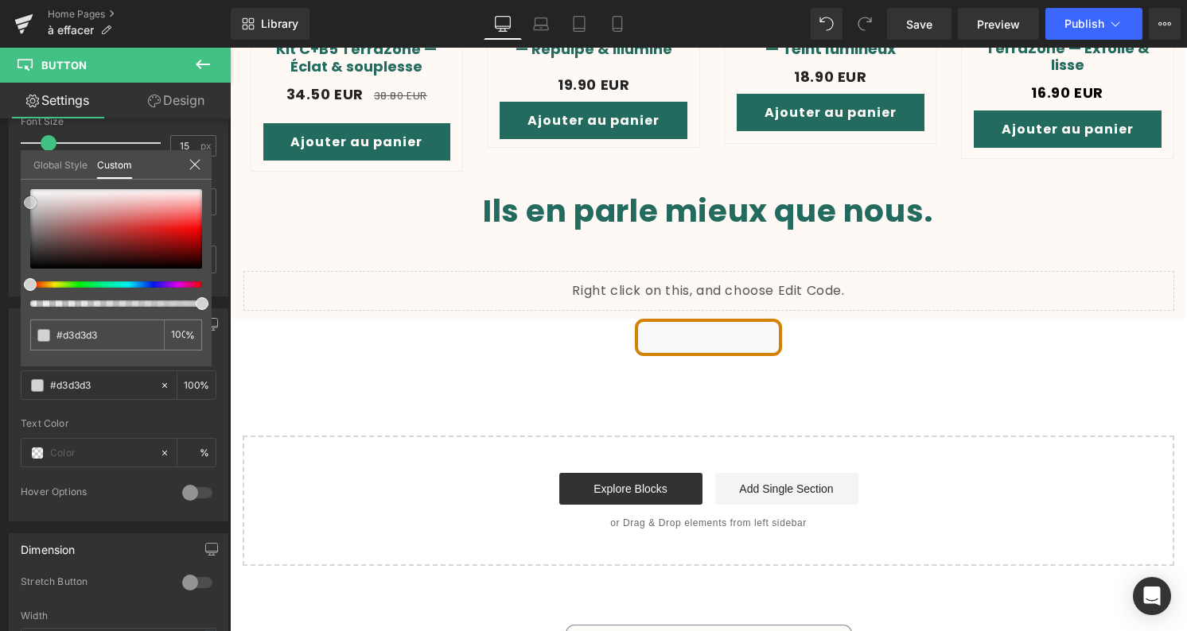
type input "#f9f9f9"
type input "#ffffff"
drag, startPoint x: 137, startPoint y: 232, endPoint x: -52, endPoint y: 169, distance: 198.7
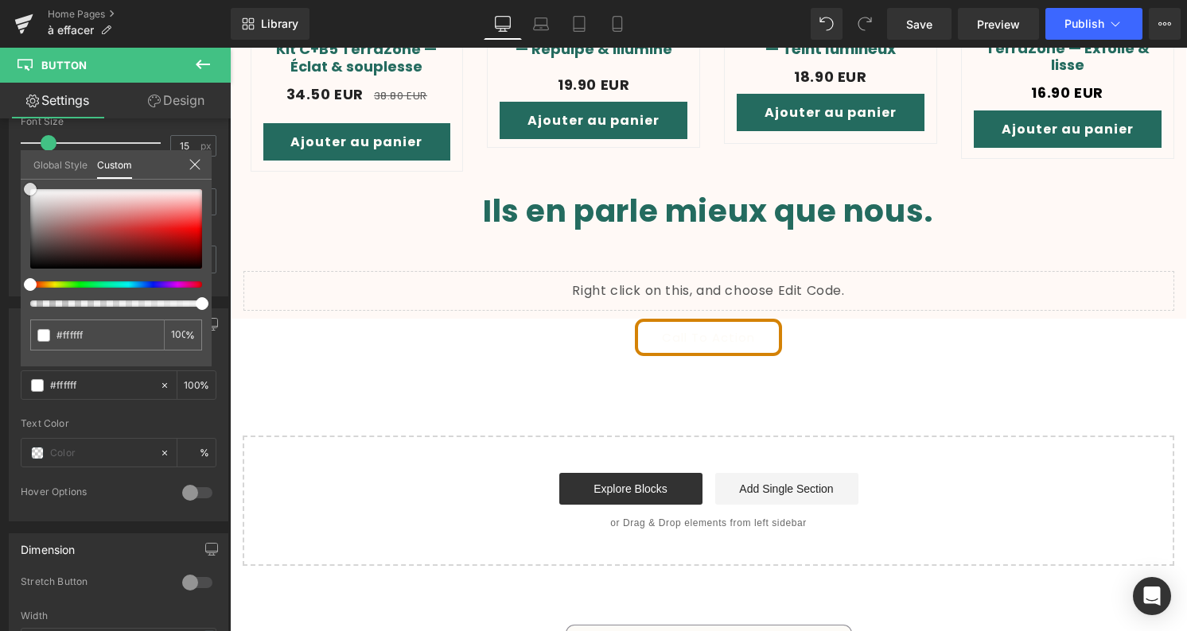
click at [0, 169] on html "Button You are previewing how the Live Preset 0 will restyle your page. You can…" at bounding box center [593, 315] width 1187 height 631
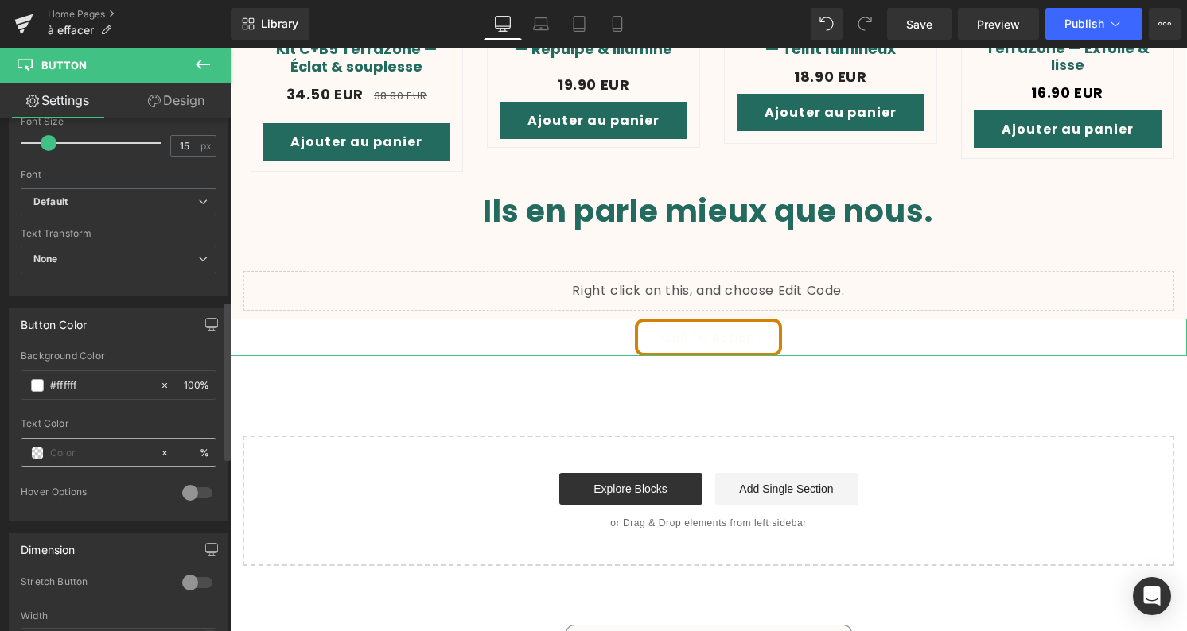
type input "0"
click at [32, 453] on span at bounding box center [37, 453] width 13 height 13
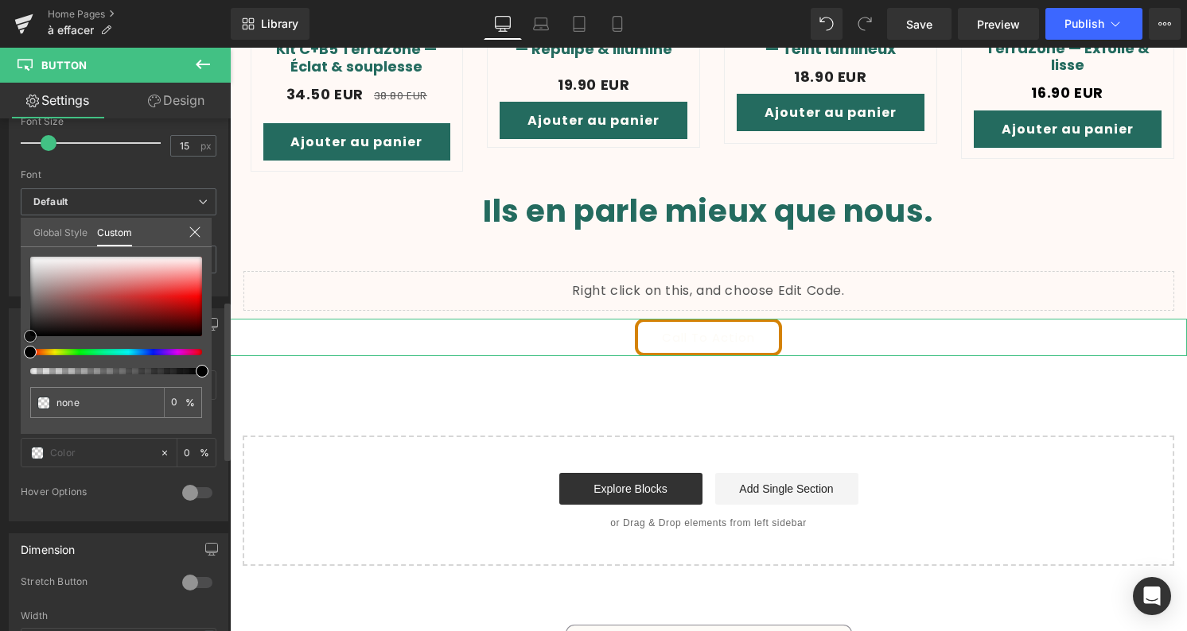
type input "#dcabab"
type input "100"
type input "#dcabab"
type input "100"
click at [102, 275] on div at bounding box center [116, 297] width 172 height 80
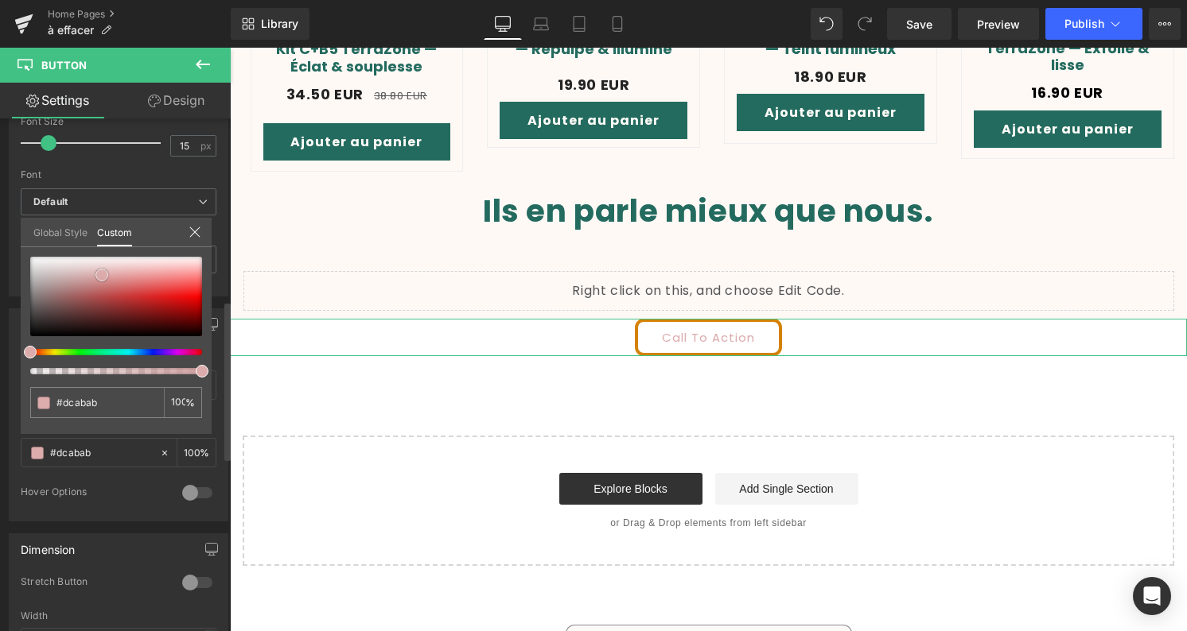
type input "#ad4c4c"
type input "#b14848"
type input "#c13838"
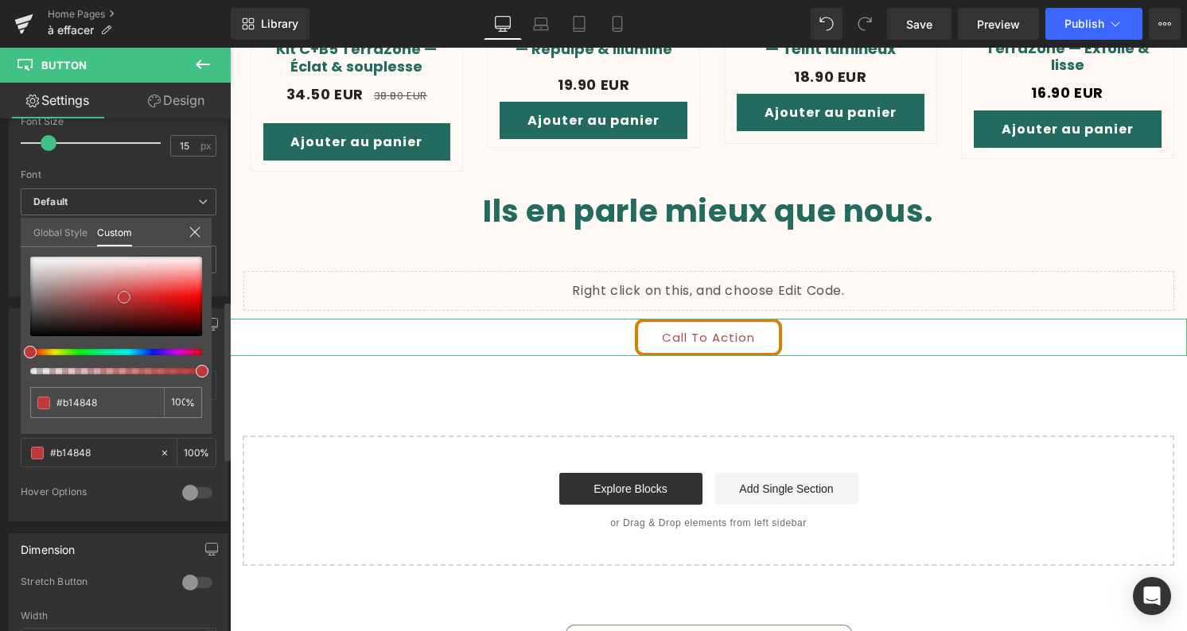
type input "#c13838"
type input "#ca2f2f"
type input "#d32626"
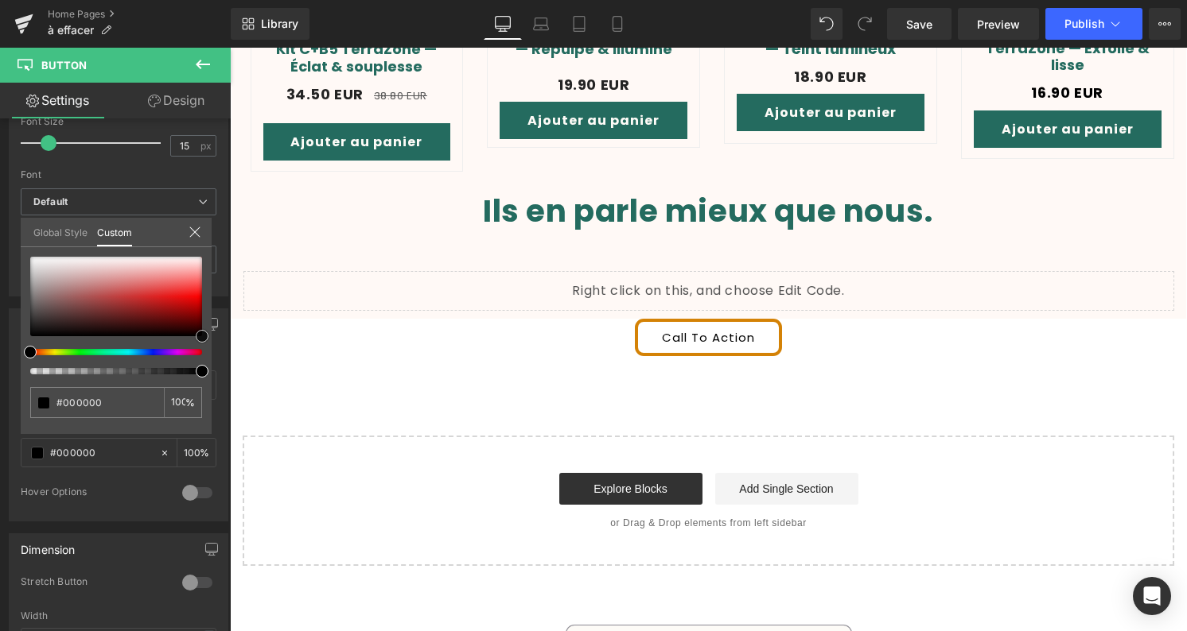
drag, startPoint x: 99, startPoint y: 297, endPoint x: 11, endPoint y: 313, distance: 88.8
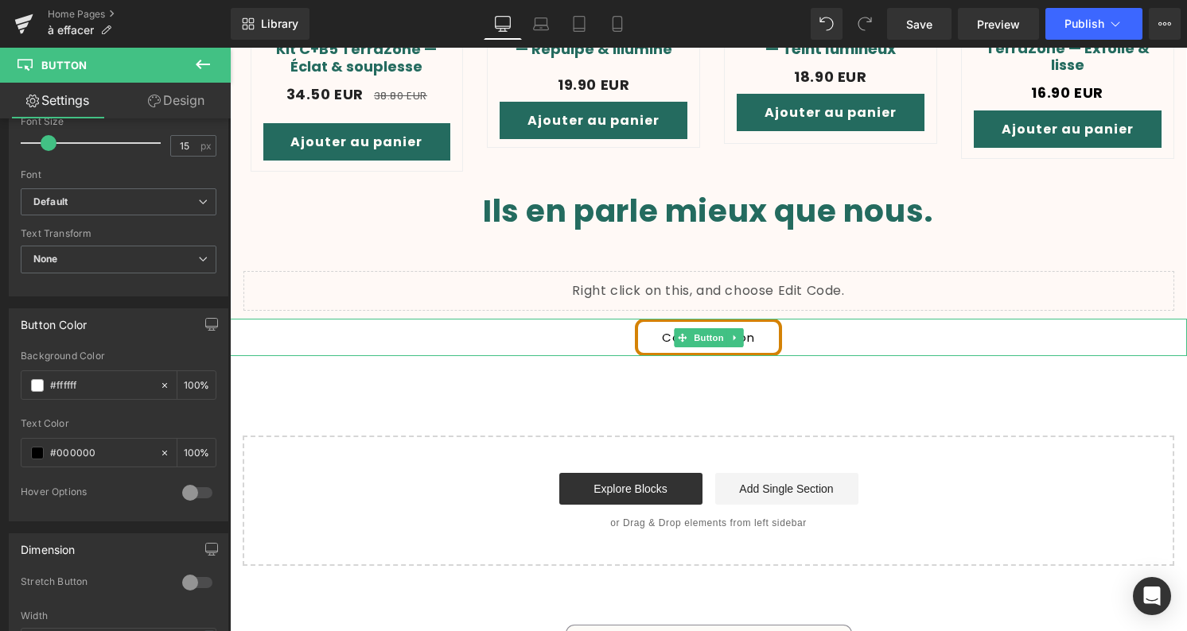
click body "Ignorer et passer au contenu Packs soin de la peau Nos savons Nos huiles essent…"
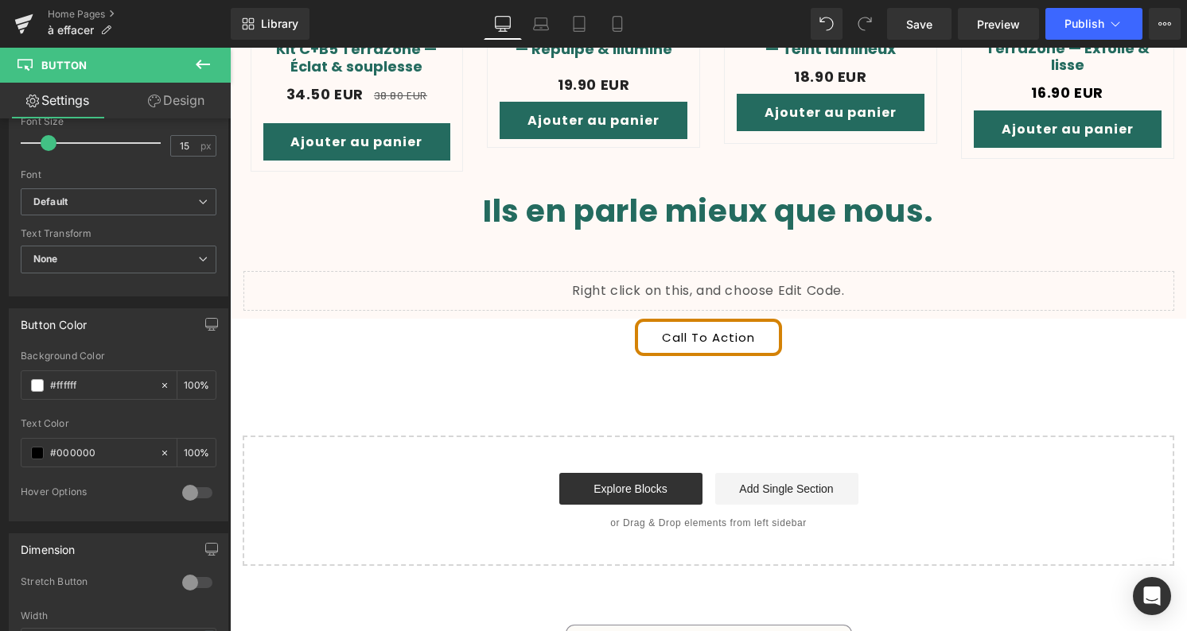
click div "Liquid Row Notre priorité est votre bien-être. Text Block Image Produits nature…"
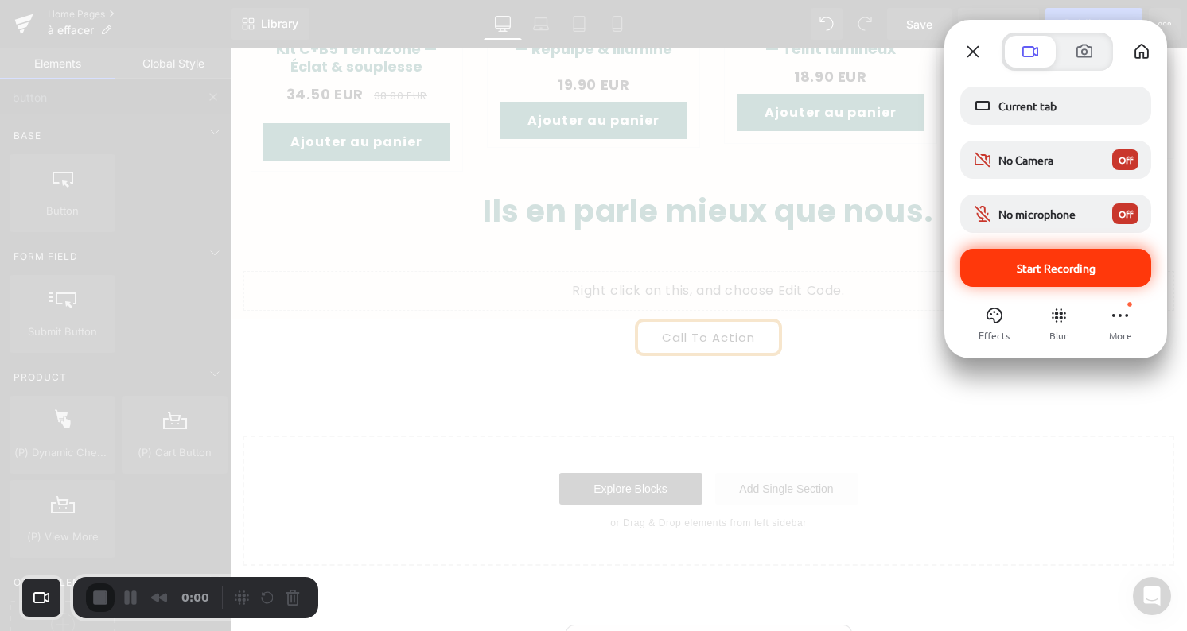
click at [1026, 276] on div "Start Recording" at bounding box center [1055, 268] width 191 height 38
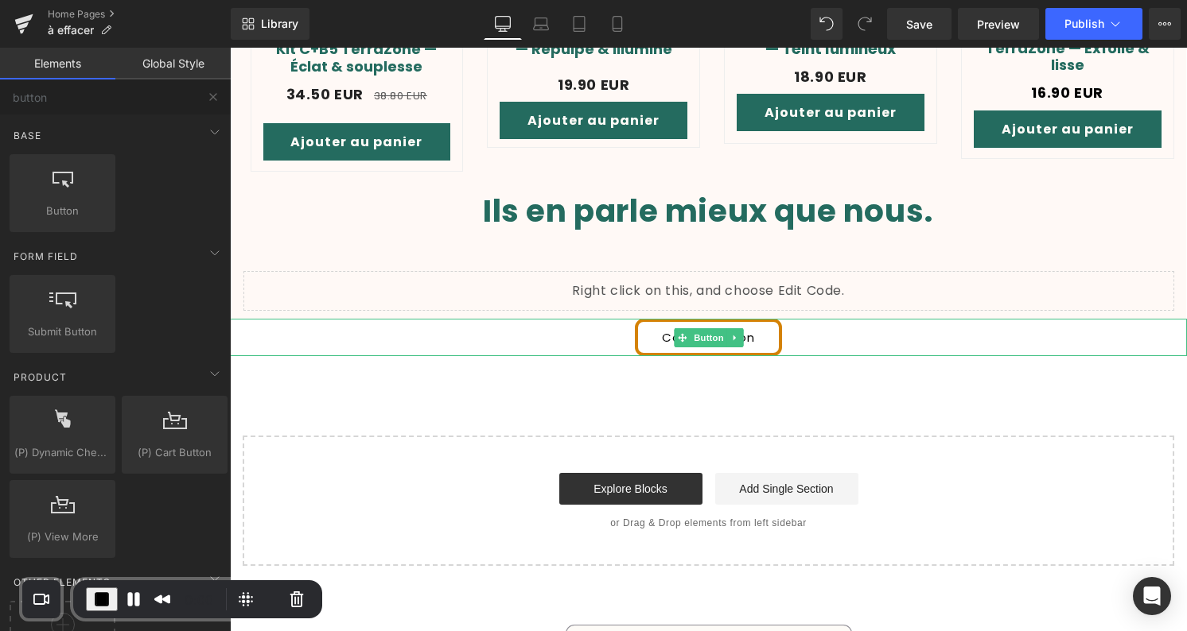
click link "Call To Action"
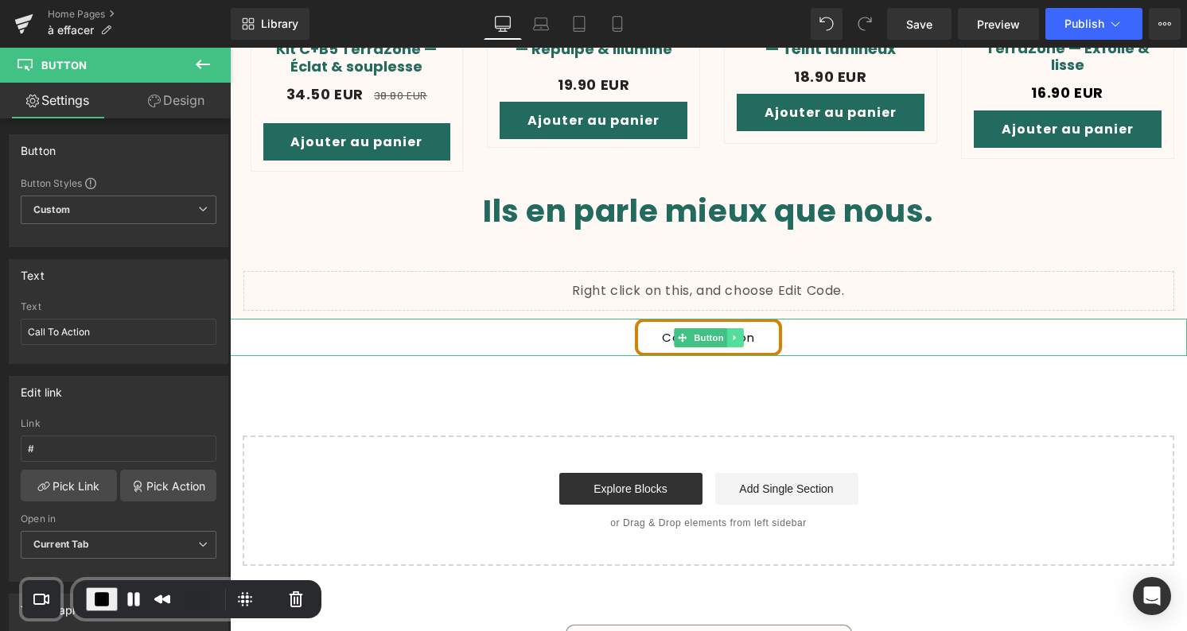
click icon
click link
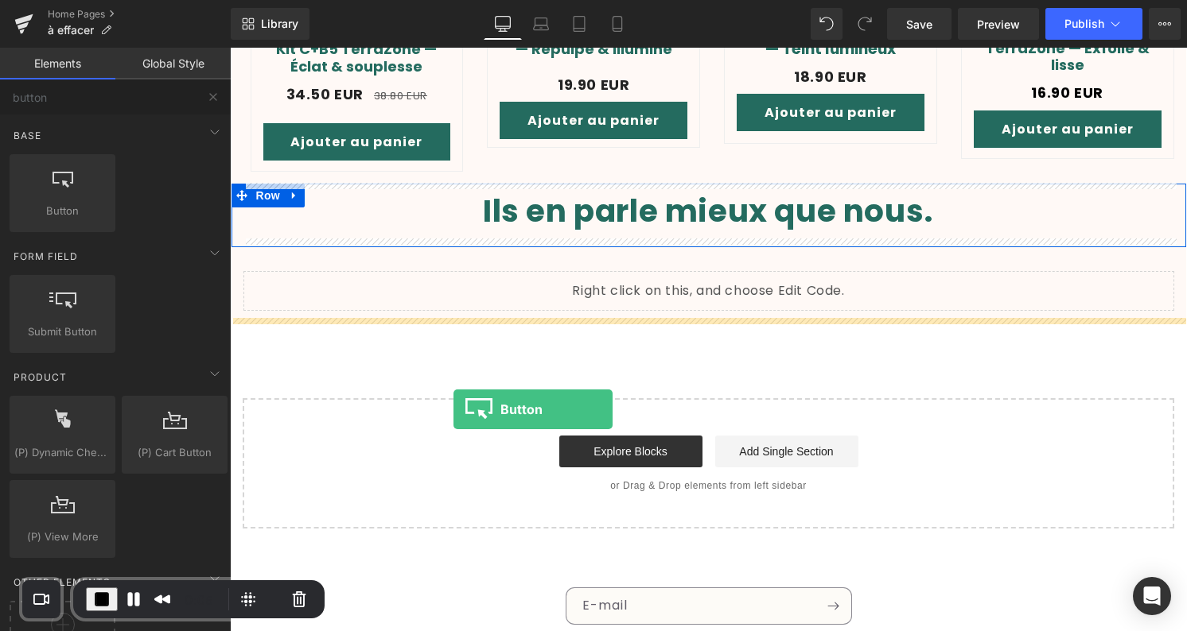
drag, startPoint x: 58, startPoint y: 207, endPoint x: 223, endPoint y: 362, distance: 226.7
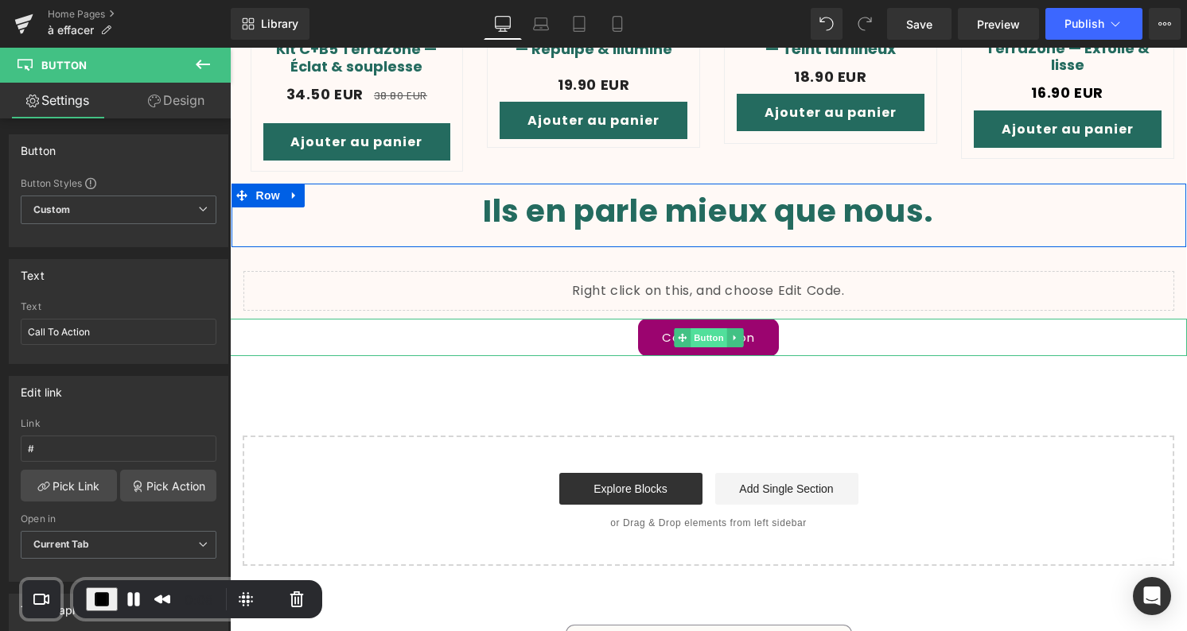
click span "Button"
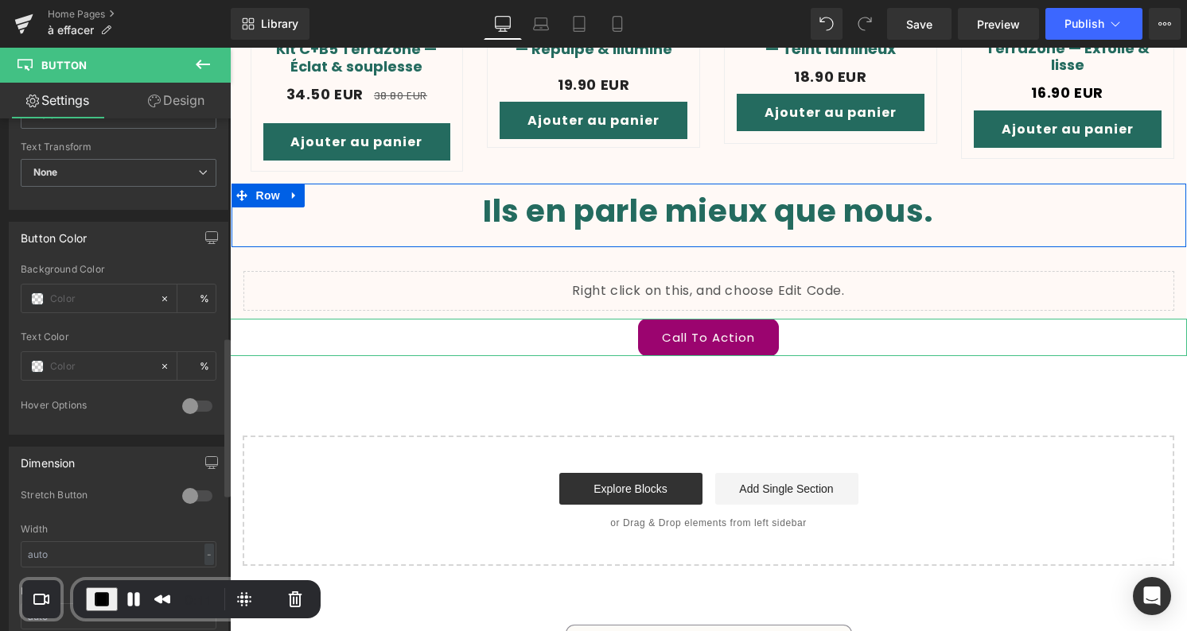
scroll to position [711, 0]
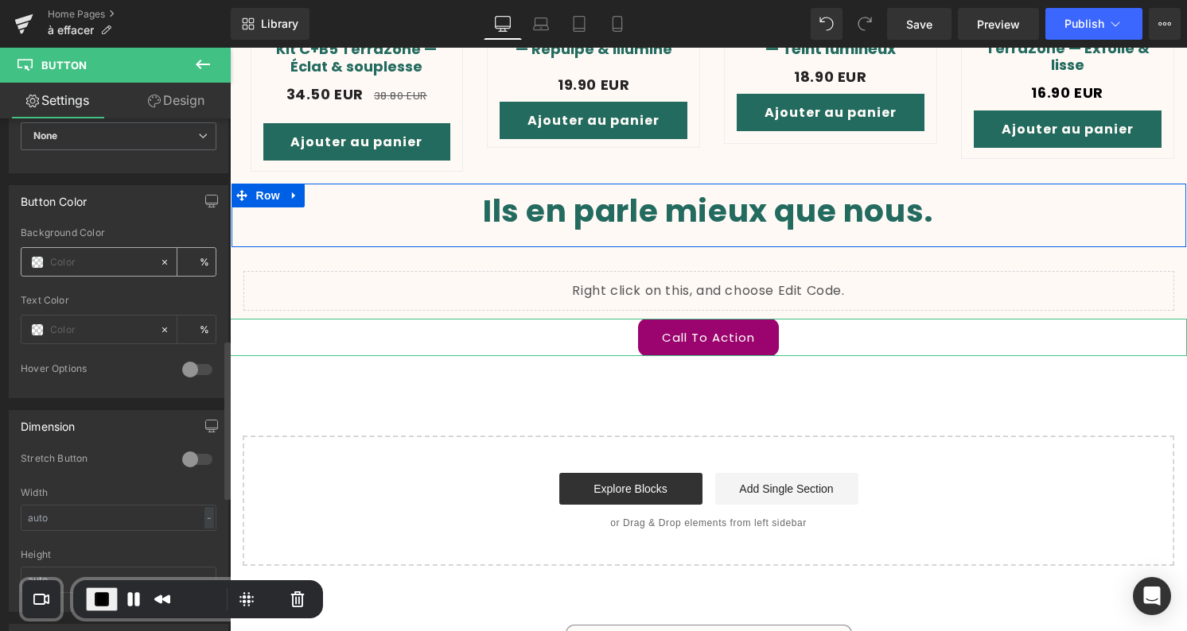
click at [47, 264] on div at bounding box center [90, 262] width 138 height 28
click at [38, 260] on span at bounding box center [37, 262] width 13 height 13
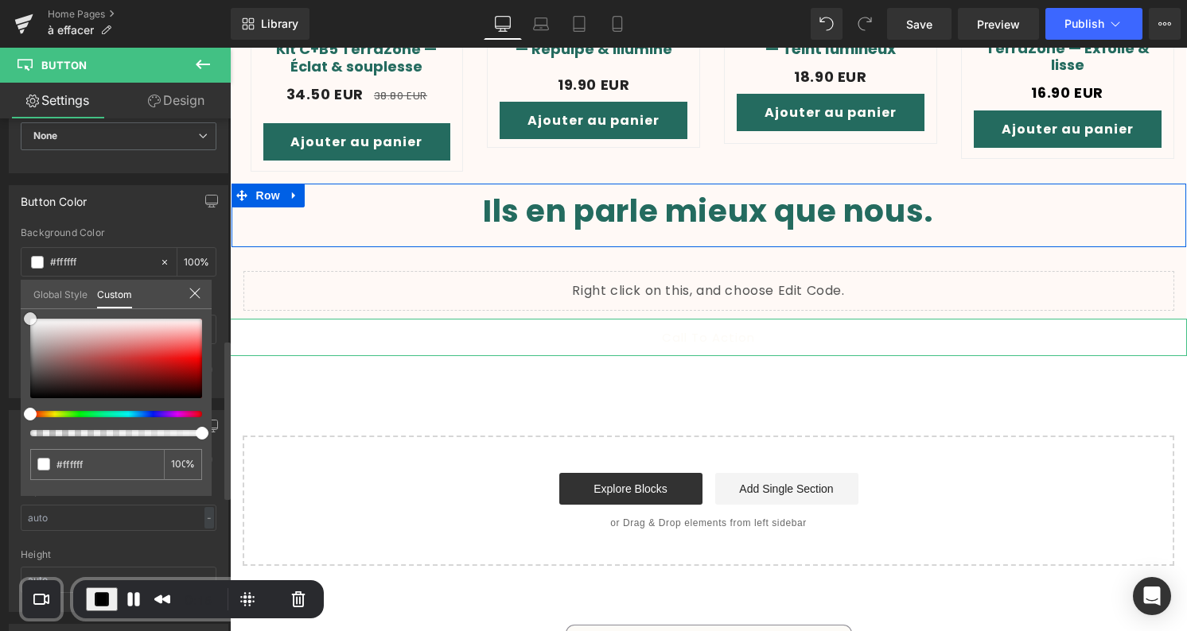
drag, startPoint x: 89, startPoint y: 352, endPoint x: 10, endPoint y: 306, distance: 90.9
click at [10, 306] on div "Button Color rgba(255, 255, 255, 1) Background Color #ffffff 100 % Text Color %…" at bounding box center [119, 285] width 238 height 225
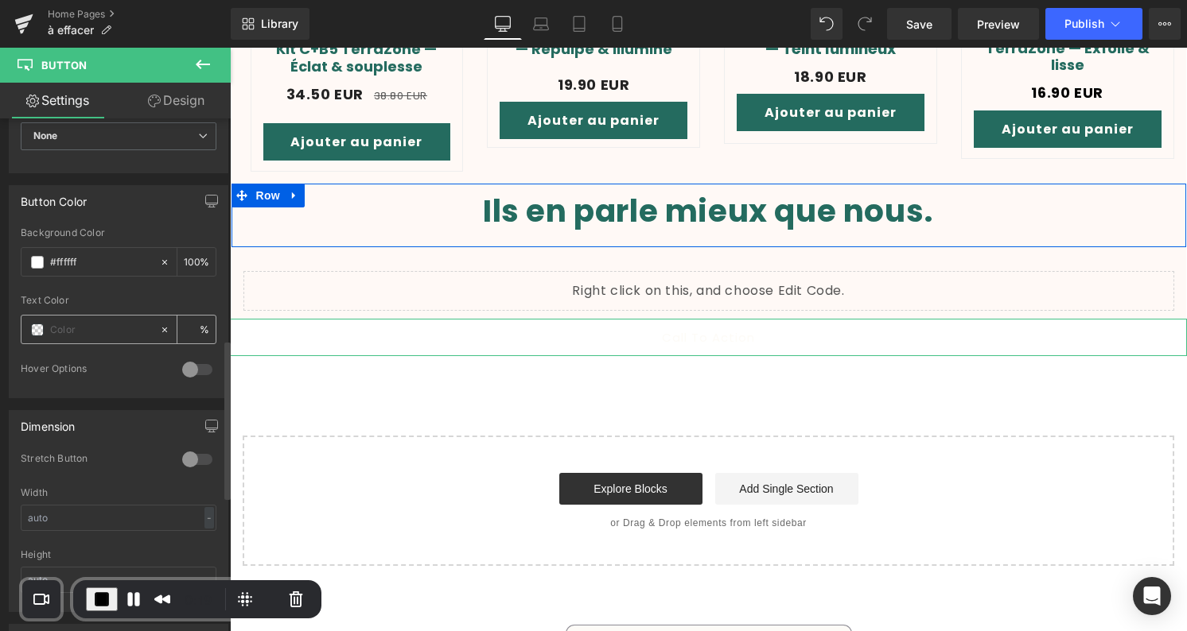
click at [50, 321] on input "text" at bounding box center [101, 329] width 102 height 17
click at [31, 324] on span at bounding box center [37, 330] width 13 height 13
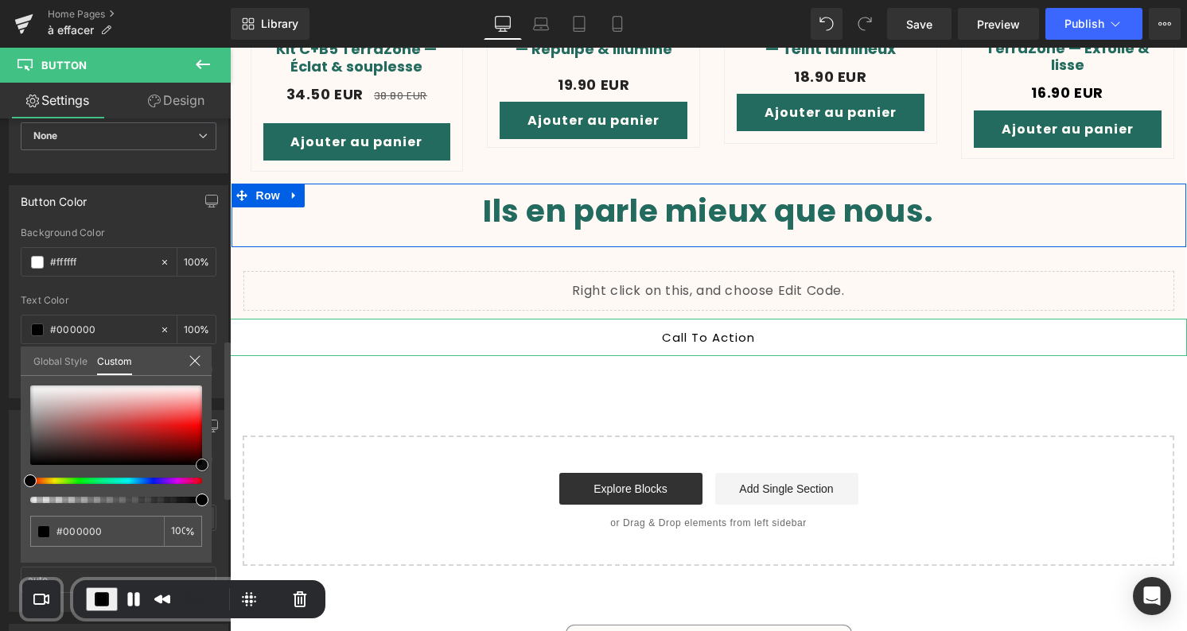
drag, startPoint x: 121, startPoint y: 416, endPoint x: 202, endPoint y: 477, distance: 101.6
click at [202, 477] on div "#000000 100 %" at bounding box center [116, 474] width 191 height 177
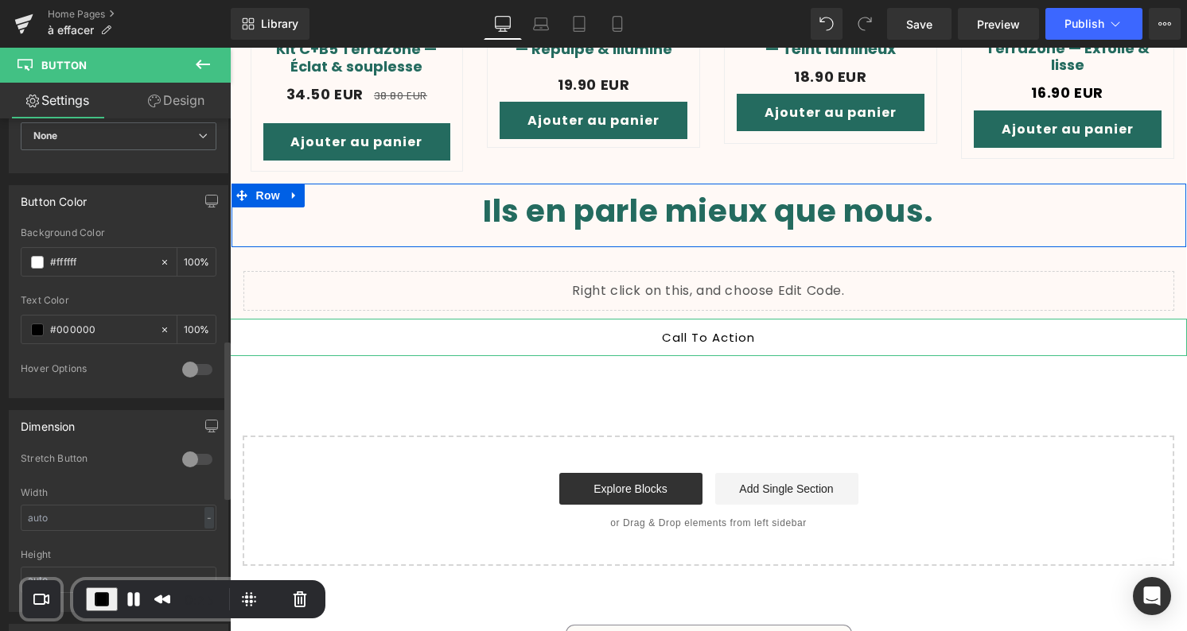
click at [168, 100] on link "Design" at bounding box center [175, 101] width 115 height 36
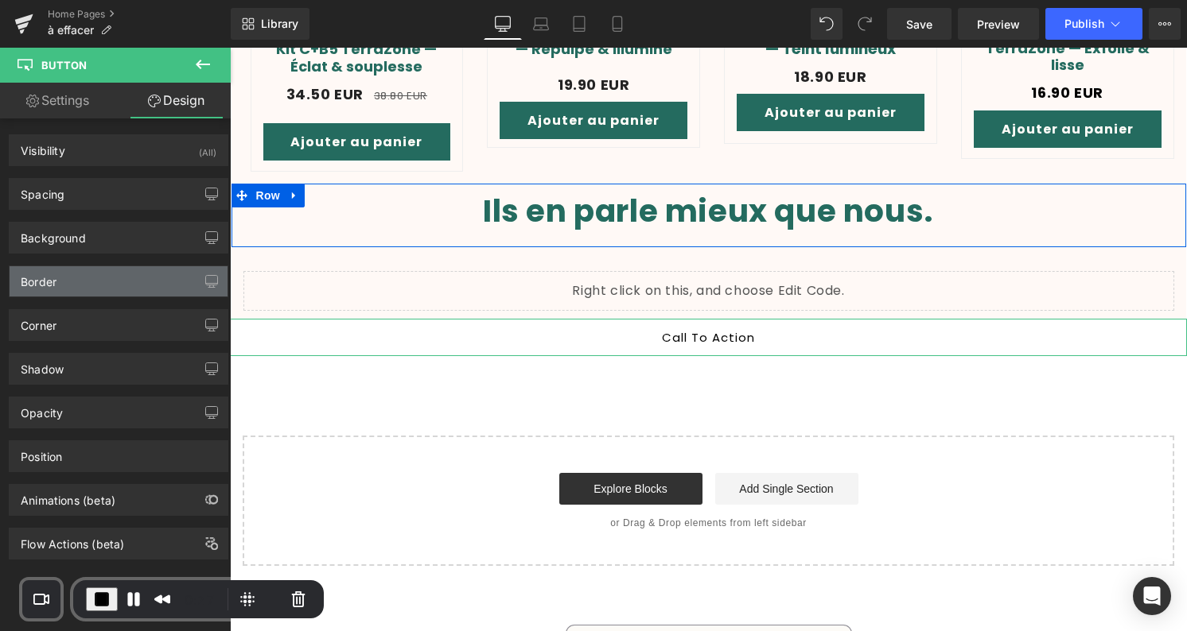
click at [130, 289] on div "Border" at bounding box center [119, 281] width 218 height 30
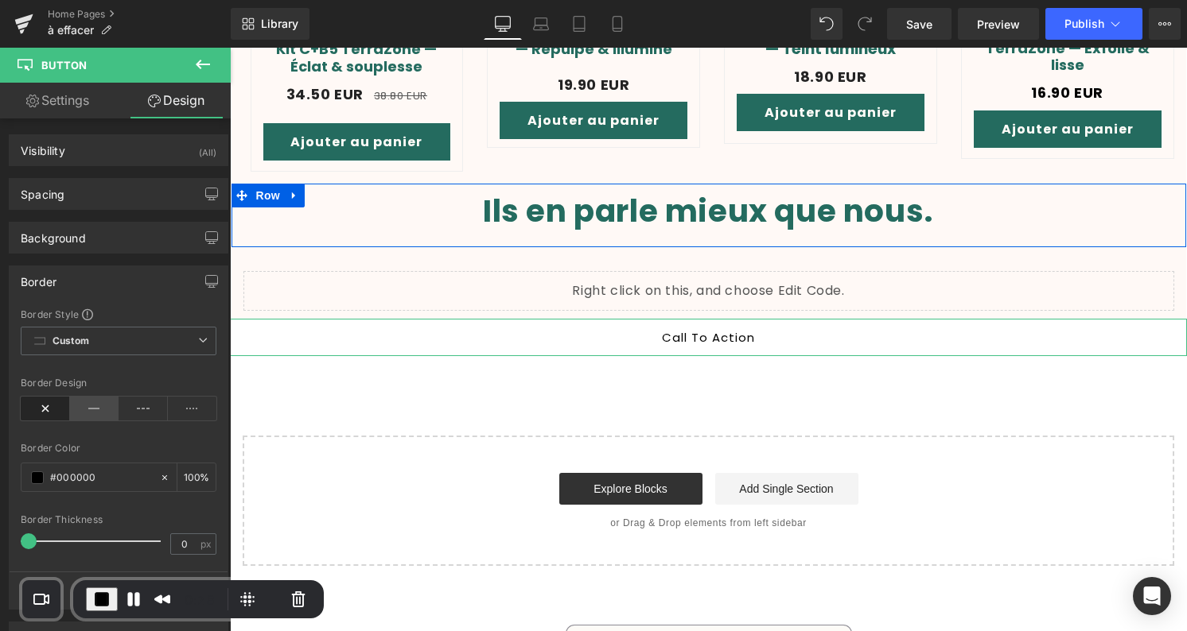
click at [87, 409] on icon at bounding box center [94, 409] width 49 height 24
click at [34, 538] on span at bounding box center [30, 542] width 16 height 16
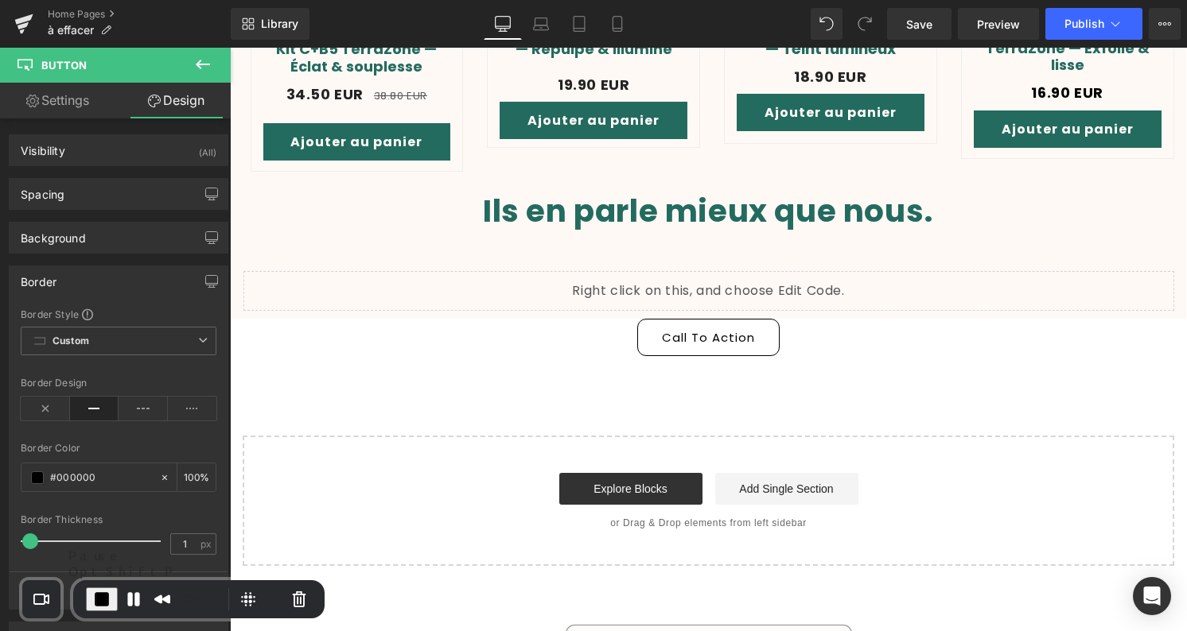
click at [100, 594] on span "End Recording" at bounding box center [101, 599] width 19 height 19
